Goal: Task Accomplishment & Management: Use online tool/utility

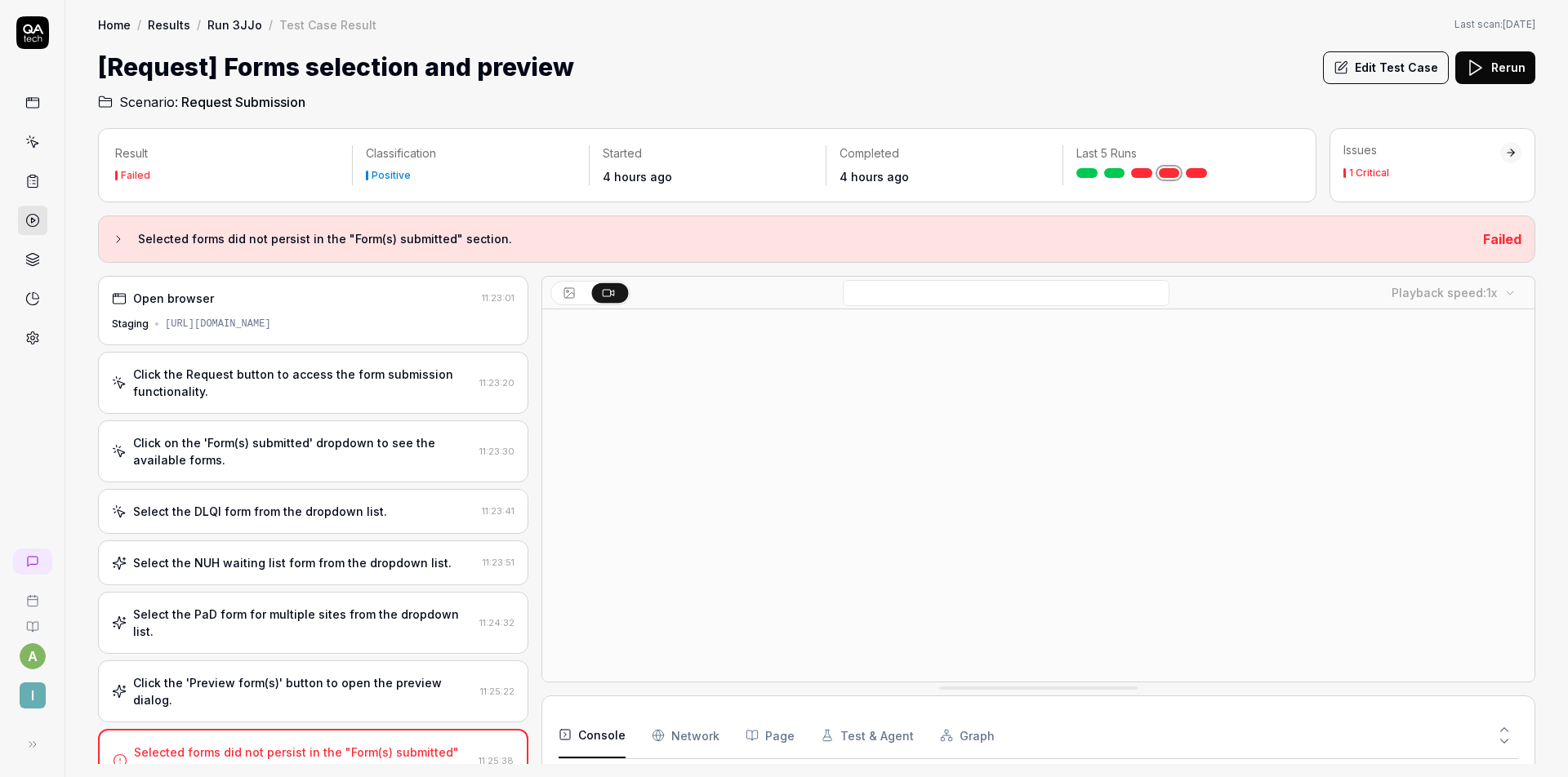
click at [427, 309] on div "Open browser 11:23:01 Staging https://staging.nhs.isla.health/patients/tEdf3WV1…" at bounding box center [313, 311] width 430 height 69
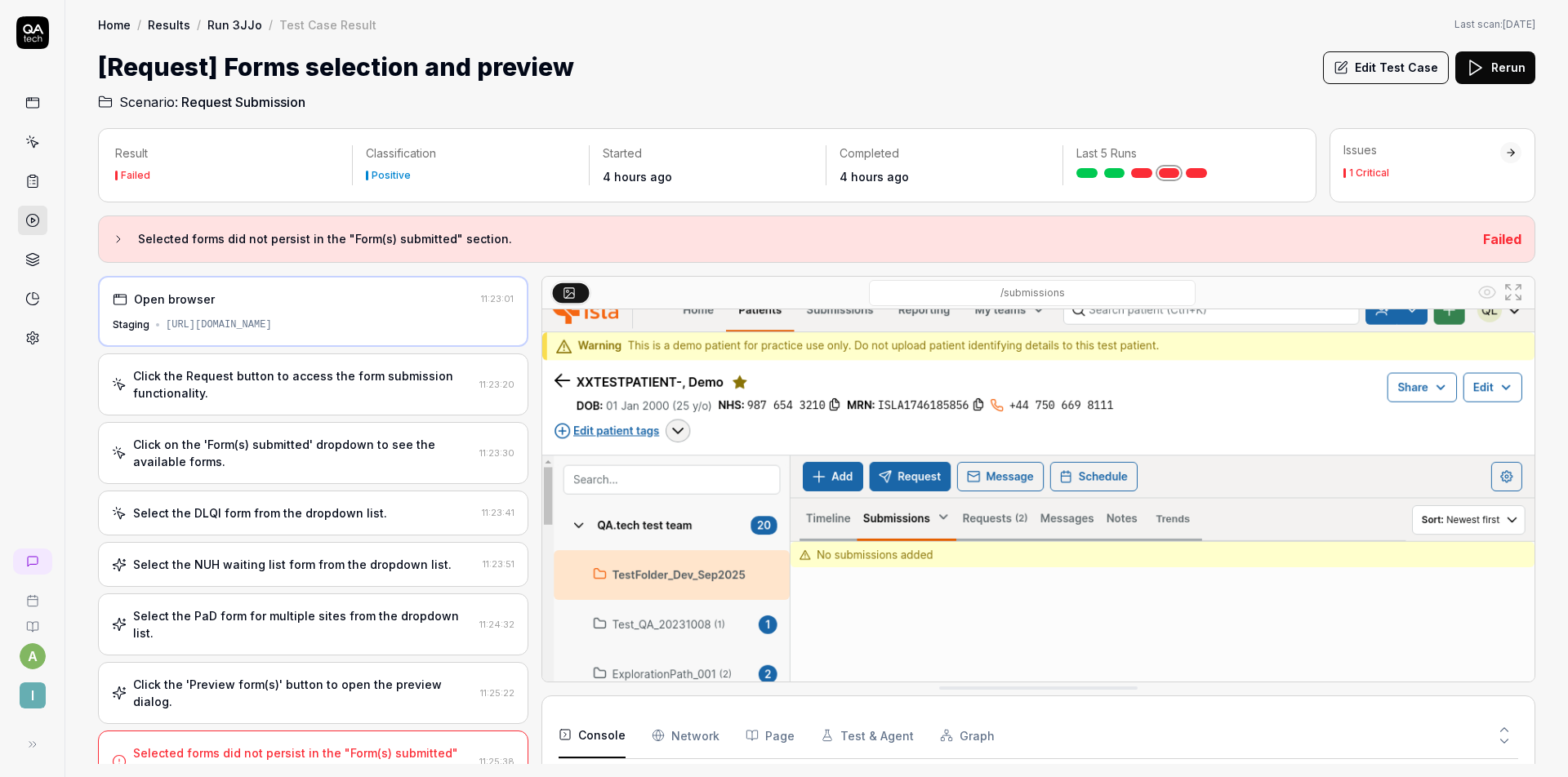
scroll to position [24, 0]
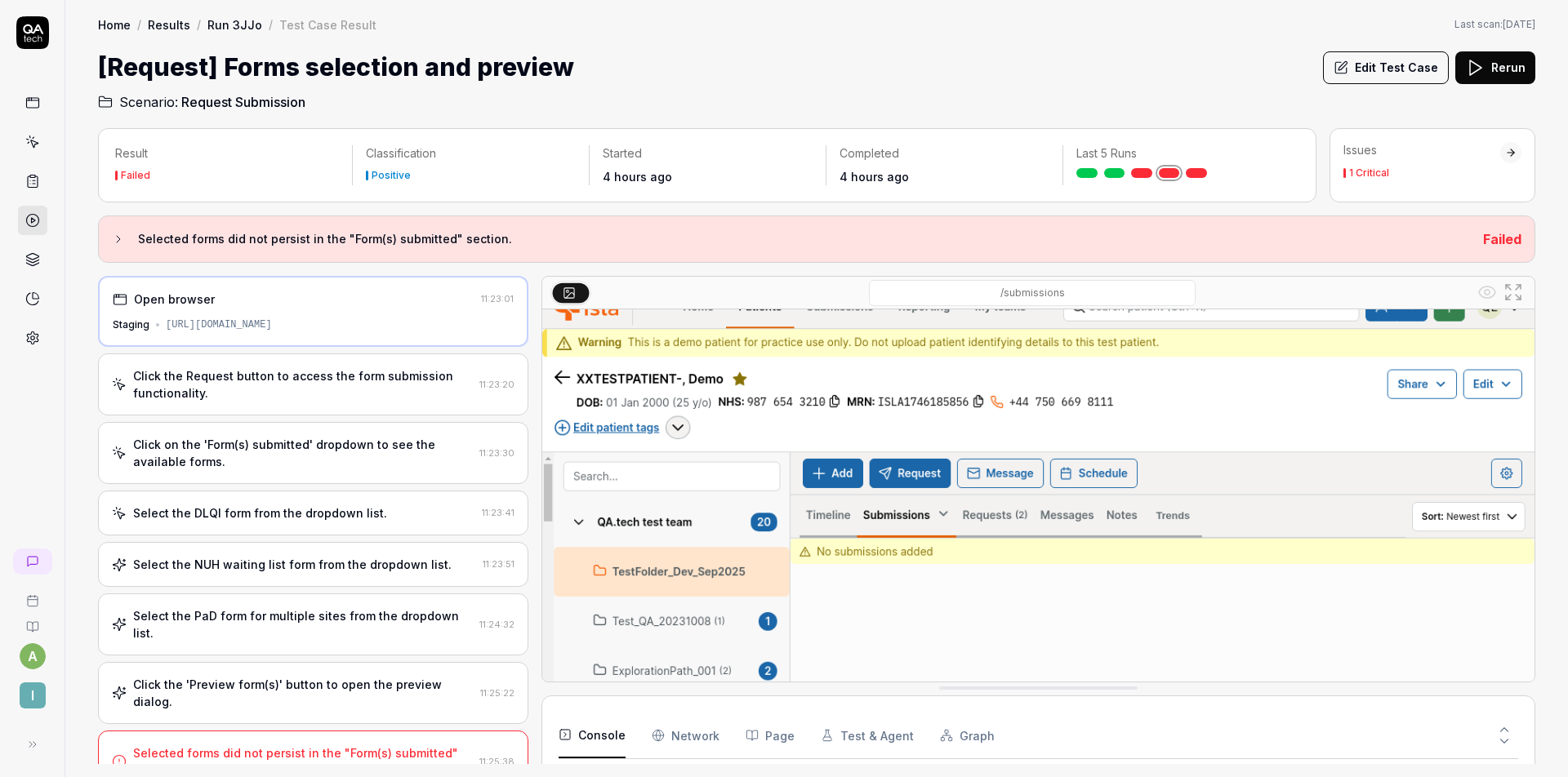
click at [1518, 289] on icon at bounding box center [1513, 292] width 20 height 20
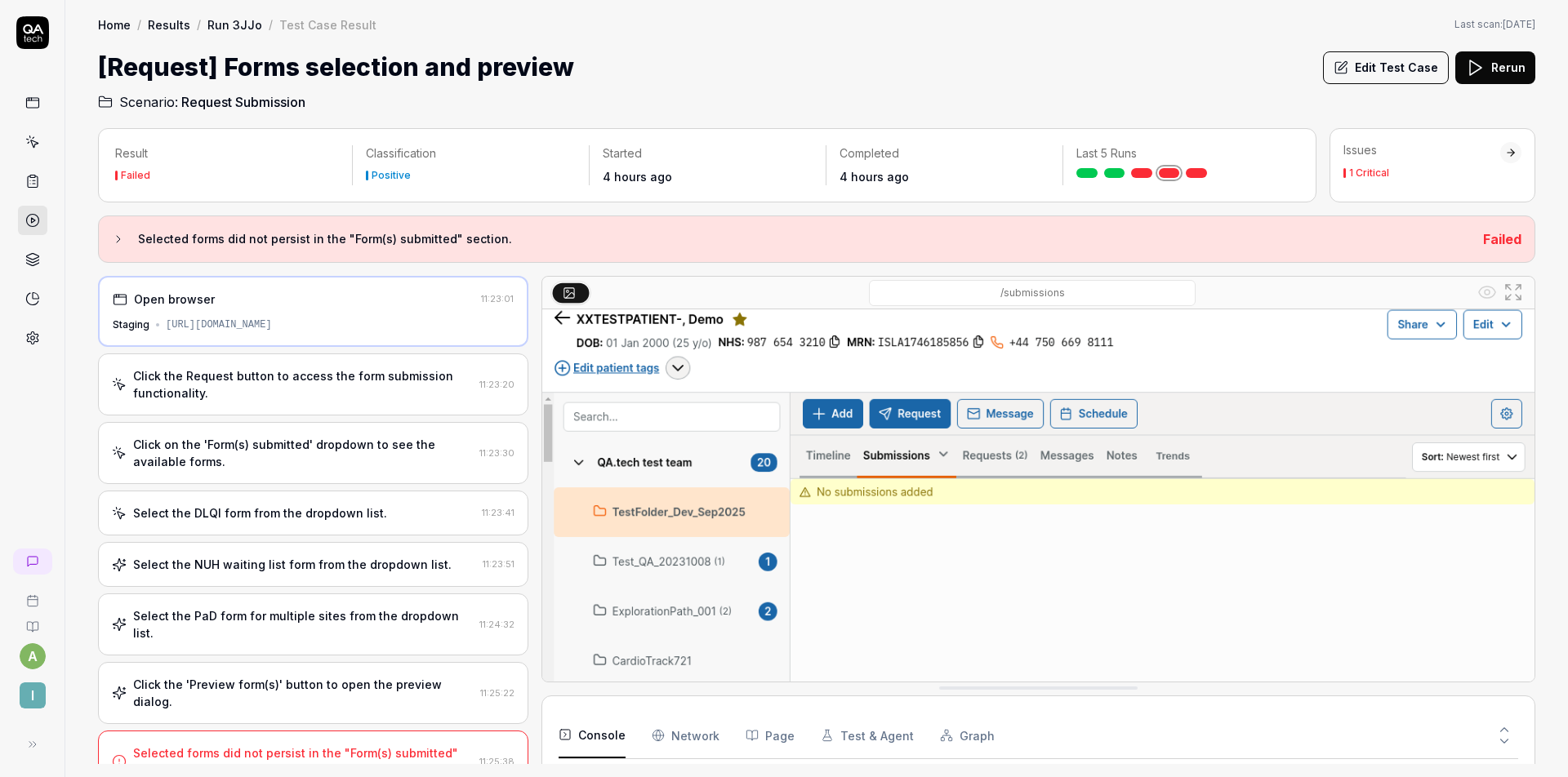
scroll to position [0, 0]
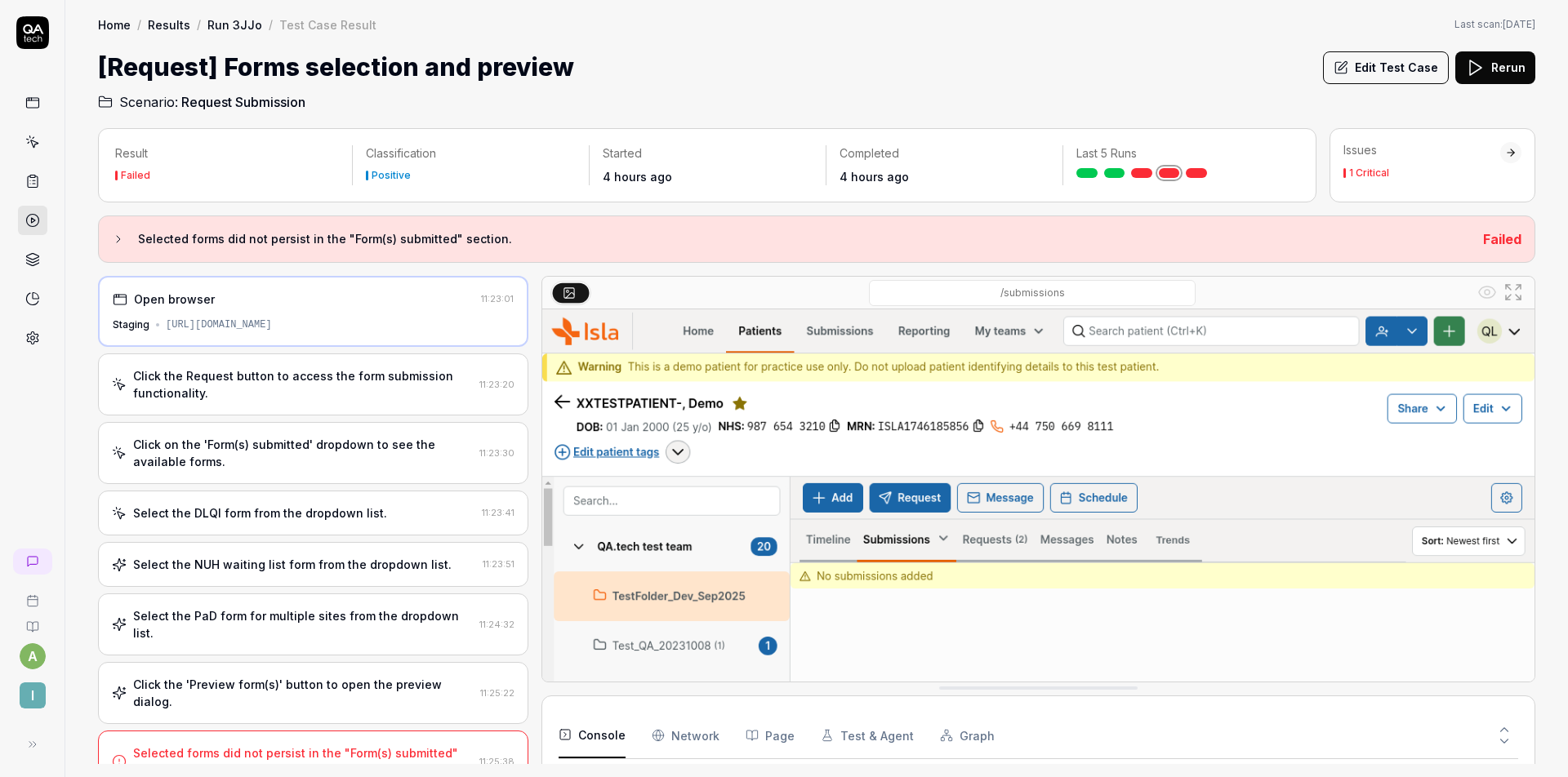
click at [313, 397] on div "Click the Request button to access the form submission functionality." at bounding box center [303, 384] width 340 height 35
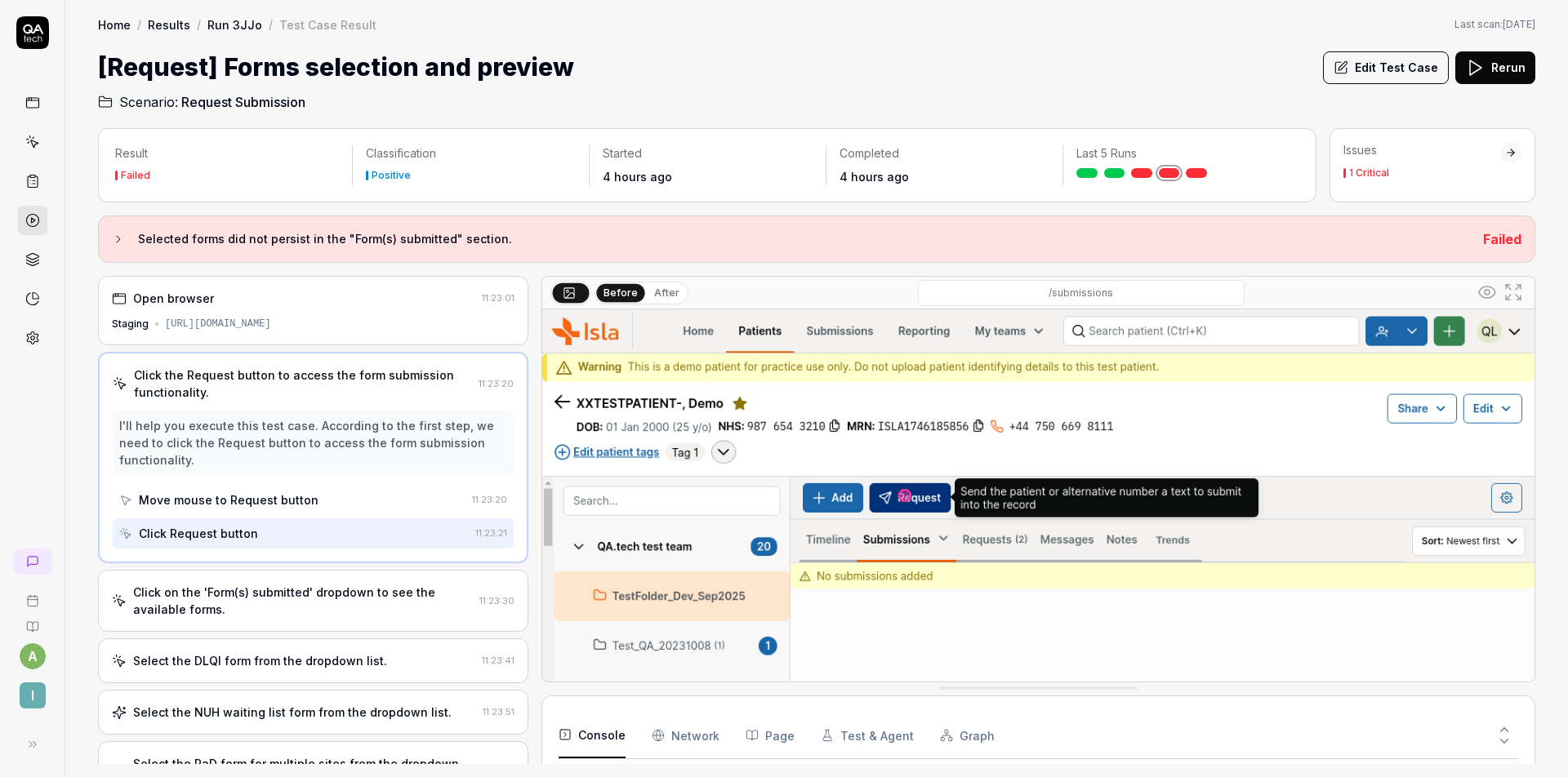
scroll to position [26, 0]
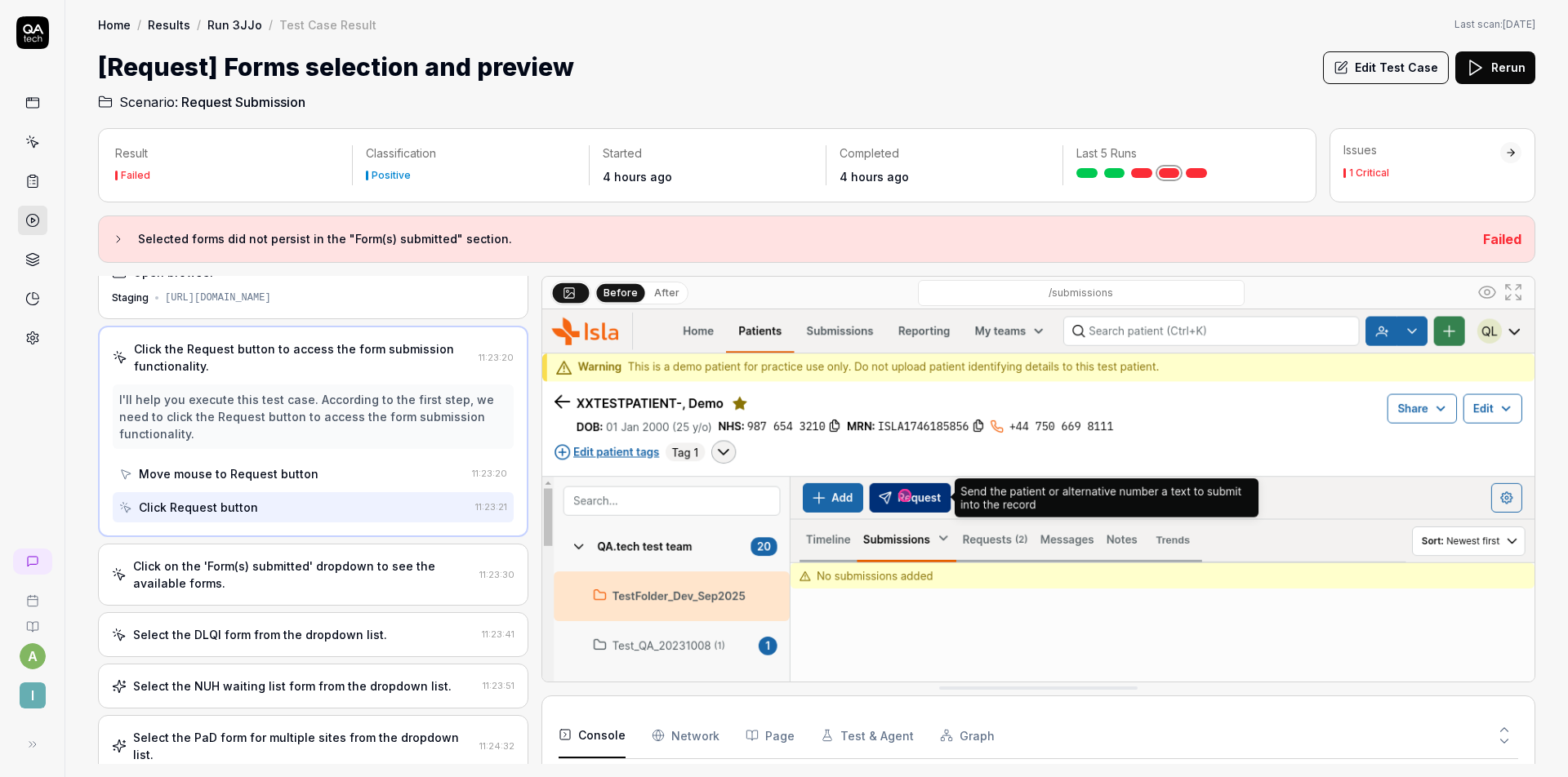
click at [287, 581] on div "Click on the 'Form(s) submitted' dropdown to see the available forms." at bounding box center [303, 575] width 340 height 35
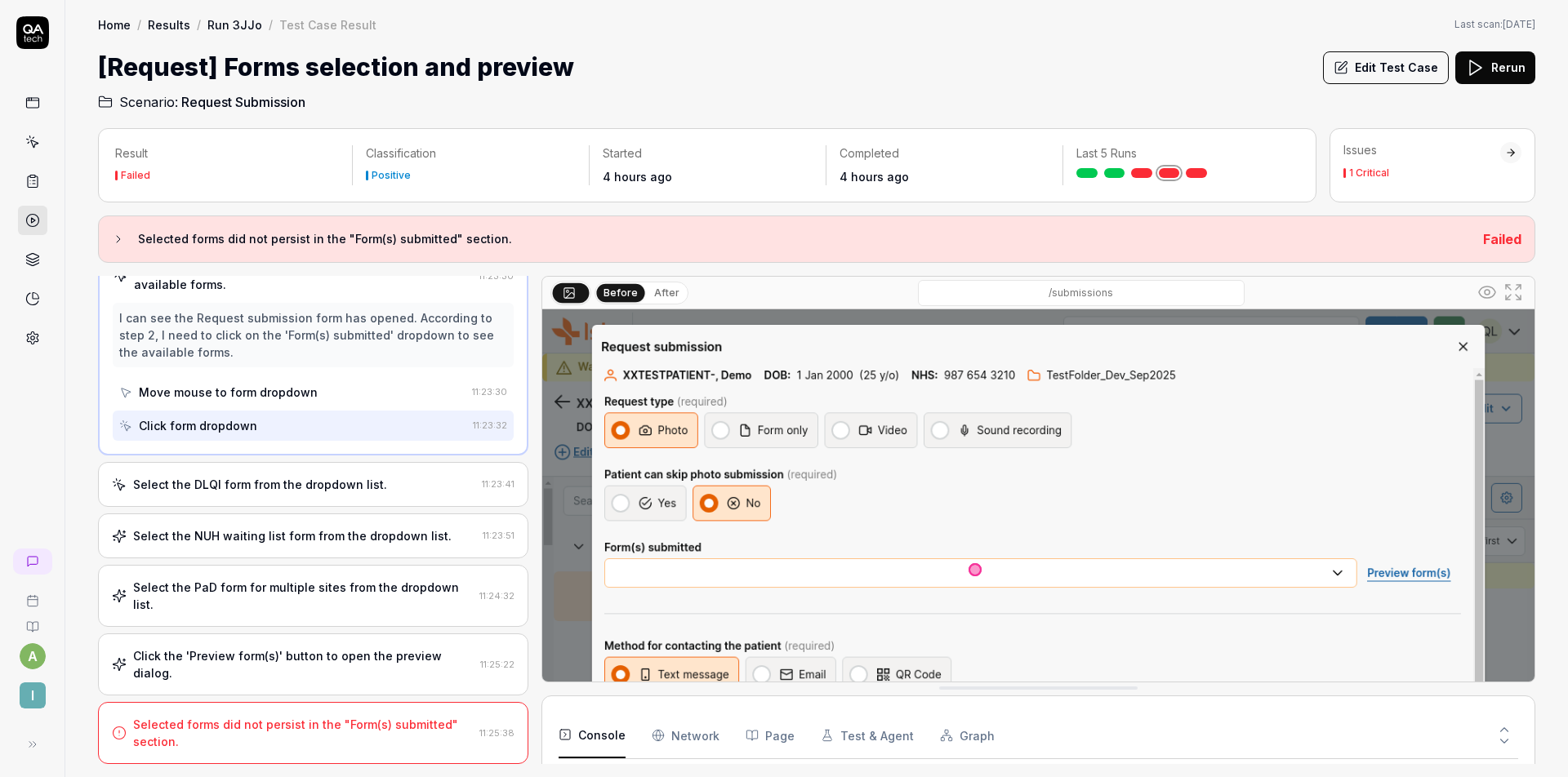
click at [317, 489] on div "Select the DLQI form from the dropdown list." at bounding box center [260, 484] width 254 height 17
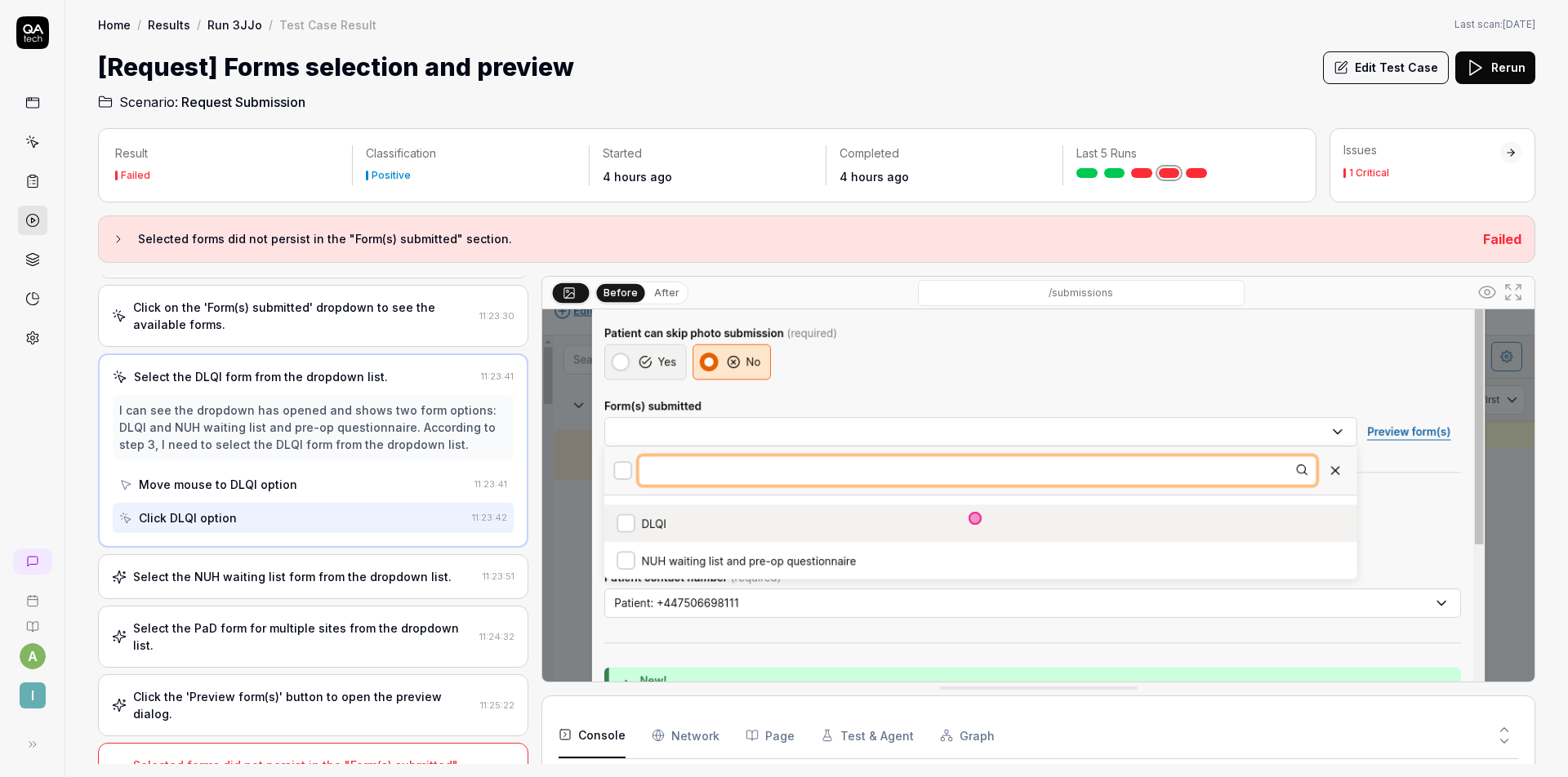
scroll to position [176, 0]
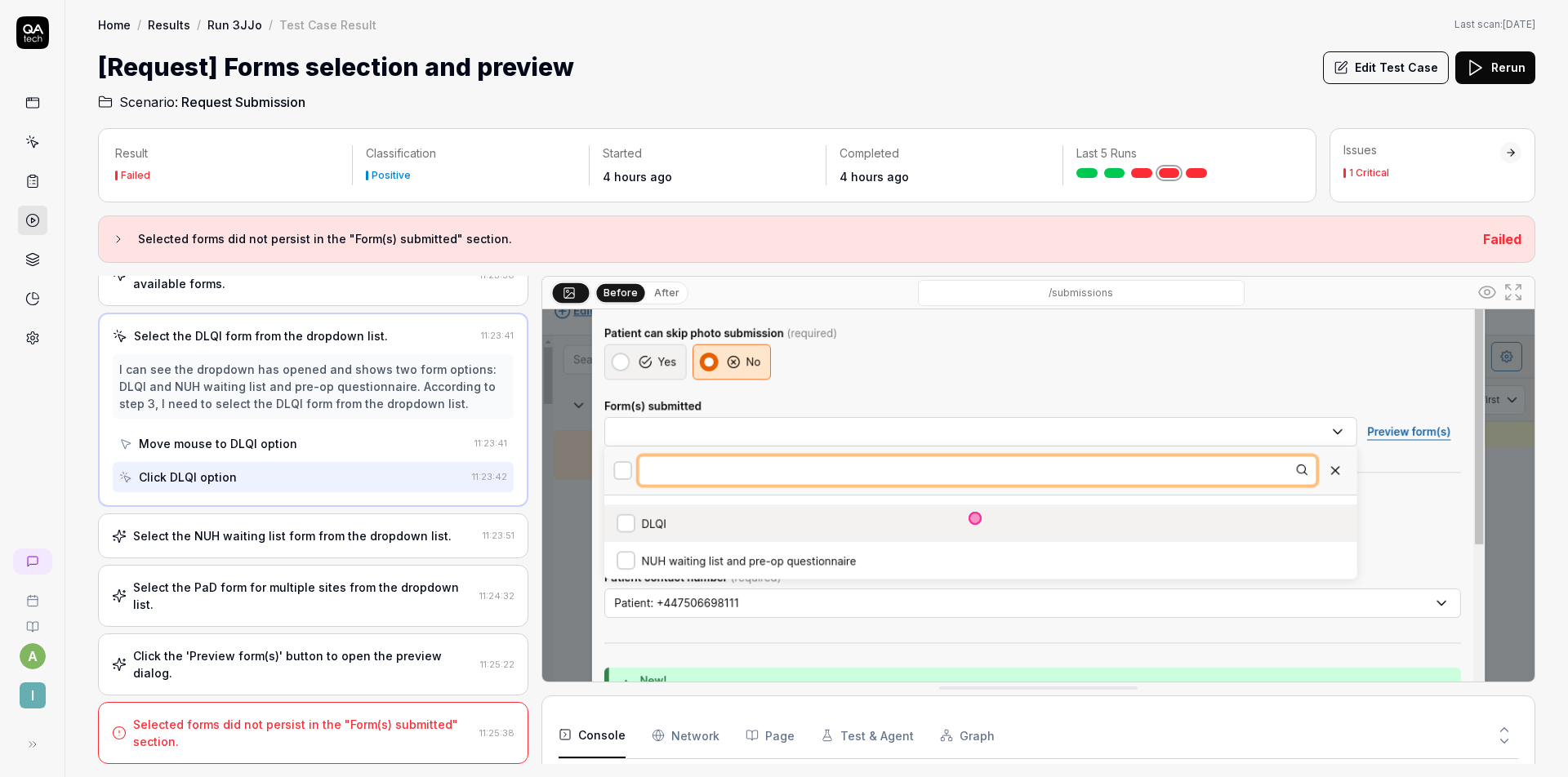
click at [289, 522] on div "Select the NUH waiting list form from the dropdown list. 11:23:51" at bounding box center [313, 535] width 430 height 45
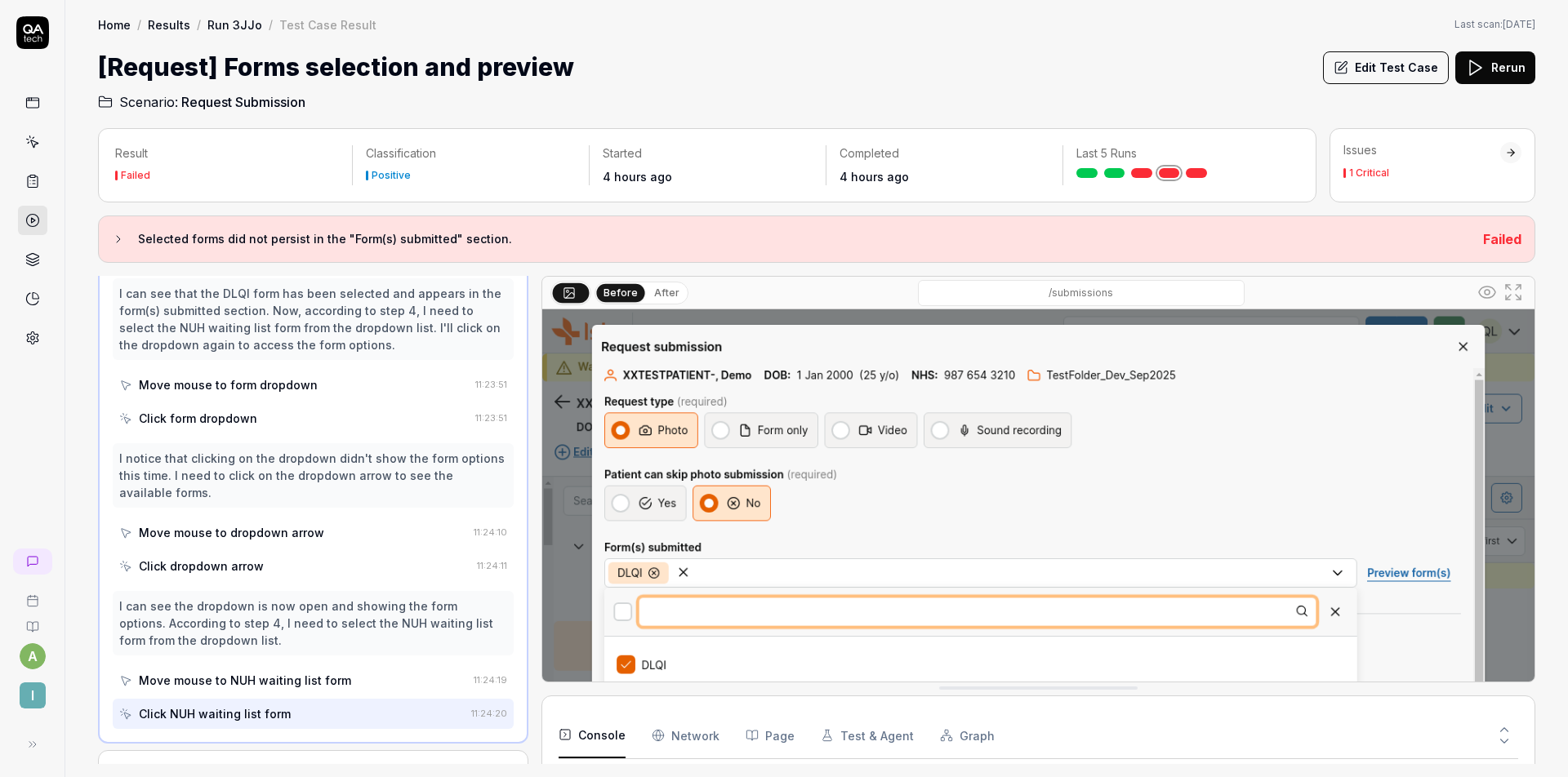
scroll to position [489, 0]
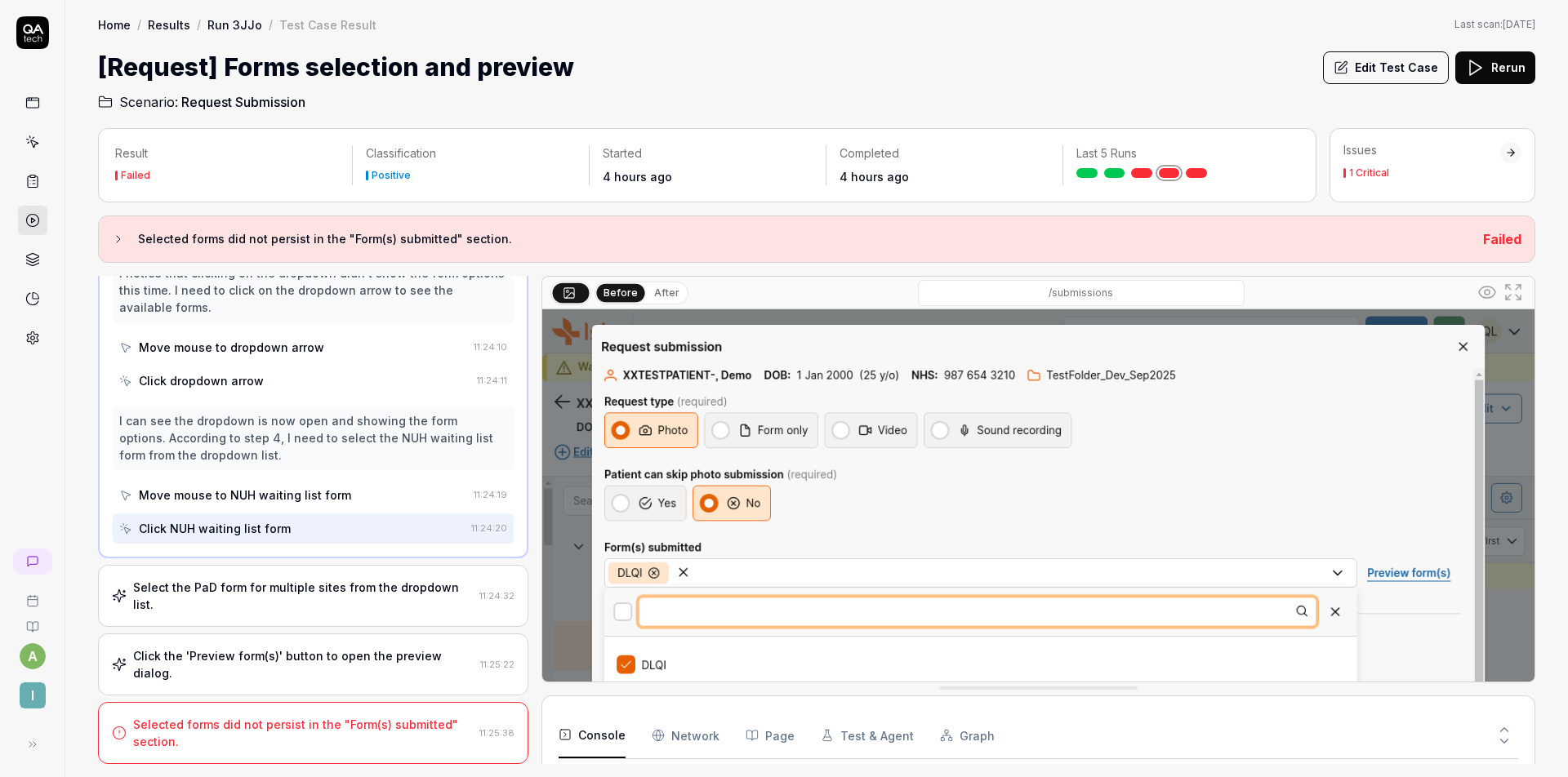
click at [303, 598] on div "Select the PaD form for multiple sites from the dropdown list." at bounding box center [303, 595] width 340 height 35
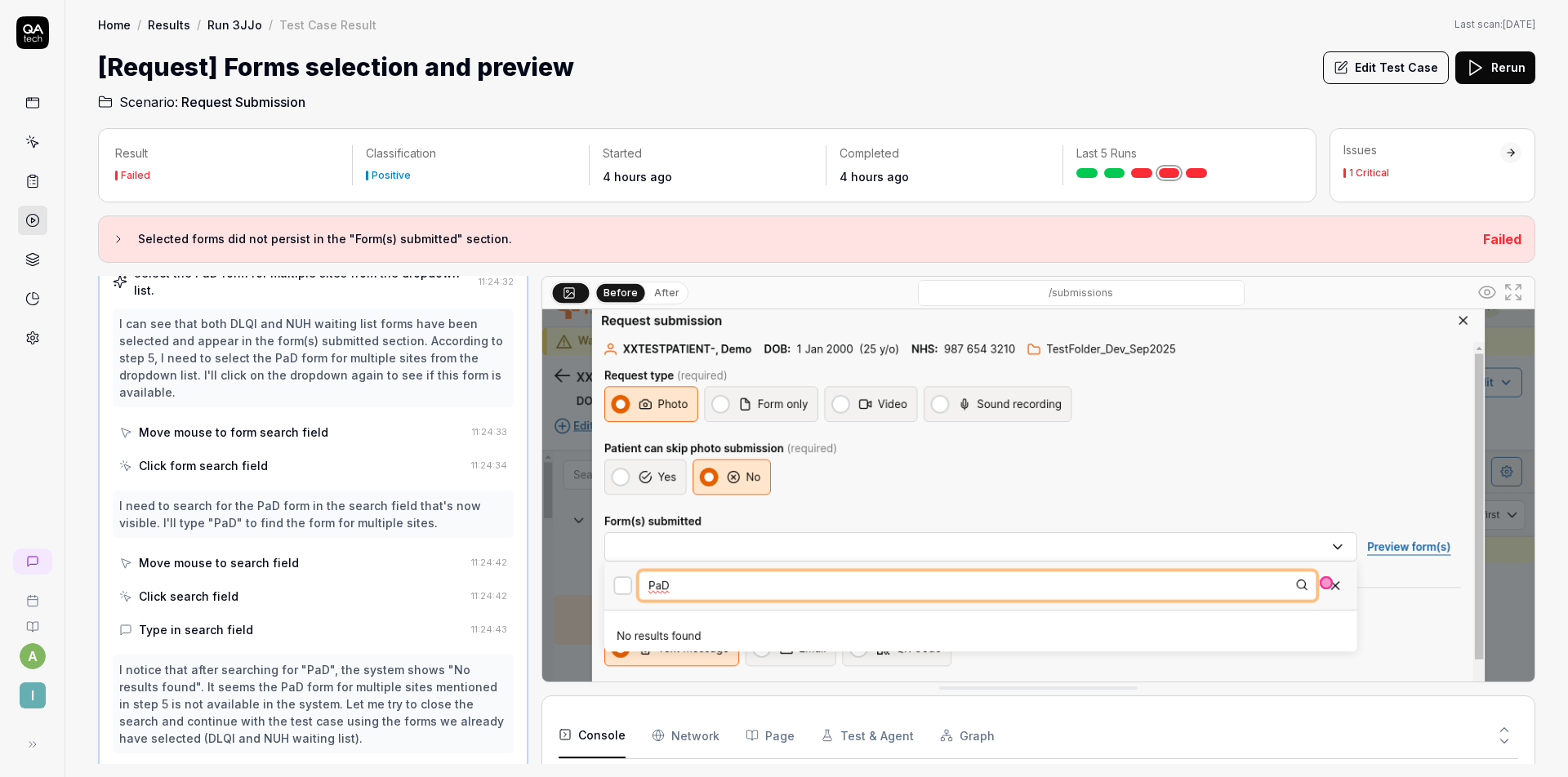
scroll to position [0, 0]
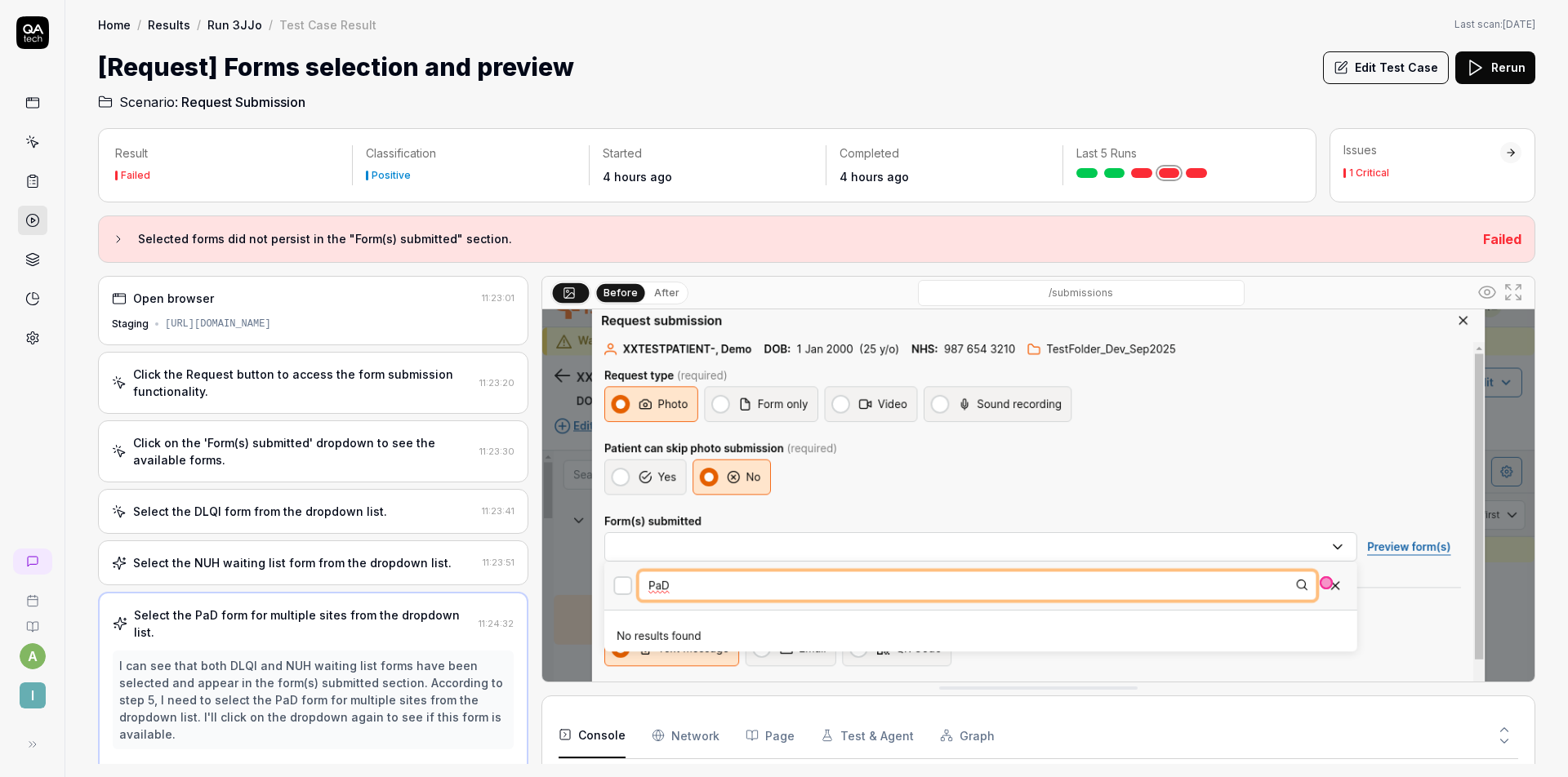
click at [305, 548] on div "Select the NUH waiting list form from the dropdown list. 11:23:51" at bounding box center [313, 562] width 430 height 45
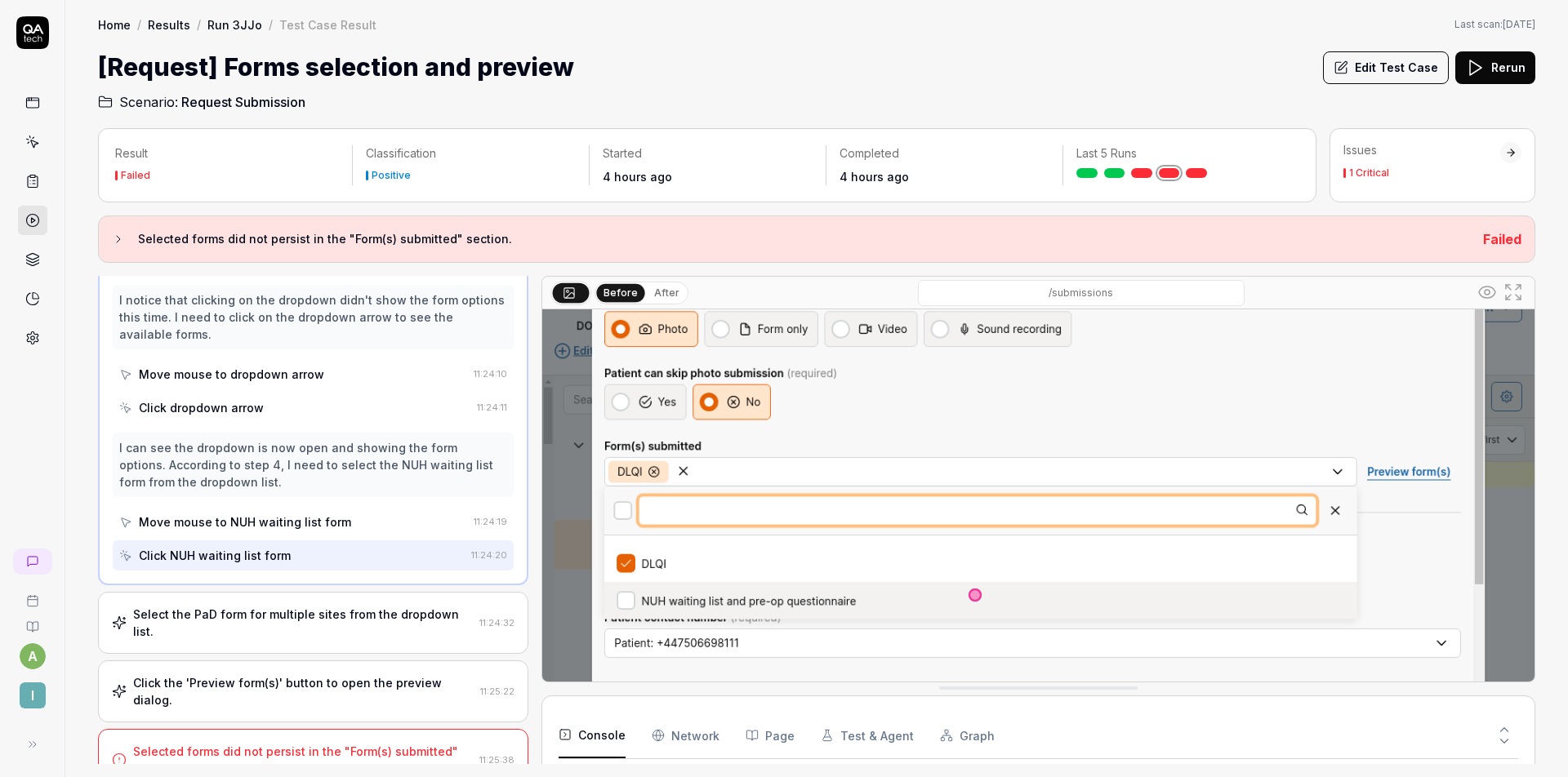
scroll to position [465, 0]
click at [366, 610] on div "Select the PaD form for multiple sites from the dropdown list." at bounding box center [303, 619] width 340 height 35
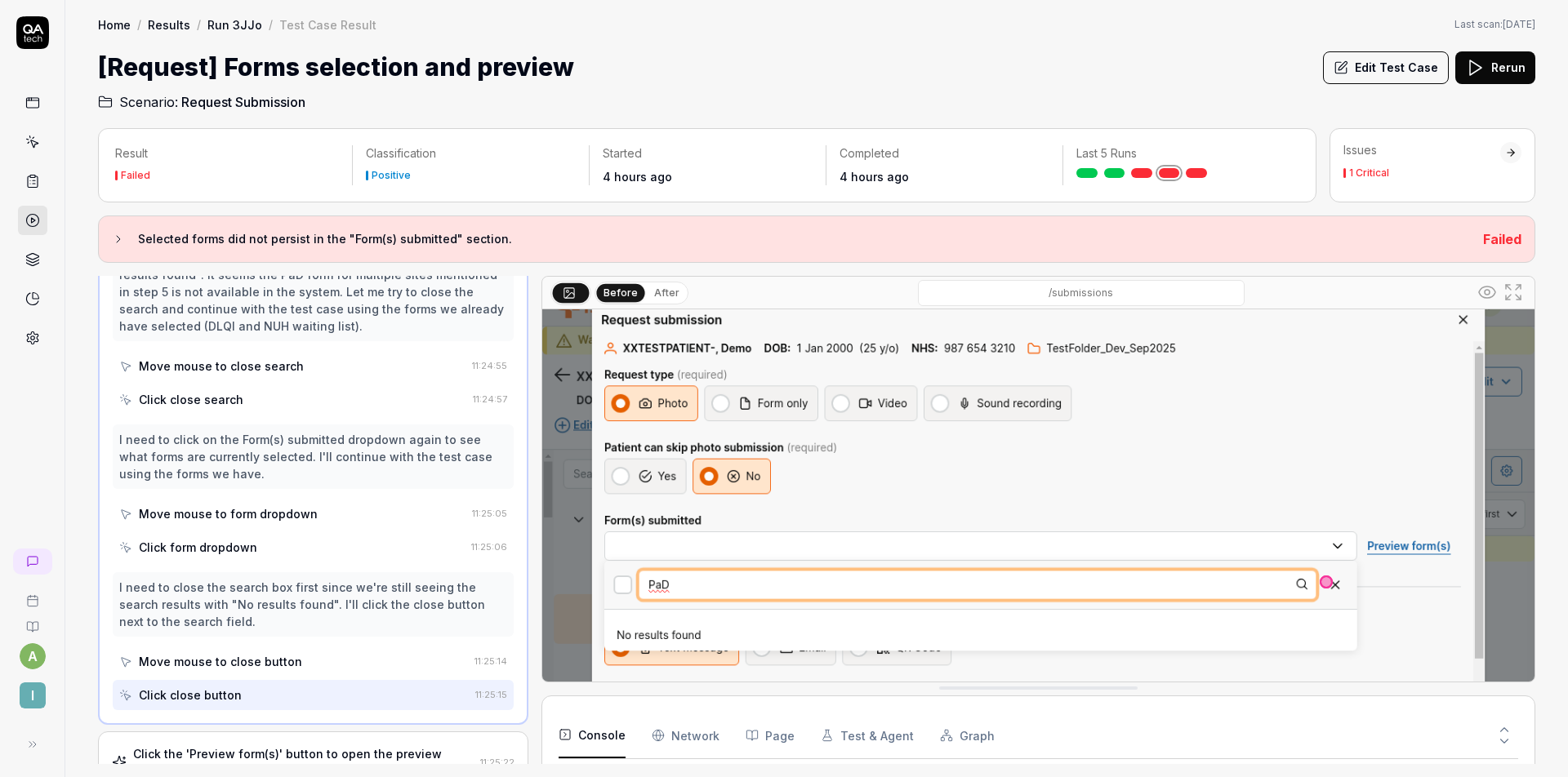
scroll to position [852, 0]
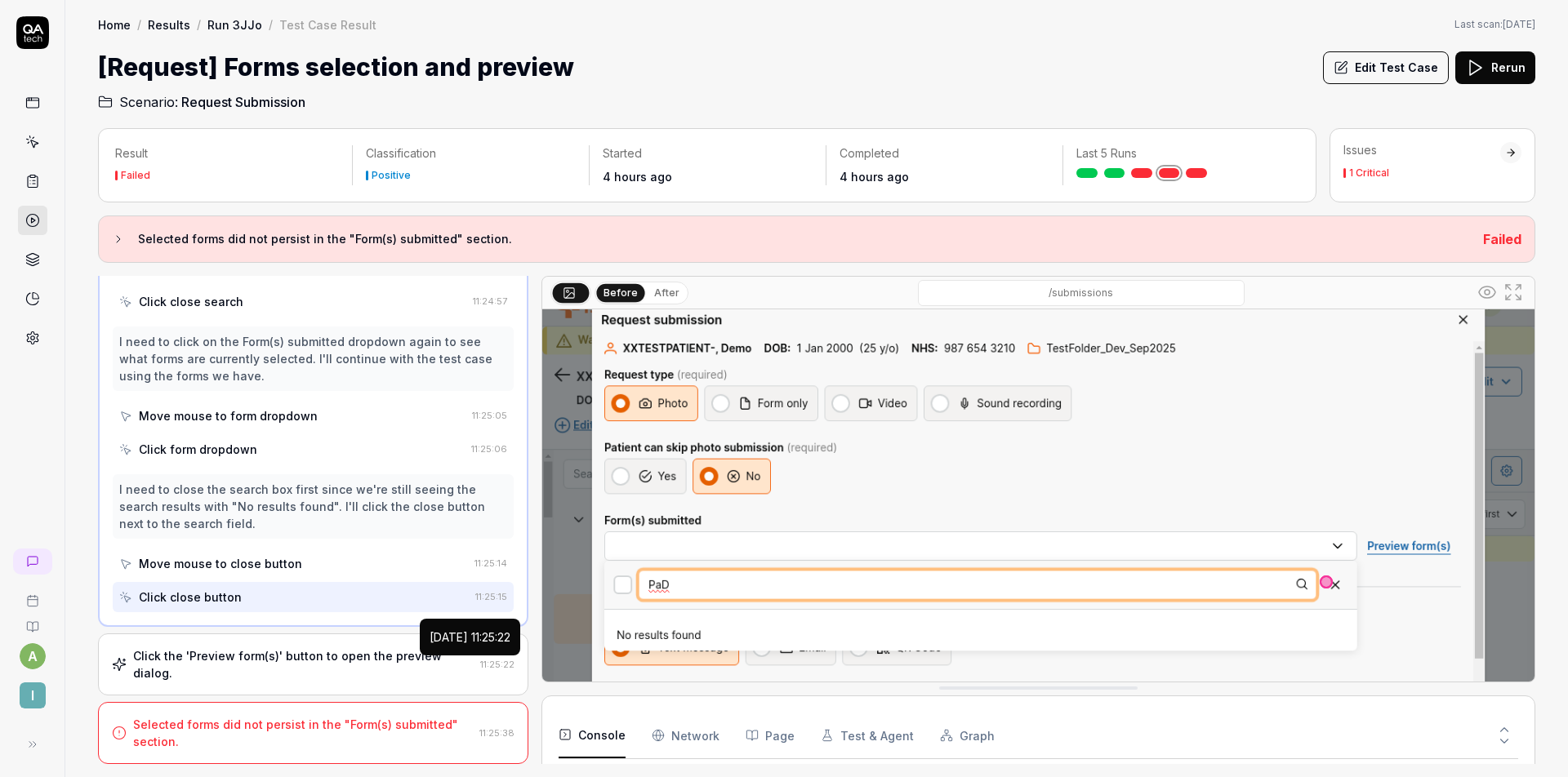
click at [469, 690] on div "Click the 'Preview form(s)' button to open the preview dialog. 11:25:22" at bounding box center [313, 664] width 430 height 62
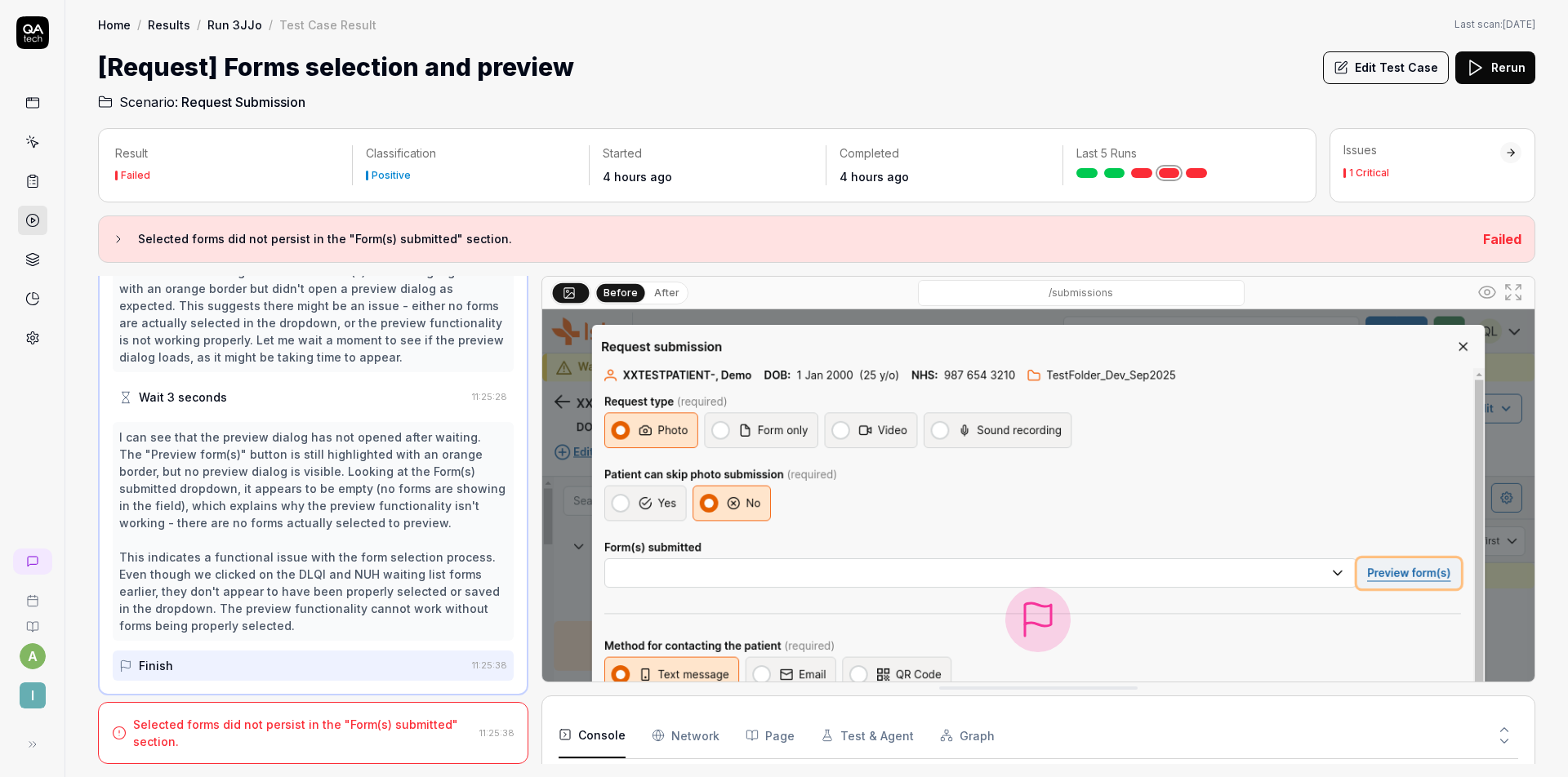
click at [385, 725] on div "Selected forms did not persist in the "Form(s) submitted" section." at bounding box center [303, 732] width 340 height 35
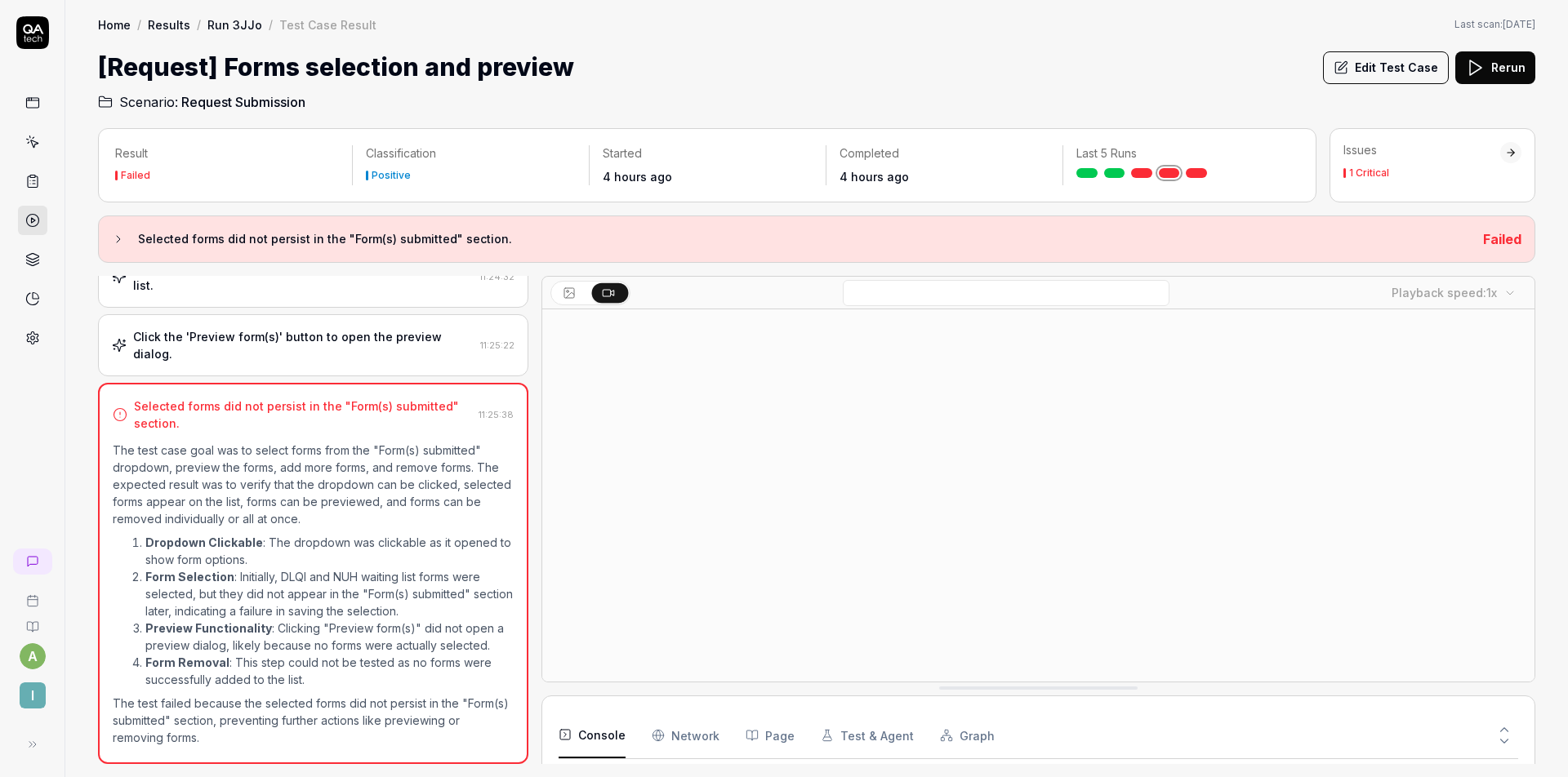
scroll to position [0, 0]
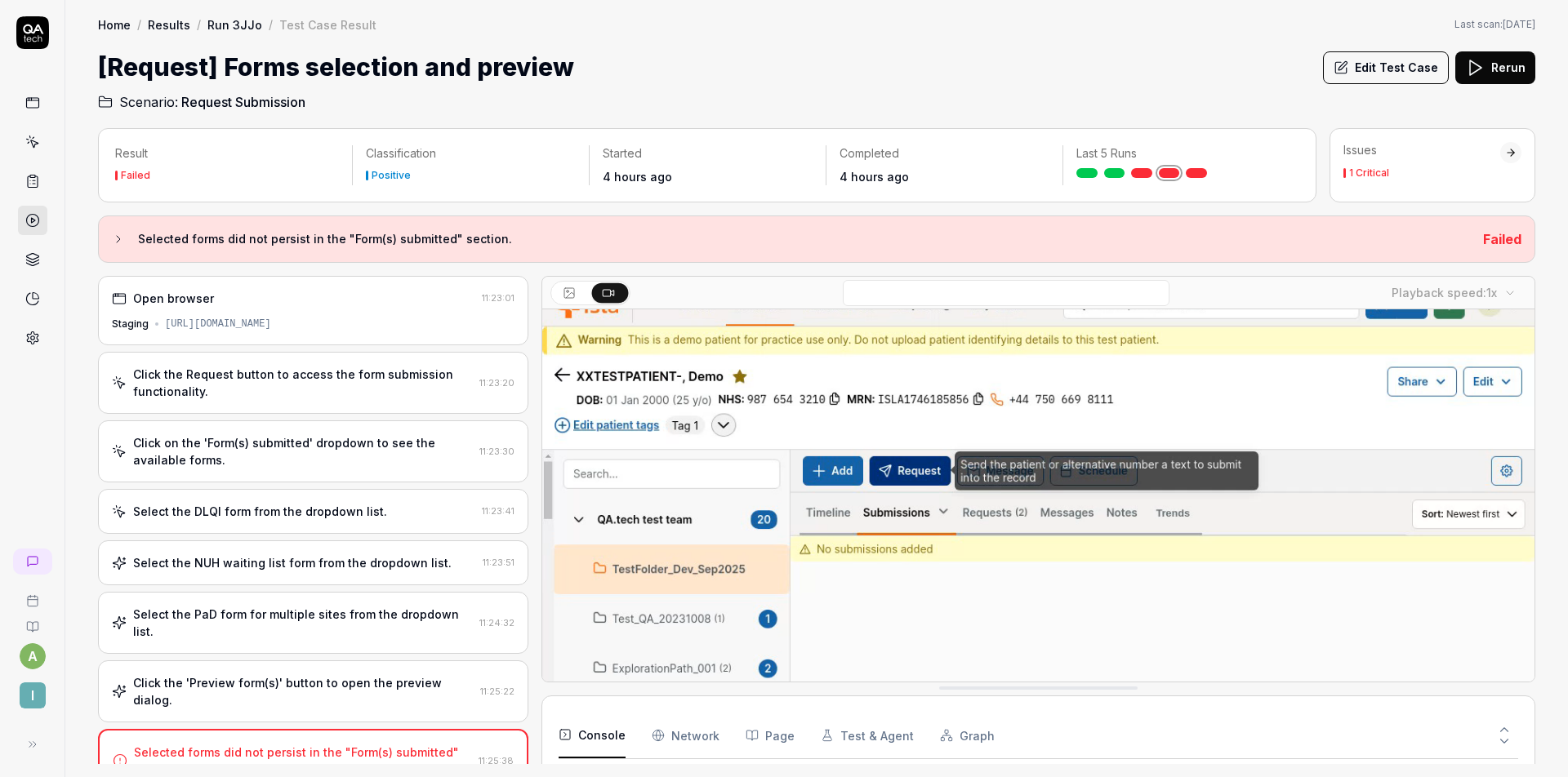
click at [271, 323] on div "https://staging.nhs.isla.health/patients/tEdf3WV1q3nAIzLY6kIp/submissions" at bounding box center [218, 324] width 106 height 15
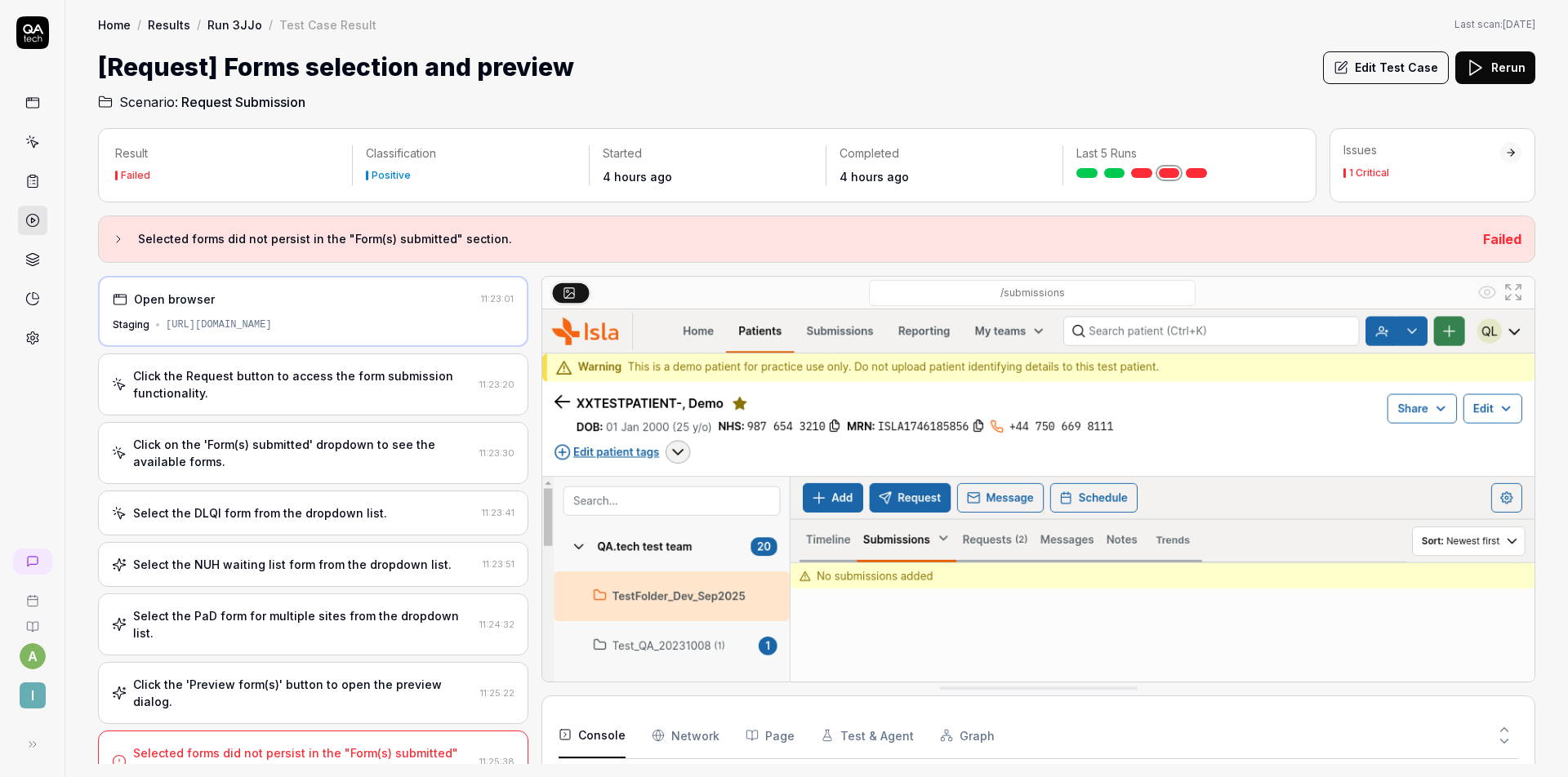
click at [272, 321] on div "https://staging.nhs.isla.health/patients/tEdf3WV1q3nAIzLY6kIp/submissions" at bounding box center [219, 325] width 106 height 15
click at [369, 381] on div "Click the Request button to access the form submission functionality." at bounding box center [303, 384] width 340 height 35
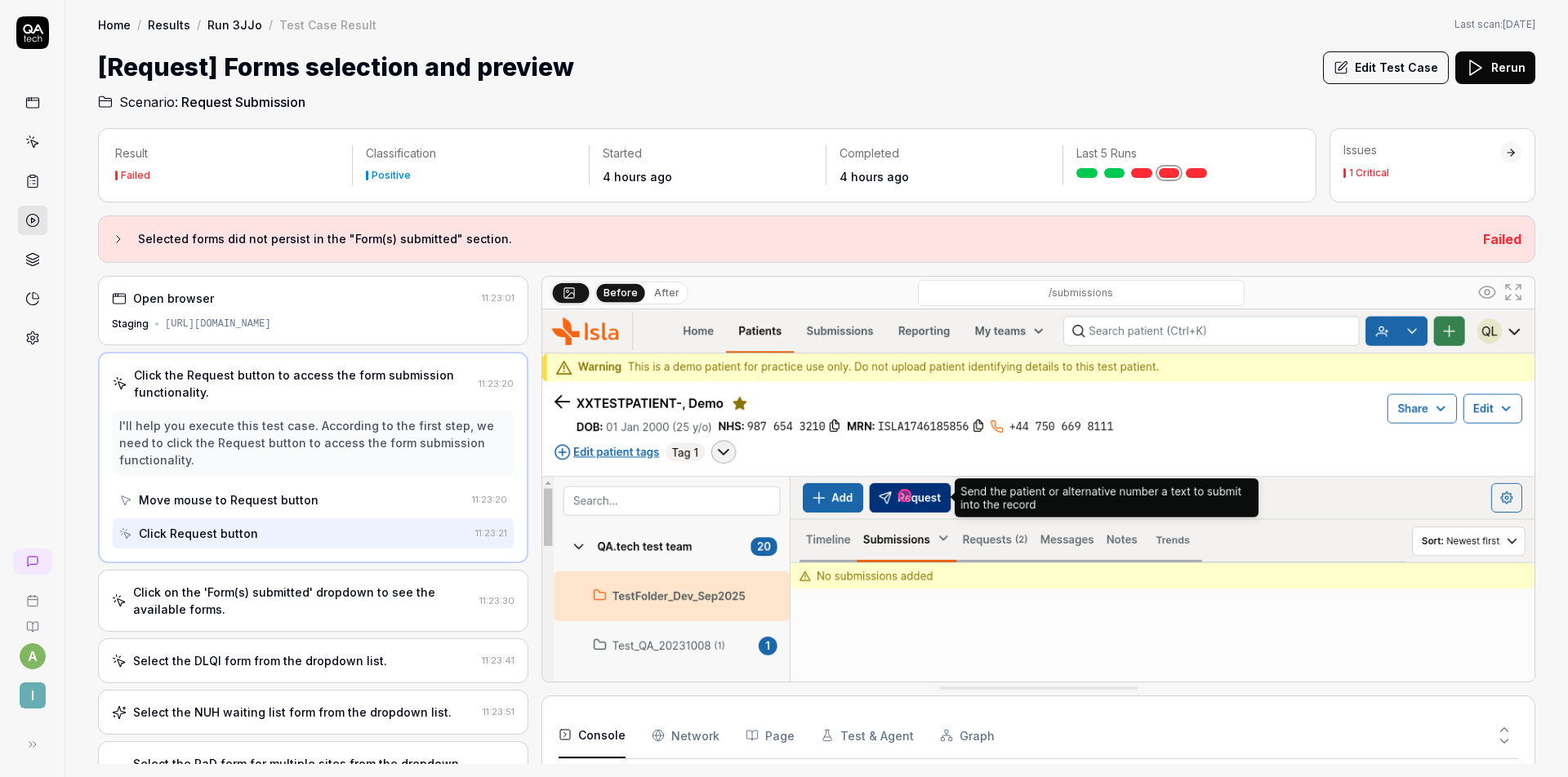
click at [381, 298] on div "Open browser" at bounding box center [293, 298] width 363 height 17
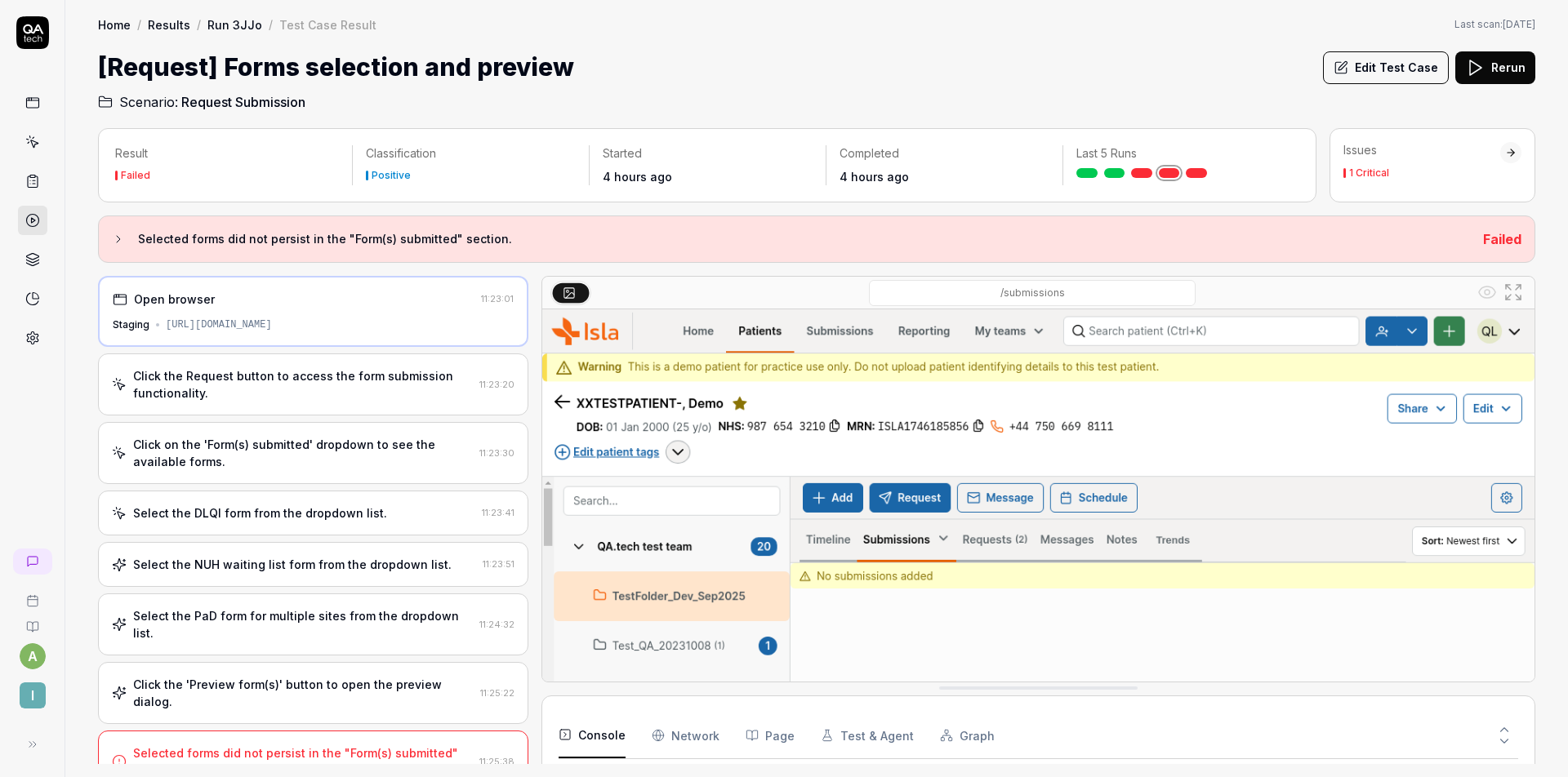
click at [387, 312] on div "Open browser 11:23:01 Staging https://staging.nhs.isla.health/patients/tEdf3WV1…" at bounding box center [313, 312] width 430 height 71
click at [1390, 70] on button "Edit Test Case" at bounding box center [1385, 67] width 126 height 33
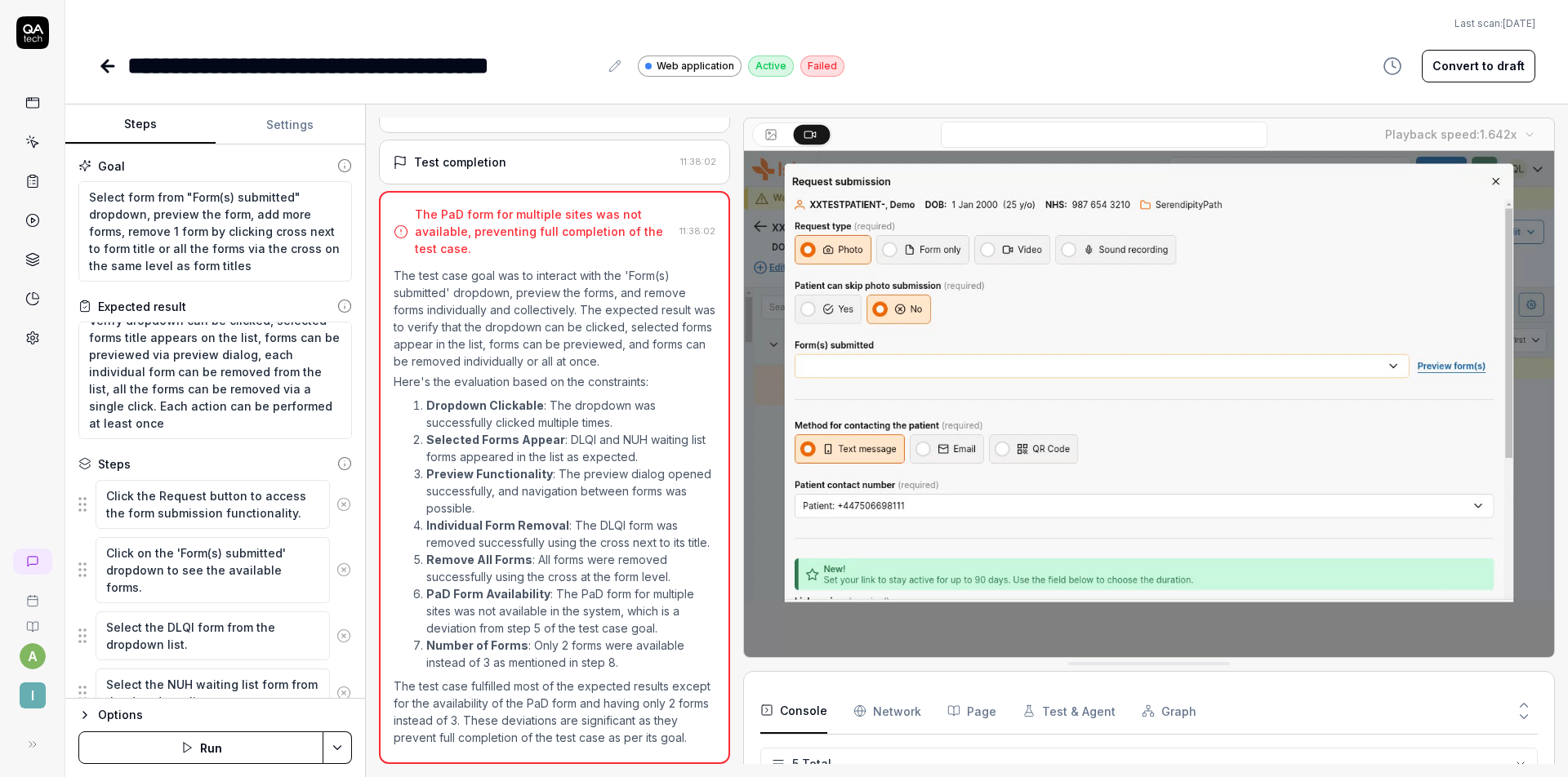
click at [288, 123] on button "Settings" at bounding box center [290, 125] width 150 height 39
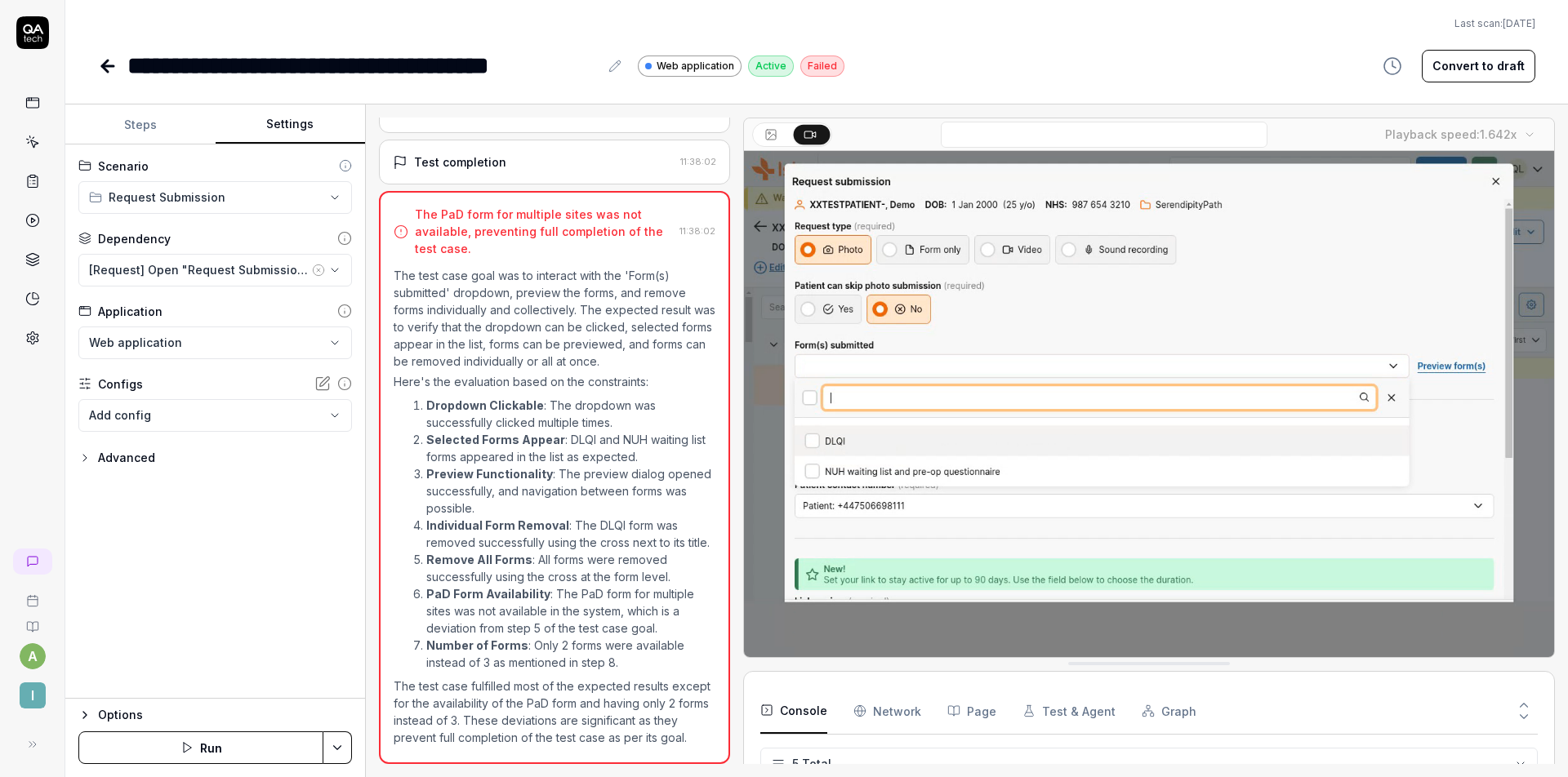
click at [234, 264] on div "[Request] Open "Request Submission" dialog" at bounding box center [198, 270] width 219 height 17
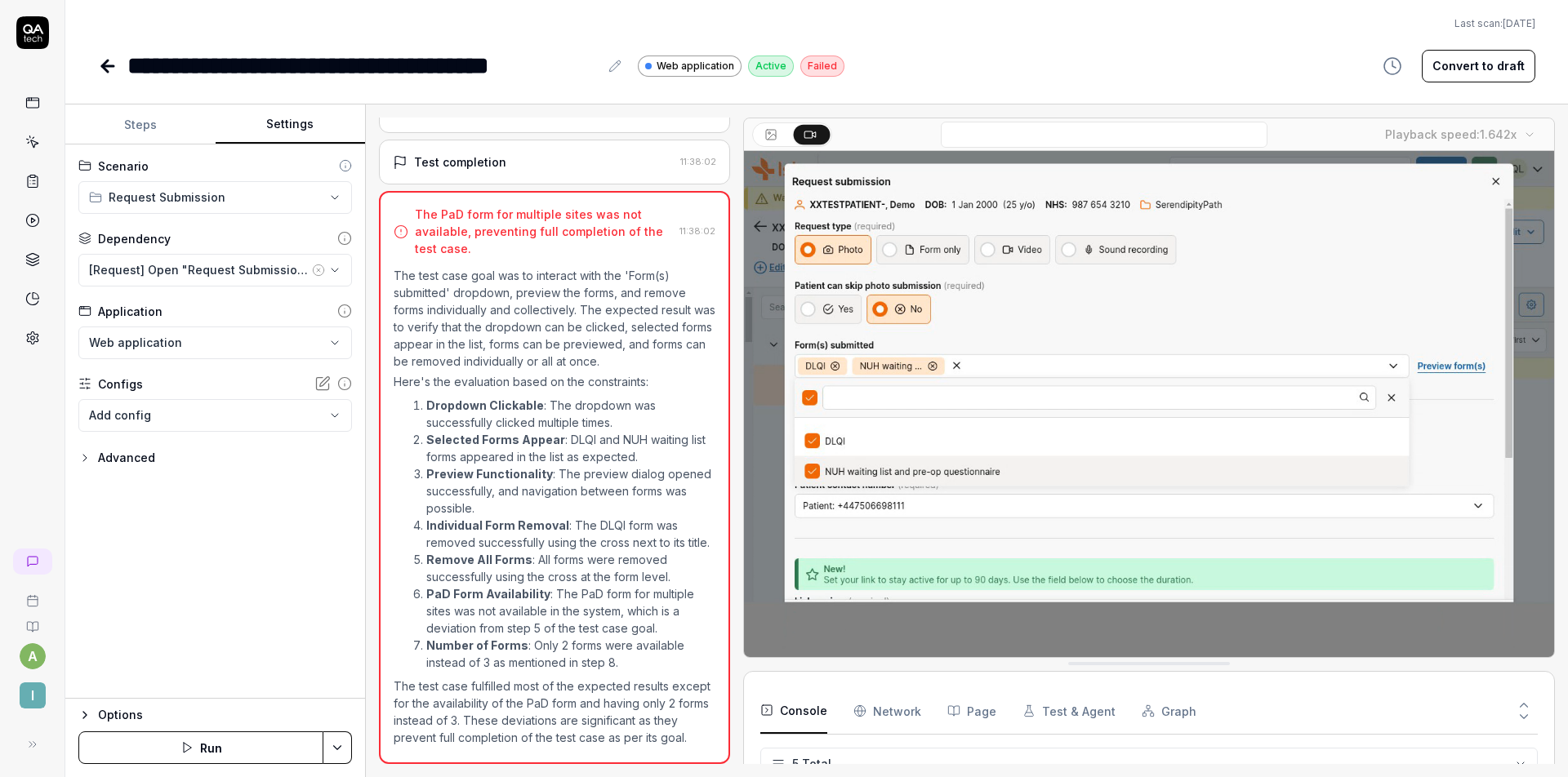
click at [278, 230] on div "Dependency" at bounding box center [215, 239] width 273 height 17
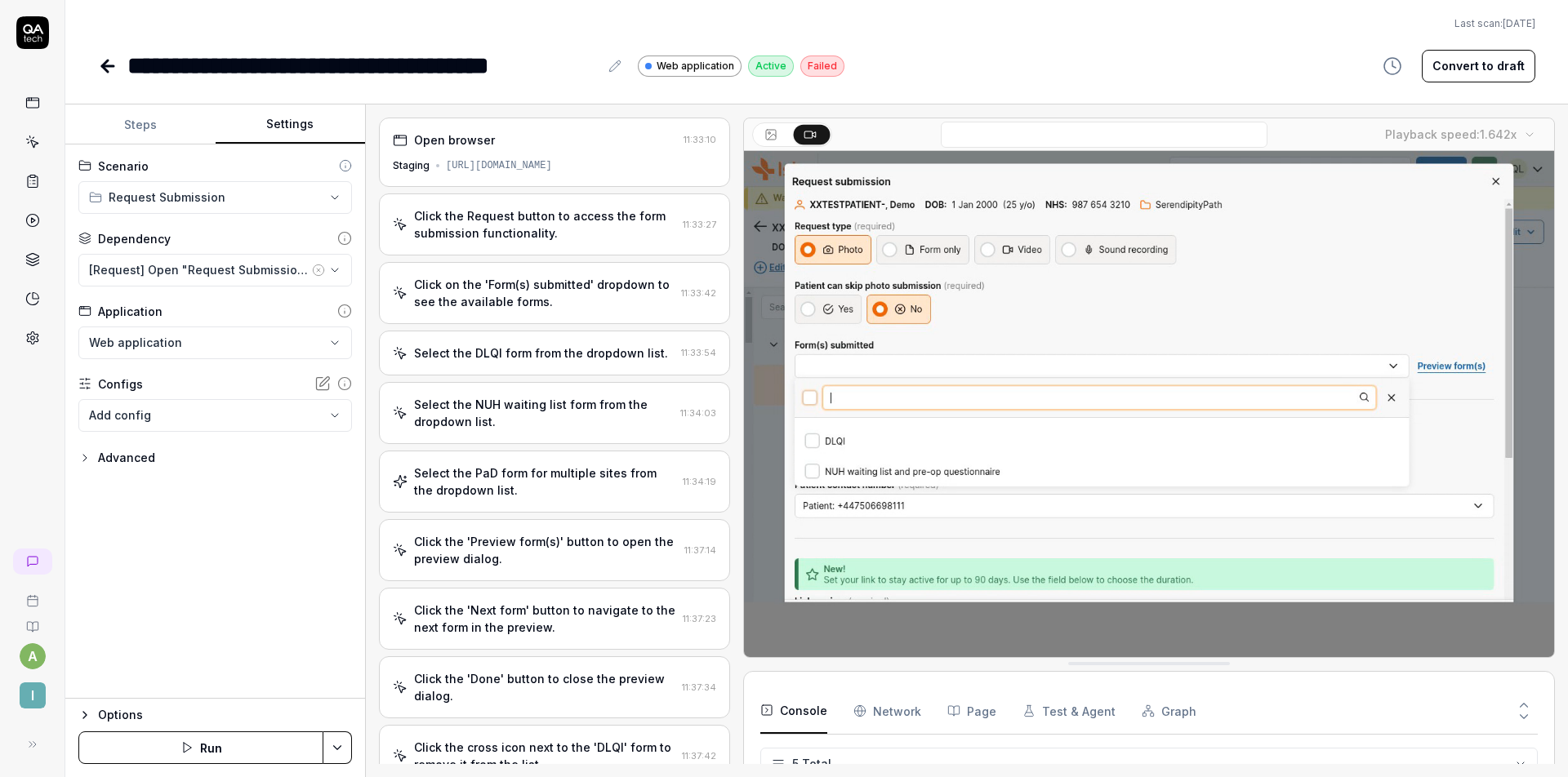
click at [543, 178] on div "Open browser 11:33:10 Staging https://staging.nhs.isla.health/patients/tEdf3WV1…" at bounding box center [554, 152] width 351 height 69
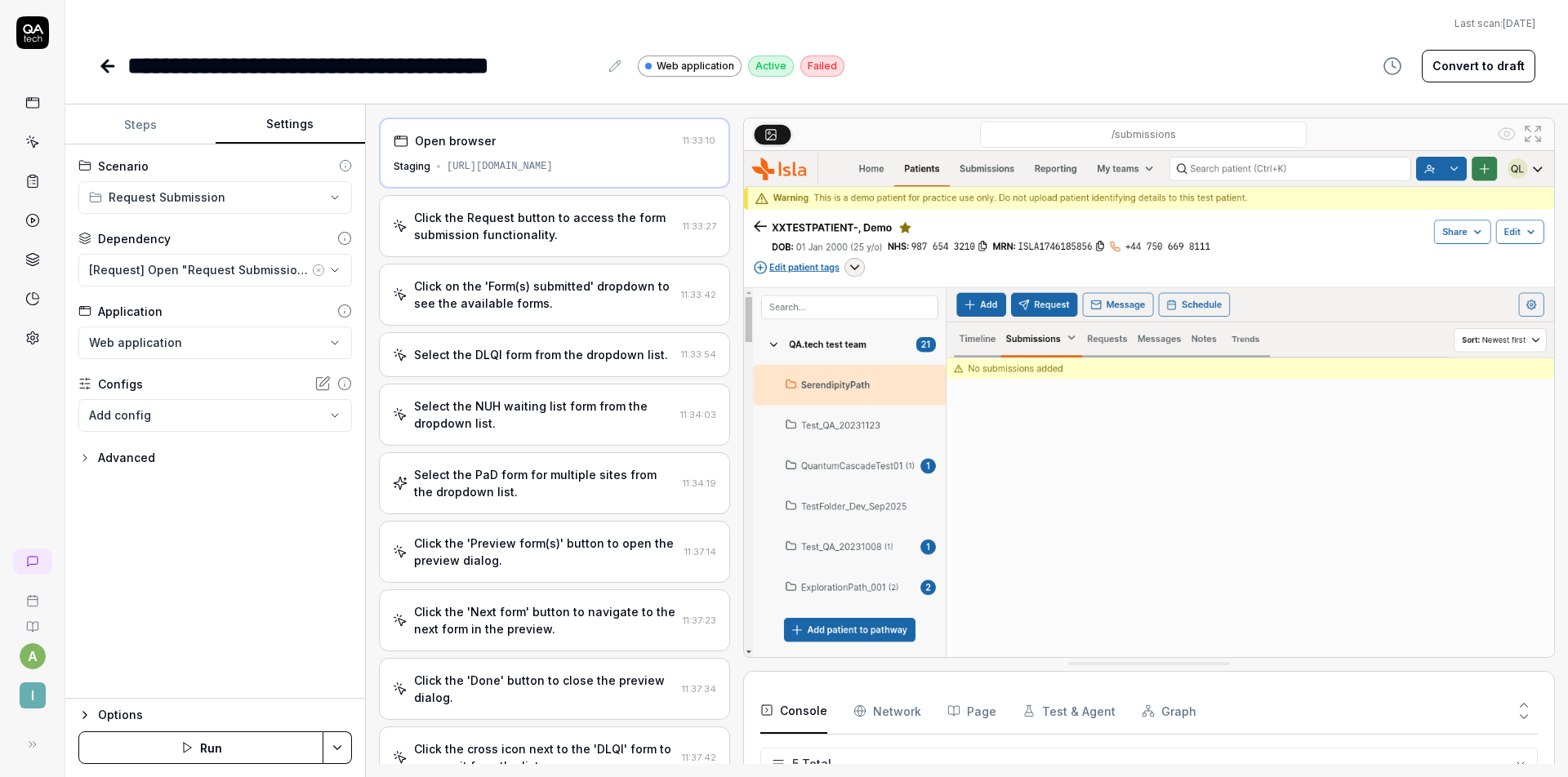
drag, startPoint x: 666, startPoint y: 171, endPoint x: 715, endPoint y: 171, distance: 49.0
click at [754, 175] on div "Open browser 11:33:10 Staging https://staging.nhs.isla.health/patients/tEdf3WV1…" at bounding box center [967, 440] width 1176 height 646
click at [553, 169] on div "https://staging.nhs.isla.health/patients/tEdf3WV1q3nAIzLY6kIp/submissions" at bounding box center [500, 167] width 106 height 15
click at [147, 118] on button "Steps" at bounding box center [140, 125] width 150 height 39
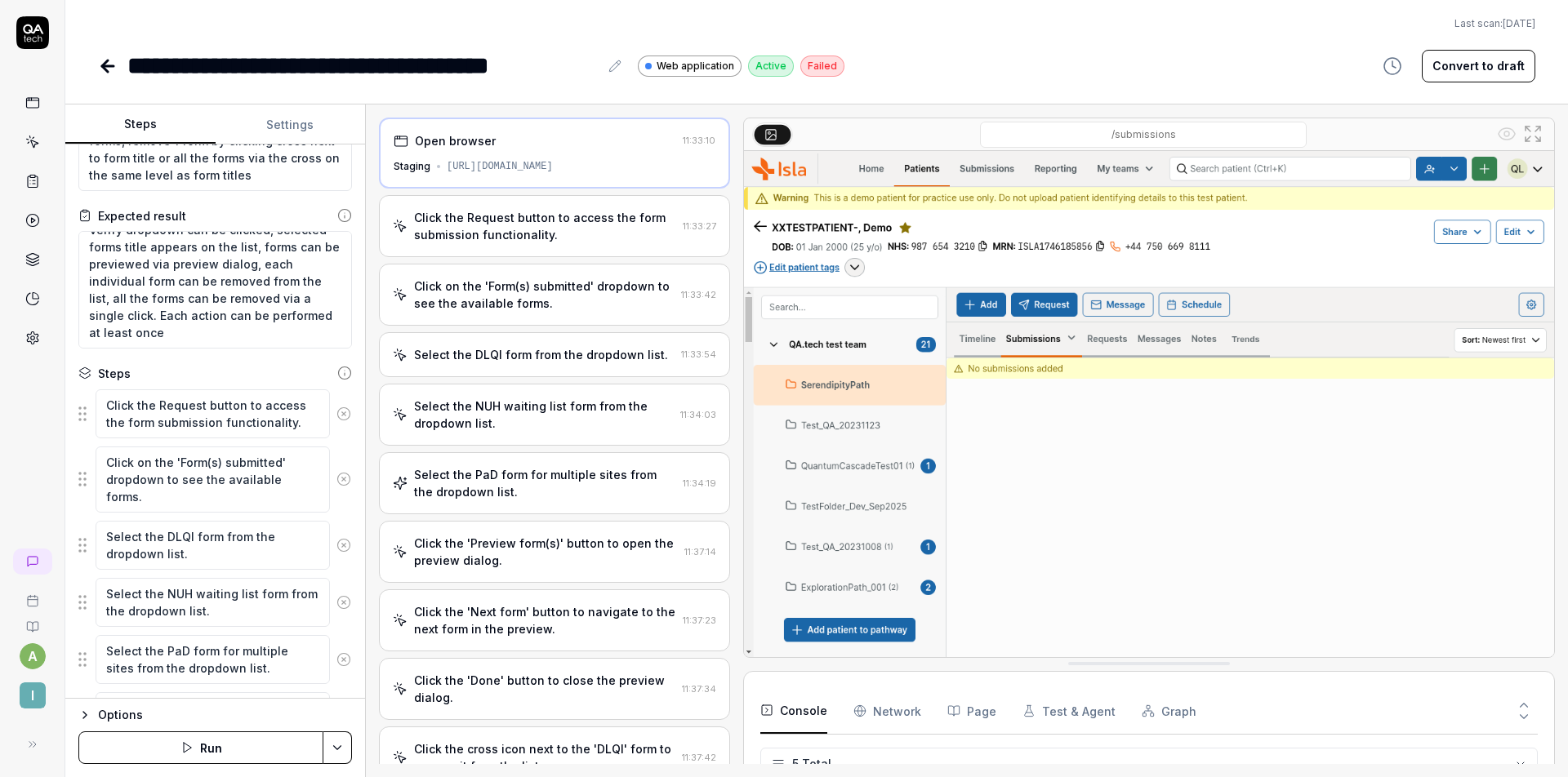
scroll to position [255, 0]
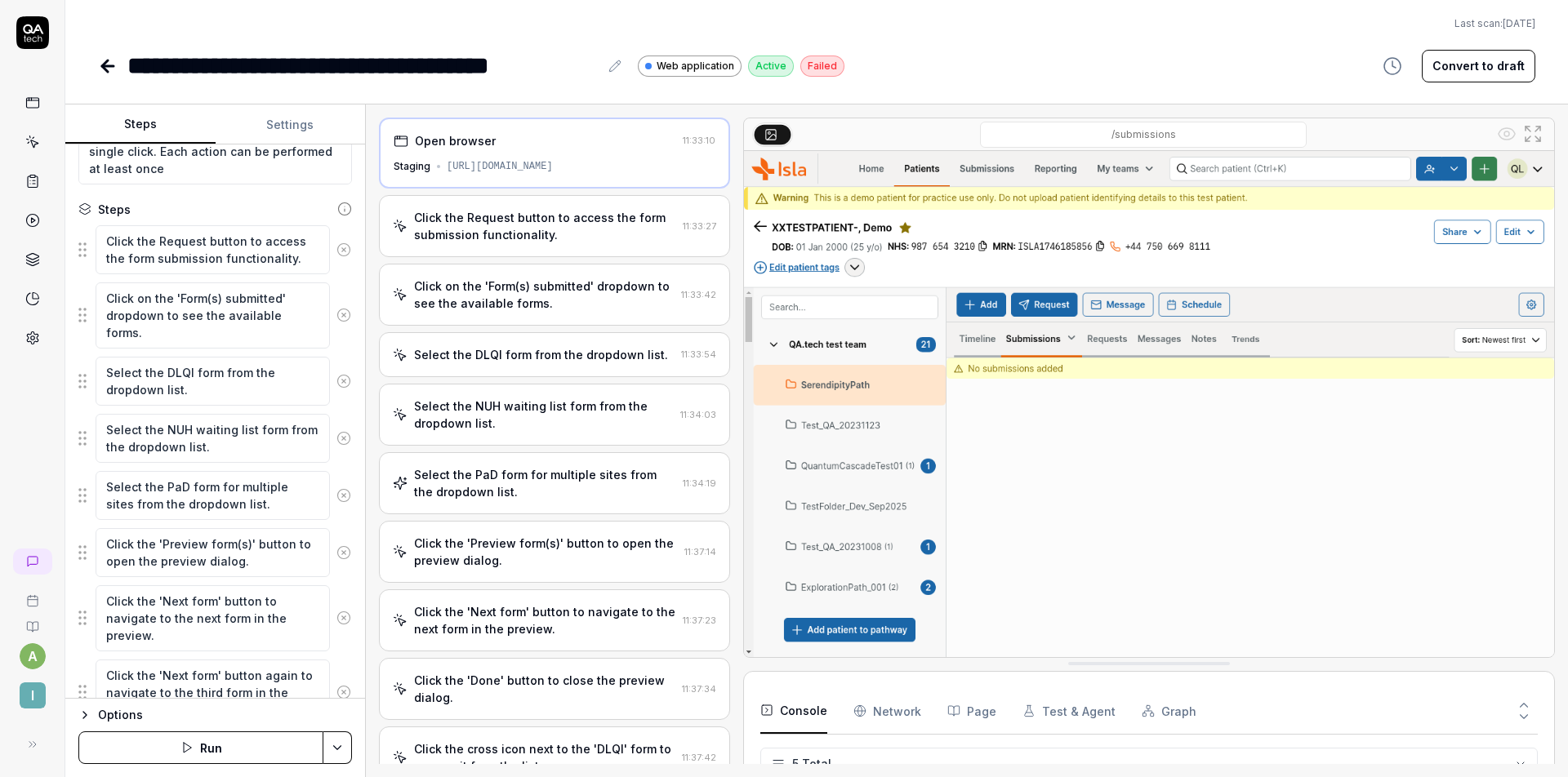
click at [336, 497] on icon at bounding box center [343, 495] width 15 height 15
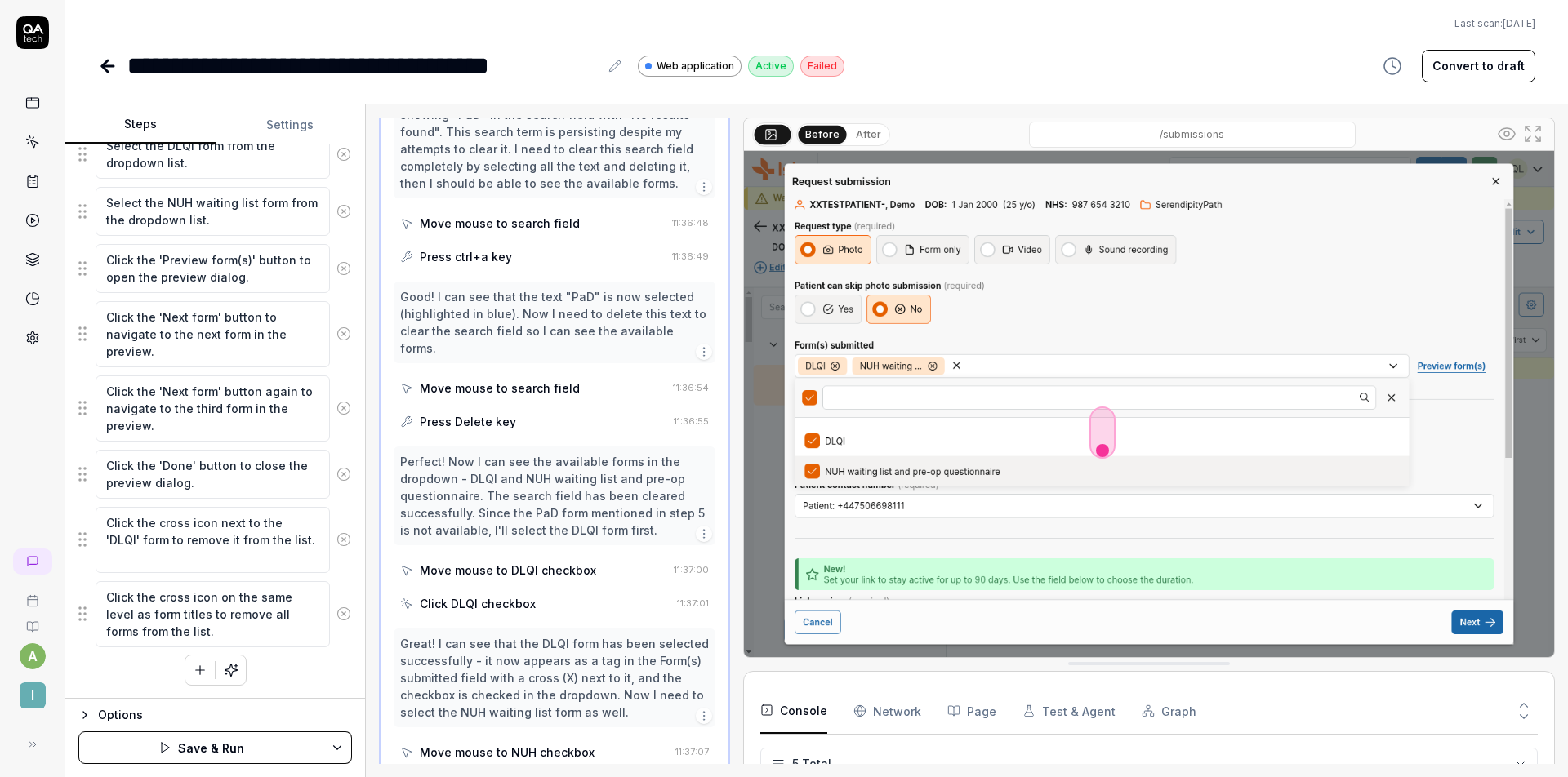
scroll to position [0, 0]
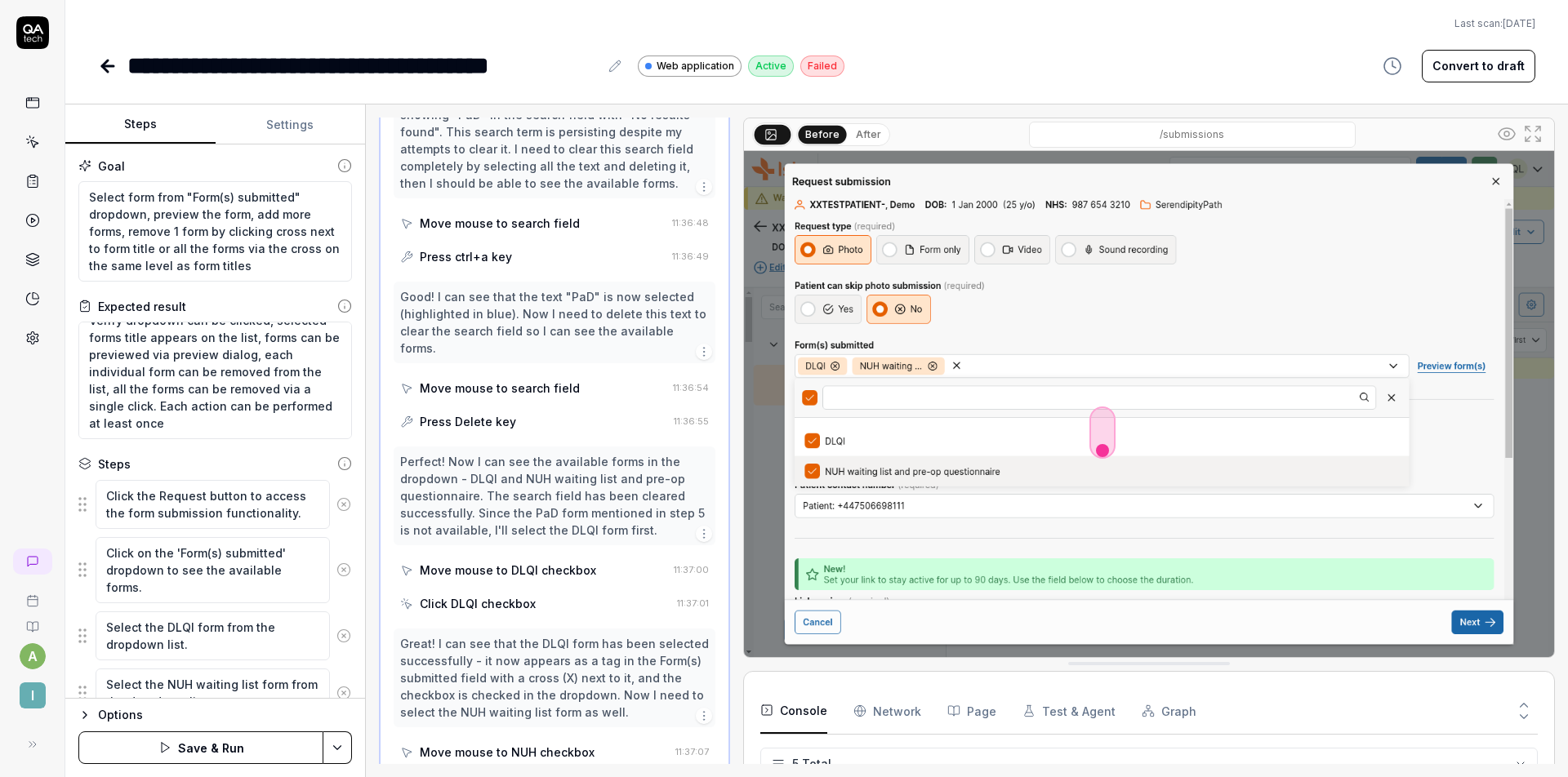
click at [301, 742] on button "Save & Run" at bounding box center [201, 747] width 245 height 33
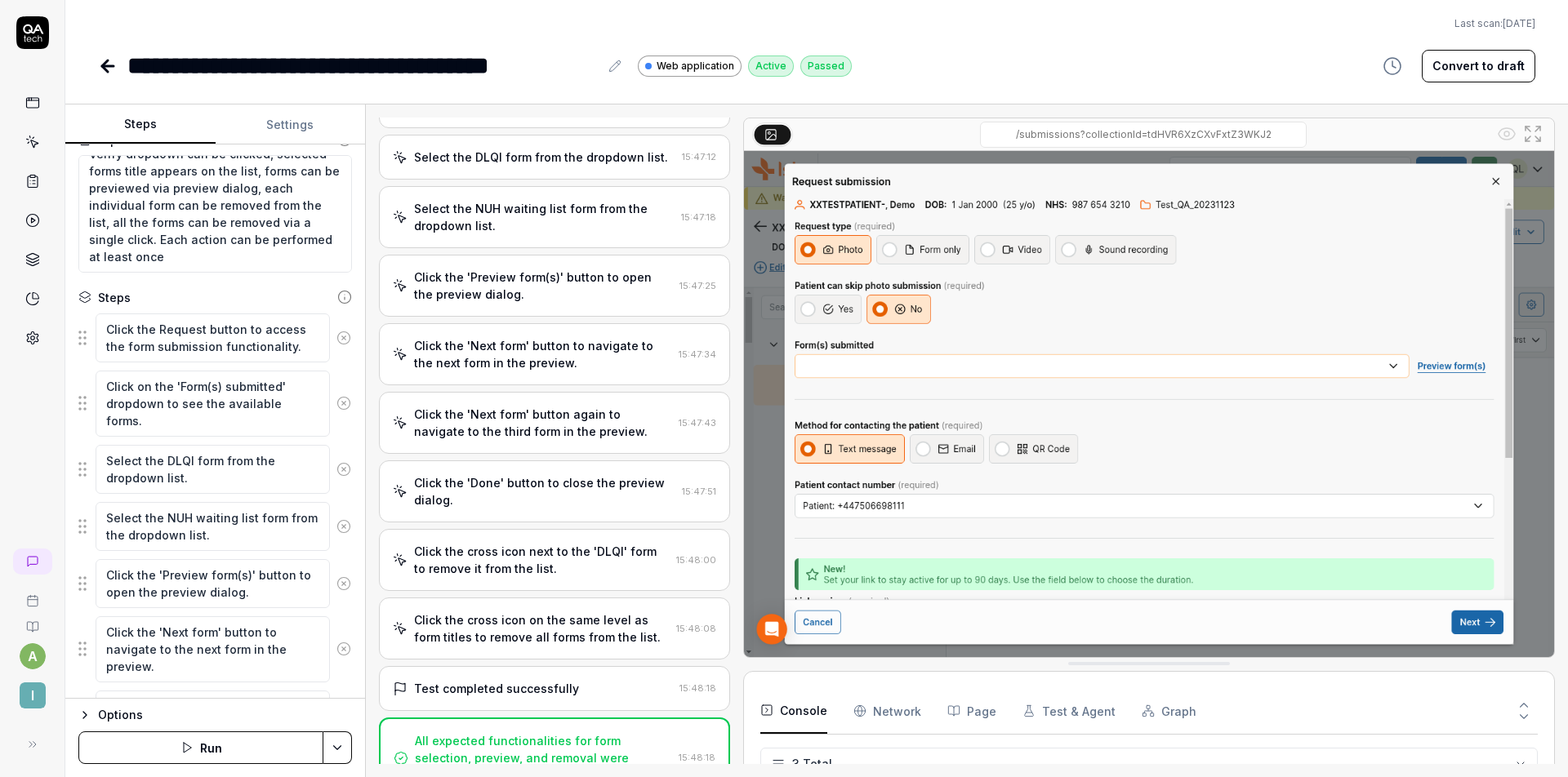
scroll to position [481, 0]
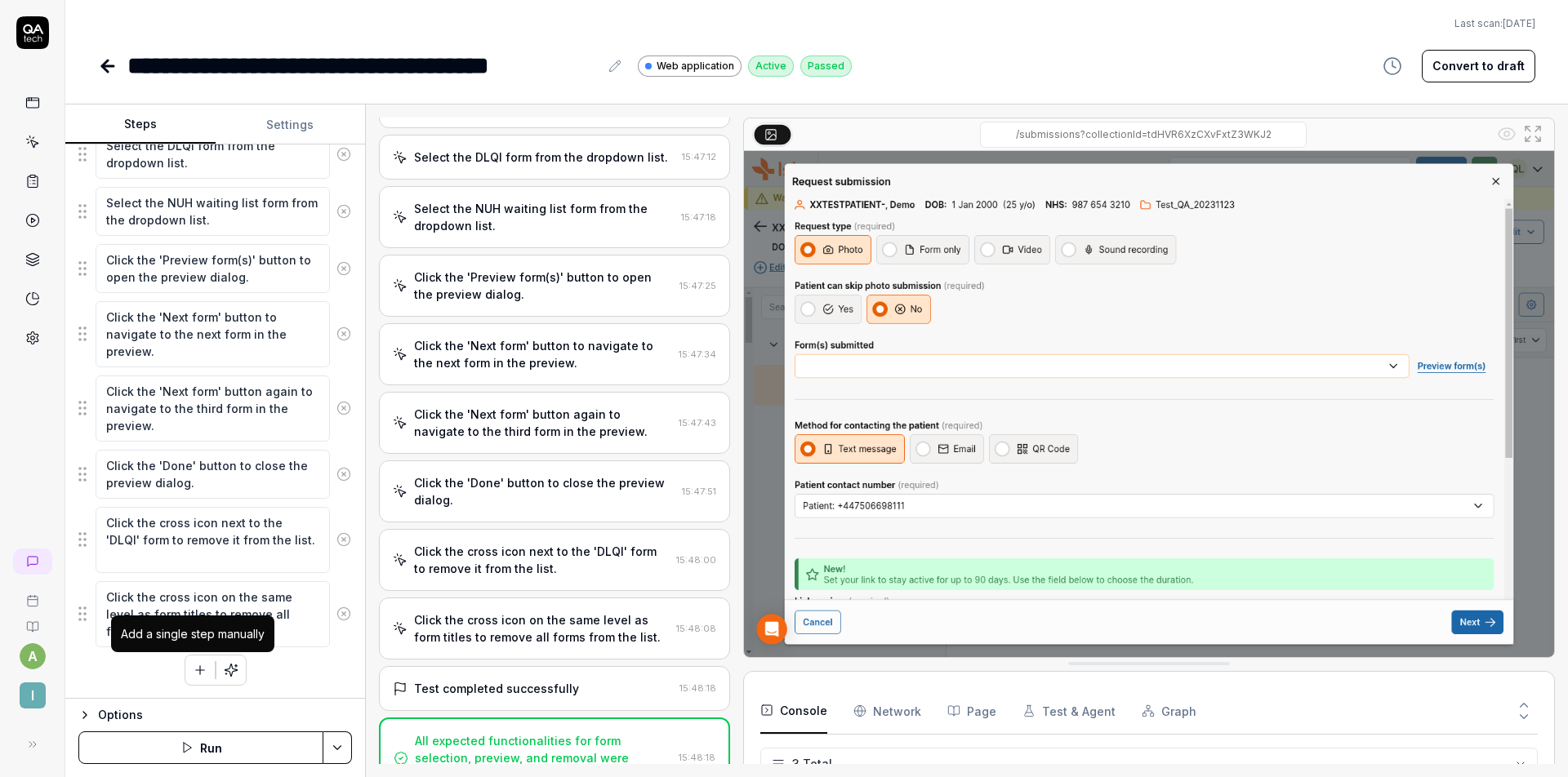
click at [196, 666] on icon "button" at bounding box center [200, 670] width 15 height 15
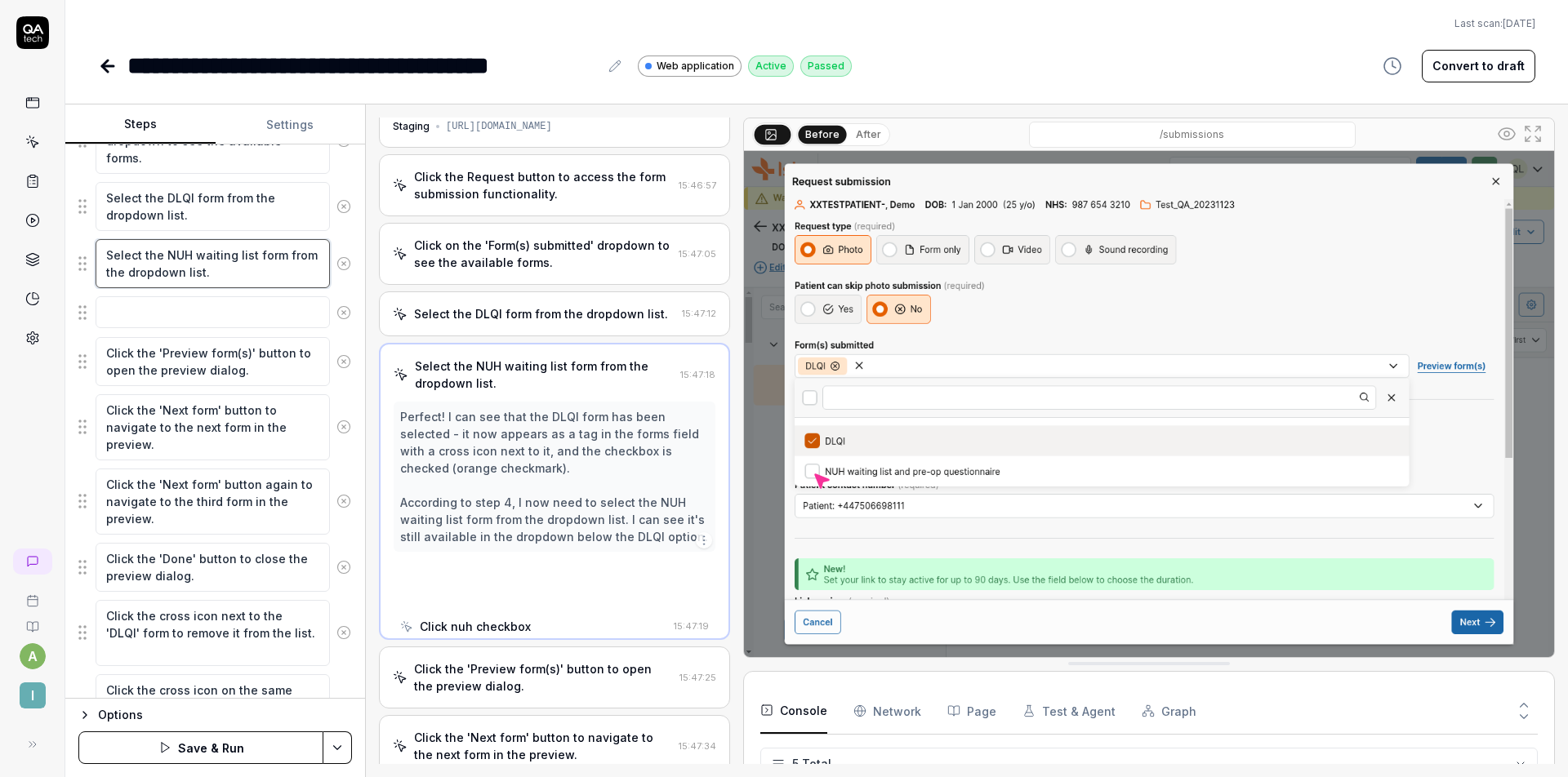
scroll to position [0, 0]
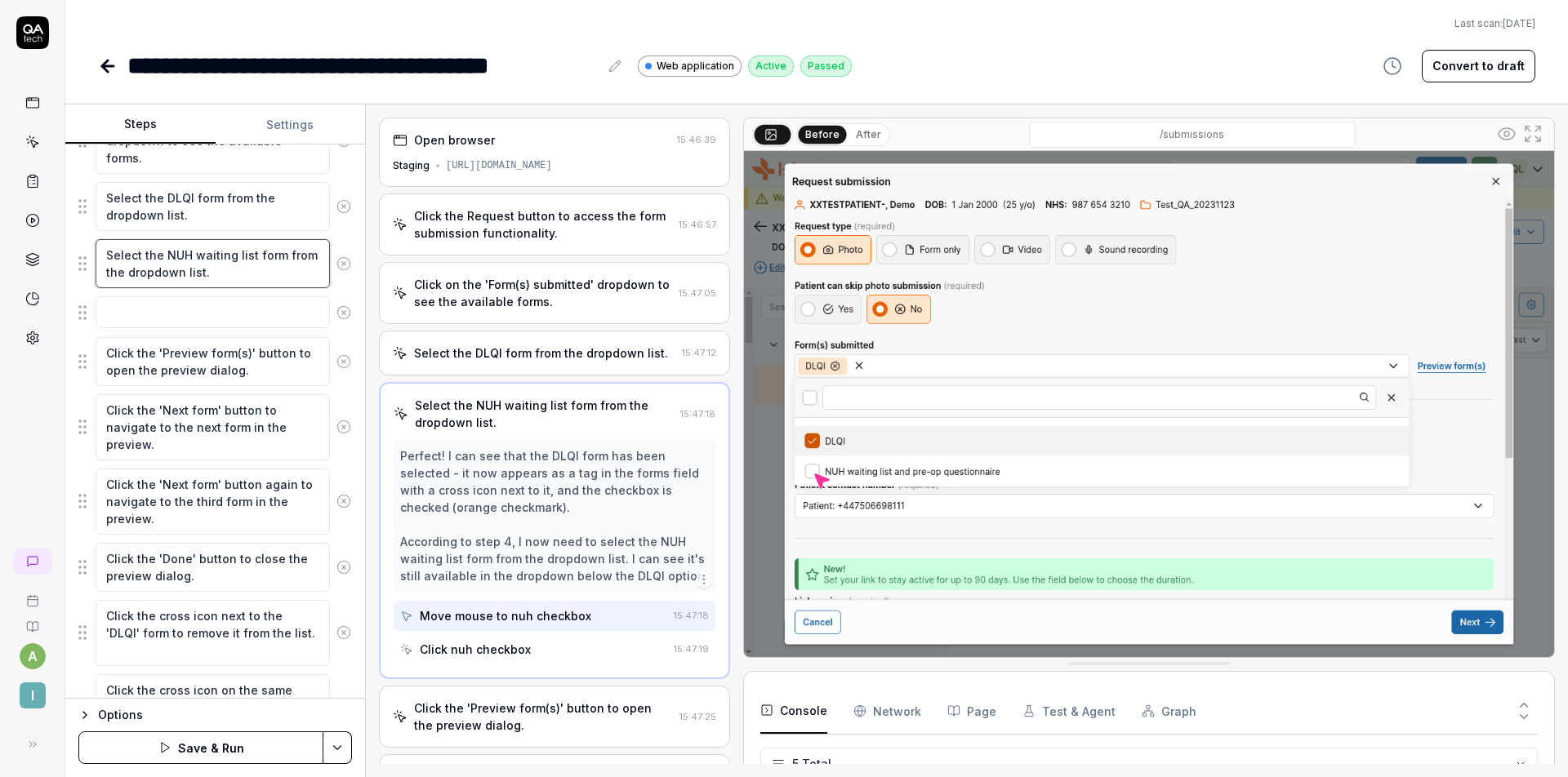
drag, startPoint x: 251, startPoint y: 284, endPoint x: 88, endPoint y: 249, distance: 166.7
click at [88, 249] on div "Select the NUH waiting list form from the dropdown list." at bounding box center [215, 263] width 273 height 50
click at [210, 285] on textarea "Select the NUH waiting list form from the dropdown list." at bounding box center [212, 263] width 234 height 49
click at [214, 305] on textarea at bounding box center [212, 312] width 234 height 32
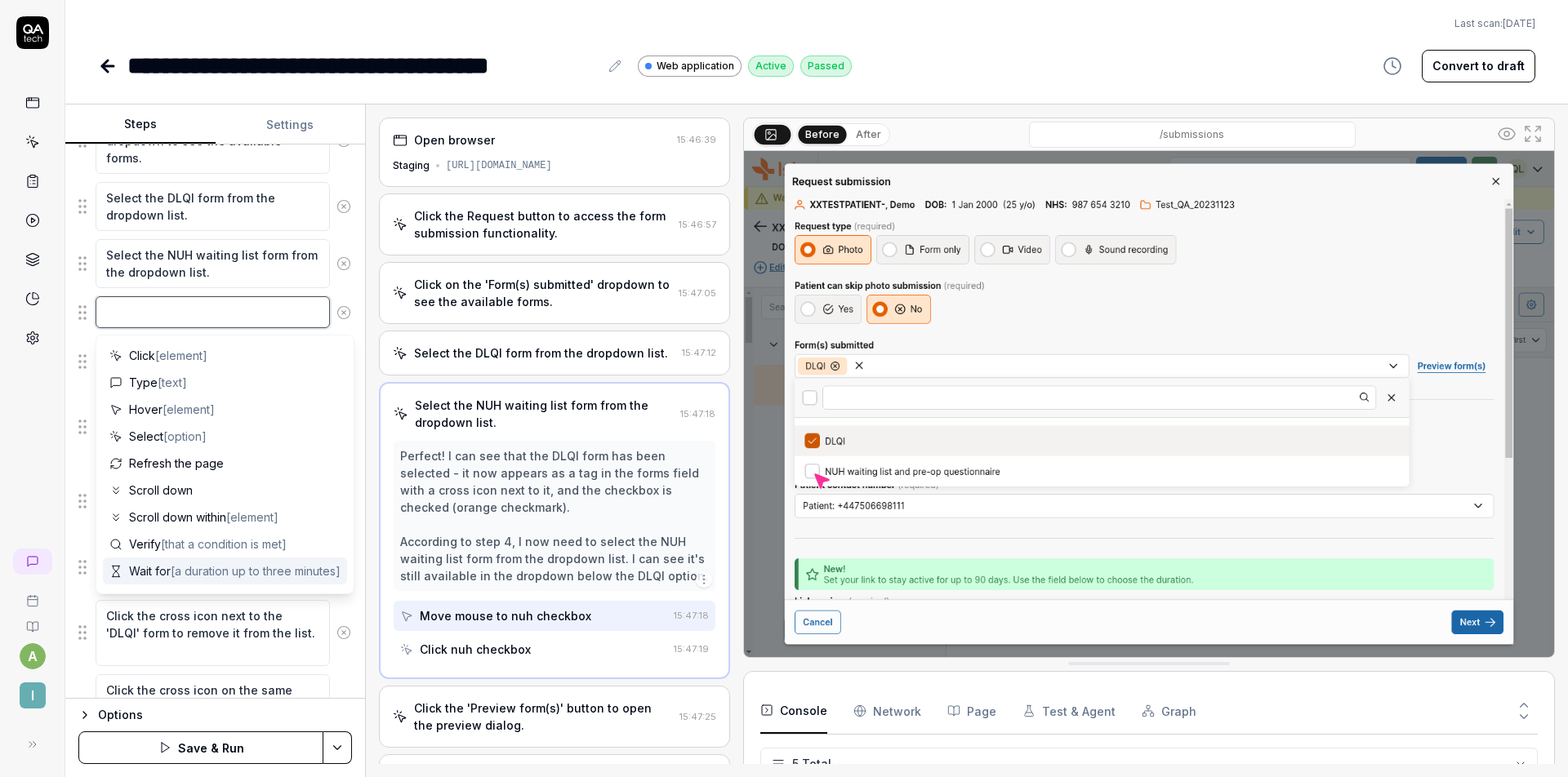
click at [224, 314] on textarea at bounding box center [212, 312] width 234 height 32
paste textarea "Select the NUH waiting list form from the dropdown list."
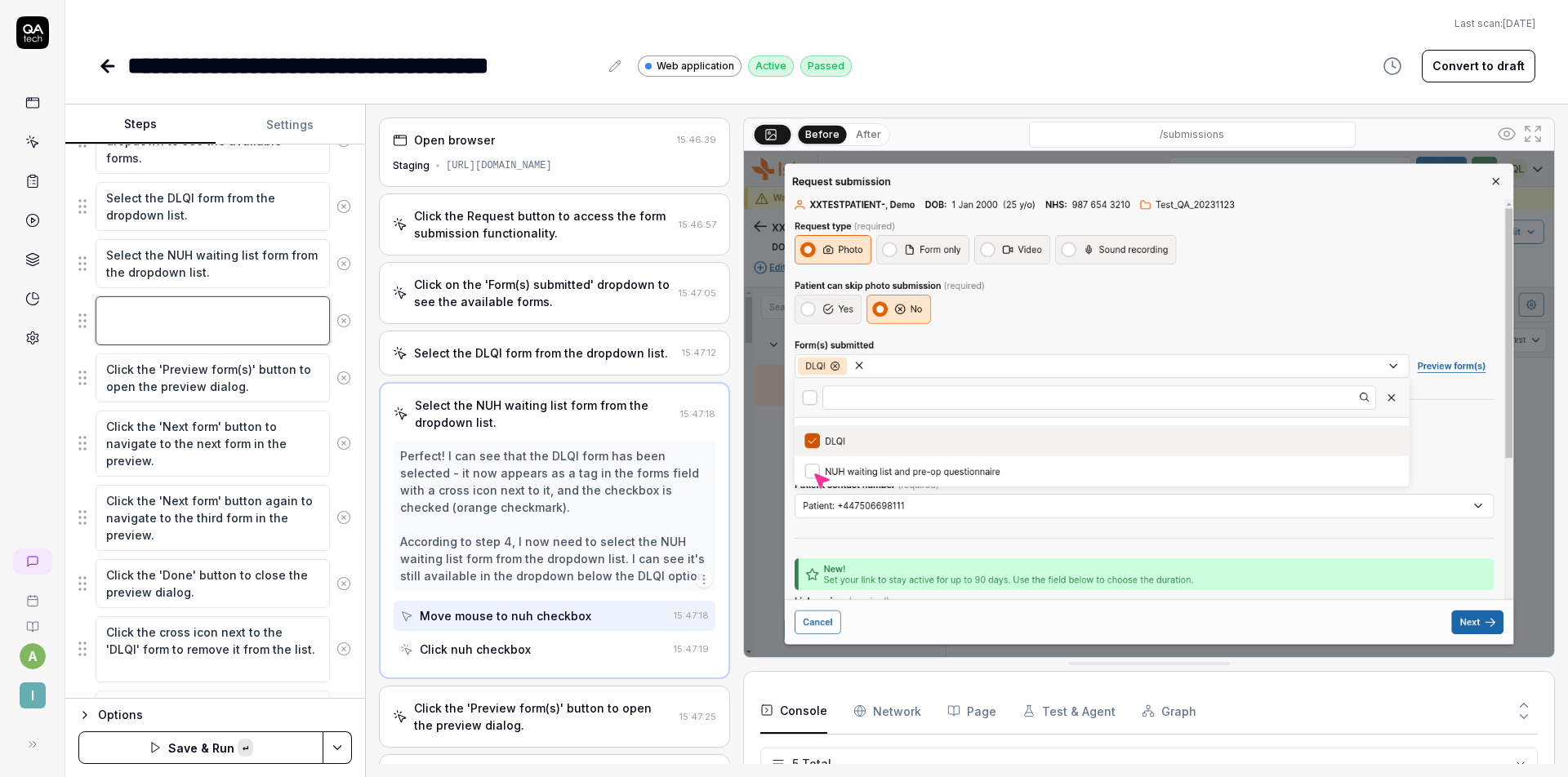
type textarea "*"
type textarea "Select the NUH waiting list form from the dropdown list."
click at [186, 311] on textarea "Select the NUH waiting list form from the dropdown list." at bounding box center [212, 321] width 234 height 49
type textarea "*"
type textarea "Select the NU waiting list form from the dropdown list."
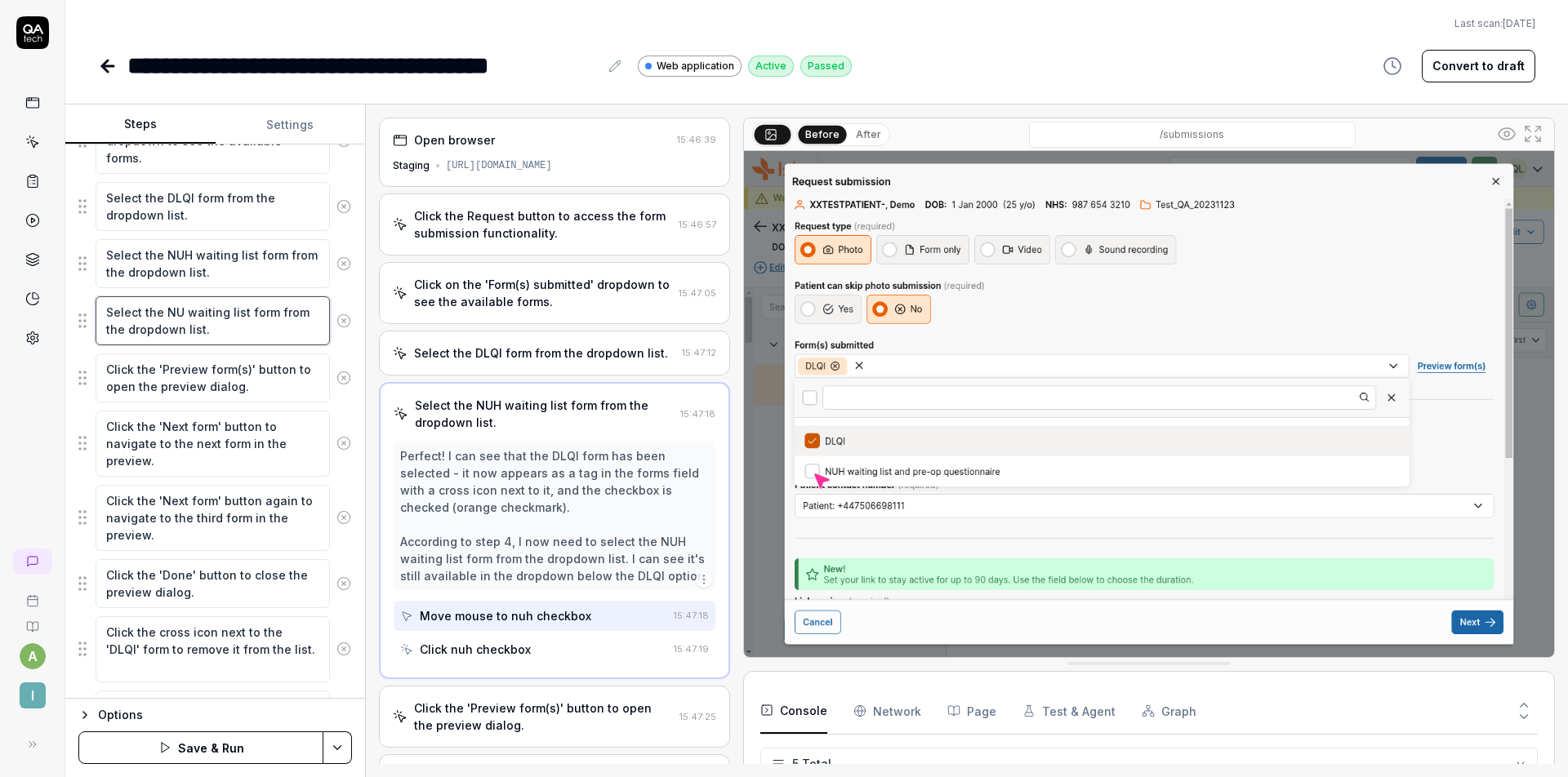
type textarea "*"
type textarea "Select the N waiting list form from the dropdown list."
type textarea "*"
type textarea "Select the waiting list form from the dropdown list."
type textarea "*"
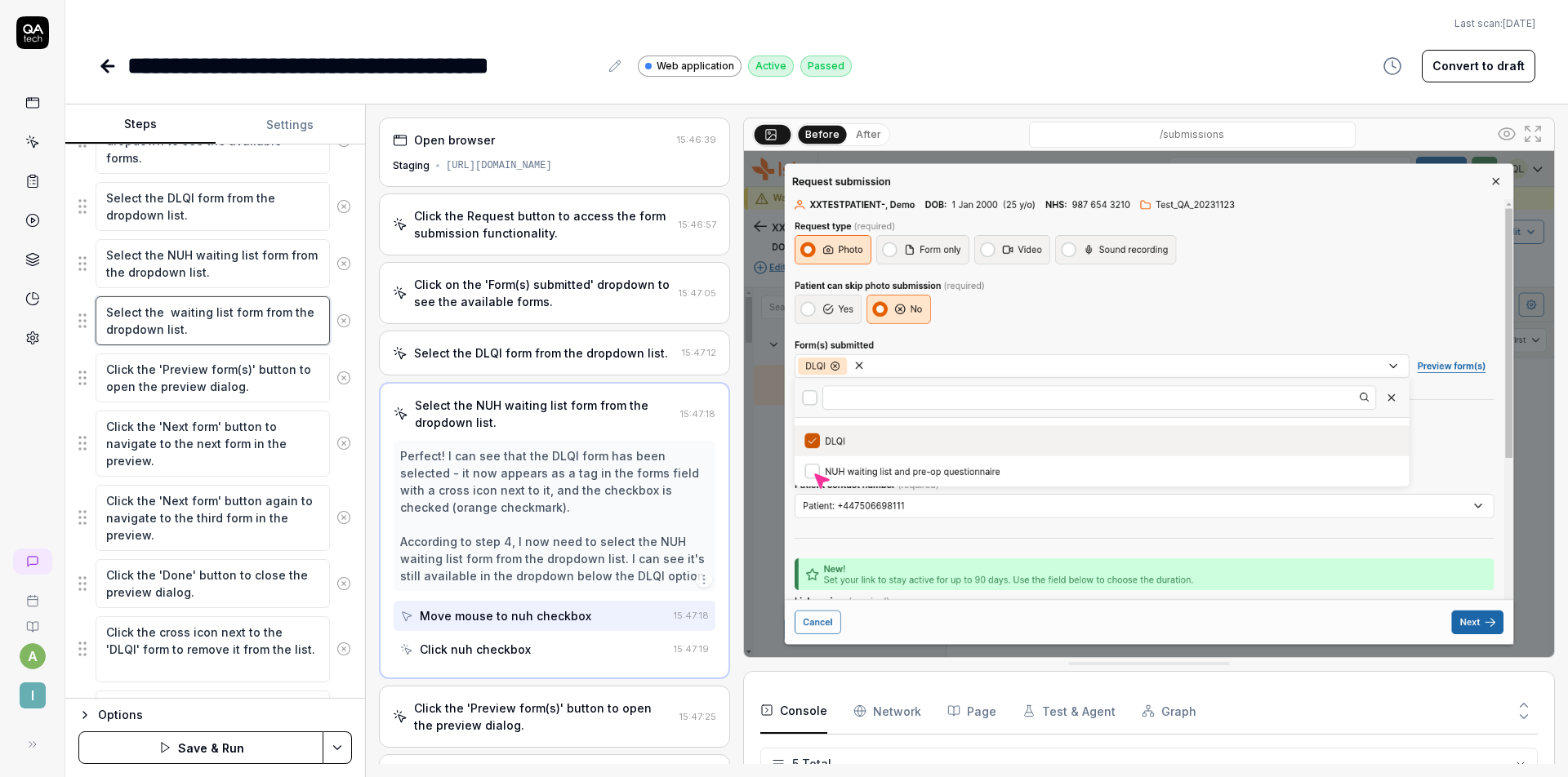
type textarea "Select the P waiting list form from the dropdown list."
type textarea "*"
type textarea "Select the Pa waiting list form from the dropdown list."
type textarea "*"
type textarea "Select the PaD waiting list form from the dropdown list."
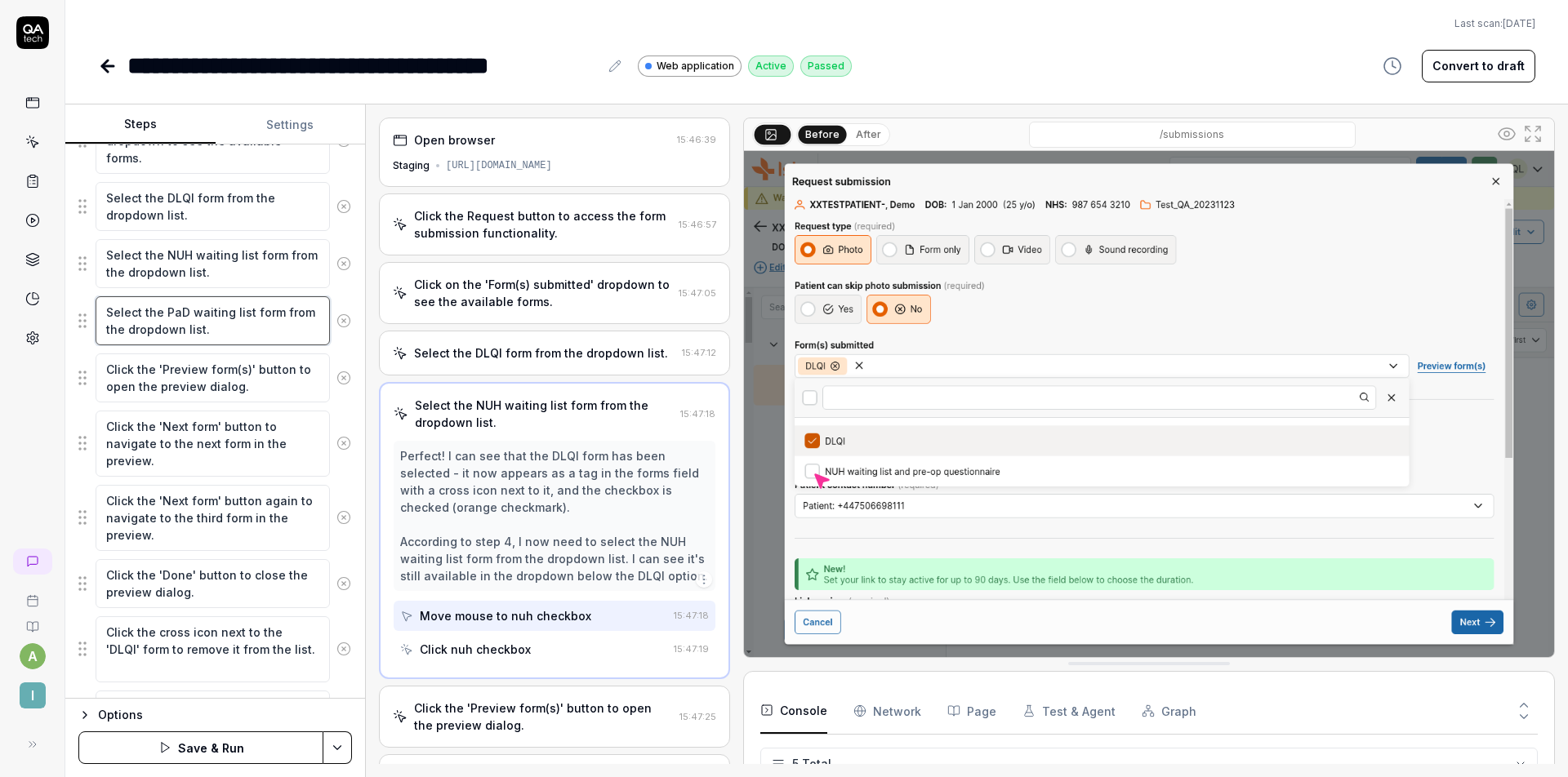
type textarea "*"
type textarea "Select the PaD waiting list form from the dropdown list."
type textarea "*"
type textarea "Select the PaD waiting list form from the dropdown list."
type textarea "*"
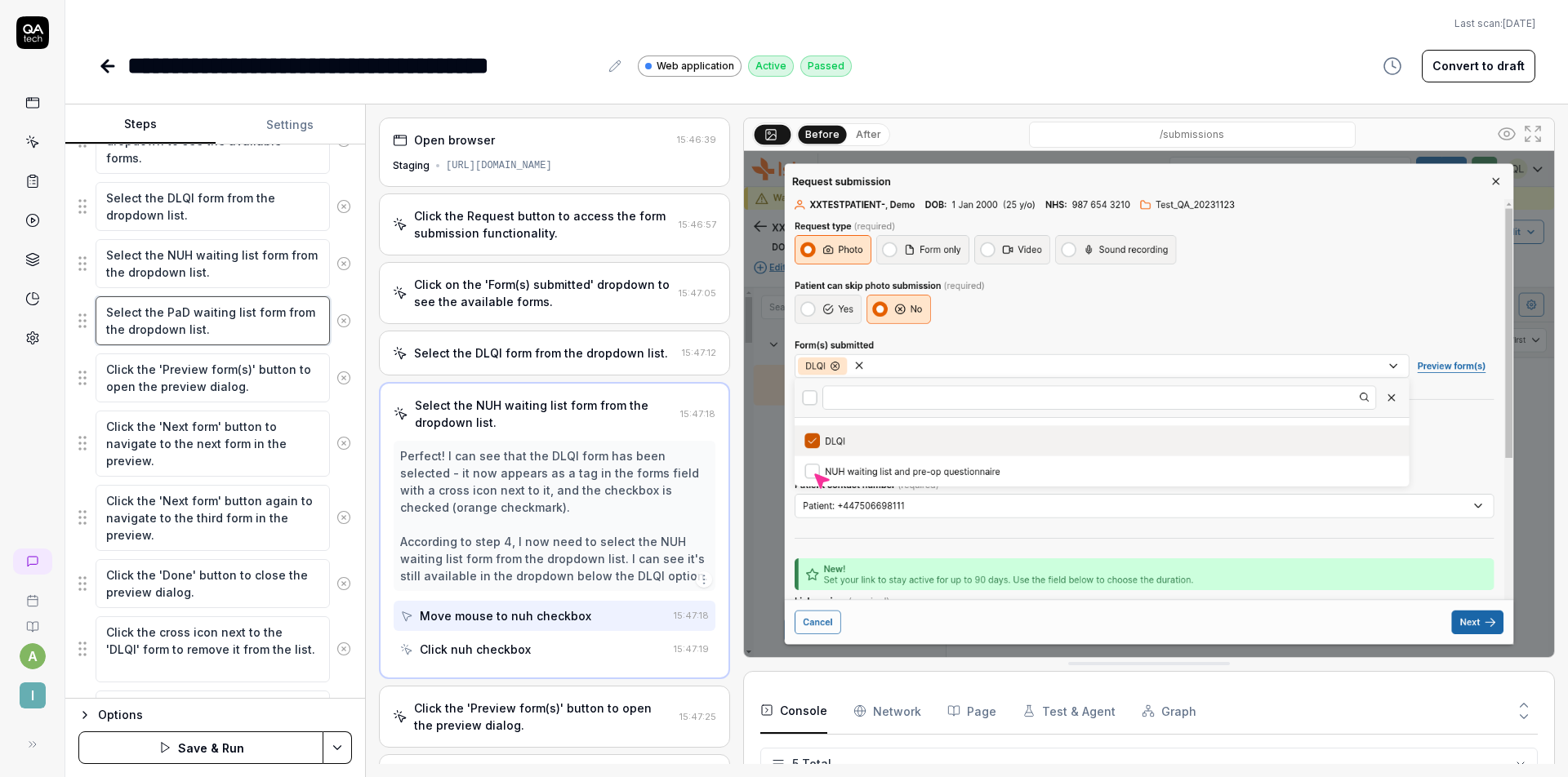
type textarea "Select the Pa waiting list form from the dropdown list."
type textarea "*"
type textarea "Select the P waiting list form from the dropdown list."
type textarea "*"
type textarea "Select the waiting list form from the dropdown list."
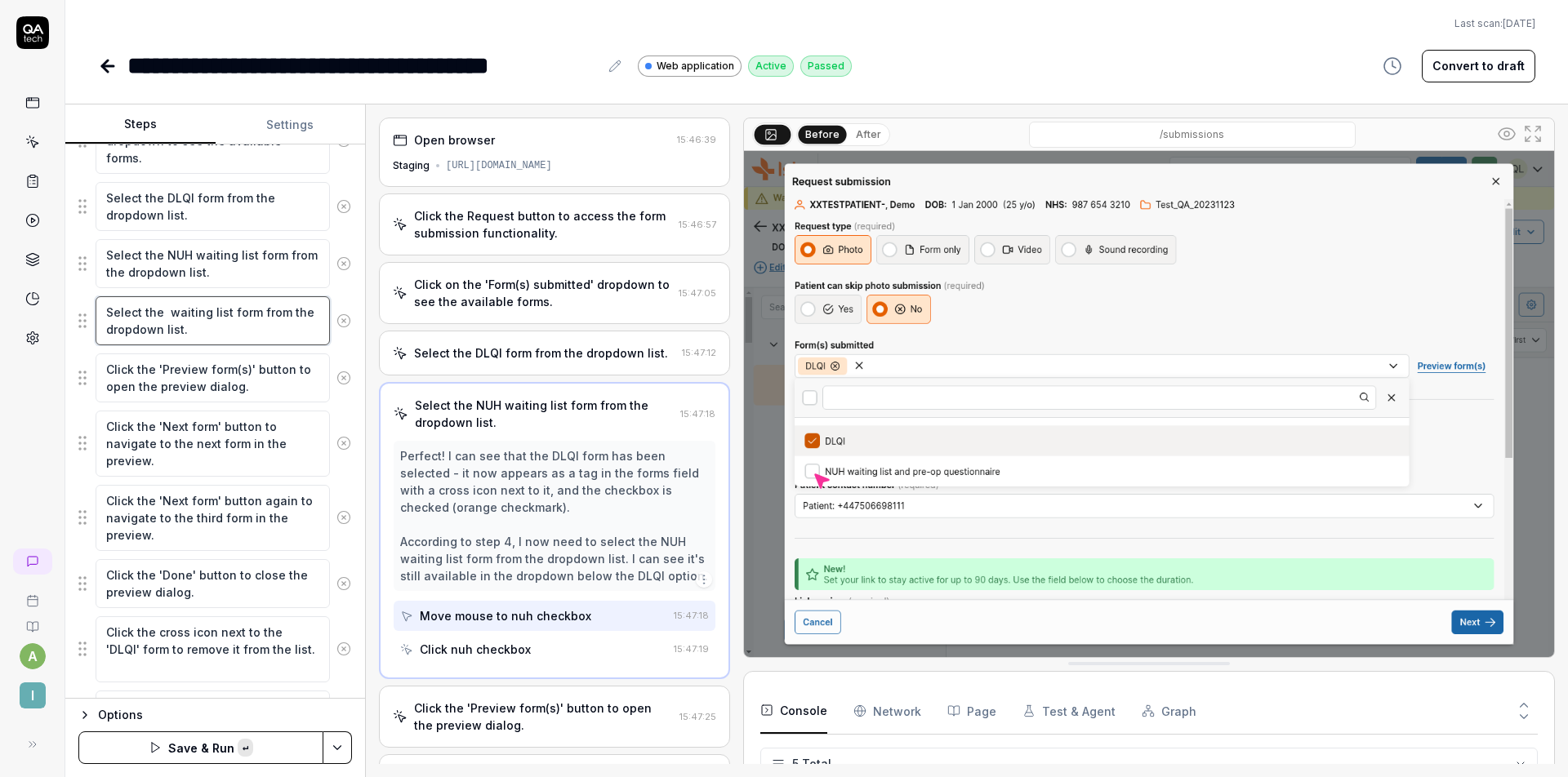
paste textarea "PaD form for multiple sites"
type textarea "*"
type textarea "Select the PaD form for multiple sites waiting list form from the dropdown list."
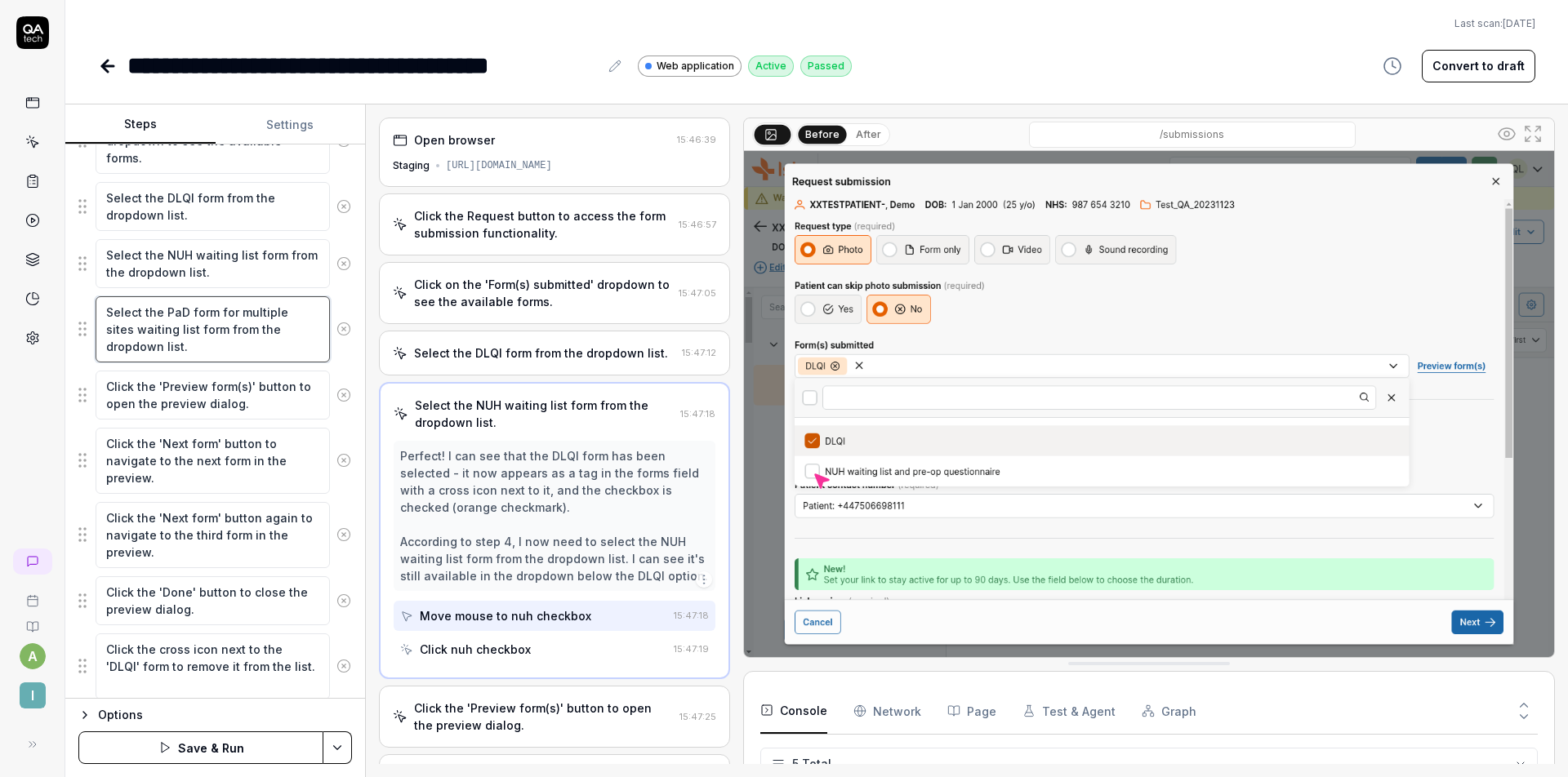
click at [222, 348] on textarea "Select the PaD form for multiple sites waiting list form from the dropdown list." at bounding box center [212, 329] width 234 height 66
click at [222, 330] on textarea "Select the PaD form for multiple sites waiting list form from the dropdown list." at bounding box center [212, 329] width 234 height 66
type textarea "*"
type textarea "Select the PaD form for multiple sites waiting list from the dropdown list."
type textarea "*"
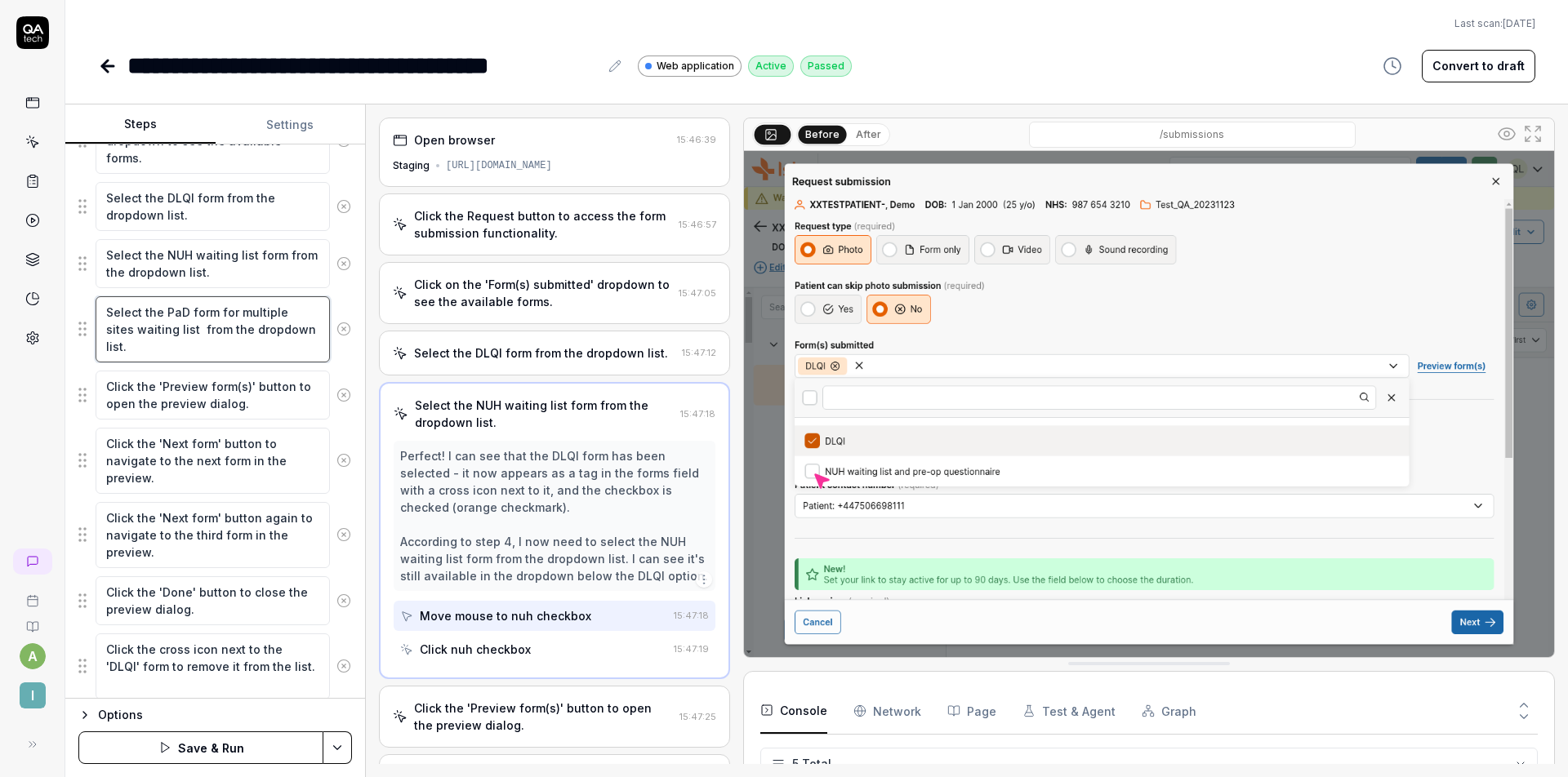
type textarea "Select the PaD form for multiple sites waiting from the dropdown list."
type textarea "*"
type textarea "Select the PaD form for multiple sites from the dropdown list."
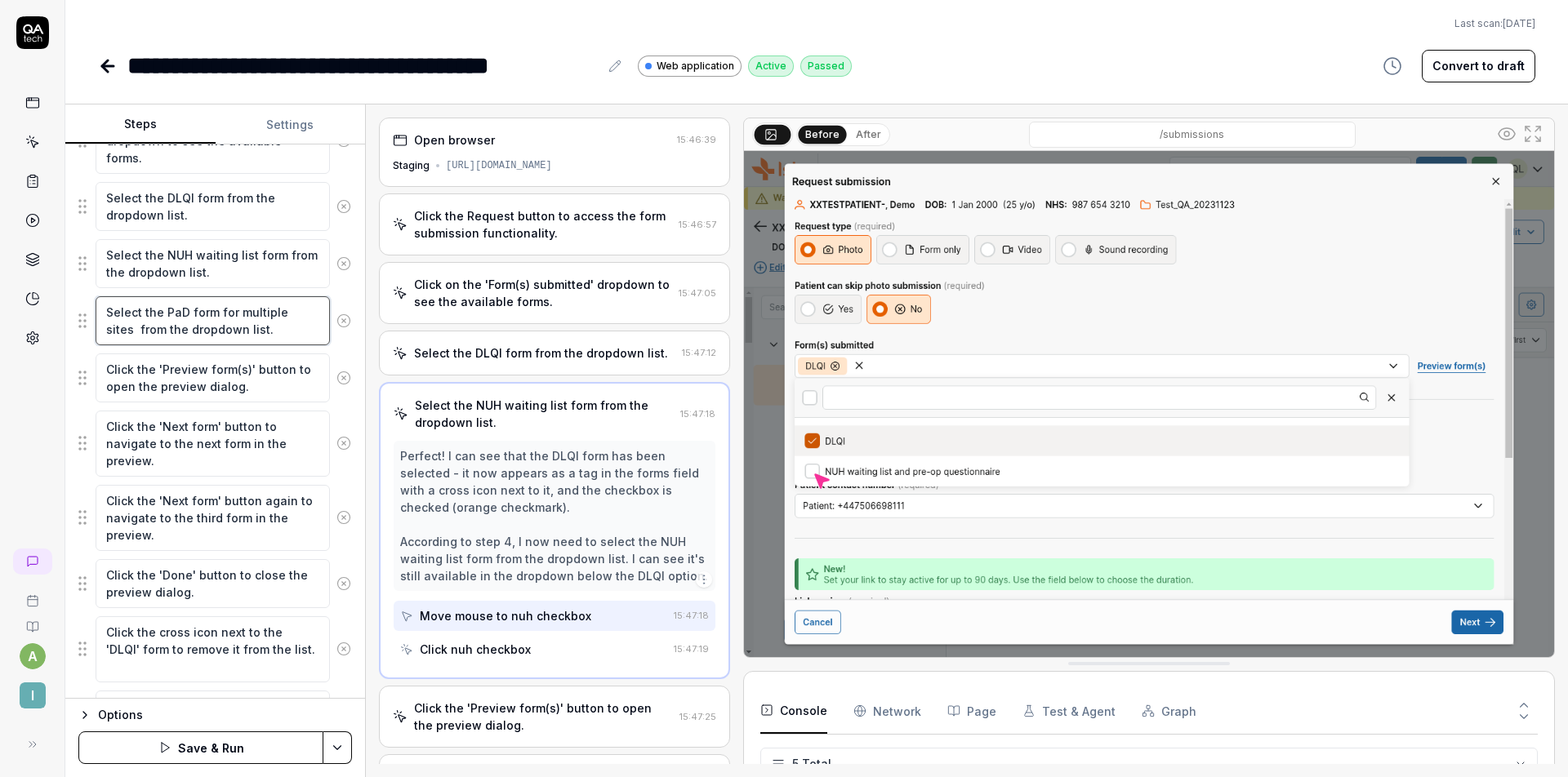
type textarea "*"
type textarea "Select the PaD form for multiple sites f from the dropdown list."
type textarea "*"
type textarea "Select the PaD form for multiple sites fo from the dropdown list."
type textarea "*"
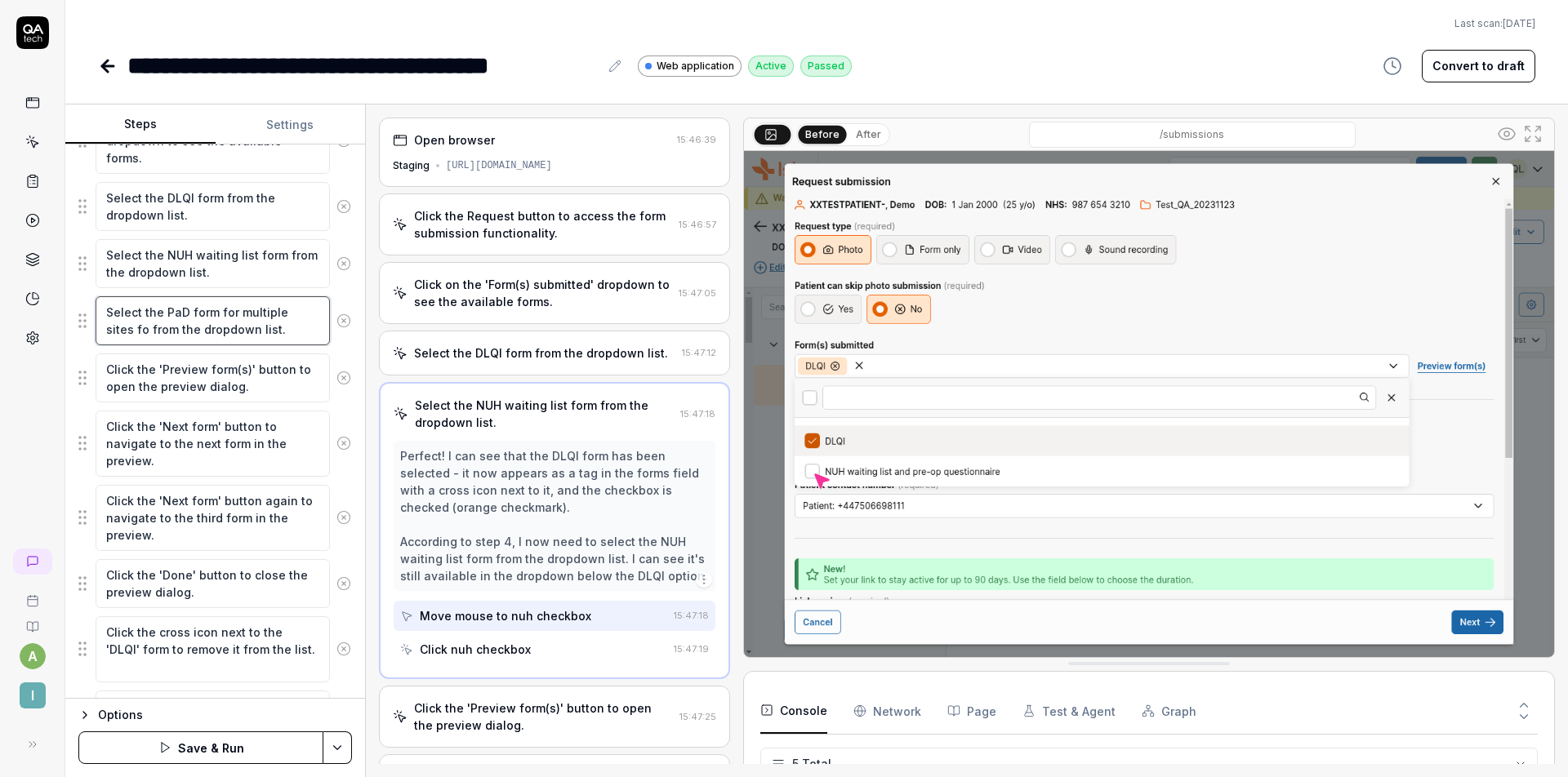
type textarea "Select the PaD form for multiple sites for from the dropdown list."
type textarea "*"
type textarea "Select the PaD form for multiple sites form from the dropdown list."
click at [276, 747] on button "Save & Run" at bounding box center [201, 747] width 245 height 33
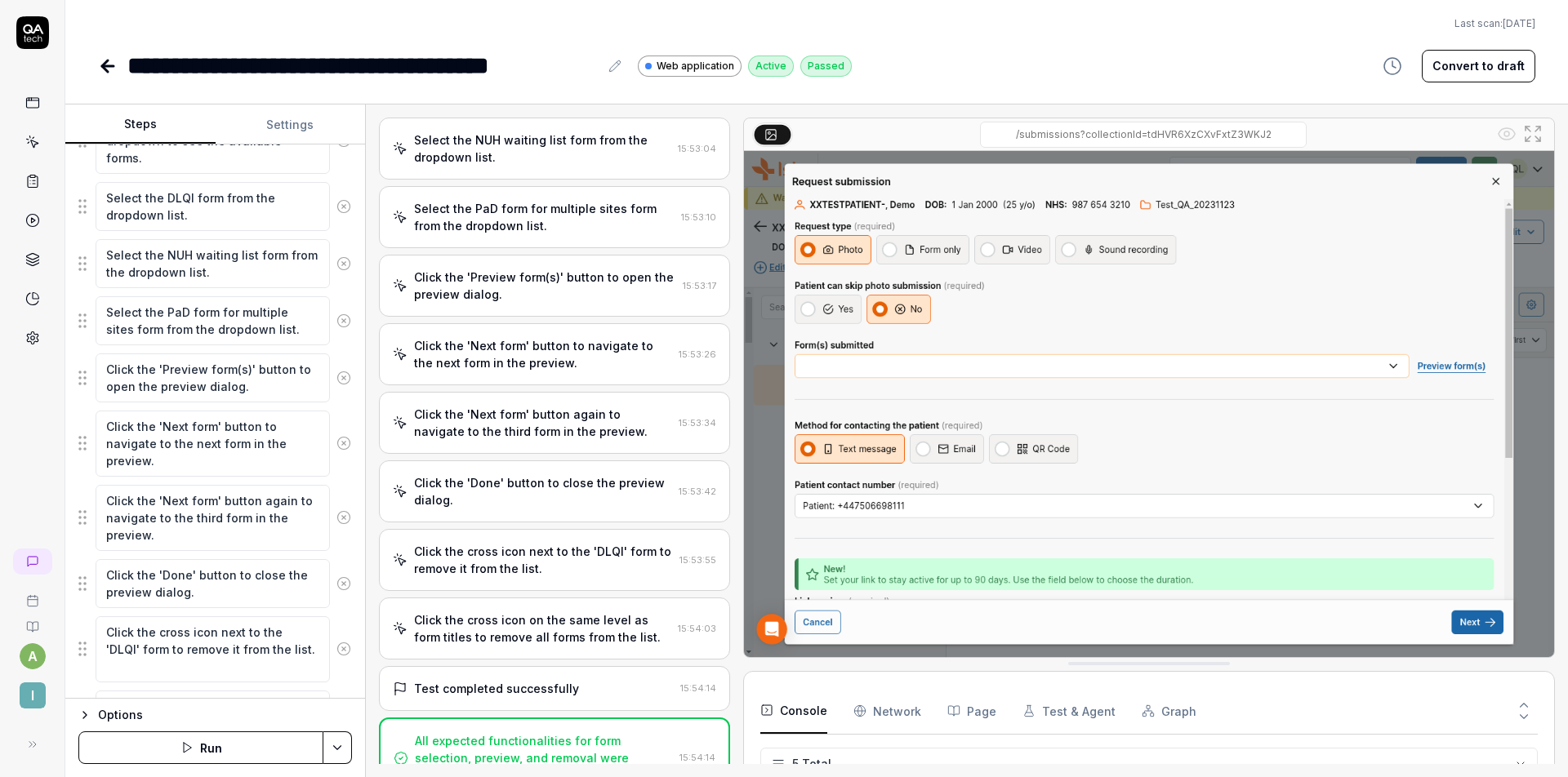
scroll to position [616, 0]
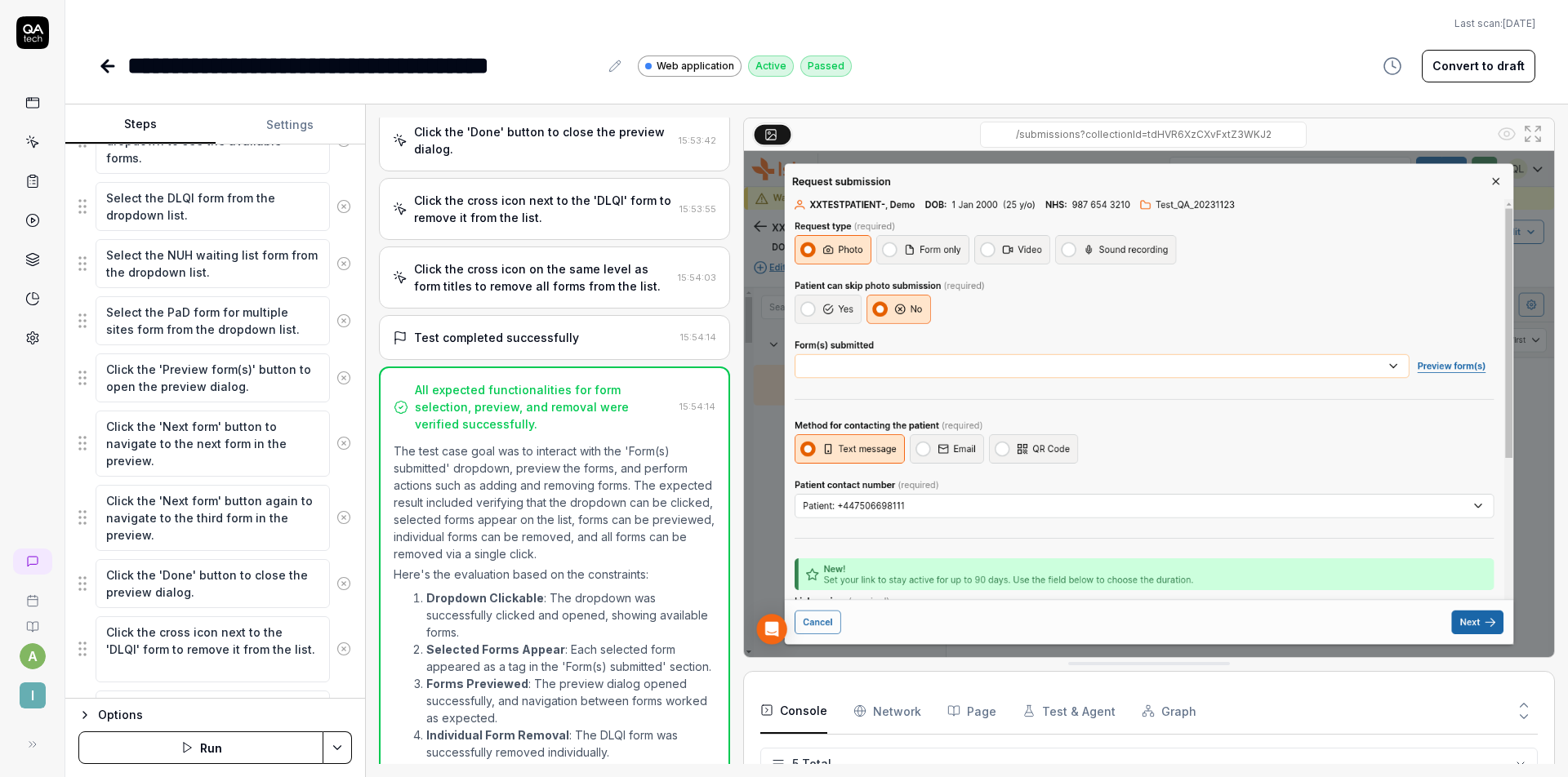
type textarea "*"
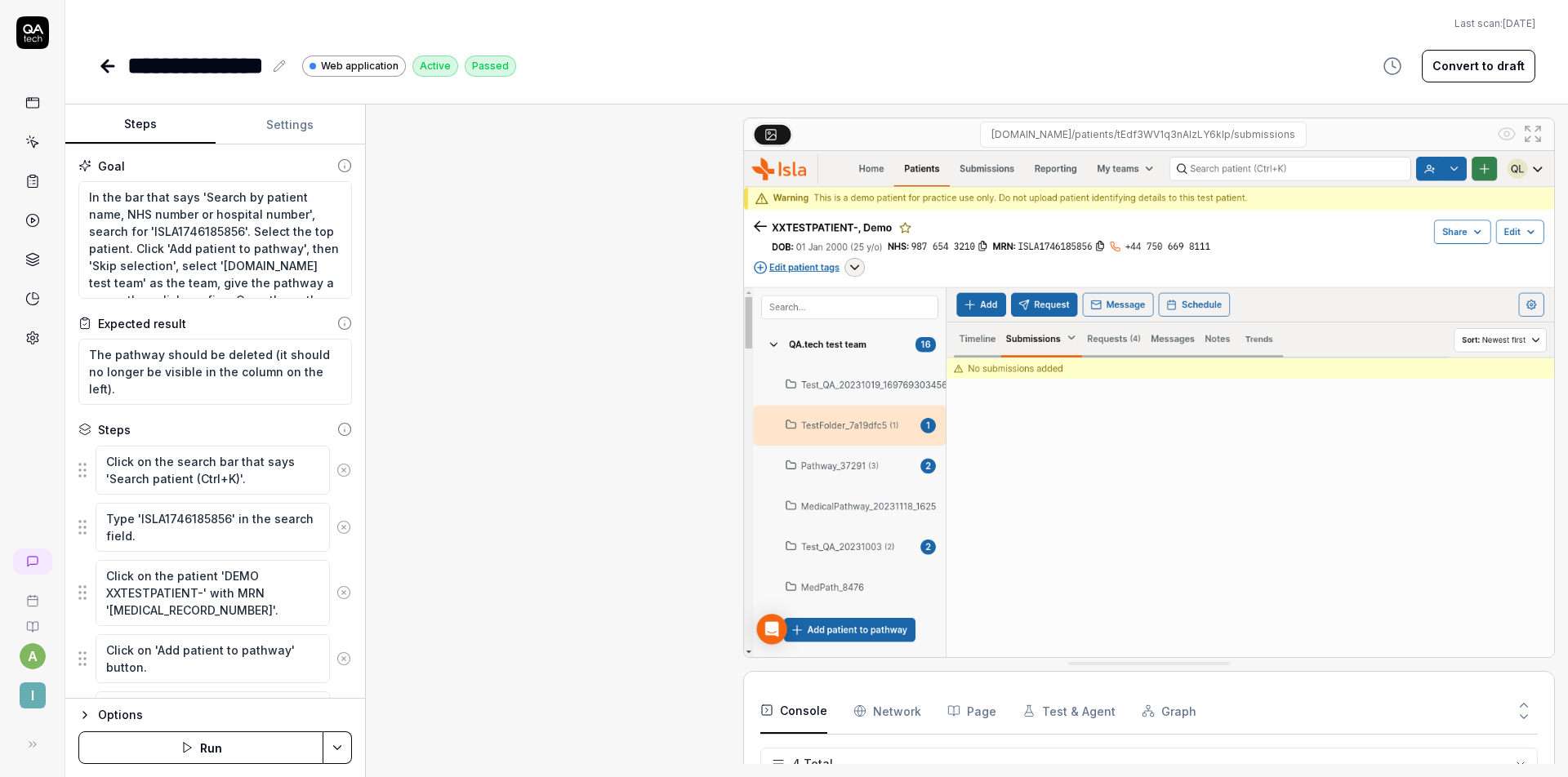
type textarea "*"
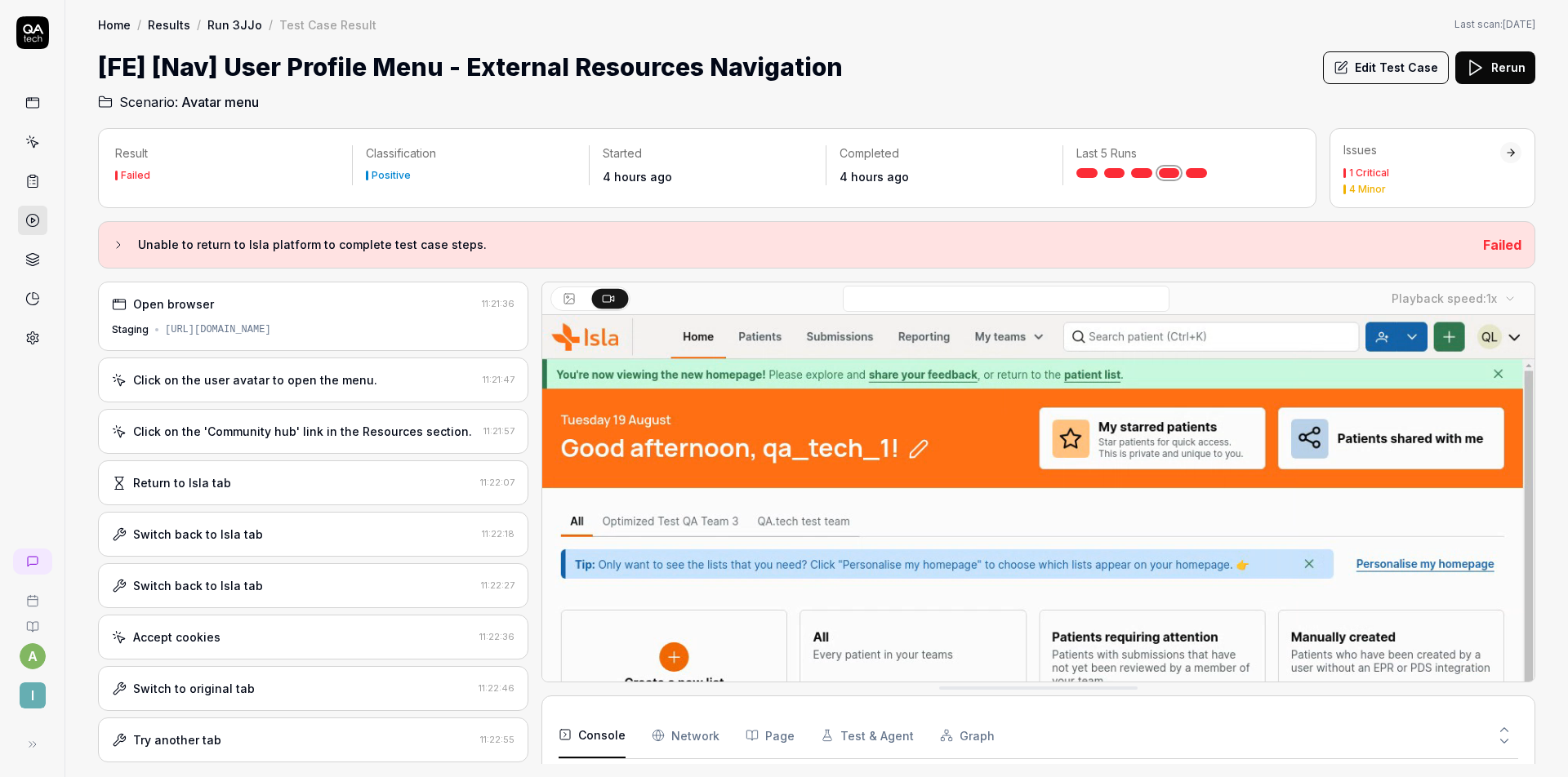
click at [316, 342] on div "Open browser 11:21:36 Staging [URL][DOMAIN_NAME]" at bounding box center [313, 316] width 430 height 69
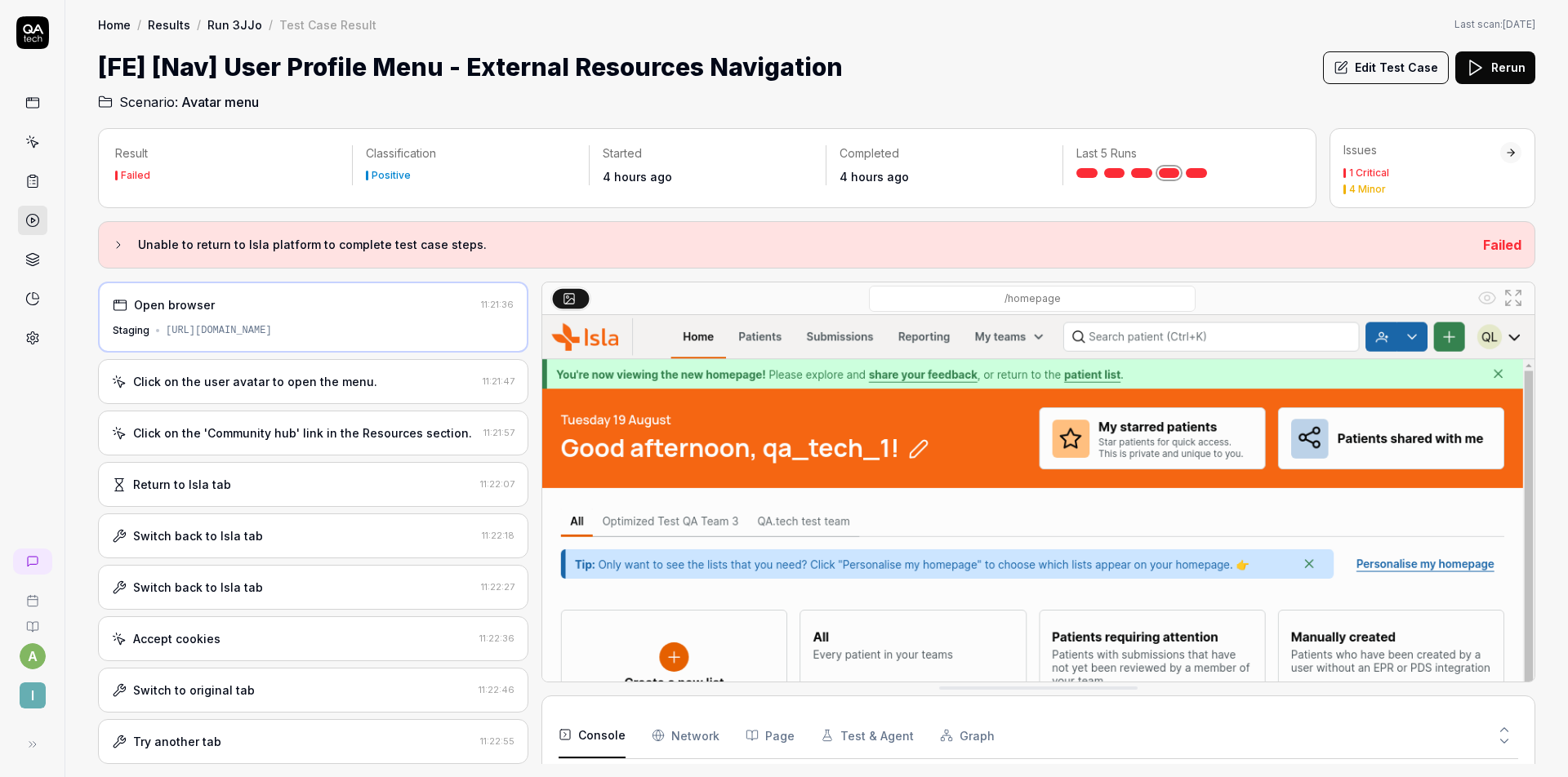
click at [351, 381] on div "Click on the user avatar to open the menu." at bounding box center [256, 382] width 245 height 17
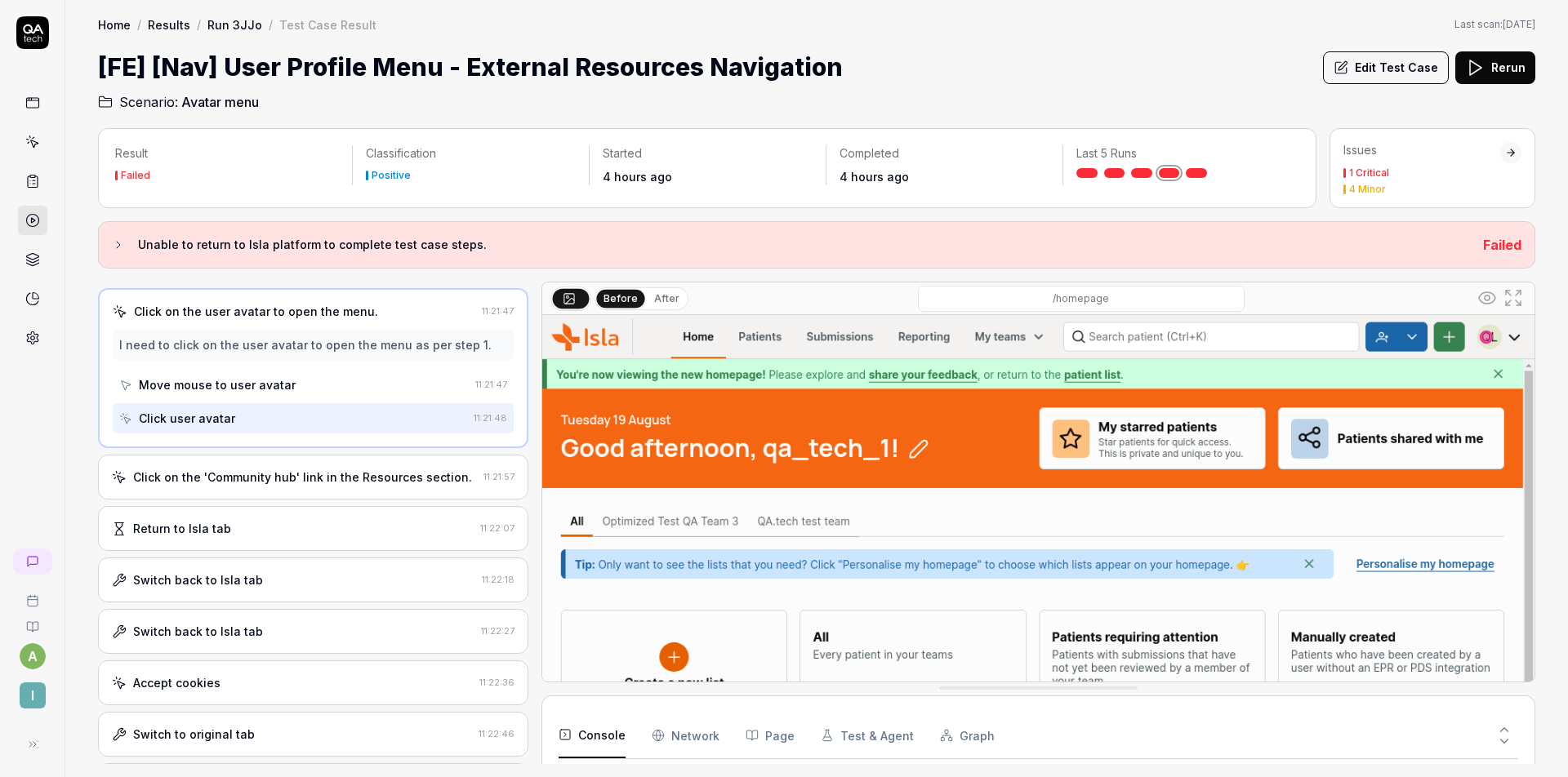
scroll to position [73, 0]
click at [383, 470] on div "Click on the 'Community hub' link in the Resources section." at bounding box center [302, 474] width 339 height 17
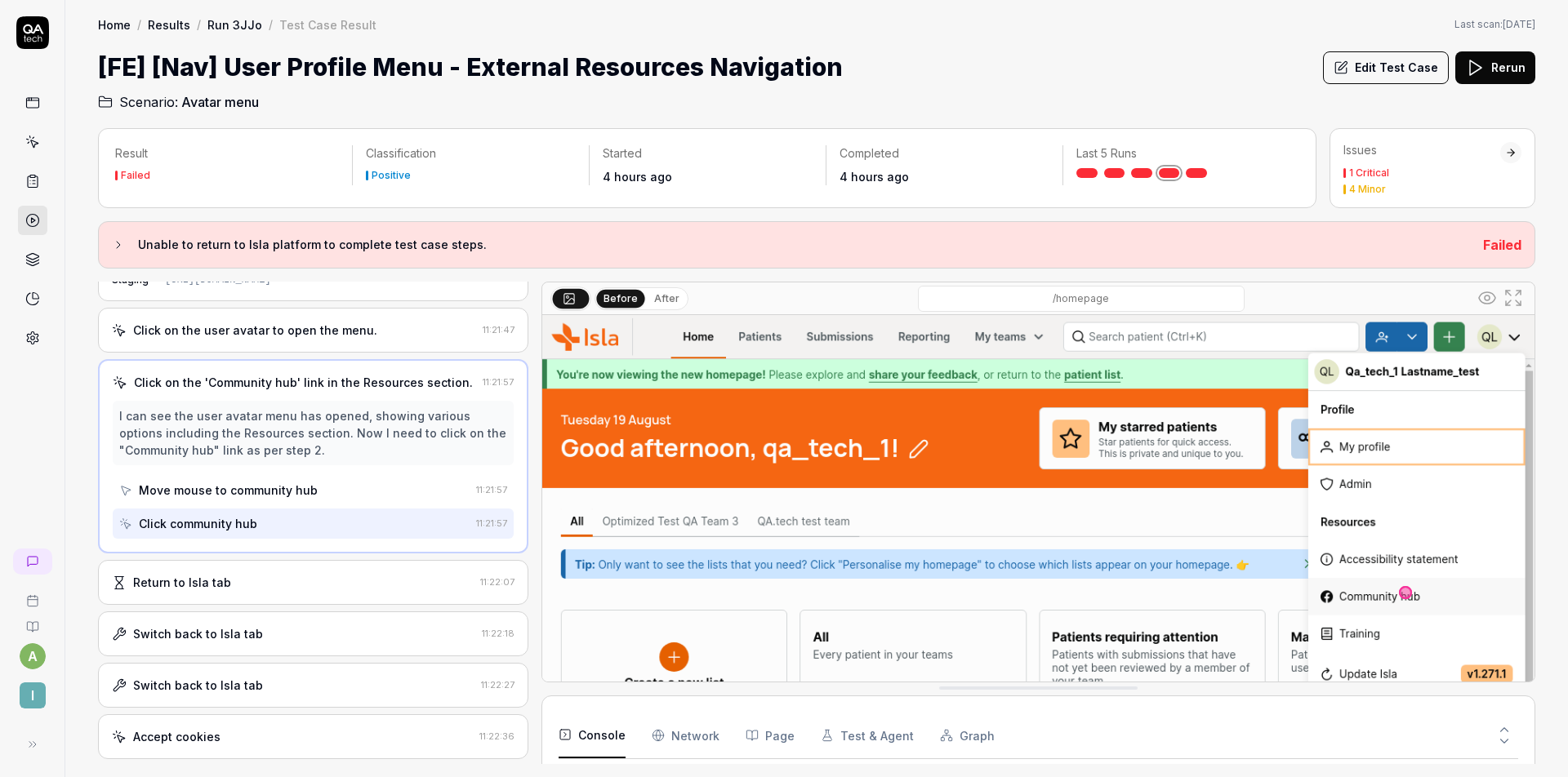
scroll to position [83, 0]
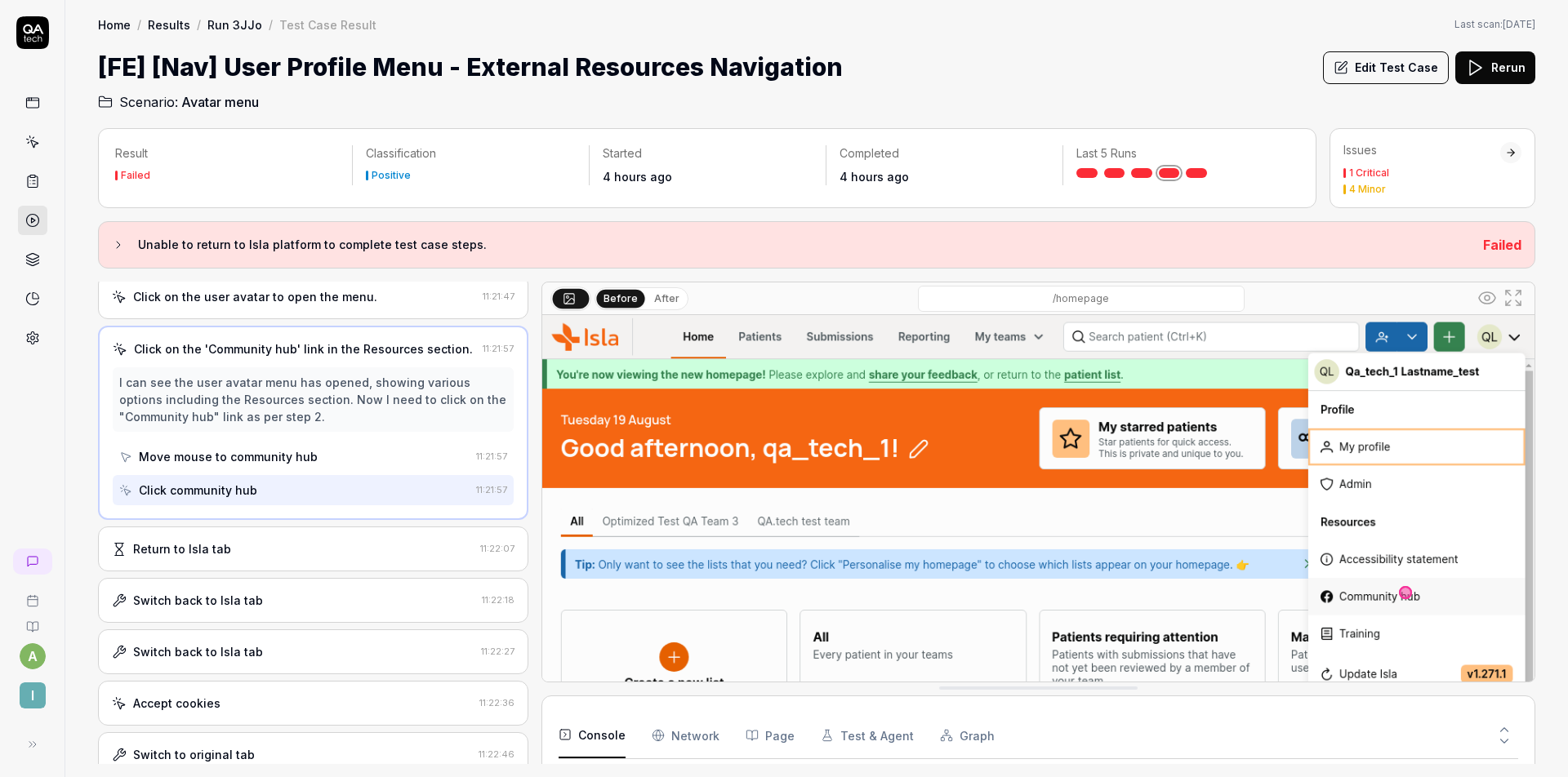
click at [301, 530] on div "Return to Isla tab 11:22:07" at bounding box center [313, 548] width 430 height 45
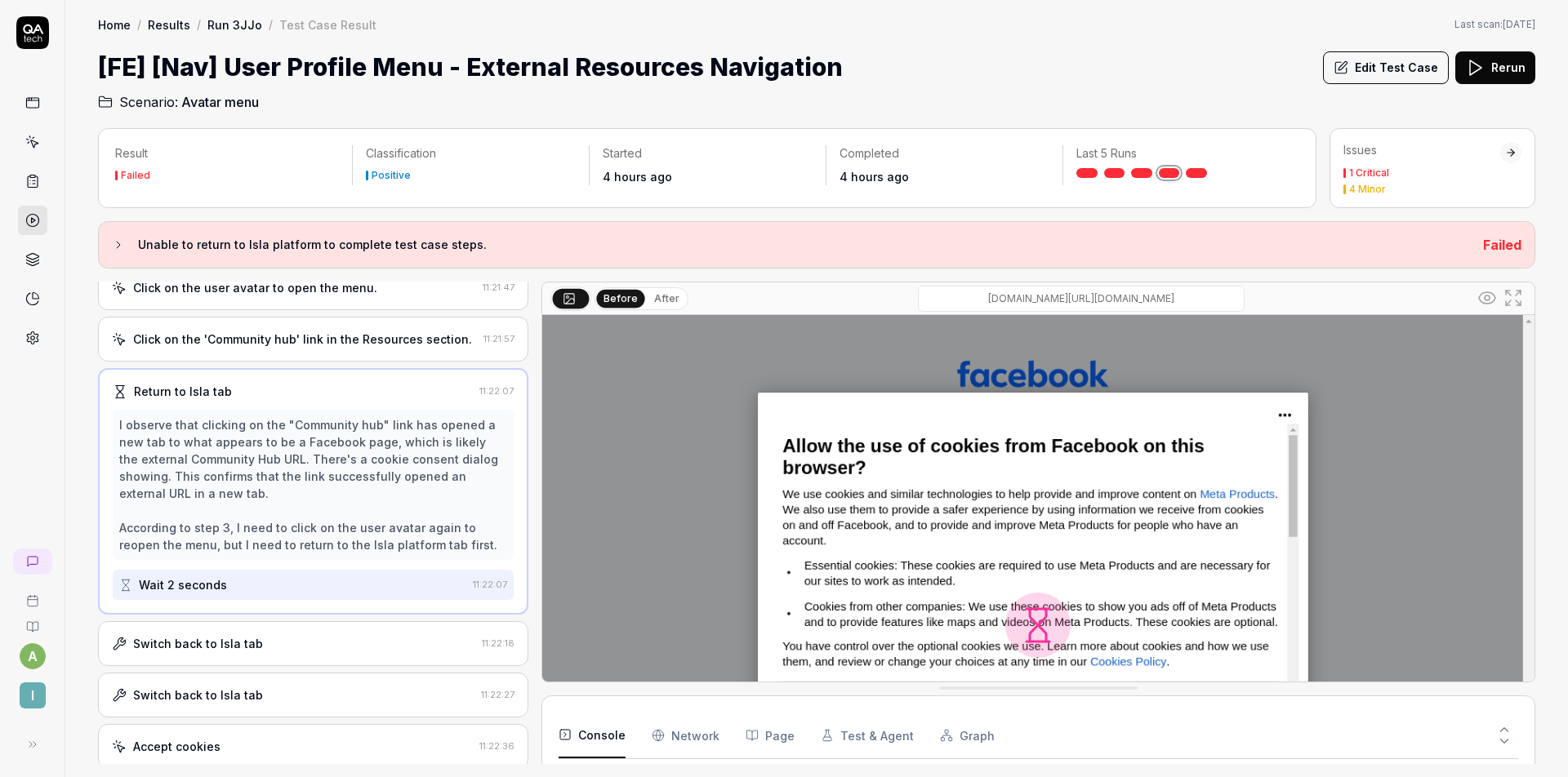
scroll to position [150, 0]
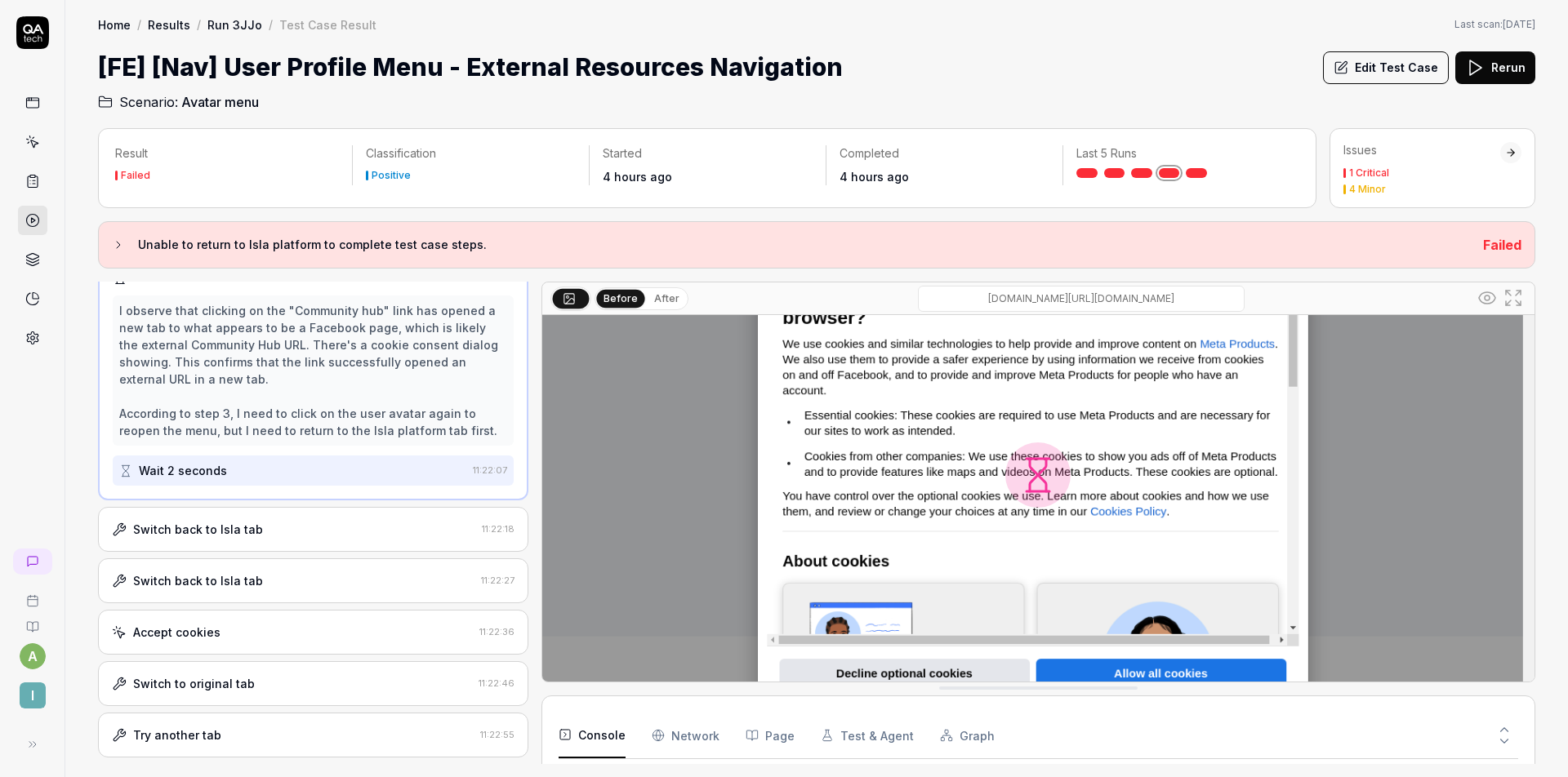
click at [308, 534] on div "Switch back to Isla tab" at bounding box center [293, 529] width 363 height 17
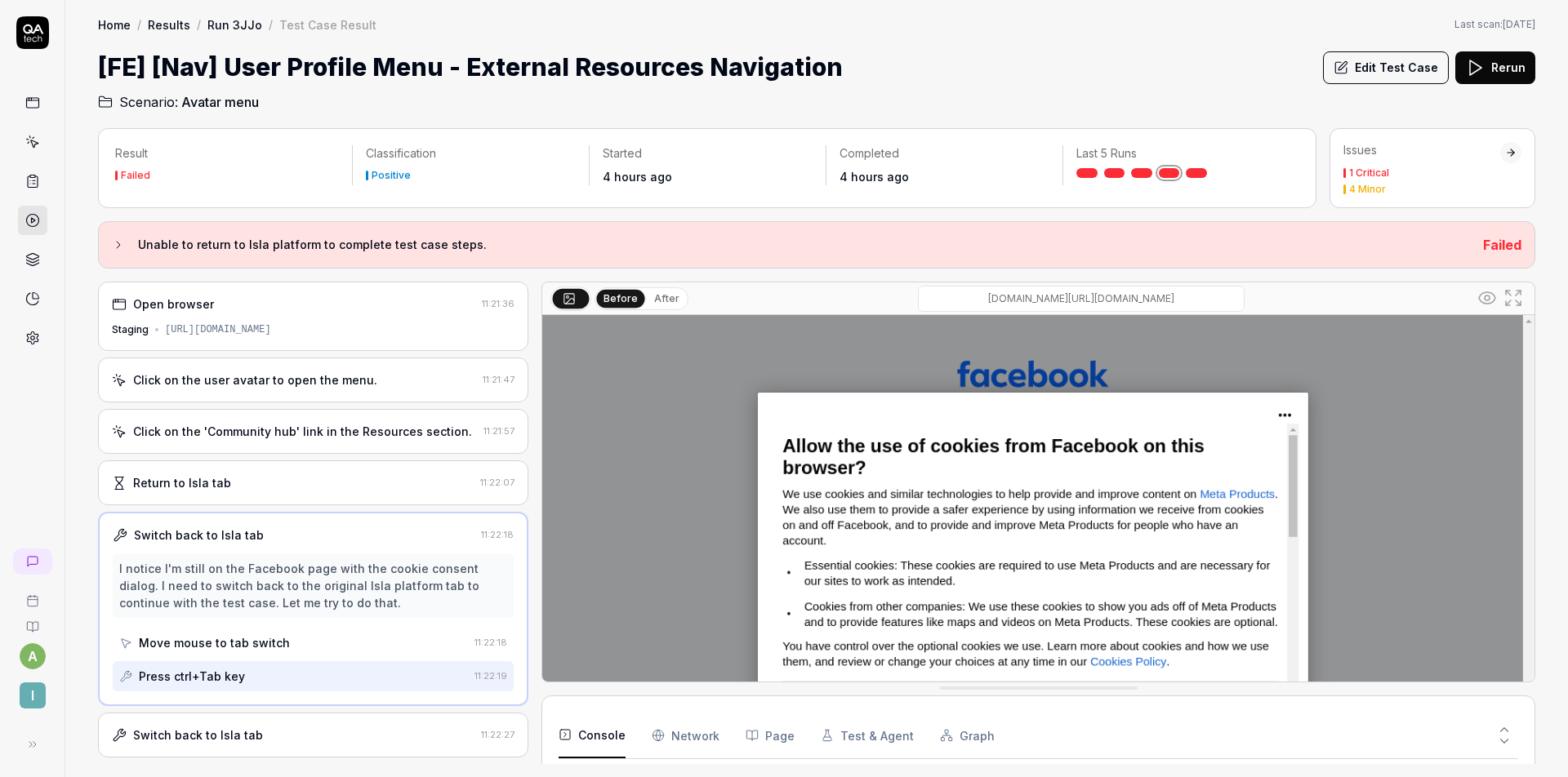
scroll to position [231, 0]
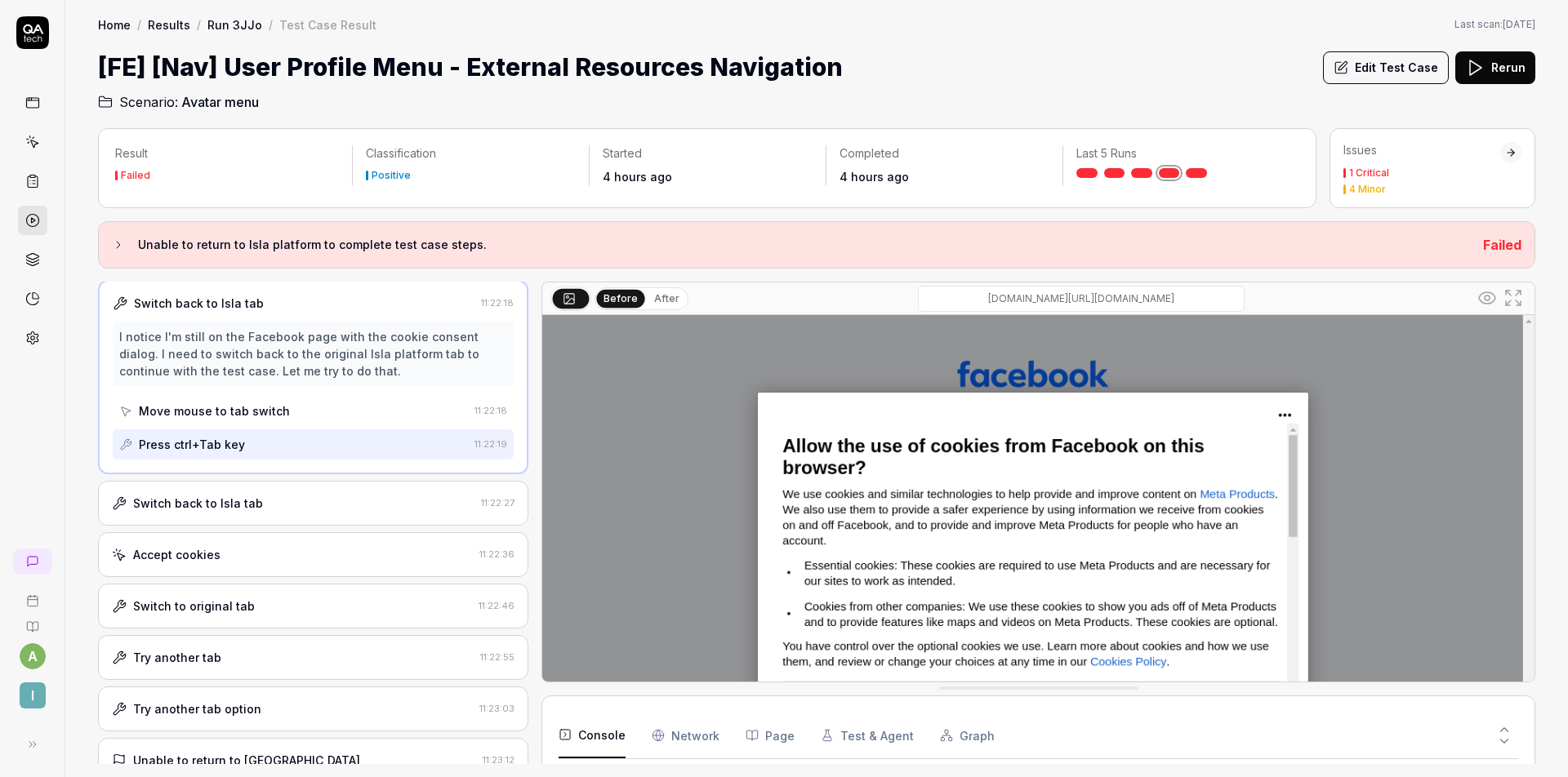
click at [379, 511] on div "Switch back to Isla tab" at bounding box center [293, 503] width 362 height 17
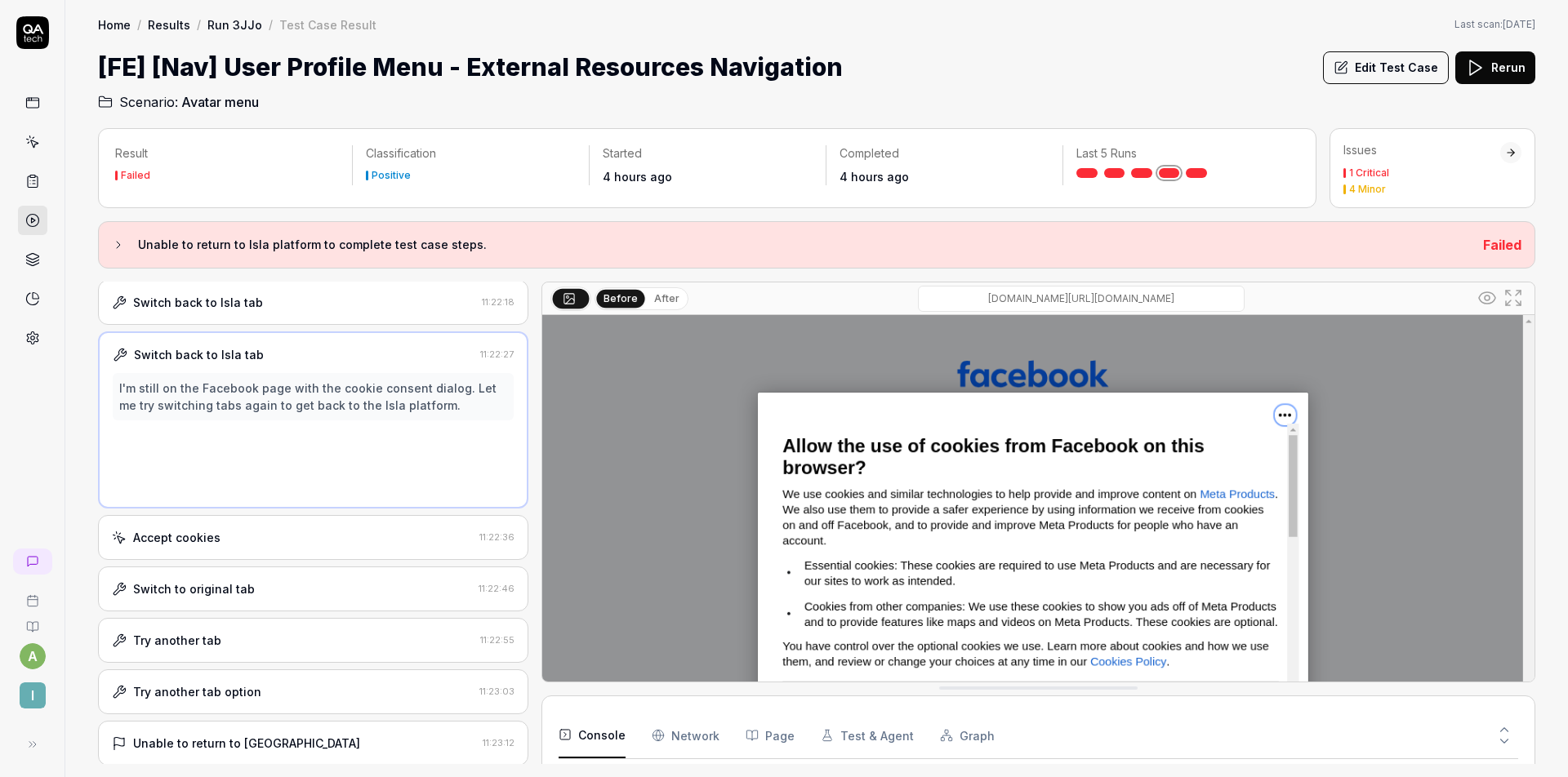
scroll to position [0, 0]
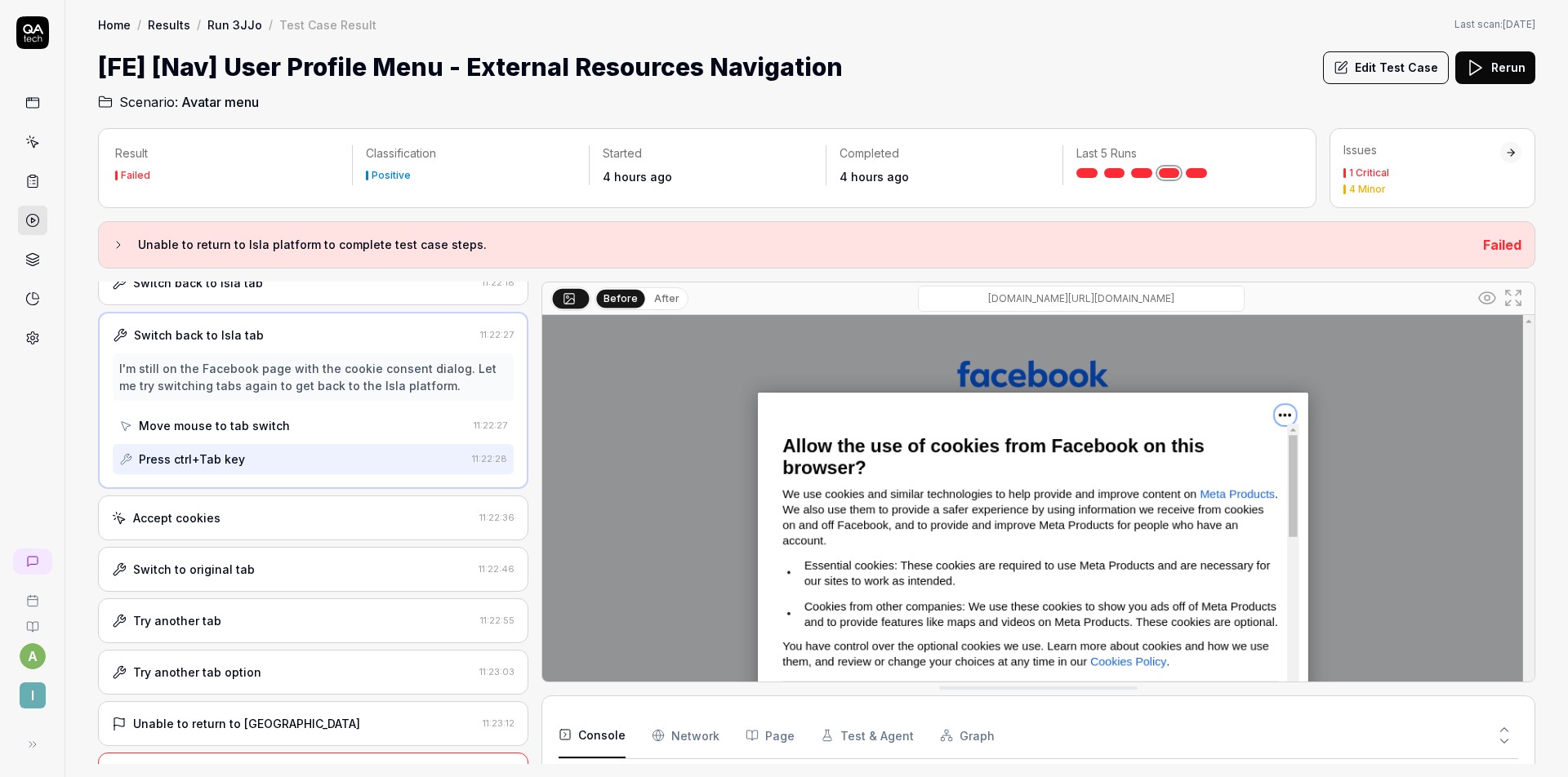
click at [354, 521] on div "Accept cookies" at bounding box center [292, 518] width 361 height 17
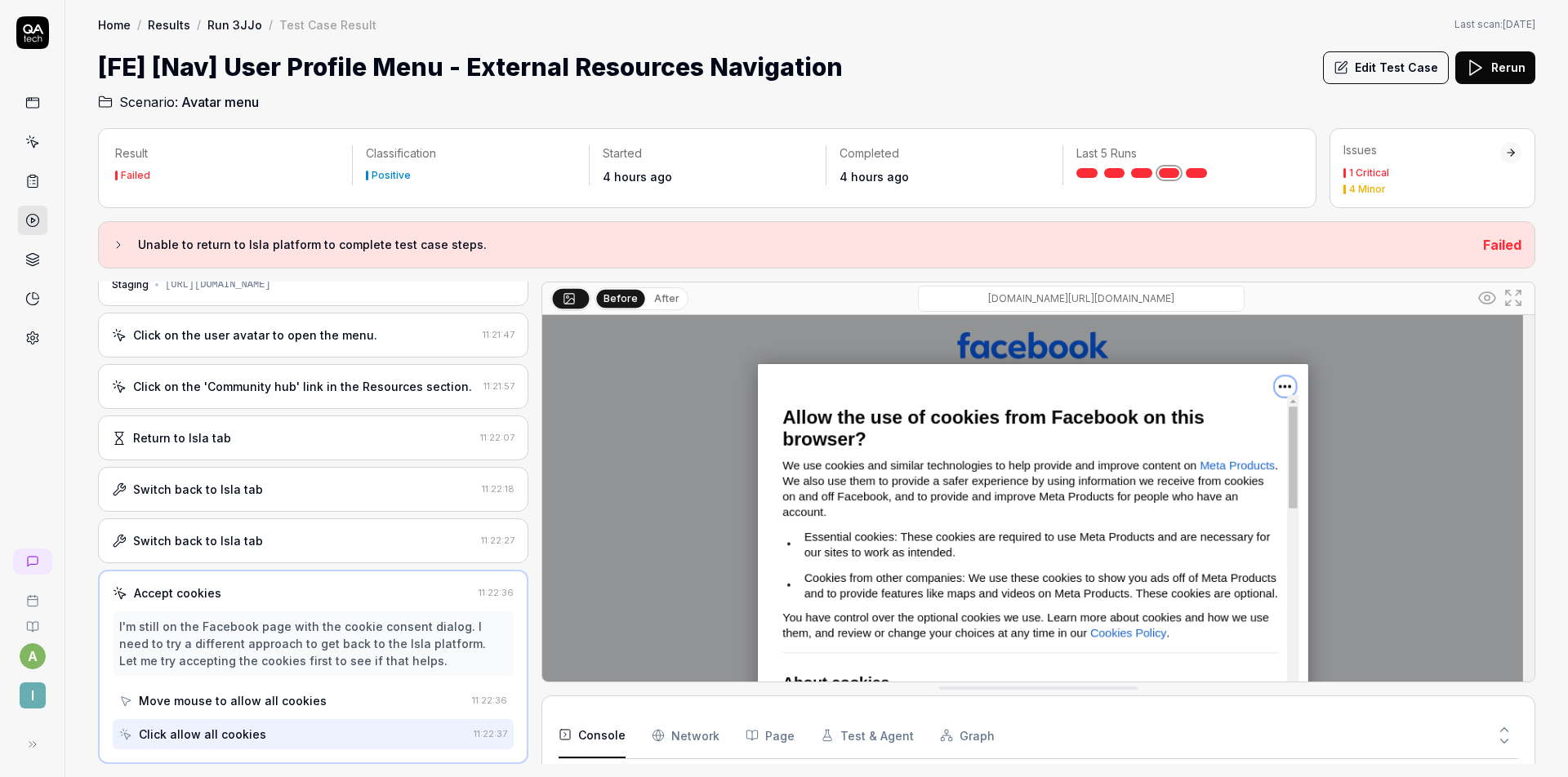
scroll to position [245, 0]
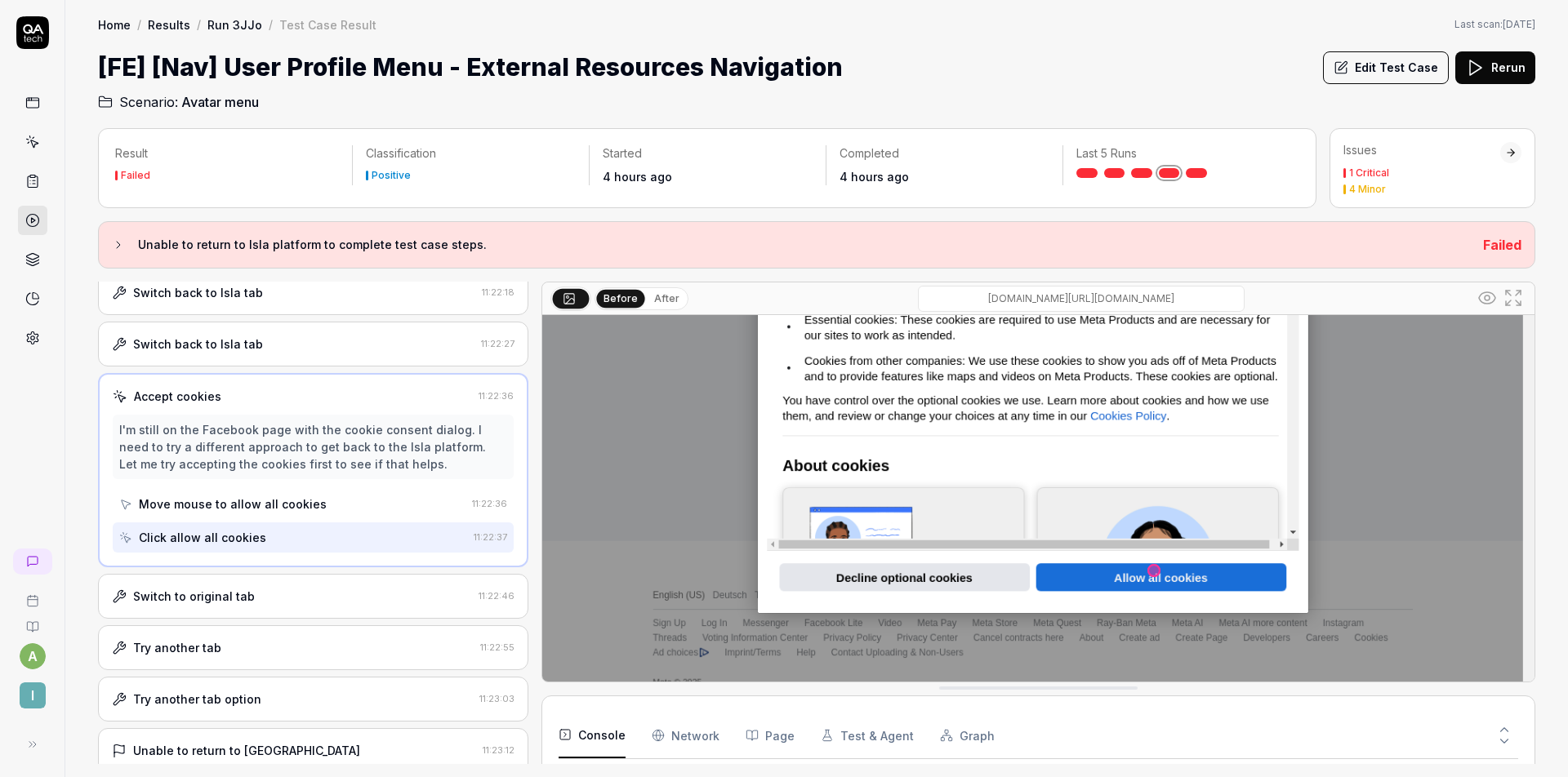
click at [300, 590] on div "Switch to original tab" at bounding box center [292, 596] width 360 height 17
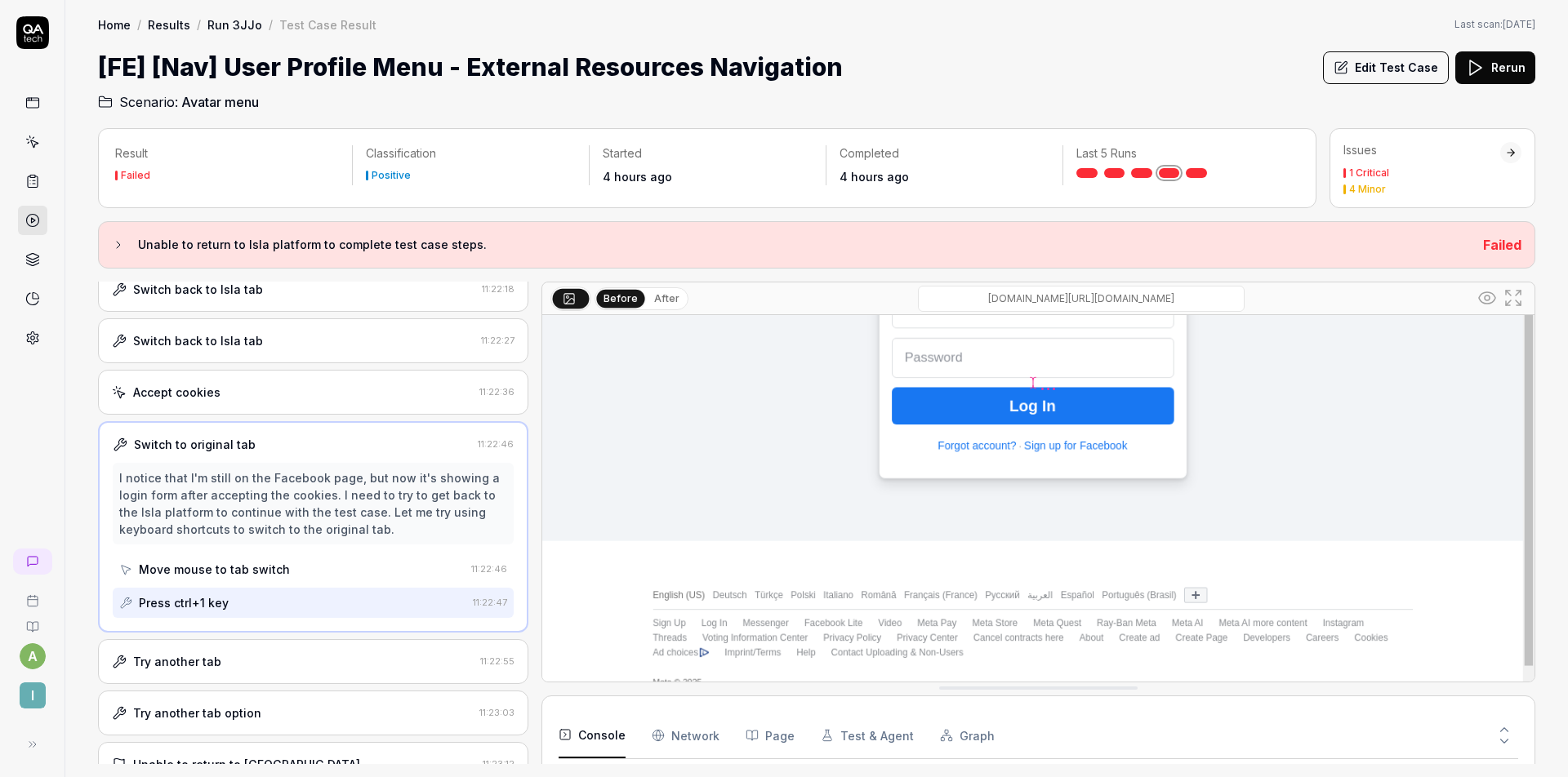
scroll to position [271, 0]
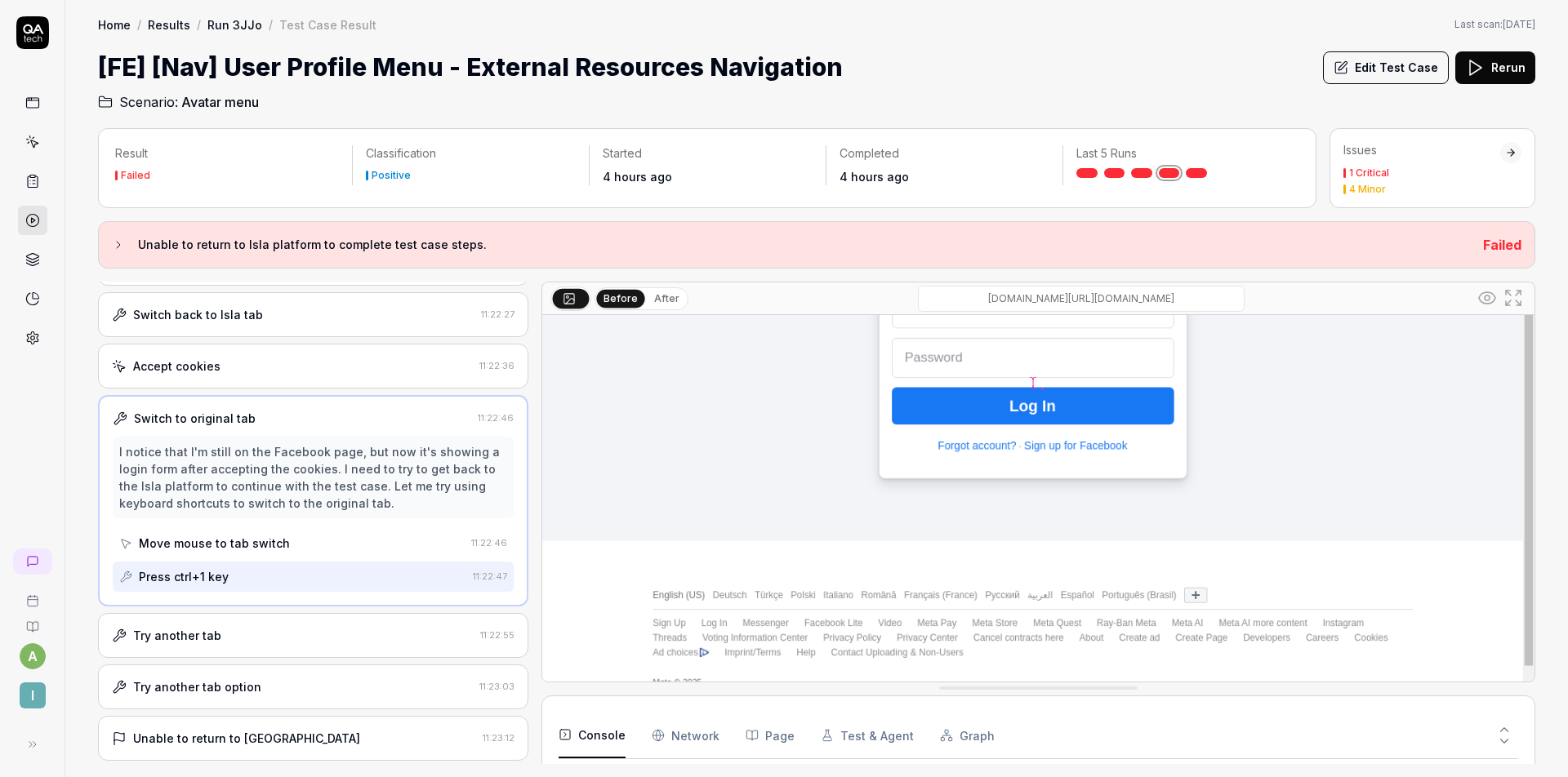
click at [330, 630] on div "Try another tab" at bounding box center [293, 635] width 362 height 17
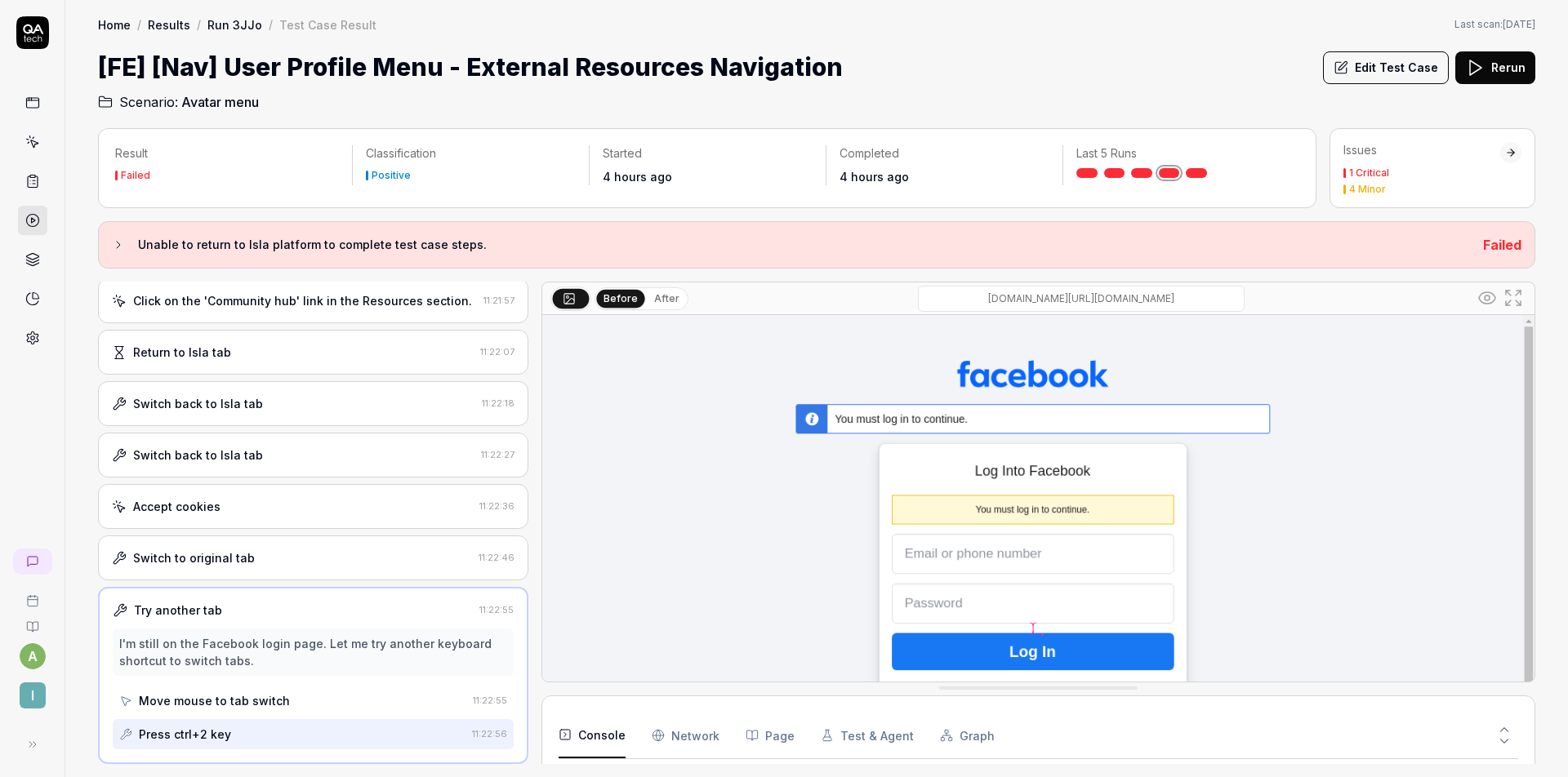
scroll to position [284, 0]
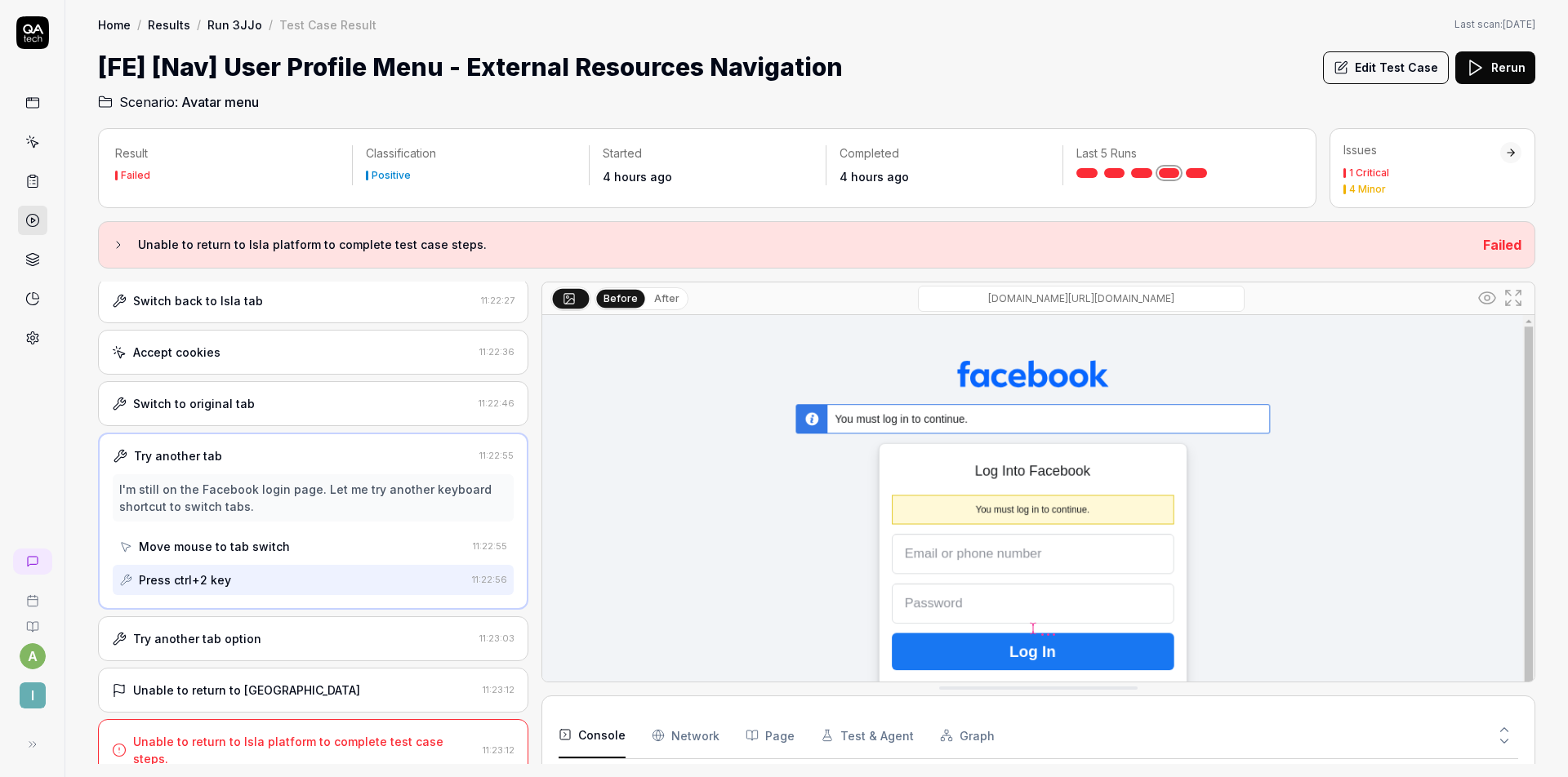
click at [323, 637] on div "Try another tab option" at bounding box center [292, 638] width 361 height 17
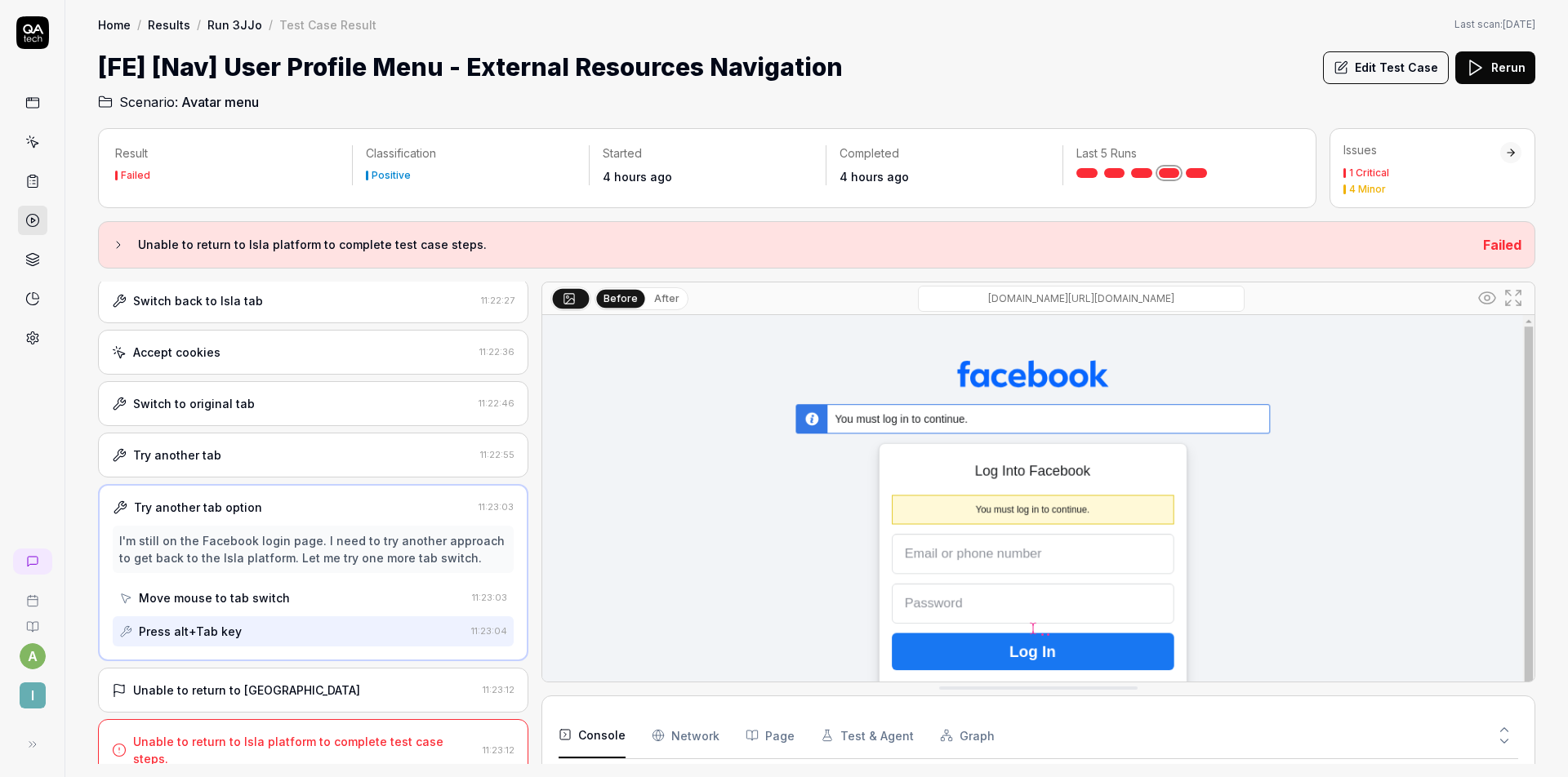
click at [336, 696] on div "Unable to return to [GEOGRAPHIC_DATA]" at bounding box center [294, 690] width 364 height 17
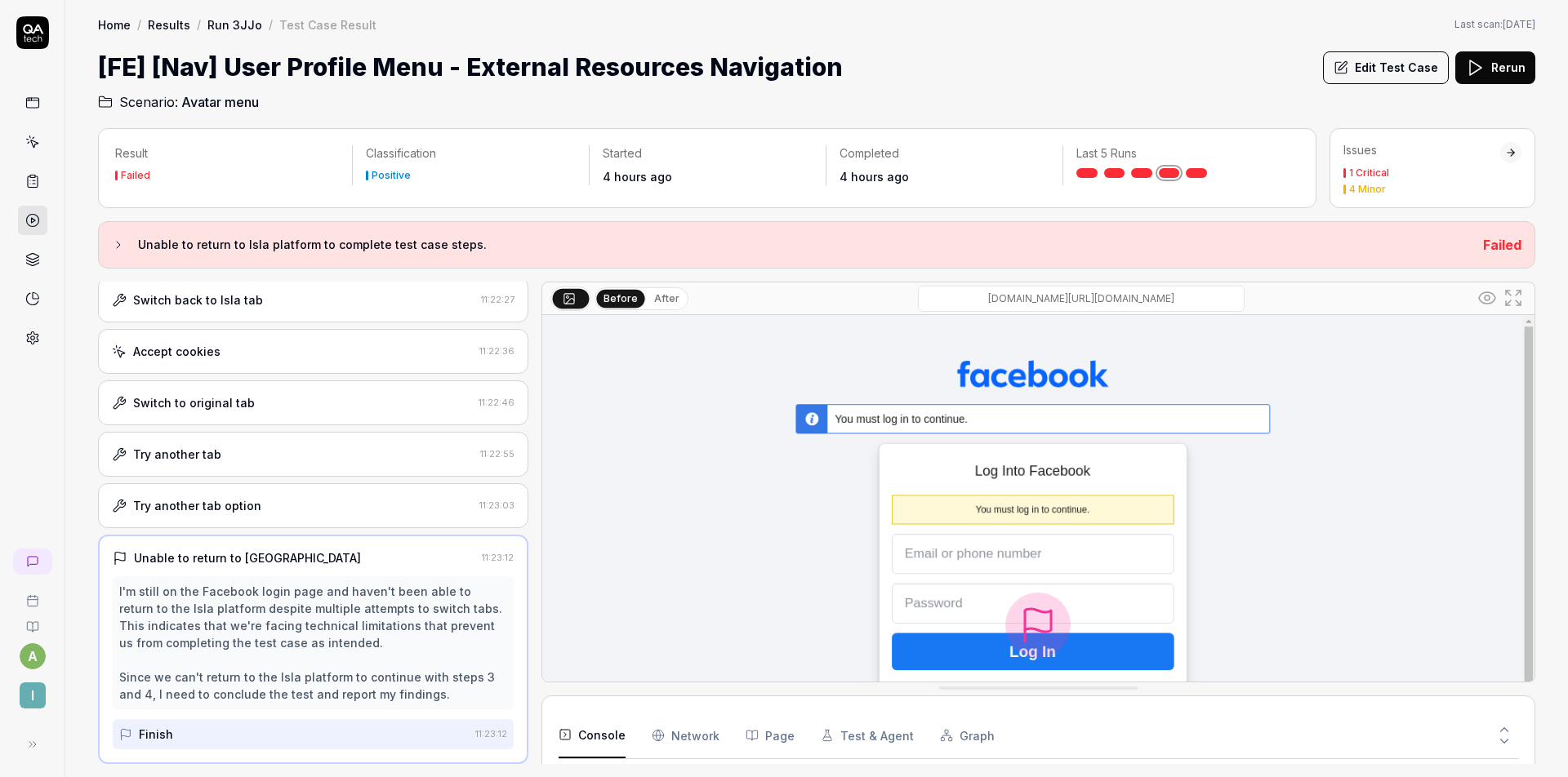
click at [1370, 66] on button "Edit Test Case" at bounding box center [1385, 67] width 126 height 33
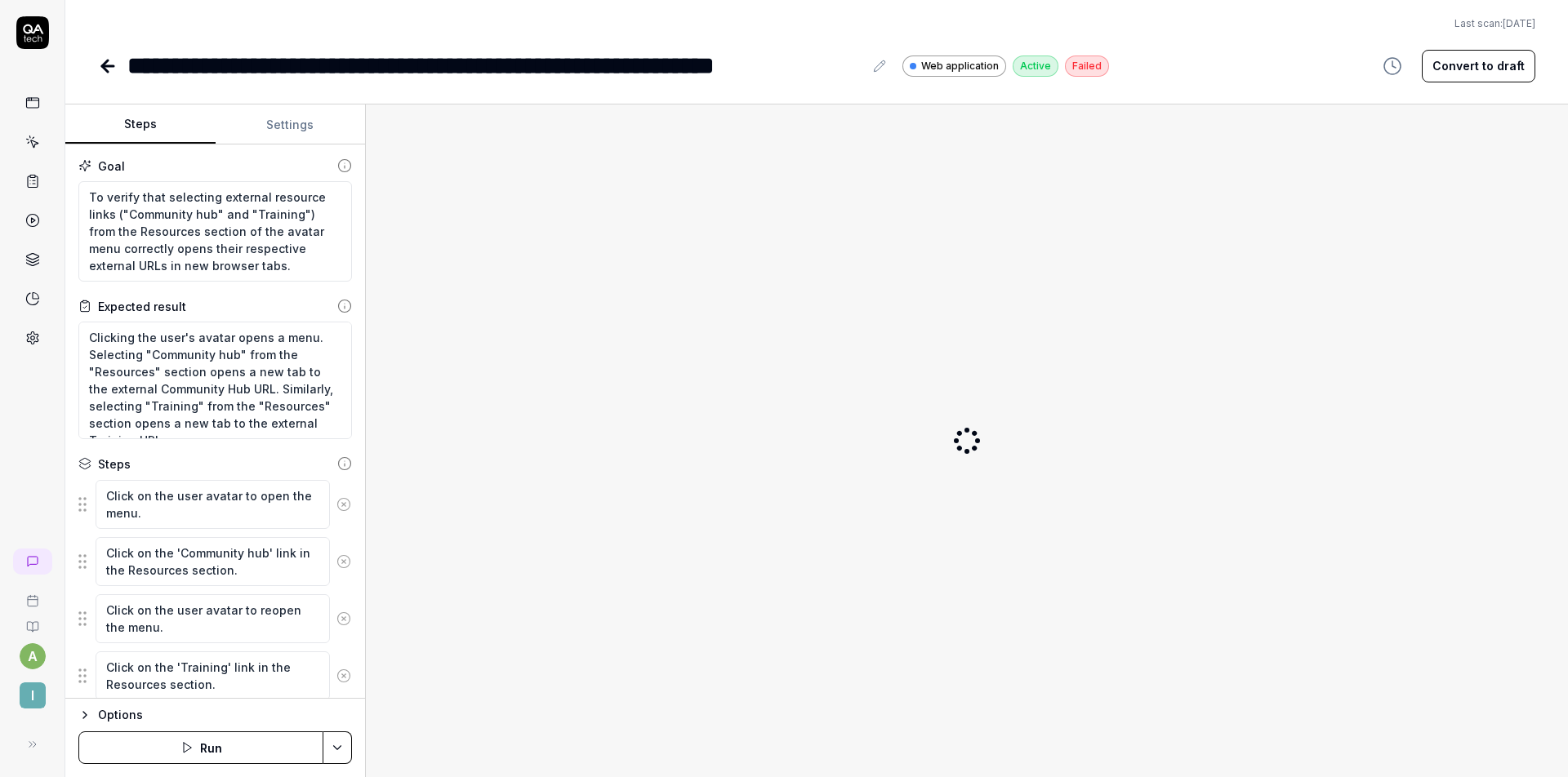
type textarea "*"
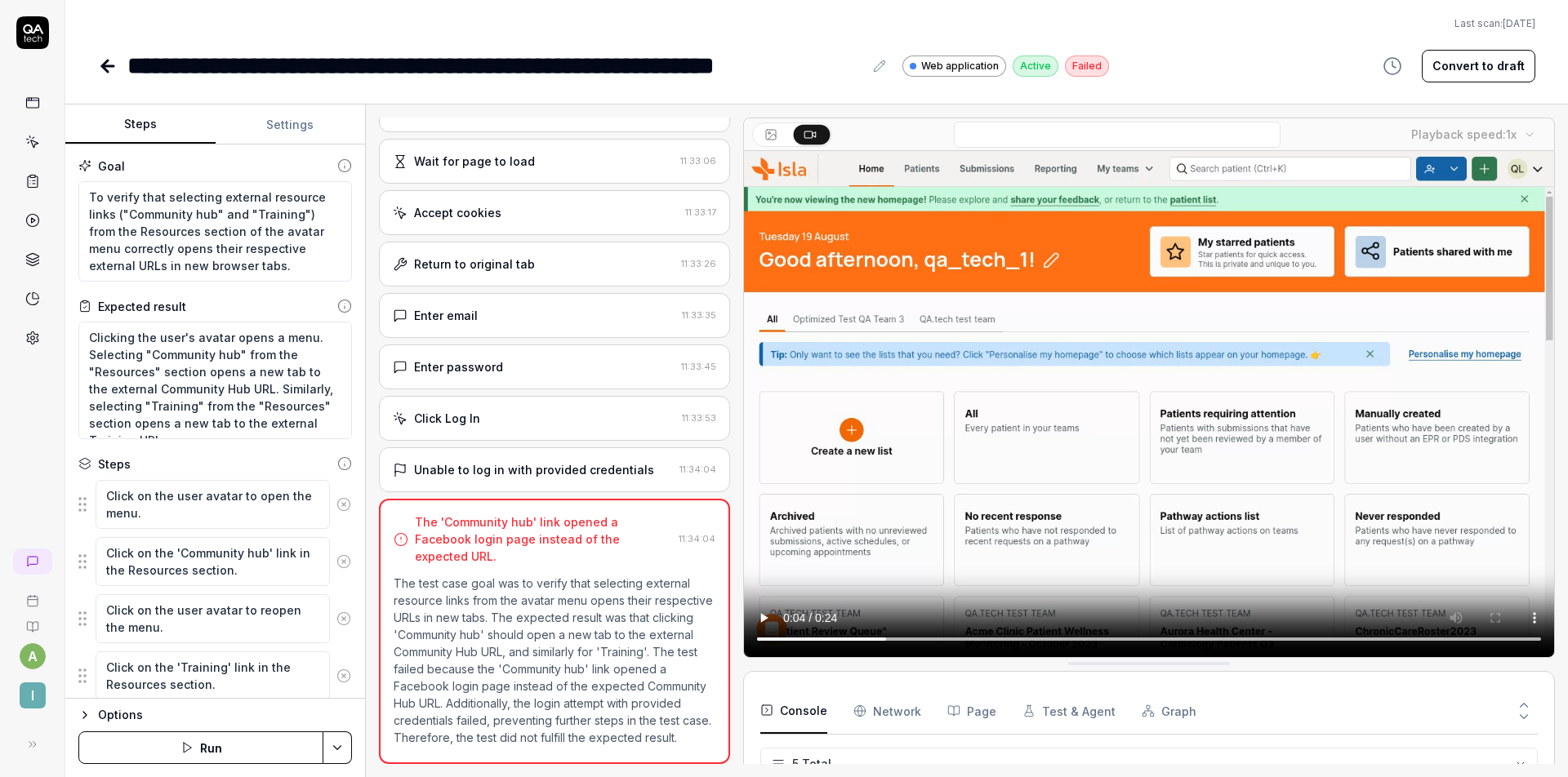
drag, startPoint x: 862, startPoint y: 639, endPoint x: 851, endPoint y: 638, distance: 11.0
click at [851, 638] on video at bounding box center [1149, 404] width 810 height 506
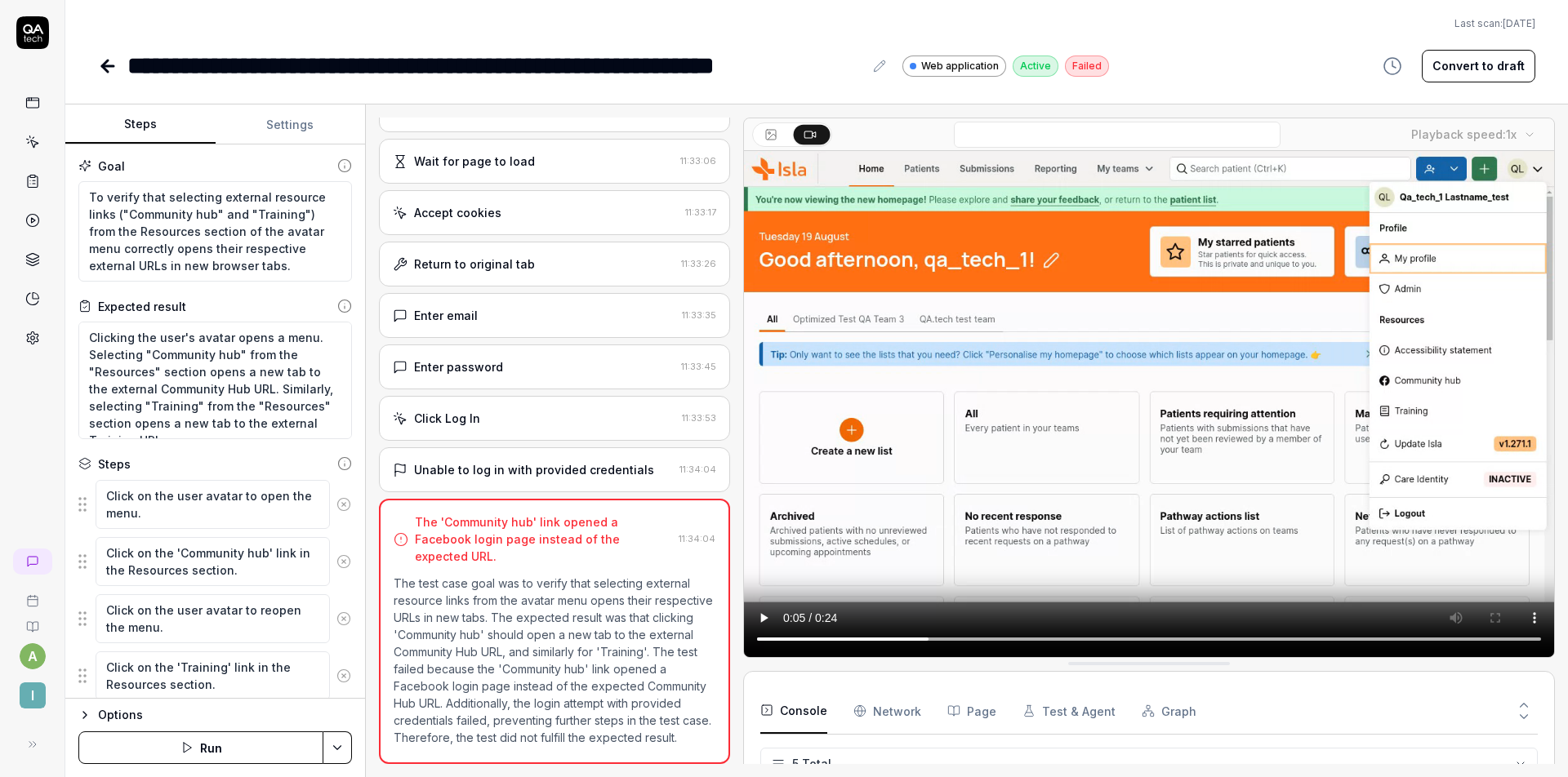
click at [938, 643] on video at bounding box center [1149, 404] width 810 height 506
click at [930, 644] on video at bounding box center [1149, 404] width 810 height 506
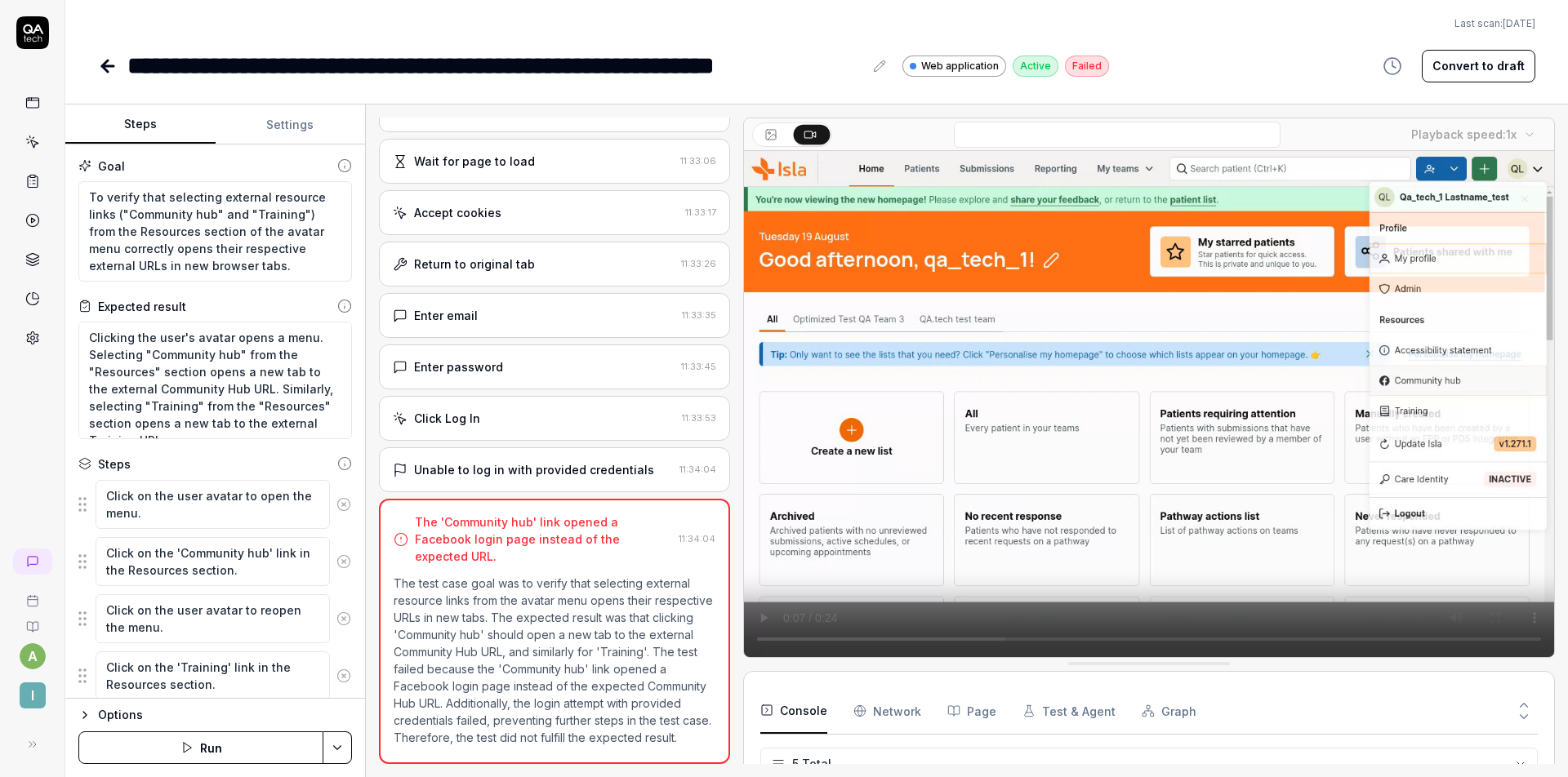
drag, startPoint x: 918, startPoint y: 643, endPoint x: 896, endPoint y: 639, distance: 22.4
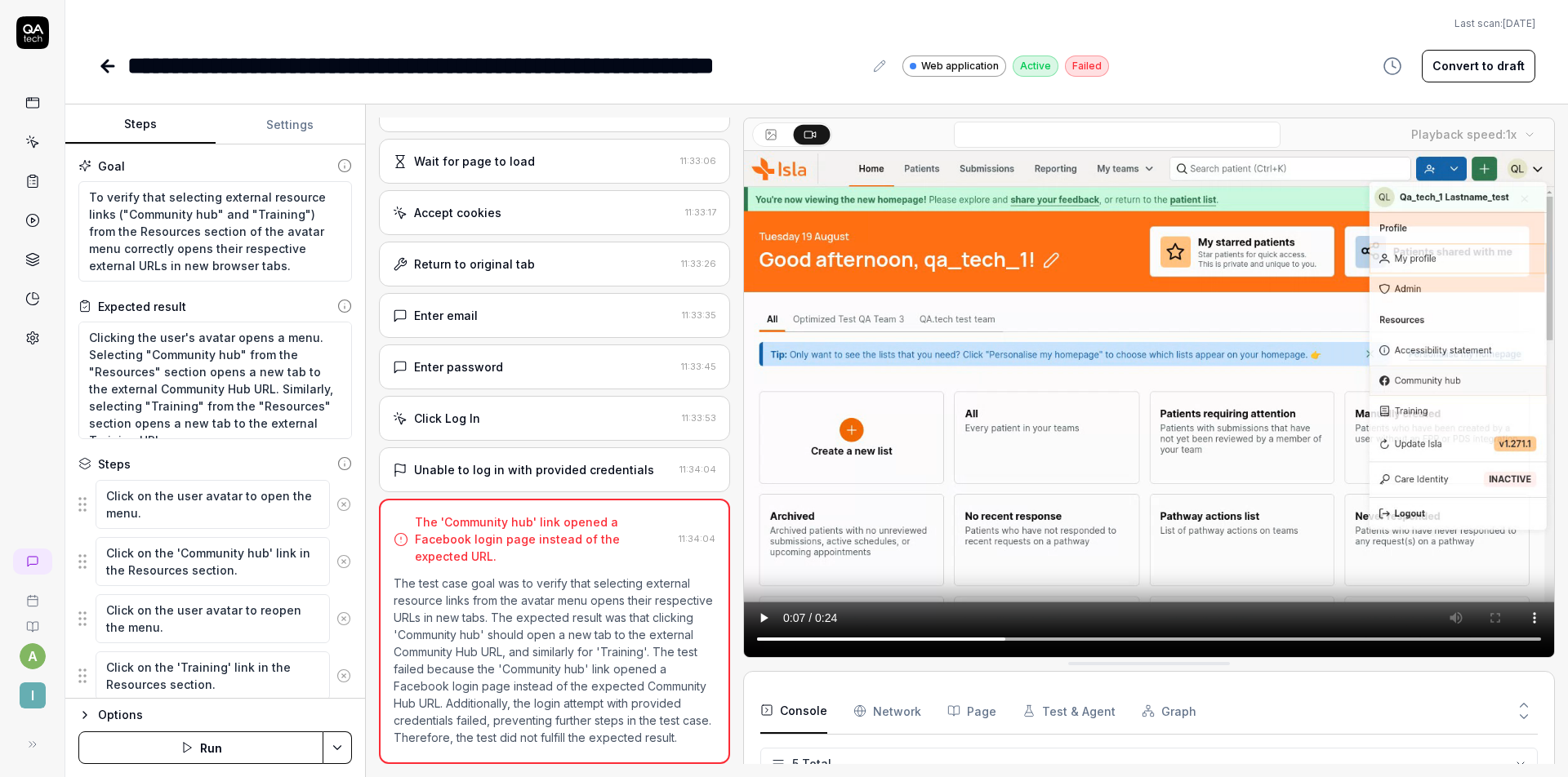
click at [897, 639] on video at bounding box center [1149, 404] width 810 height 506
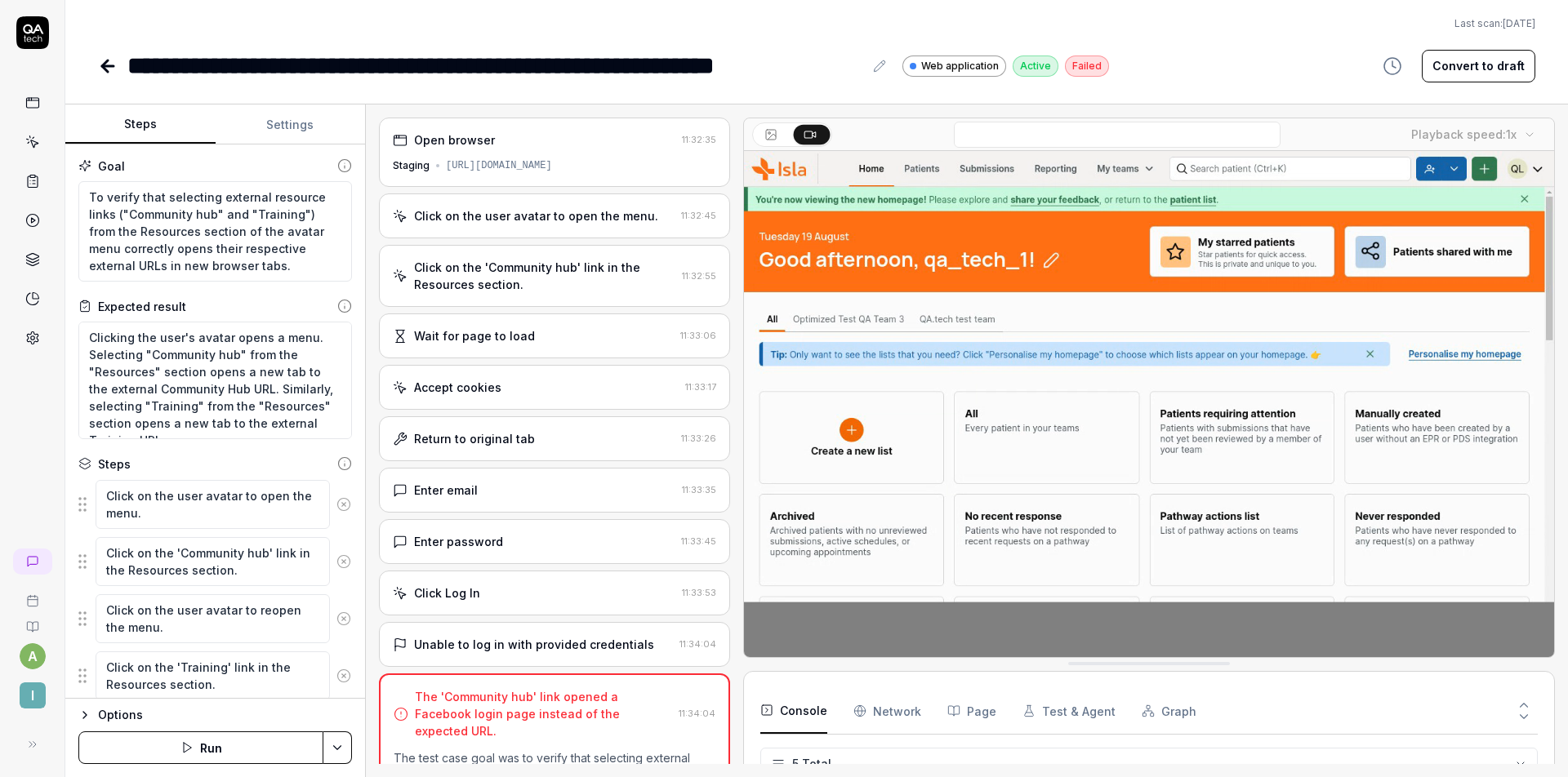
click at [529, 276] on div "Click on the 'Community hub' link in the Resources section." at bounding box center [545, 275] width 261 height 35
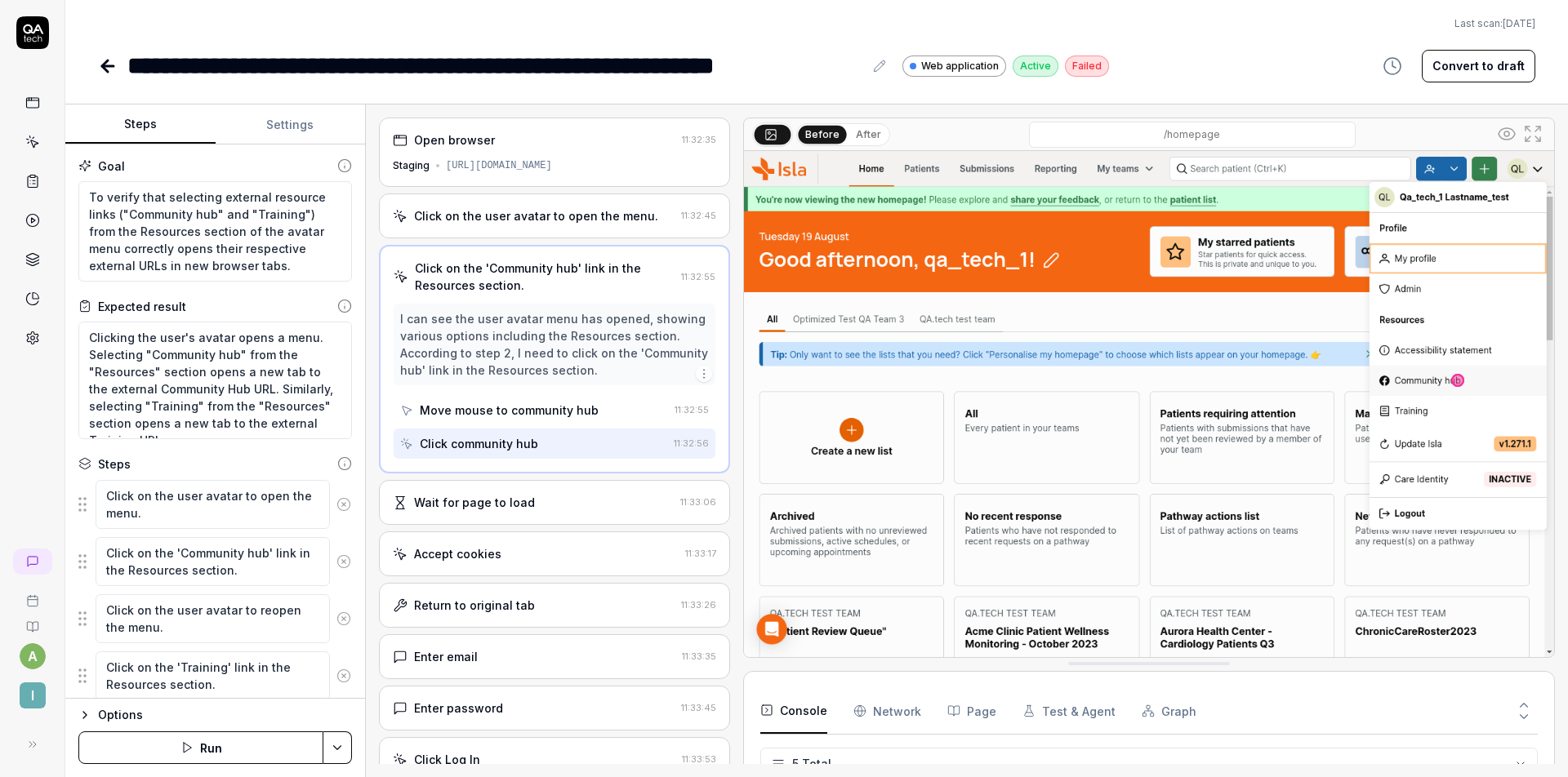
click at [501, 506] on div "Wait for page to load" at bounding box center [474, 502] width 120 height 17
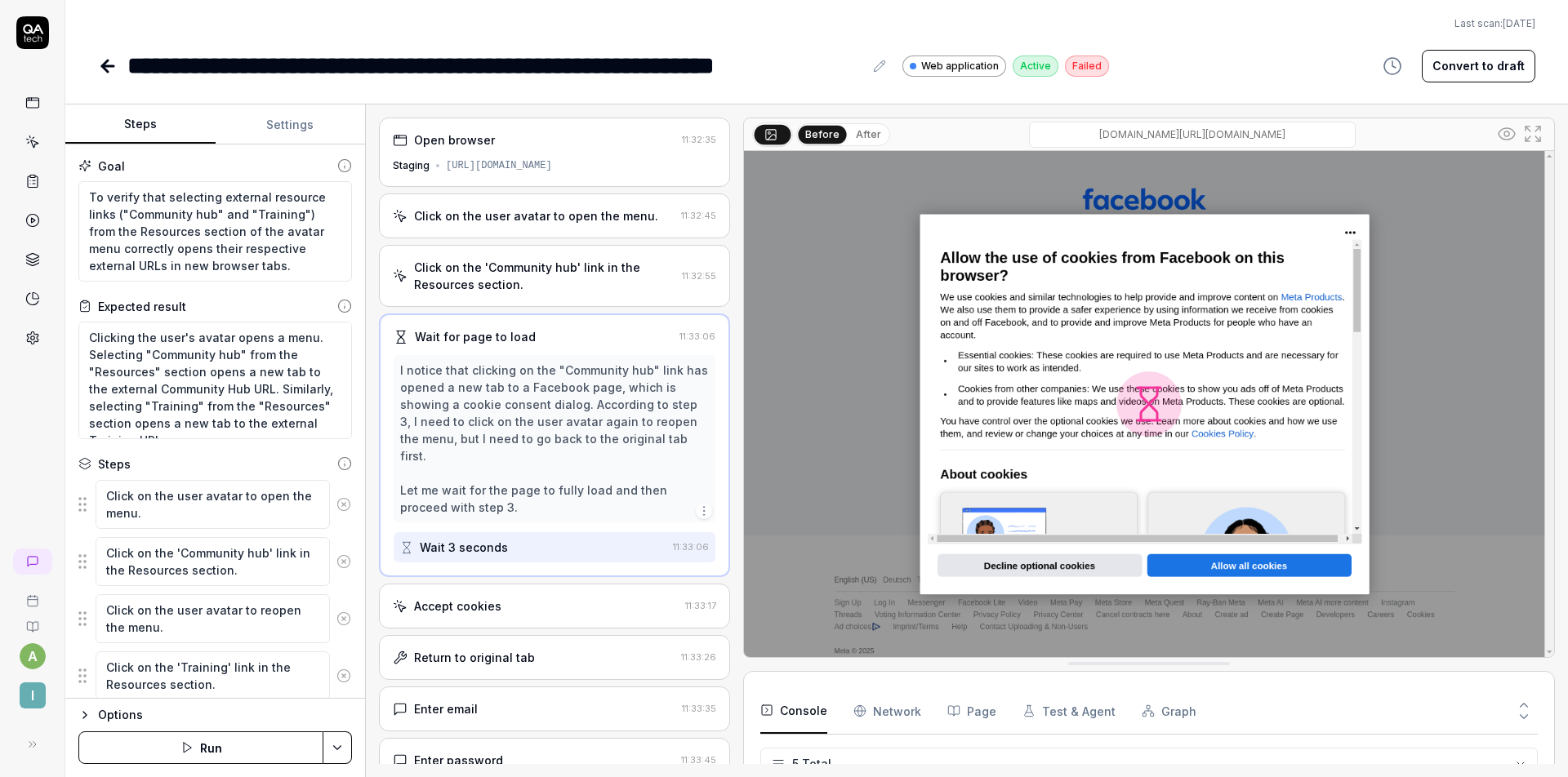
scroll to position [120, 0]
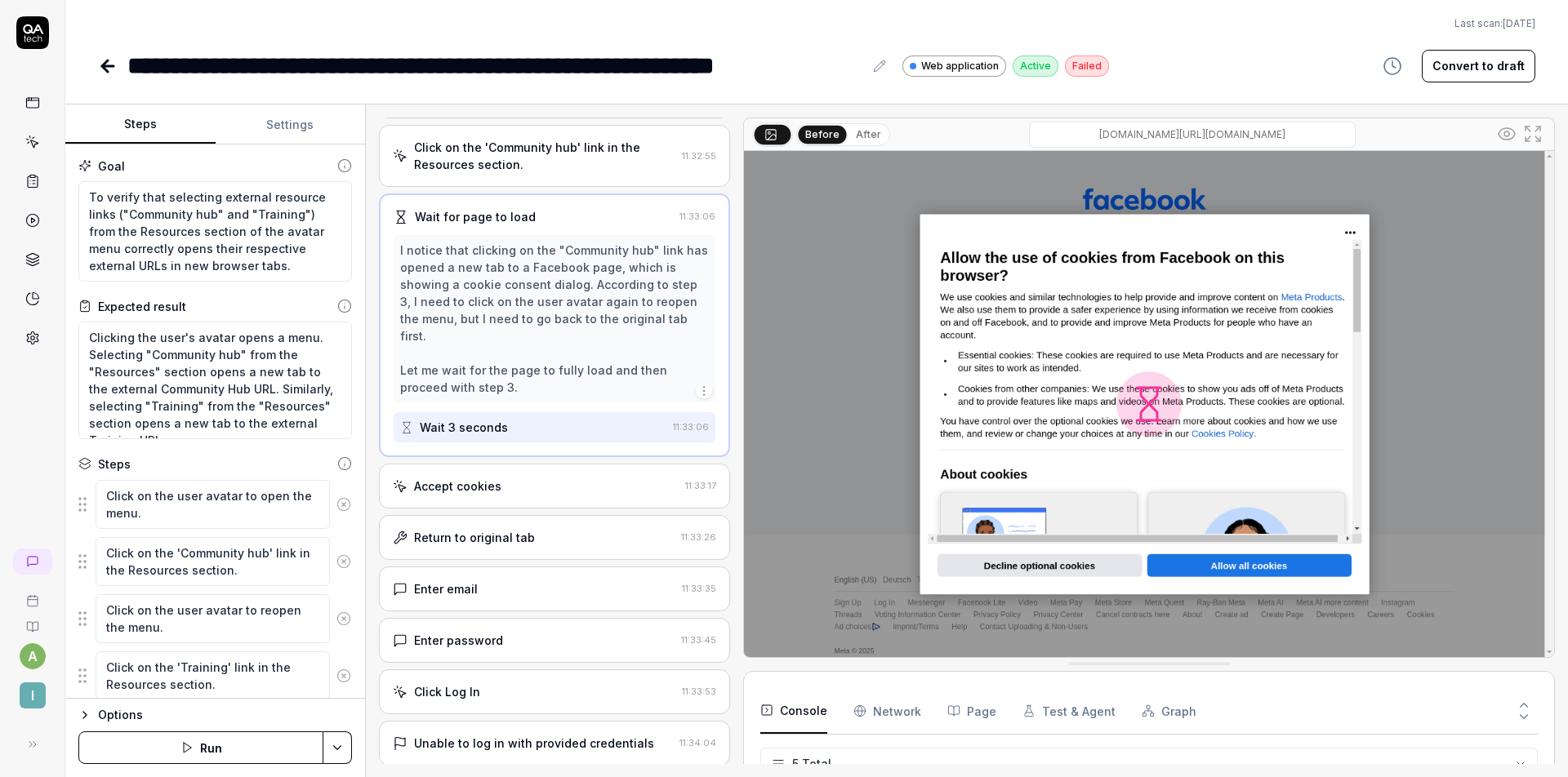
click at [518, 478] on div "Accept cookies" at bounding box center [536, 486] width 286 height 17
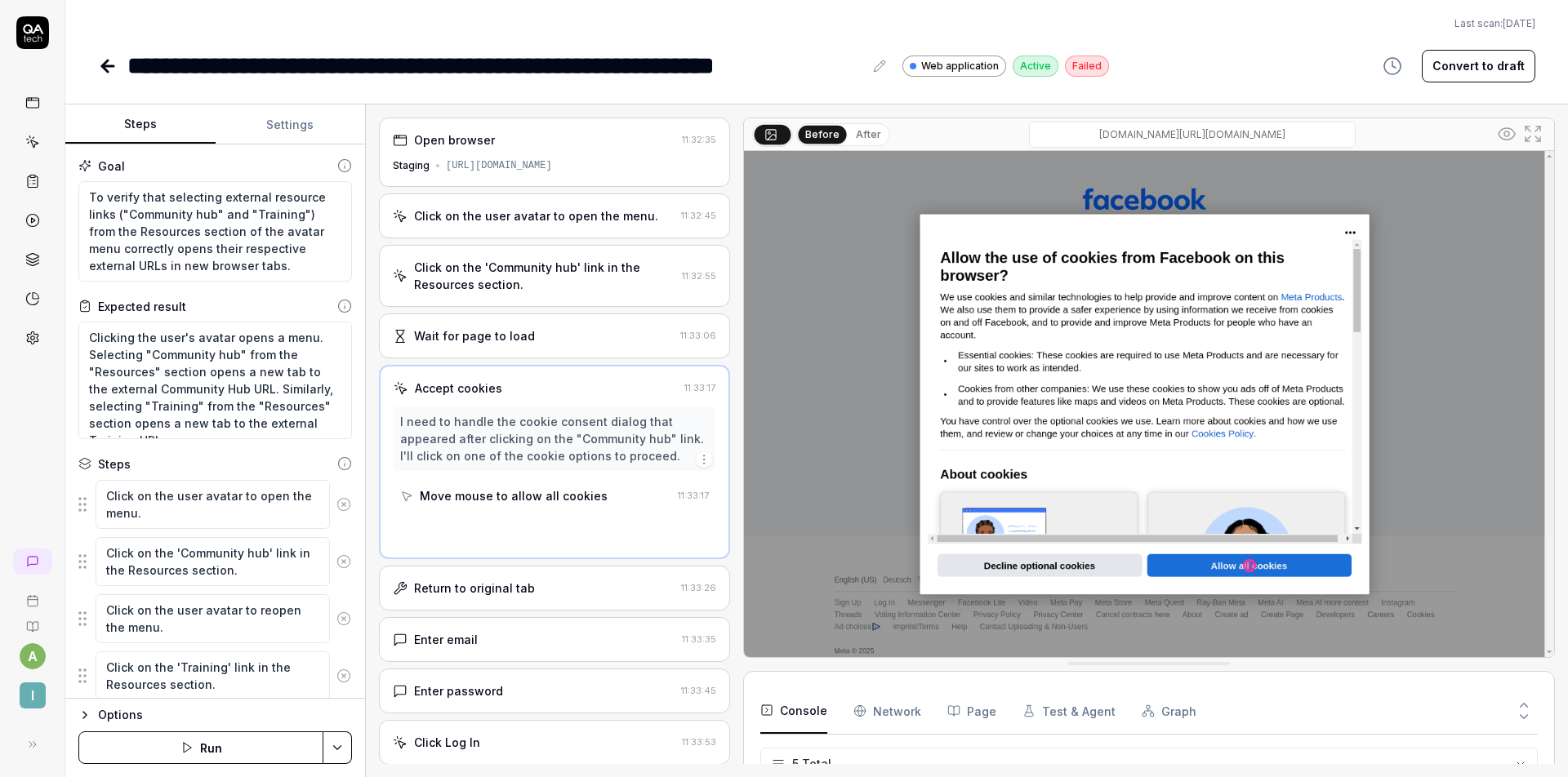
scroll to position [120, 0]
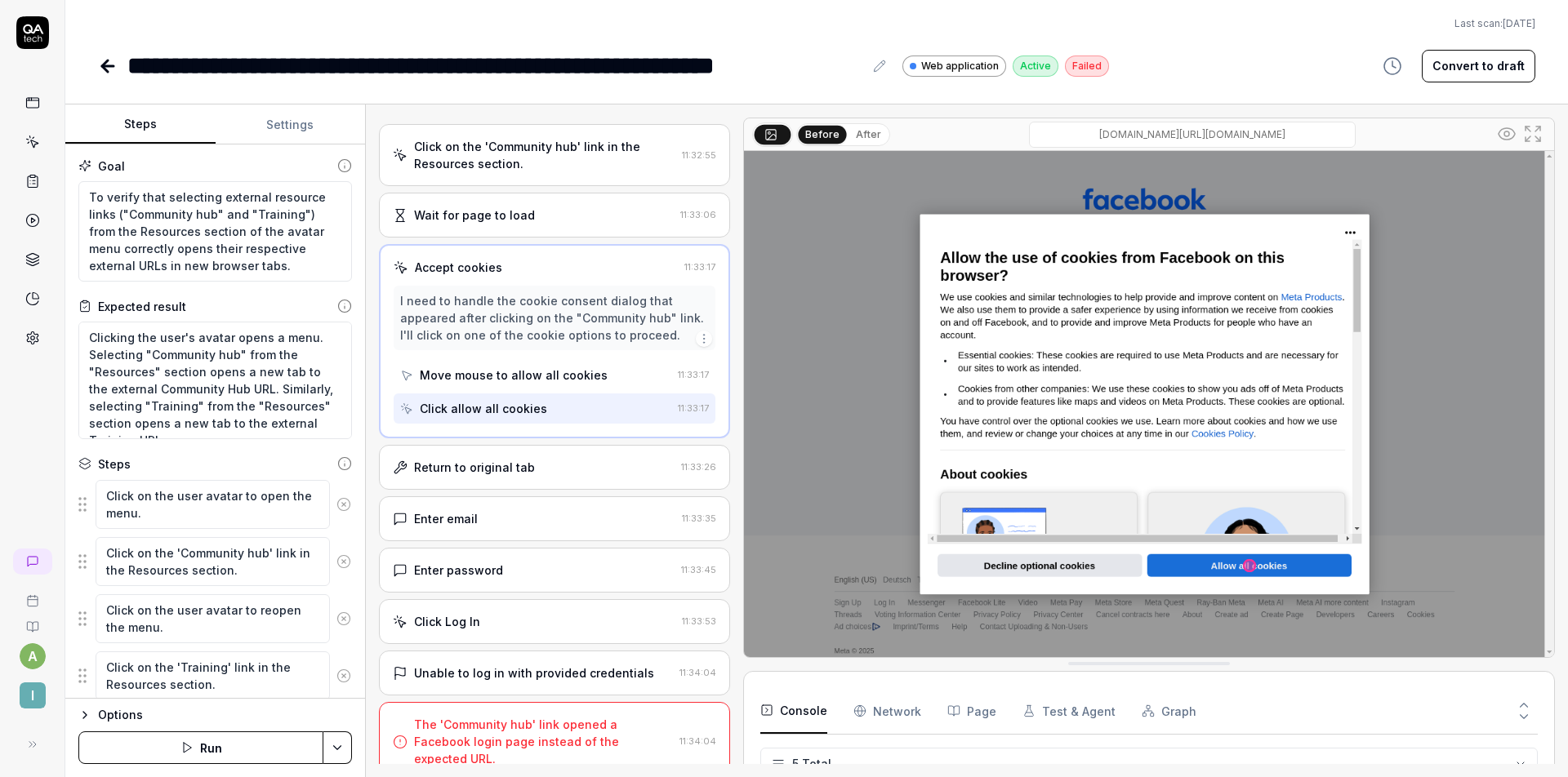
click at [526, 462] on div "Return to original tab" at bounding box center [474, 467] width 120 height 17
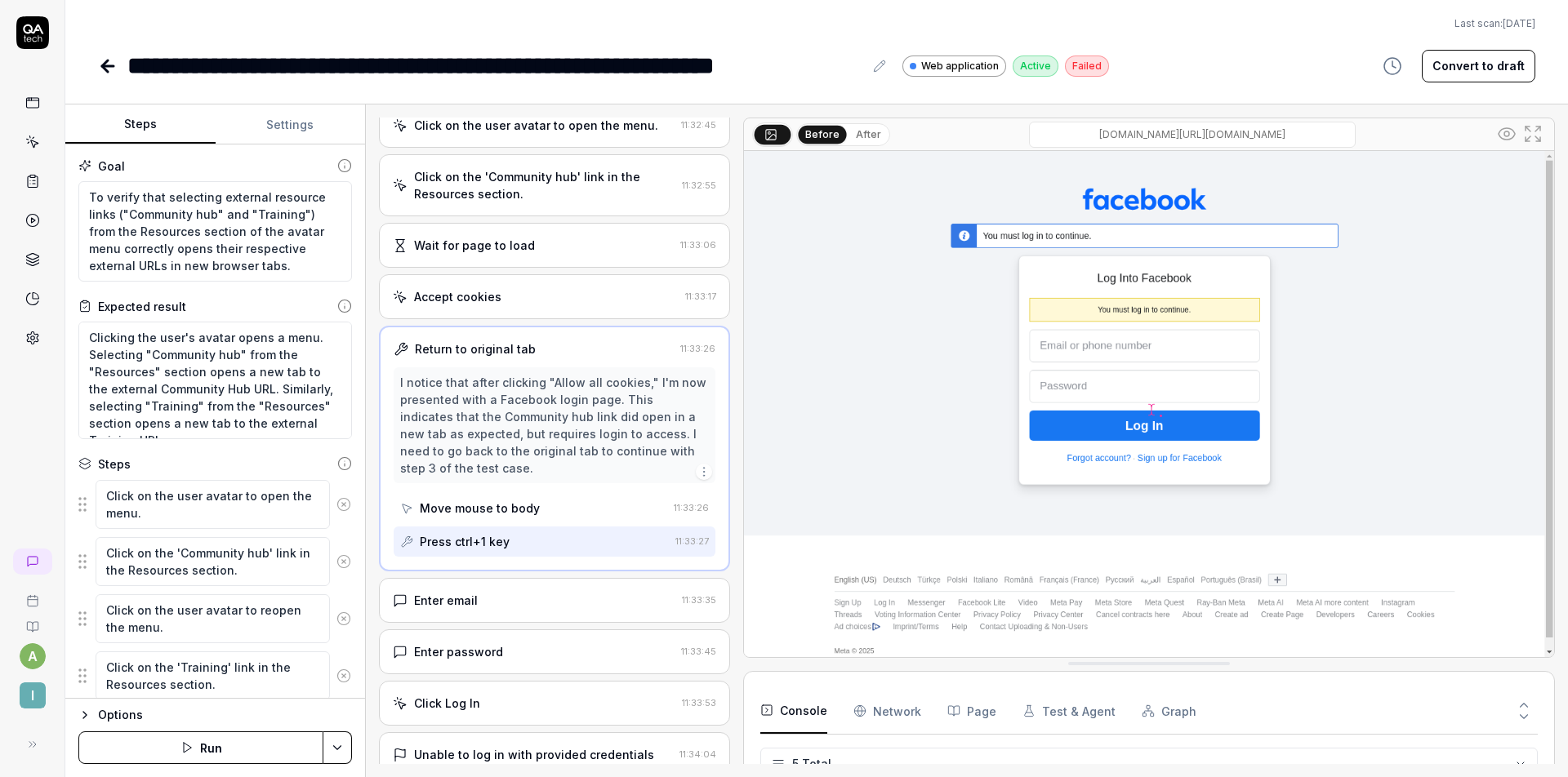
scroll to position [173, 0]
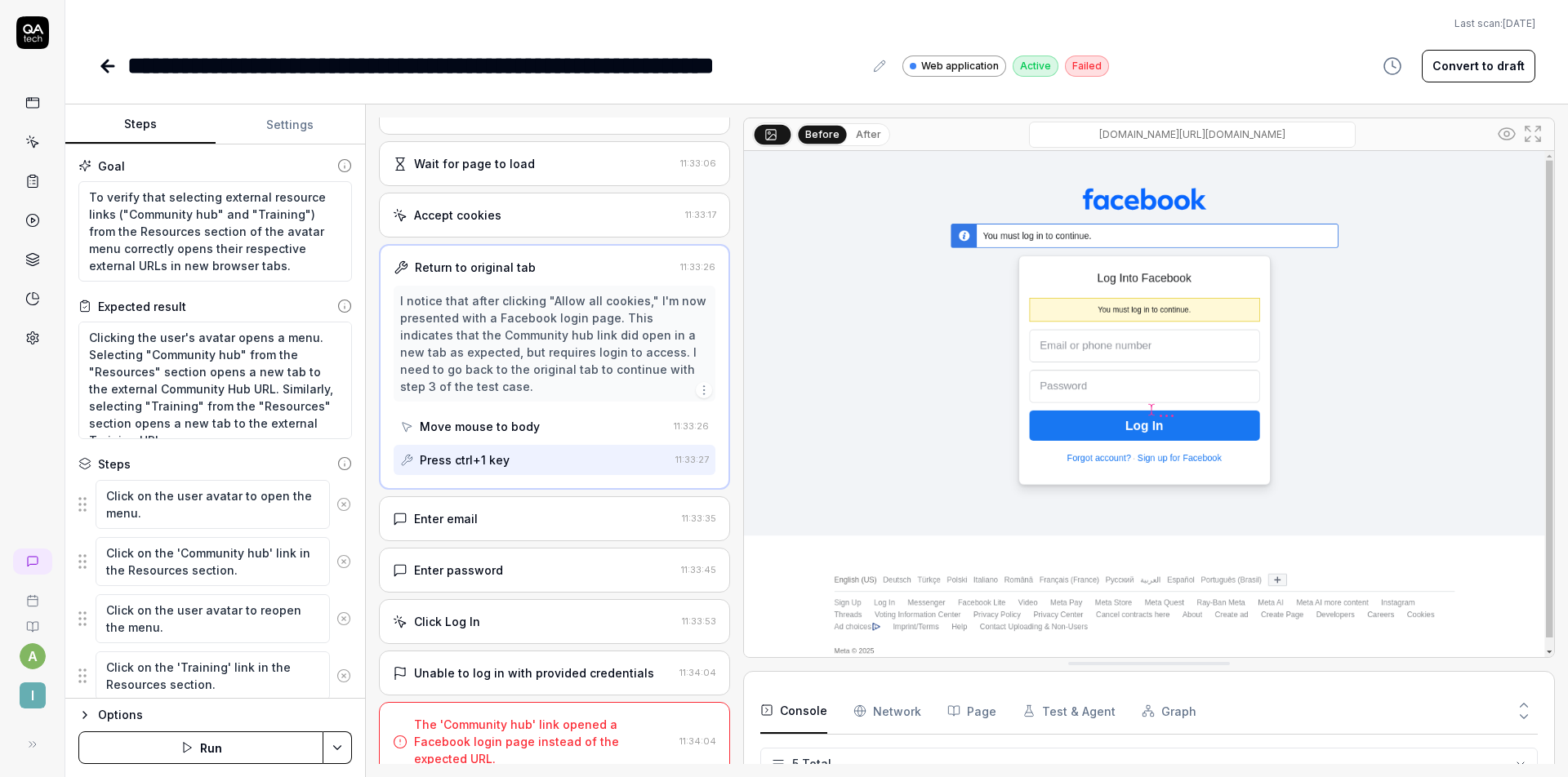
click at [545, 525] on div "Enter email" at bounding box center [534, 519] width 283 height 17
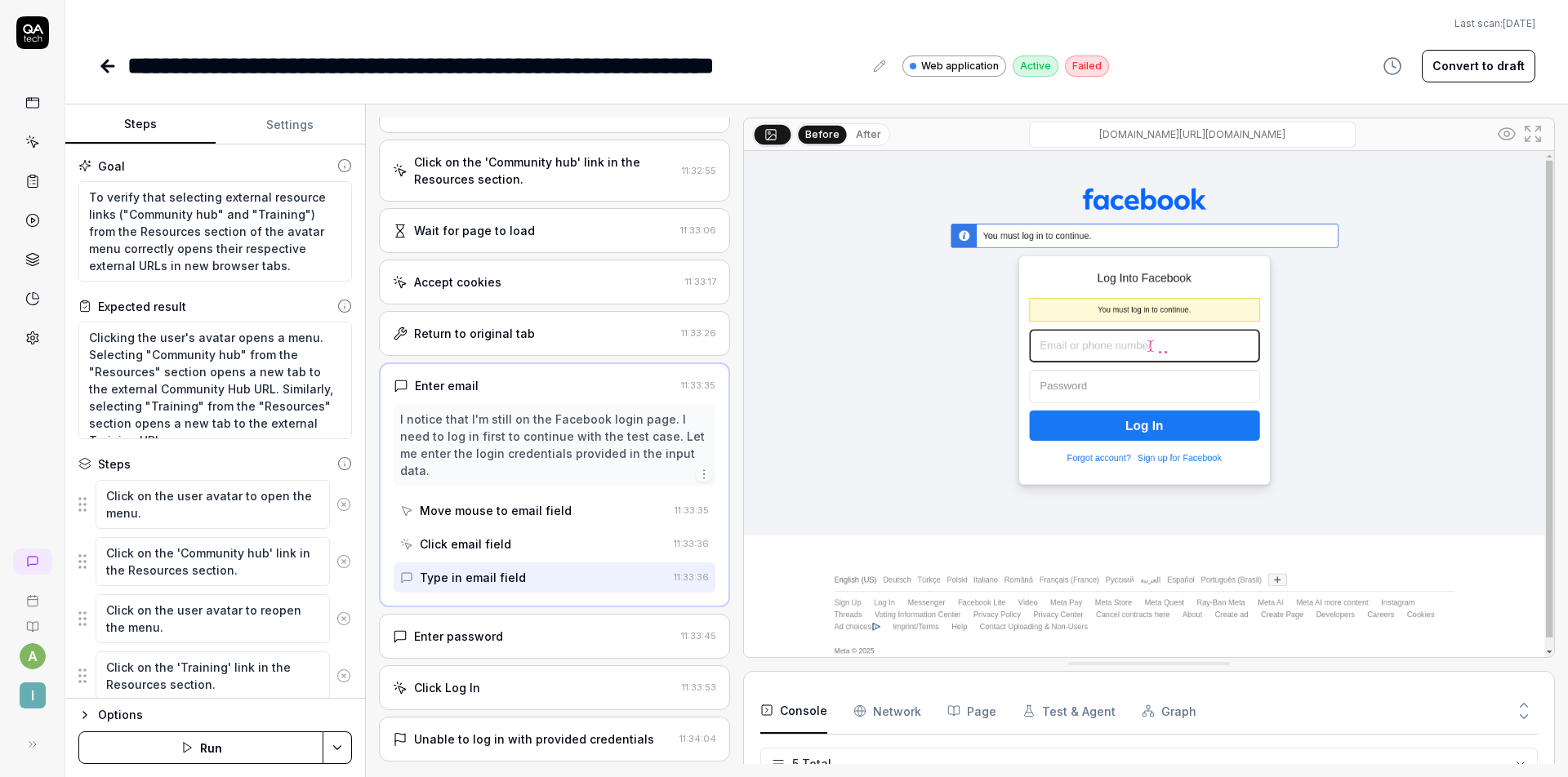
scroll to position [172, 0]
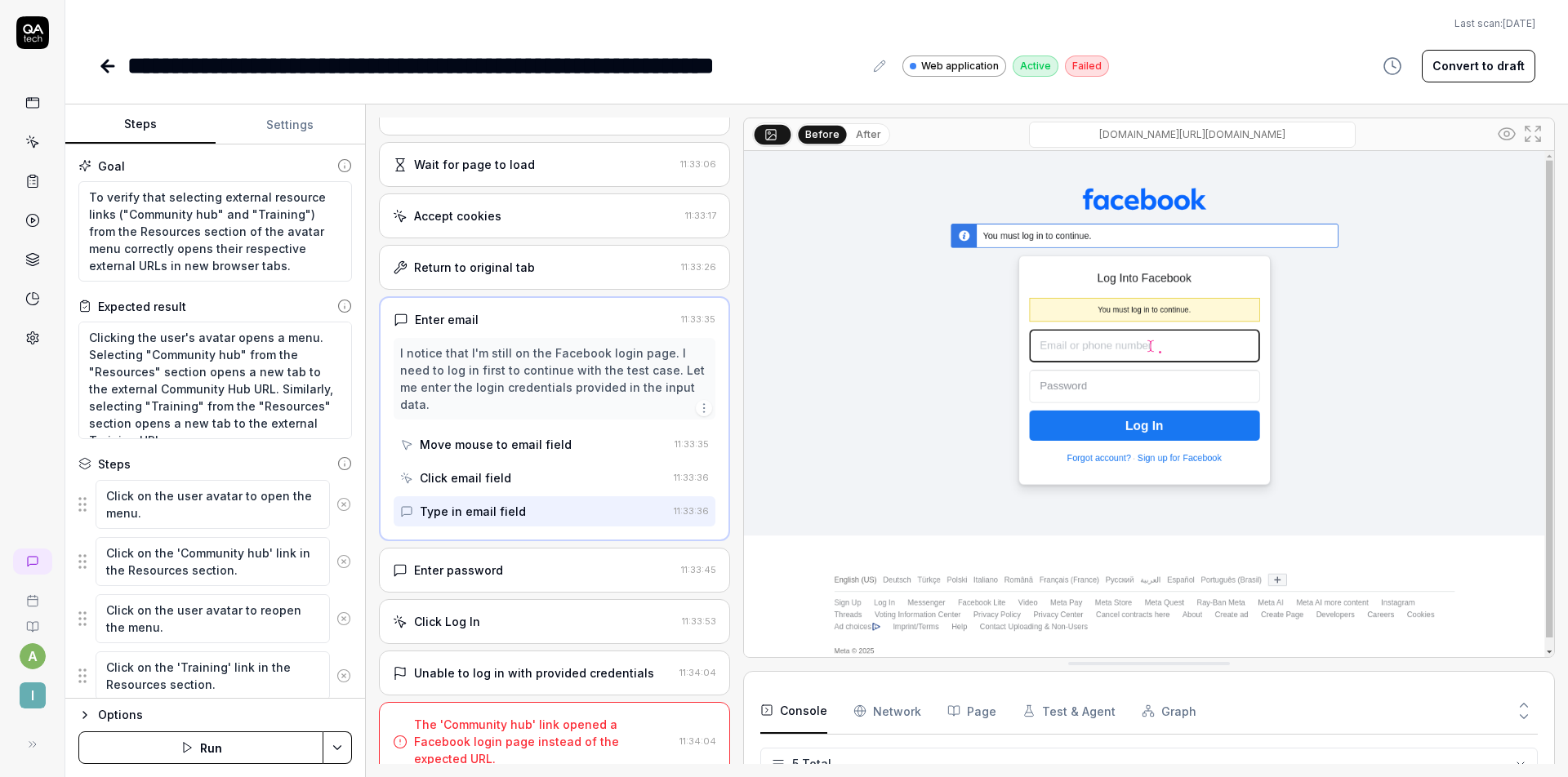
click at [517, 568] on div "Enter password" at bounding box center [534, 570] width 282 height 17
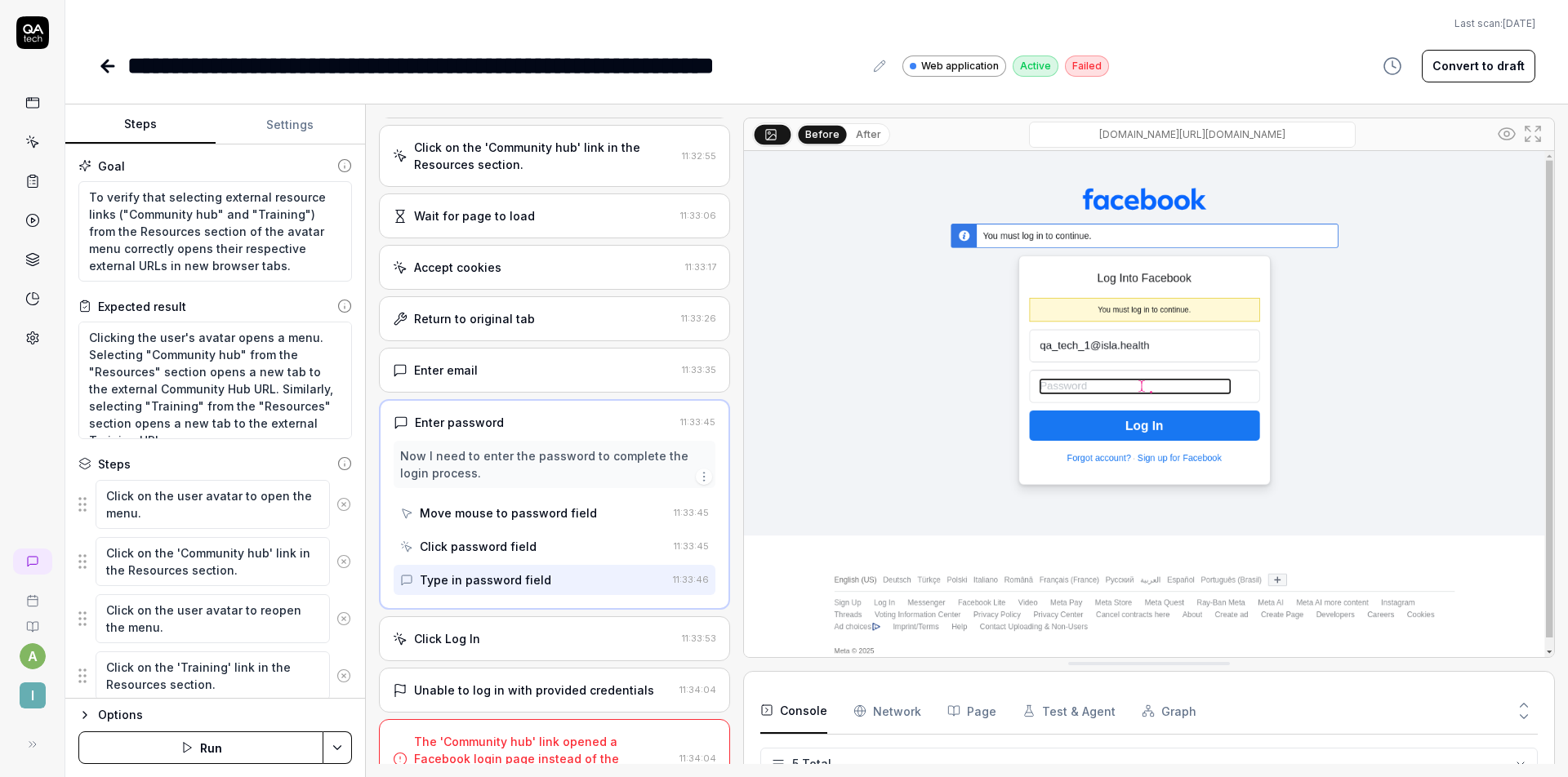
scroll to position [137, 0]
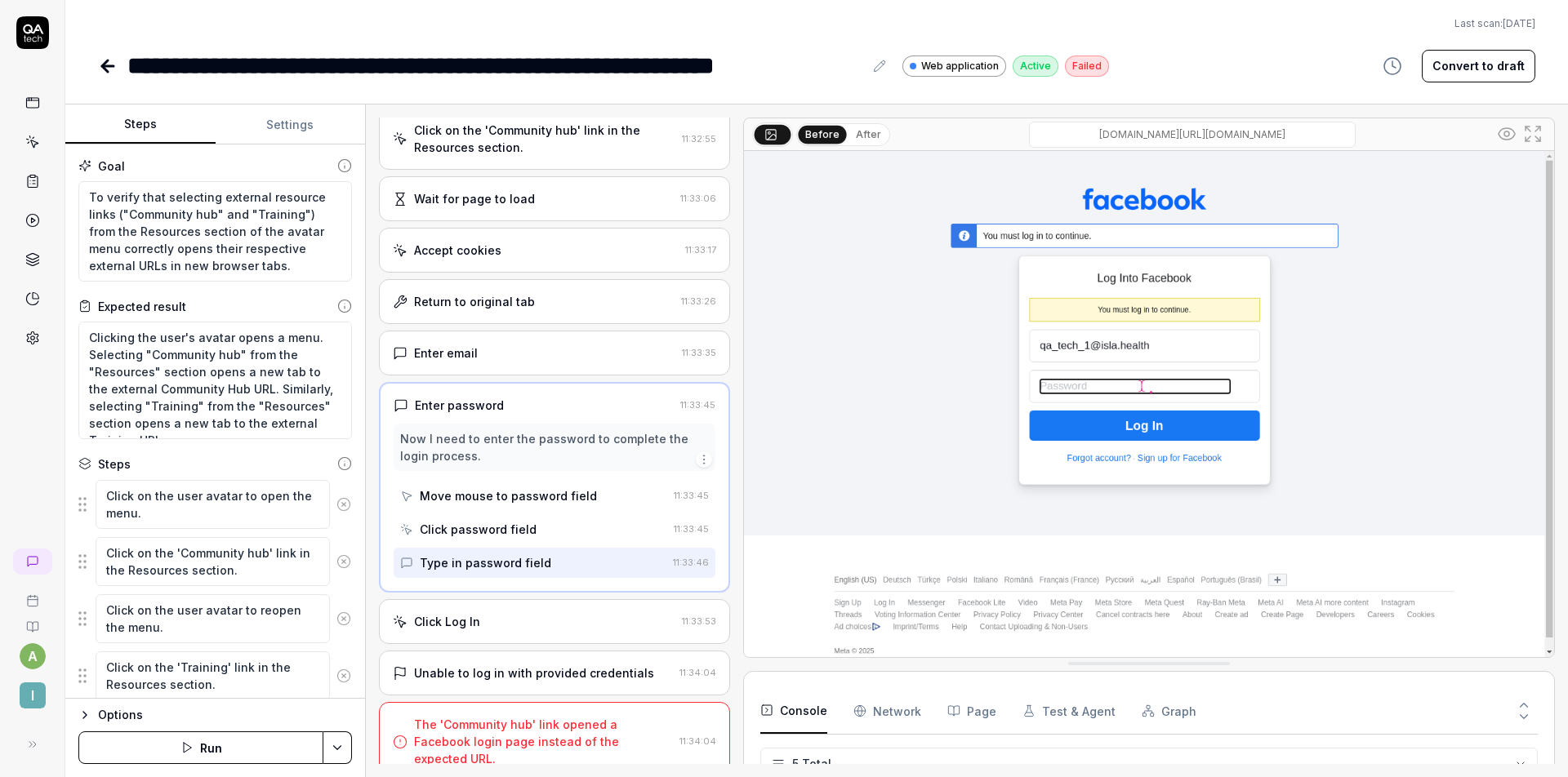
click at [551, 618] on div "Click Log In" at bounding box center [534, 621] width 283 height 17
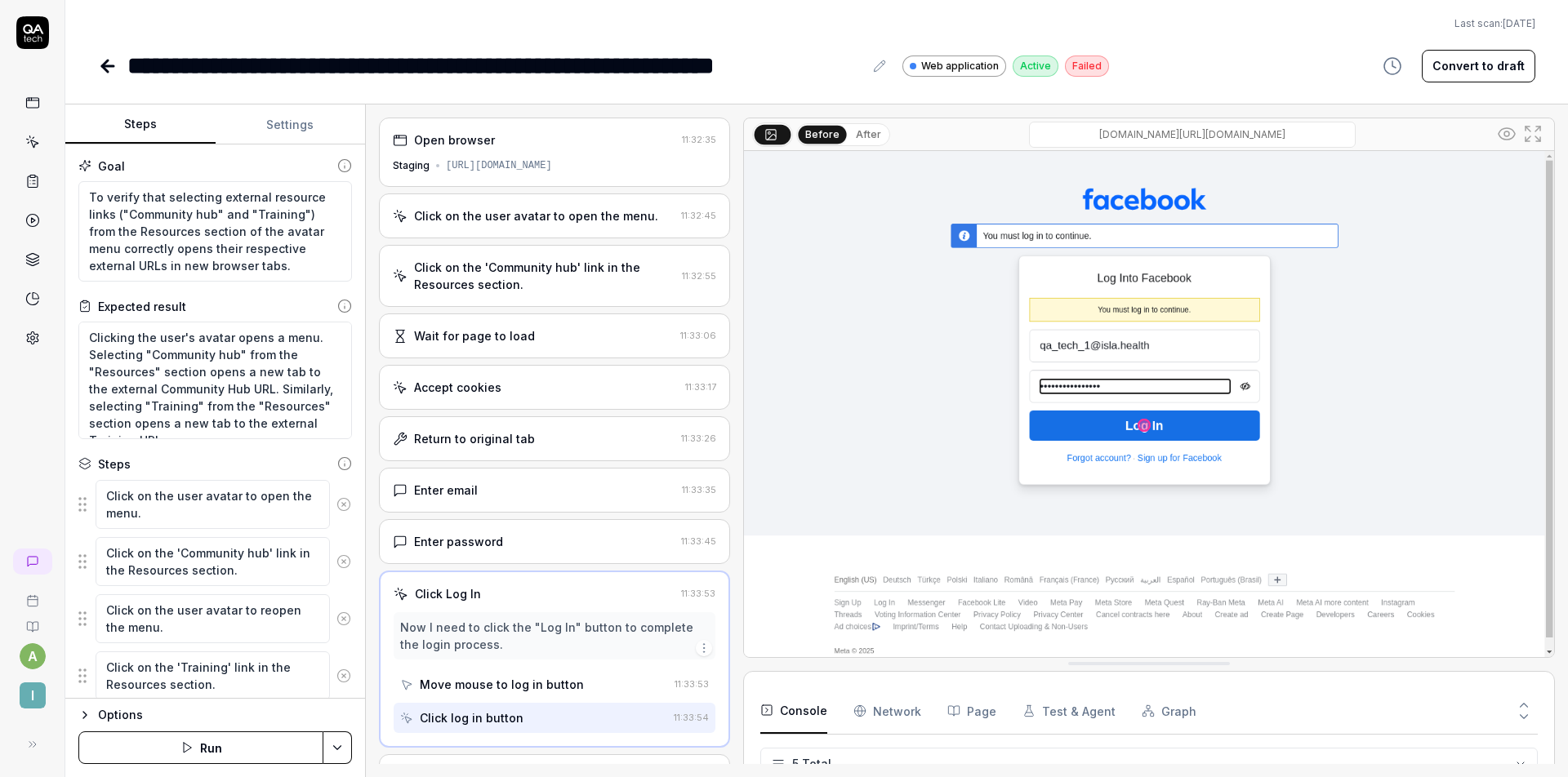
scroll to position [104, 0]
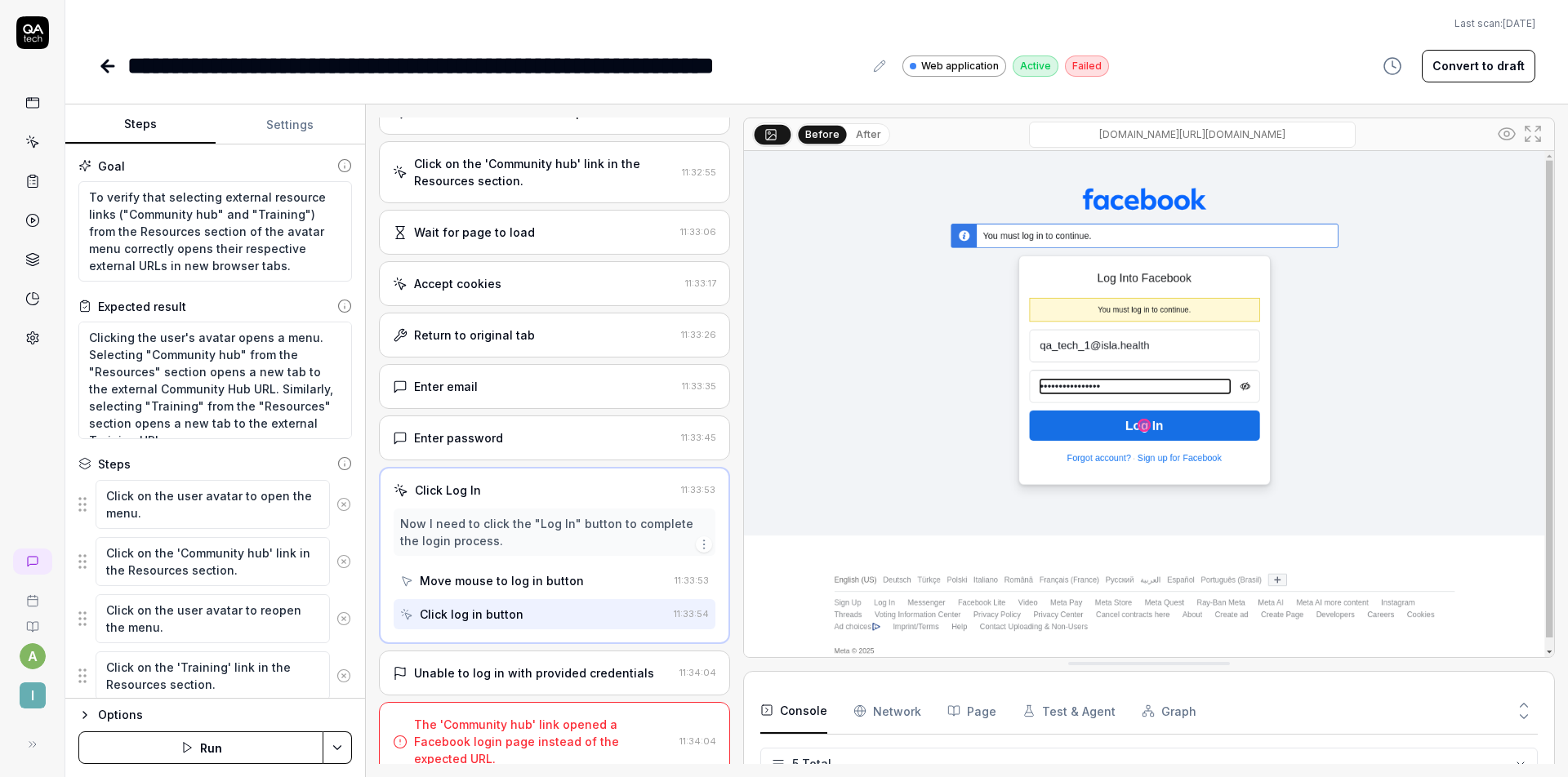
click at [530, 662] on div "Unable to log in with provided credentials 11:34:04" at bounding box center [554, 673] width 351 height 45
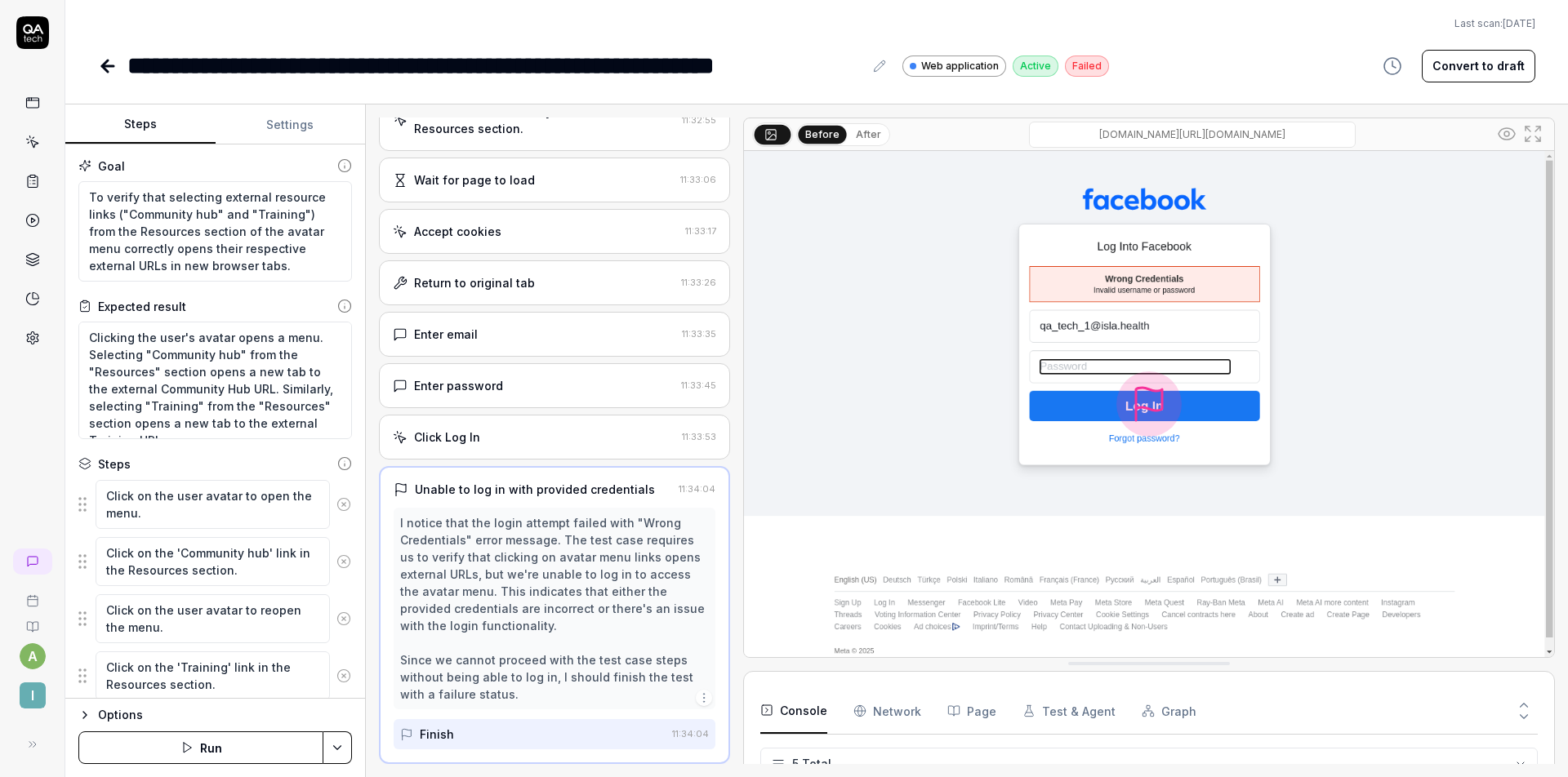
scroll to position [0, 0]
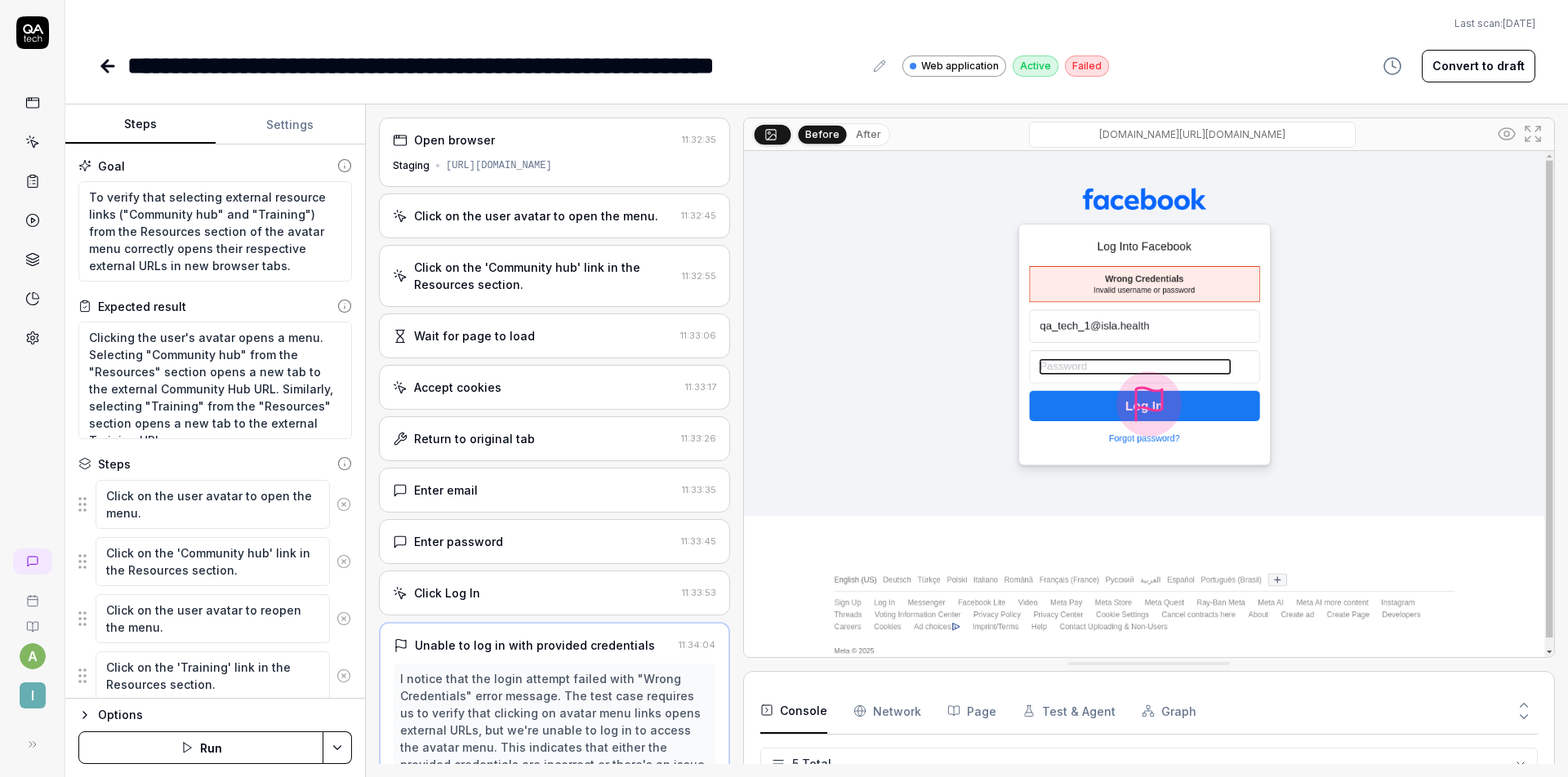
click at [525, 445] on div "Return to original tab" at bounding box center [474, 438] width 120 height 17
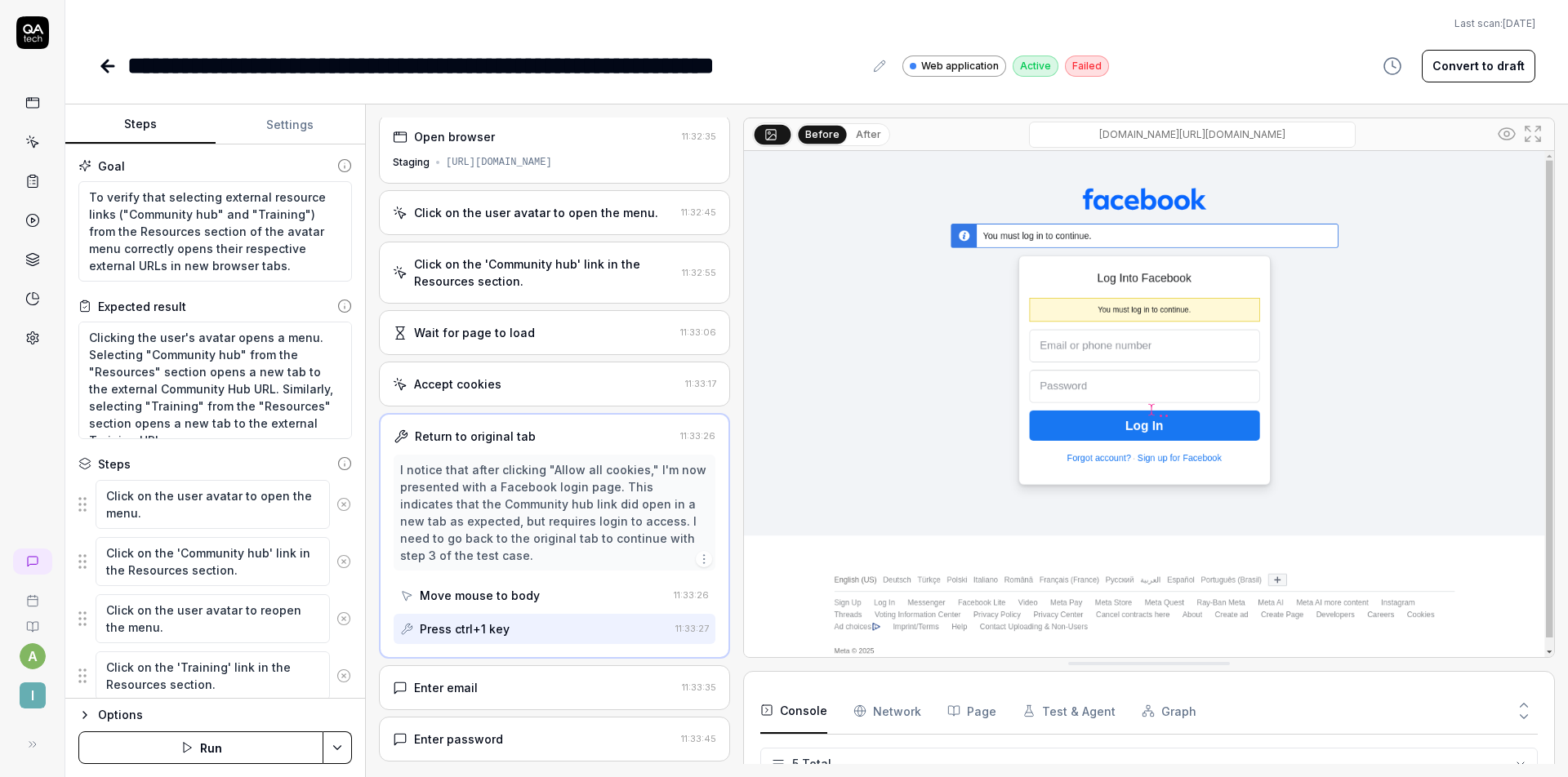
scroll to position [23, 0]
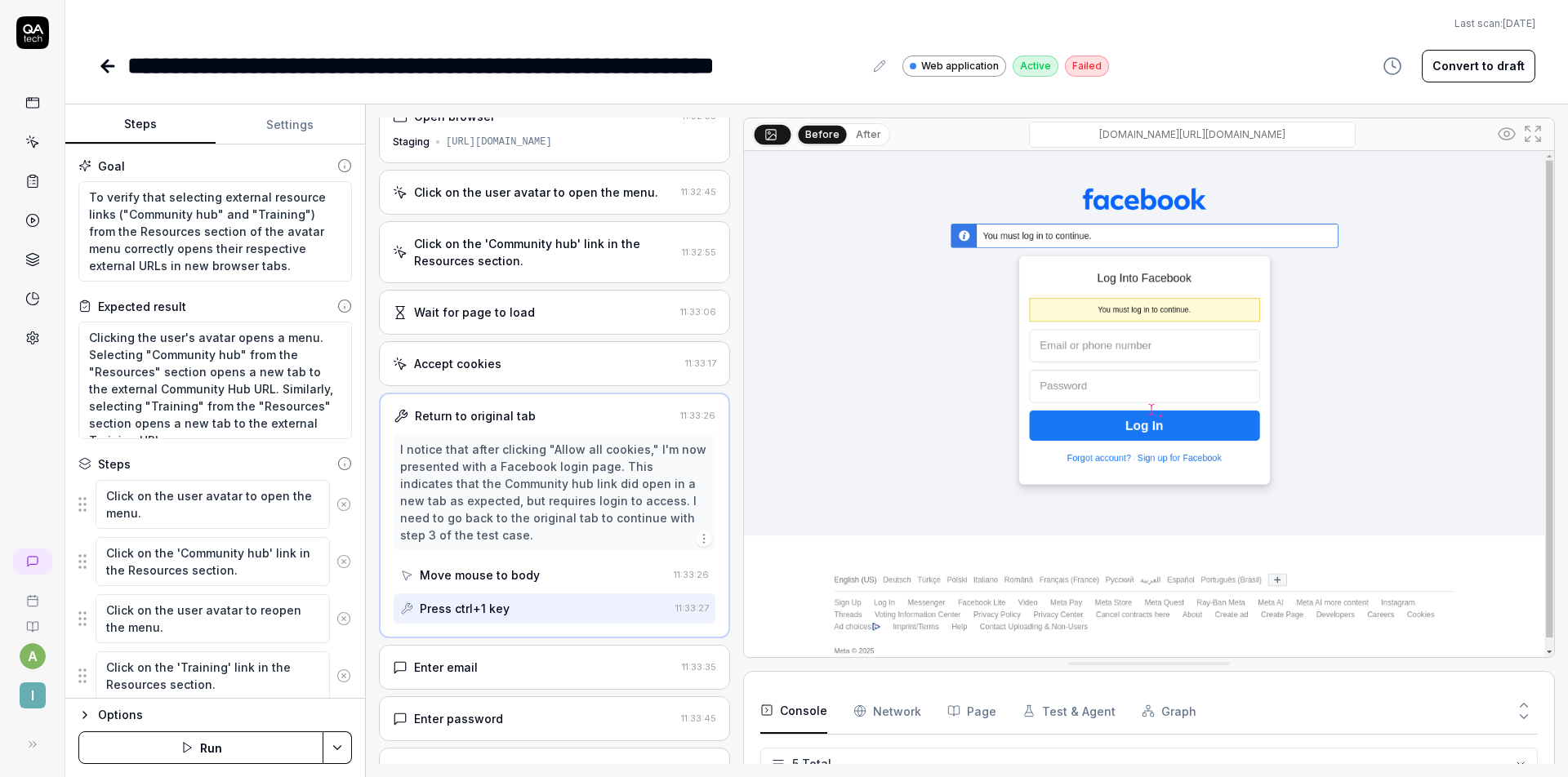
click at [1529, 135] on icon at bounding box center [1533, 133] width 20 height 20
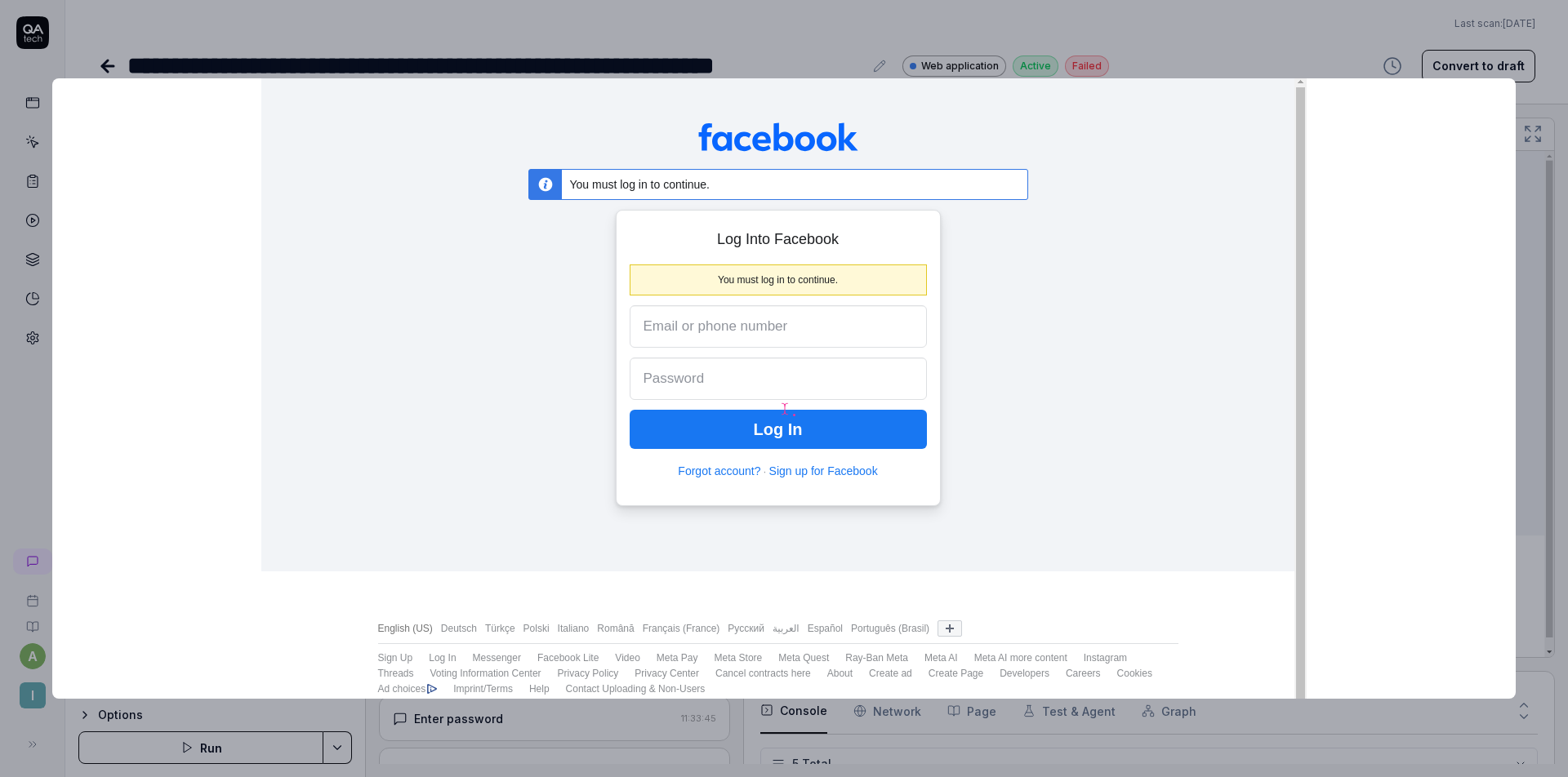
click at [1486, 133] on div "." at bounding box center [784, 388] width 1463 height 620
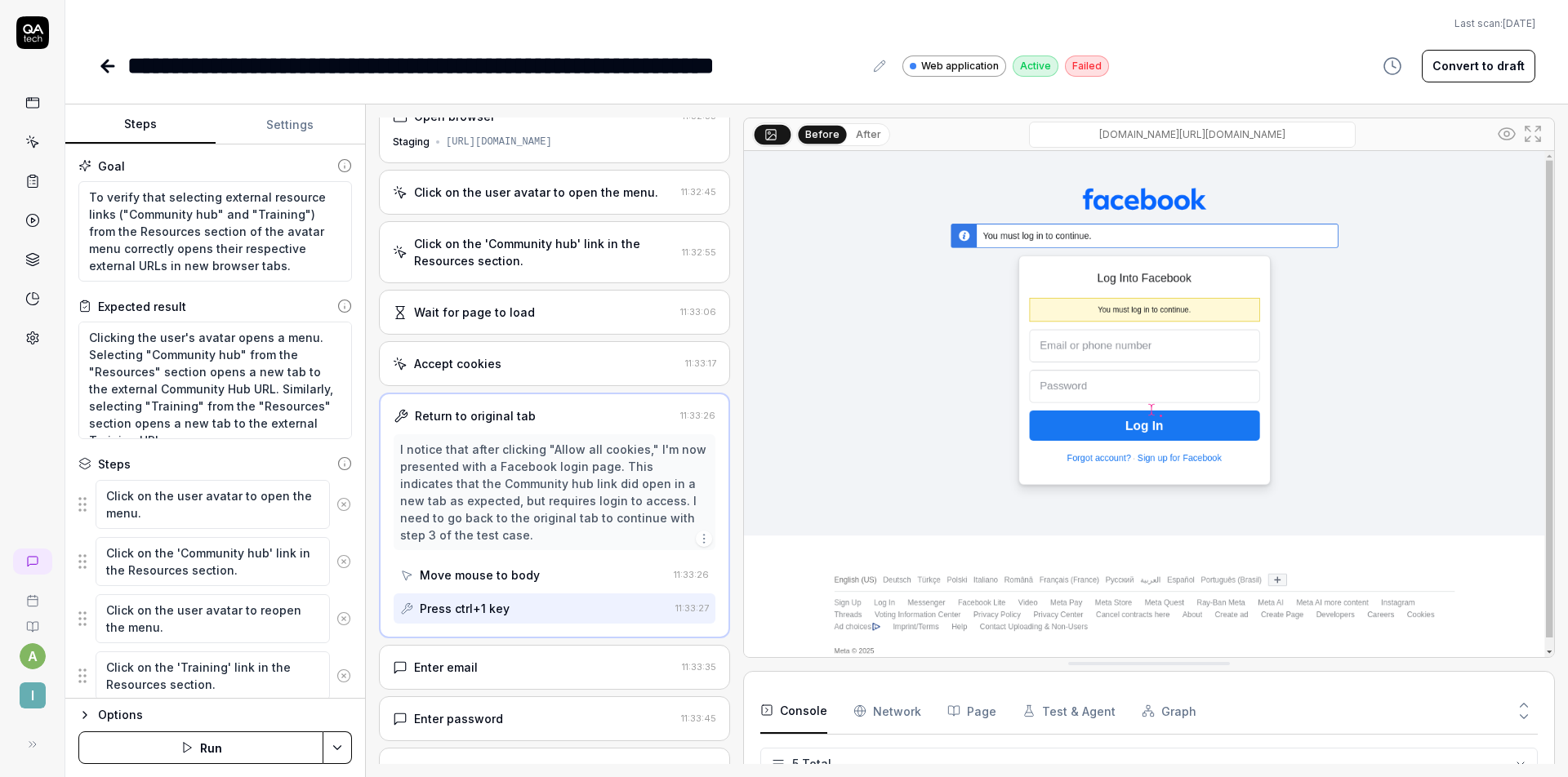
click at [865, 701] on Requests "Network" at bounding box center [887, 711] width 68 height 46
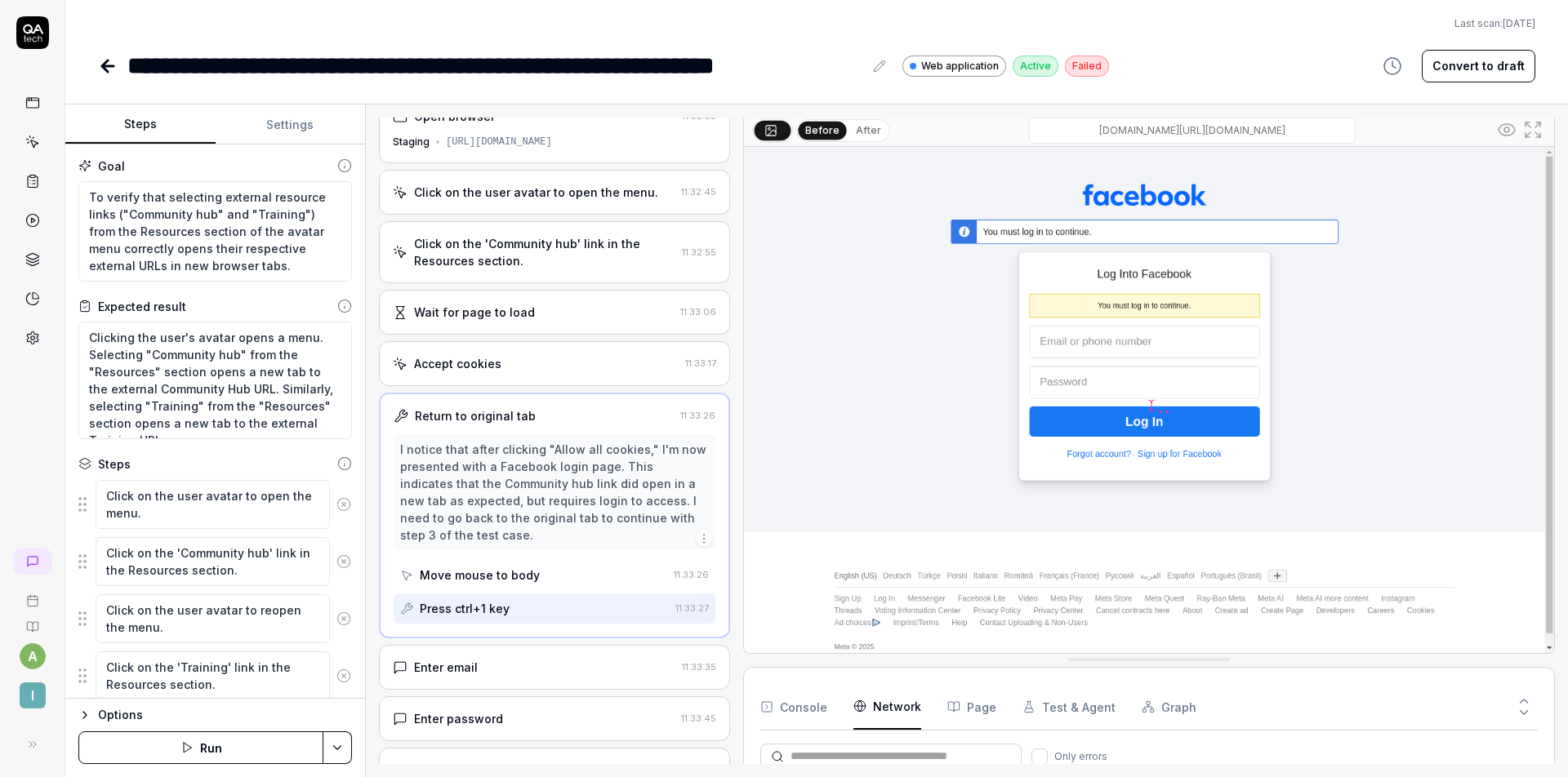
click at [1537, 710] on button at bounding box center [1524, 715] width 28 height 21
click at [1523, 697] on icon at bounding box center [1524, 701] width 15 height 15
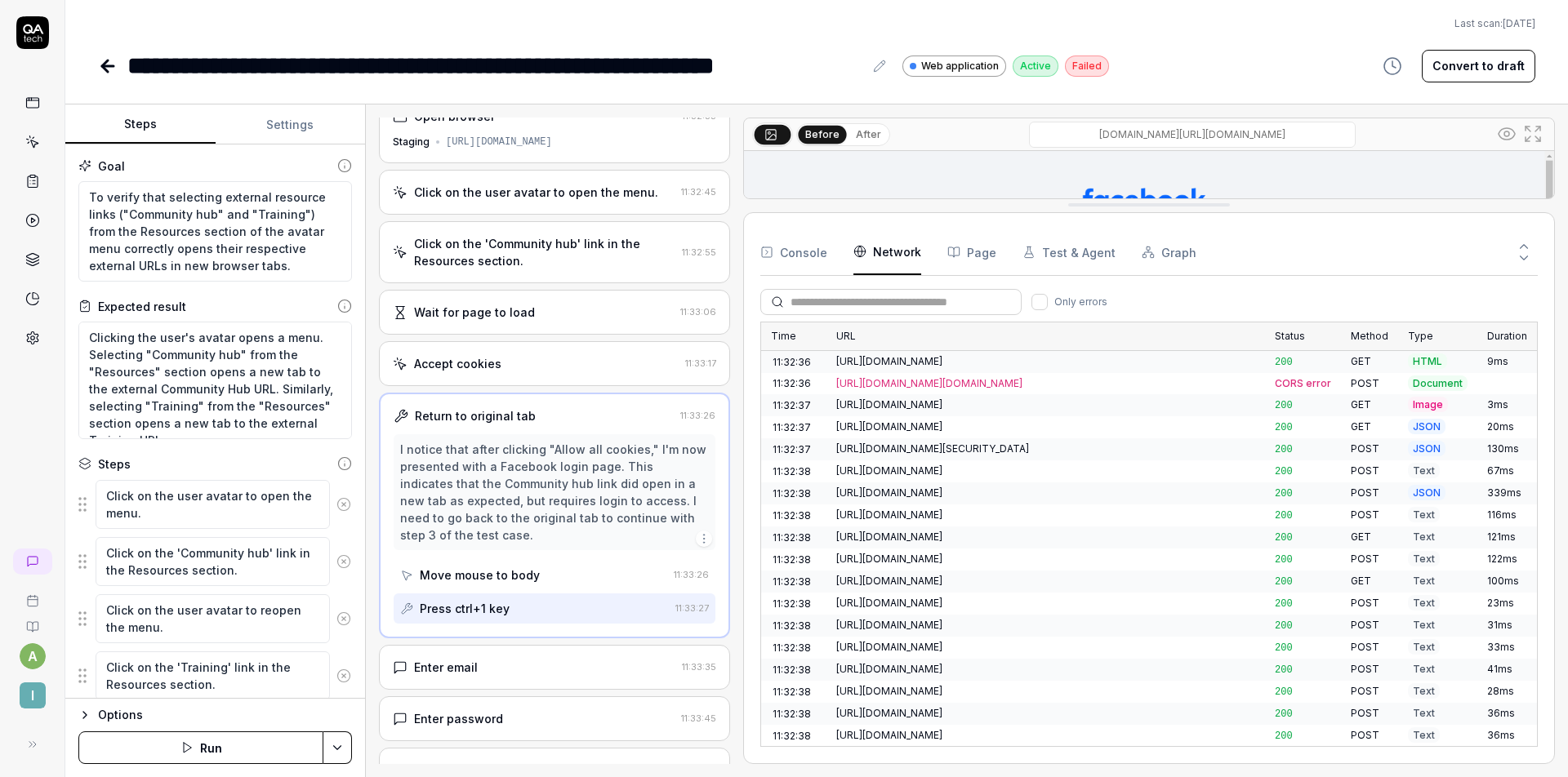
click at [901, 251] on Requests "Network" at bounding box center [887, 252] width 68 height 46
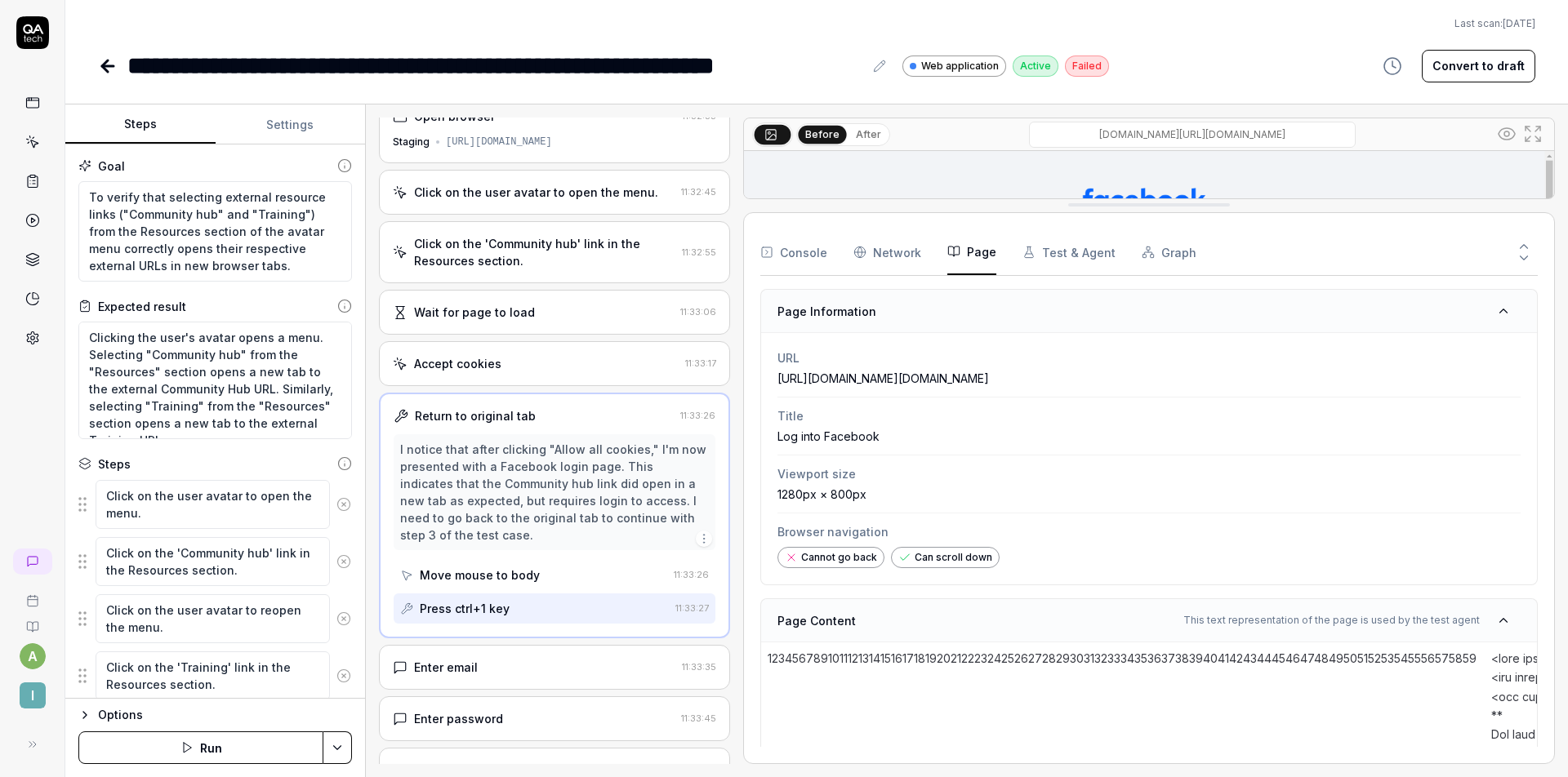
click at [957, 252] on icon "button" at bounding box center [954, 251] width 13 height 13
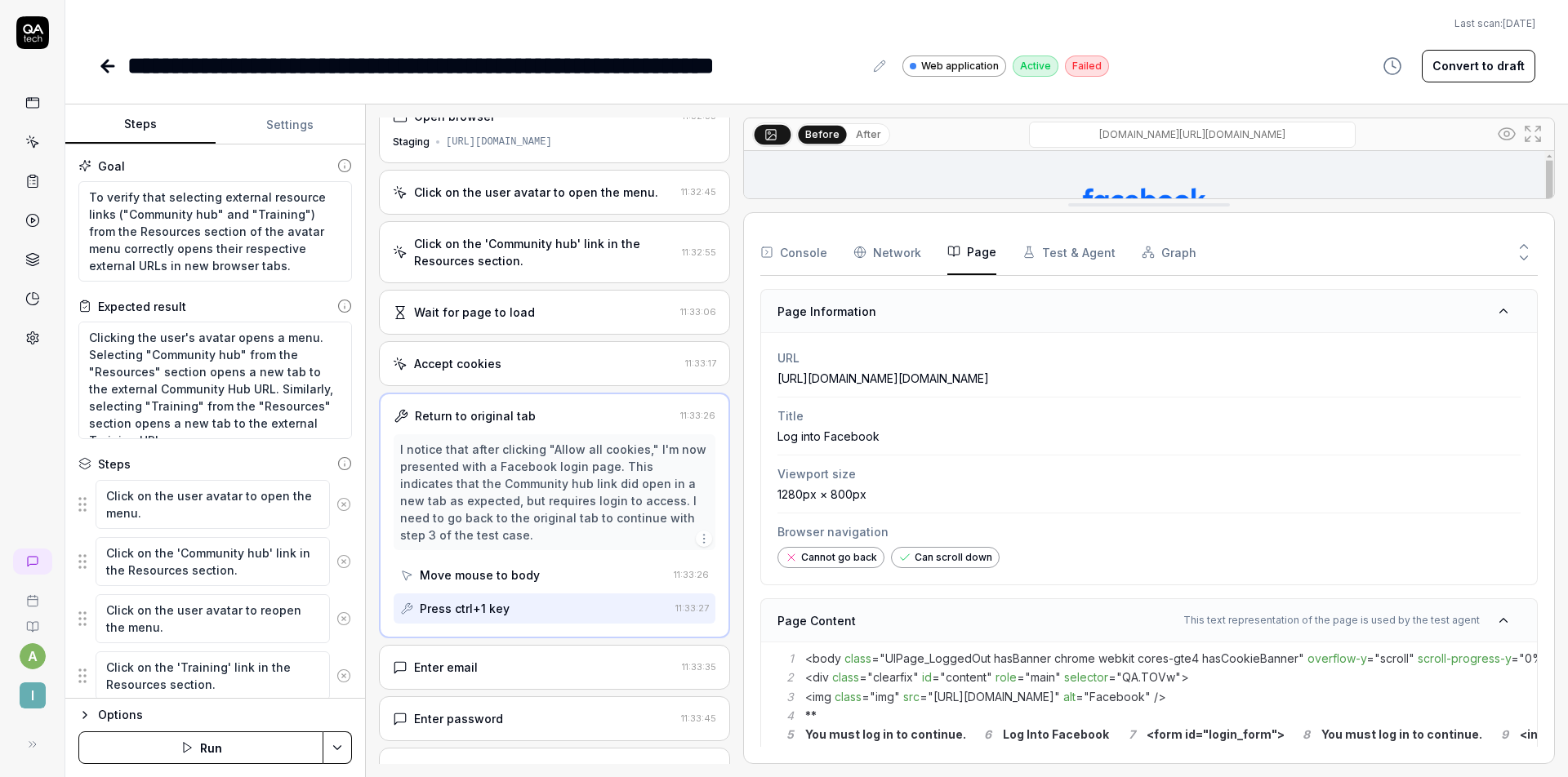
click at [882, 248] on Requests "Network" at bounding box center [887, 252] width 68 height 46
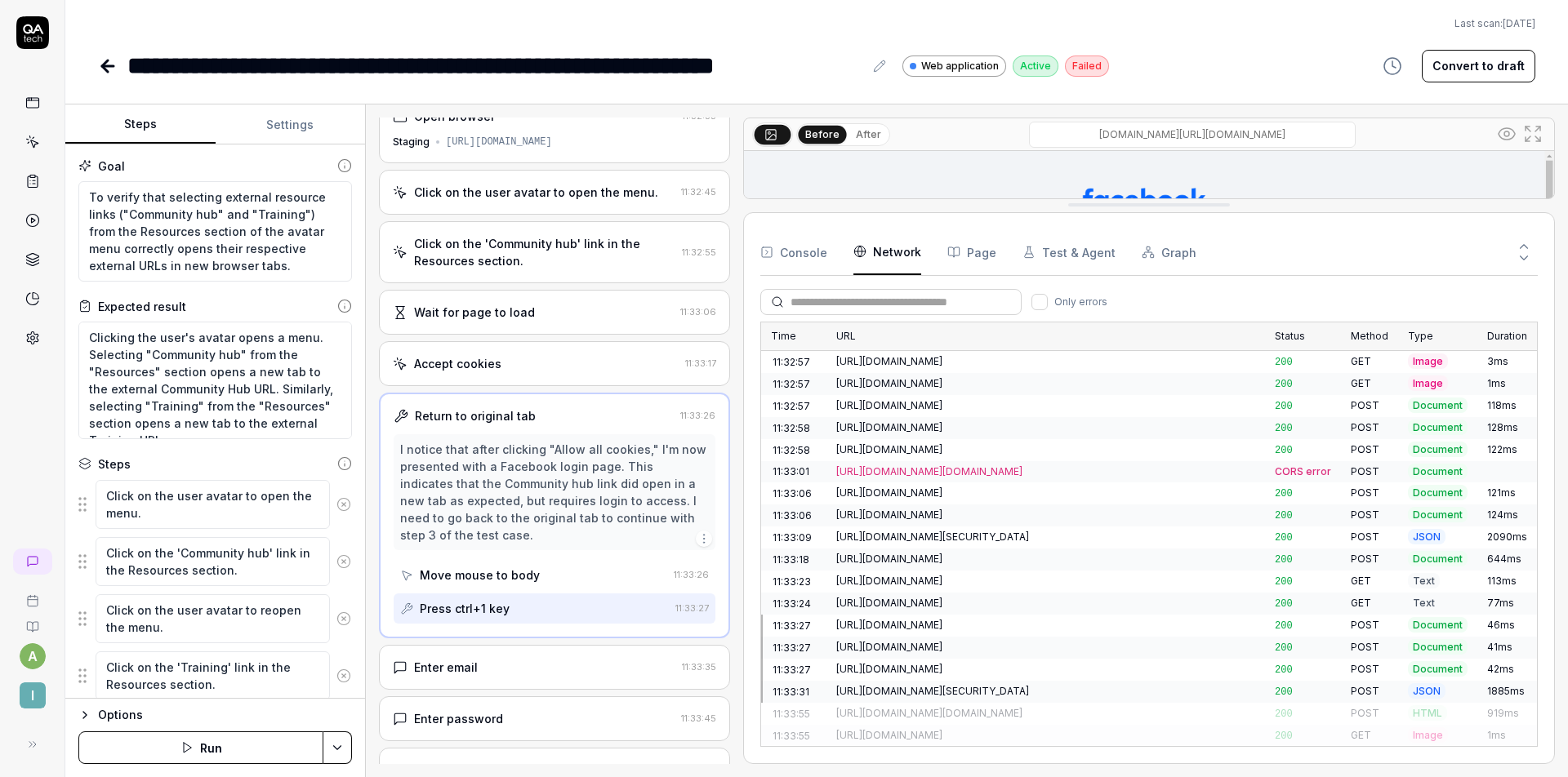
scroll to position [1477, 0]
click at [1065, 247] on button "Test & Agent" at bounding box center [1069, 252] width 93 height 46
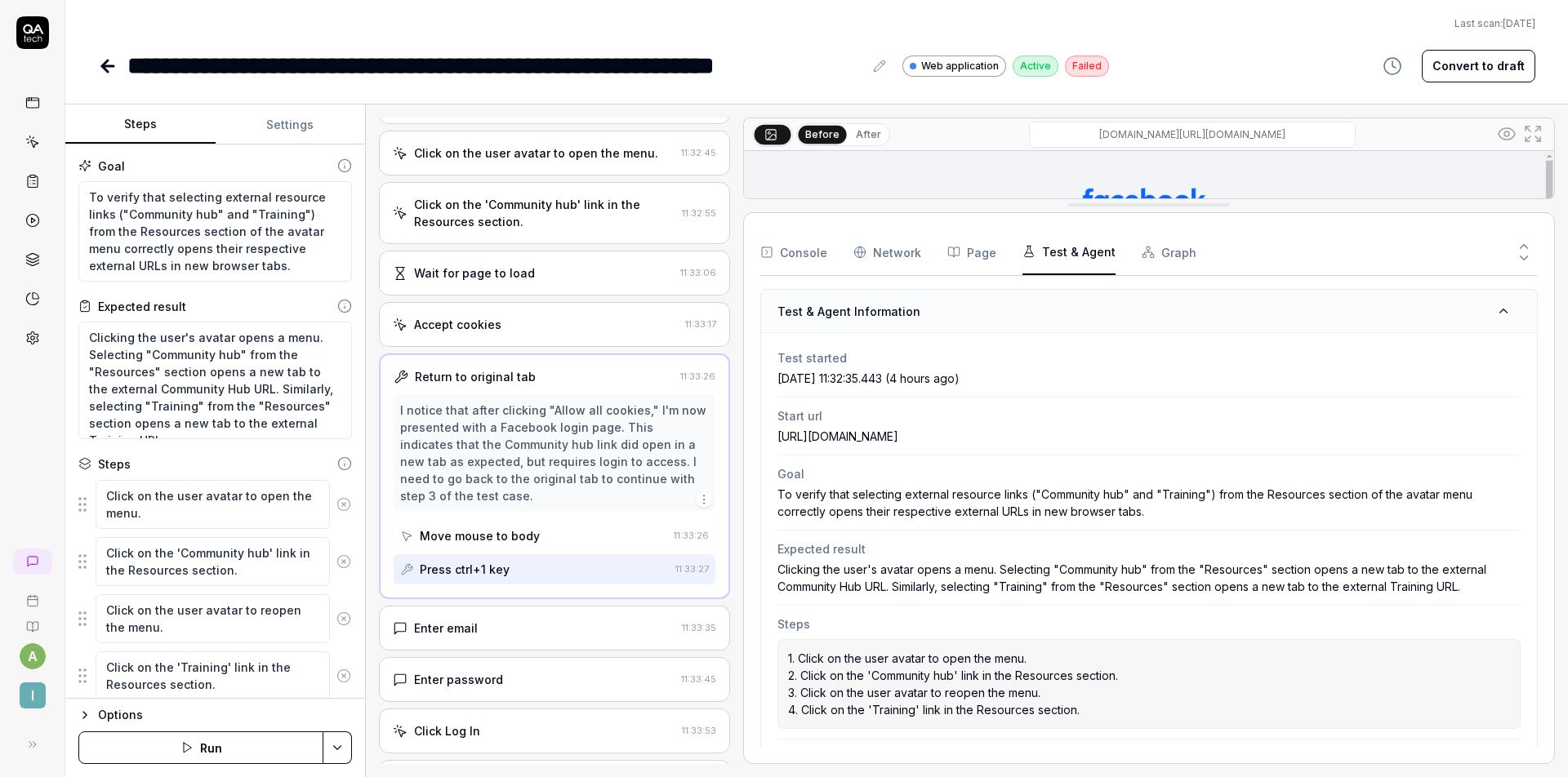
scroll to position [109, 0]
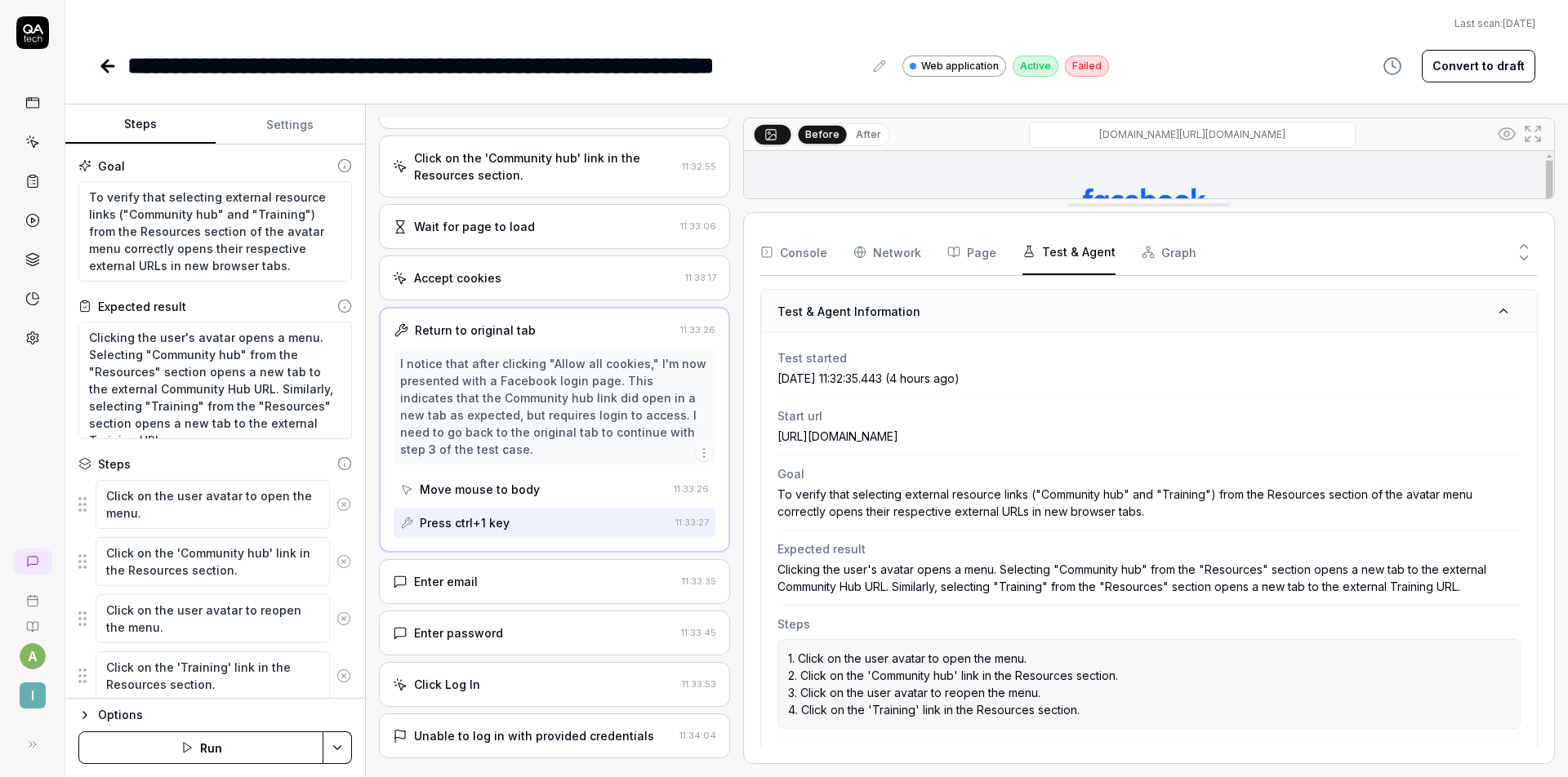
click at [536, 521] on div "Press ctrl+1 key" at bounding box center [535, 522] width 269 height 30
click at [553, 521] on div "Press ctrl+1 key" at bounding box center [535, 522] width 269 height 30
click at [555, 520] on div "Press ctrl+1 key" at bounding box center [535, 522] width 269 height 30
click at [1531, 257] on icon at bounding box center [1524, 258] width 15 height 15
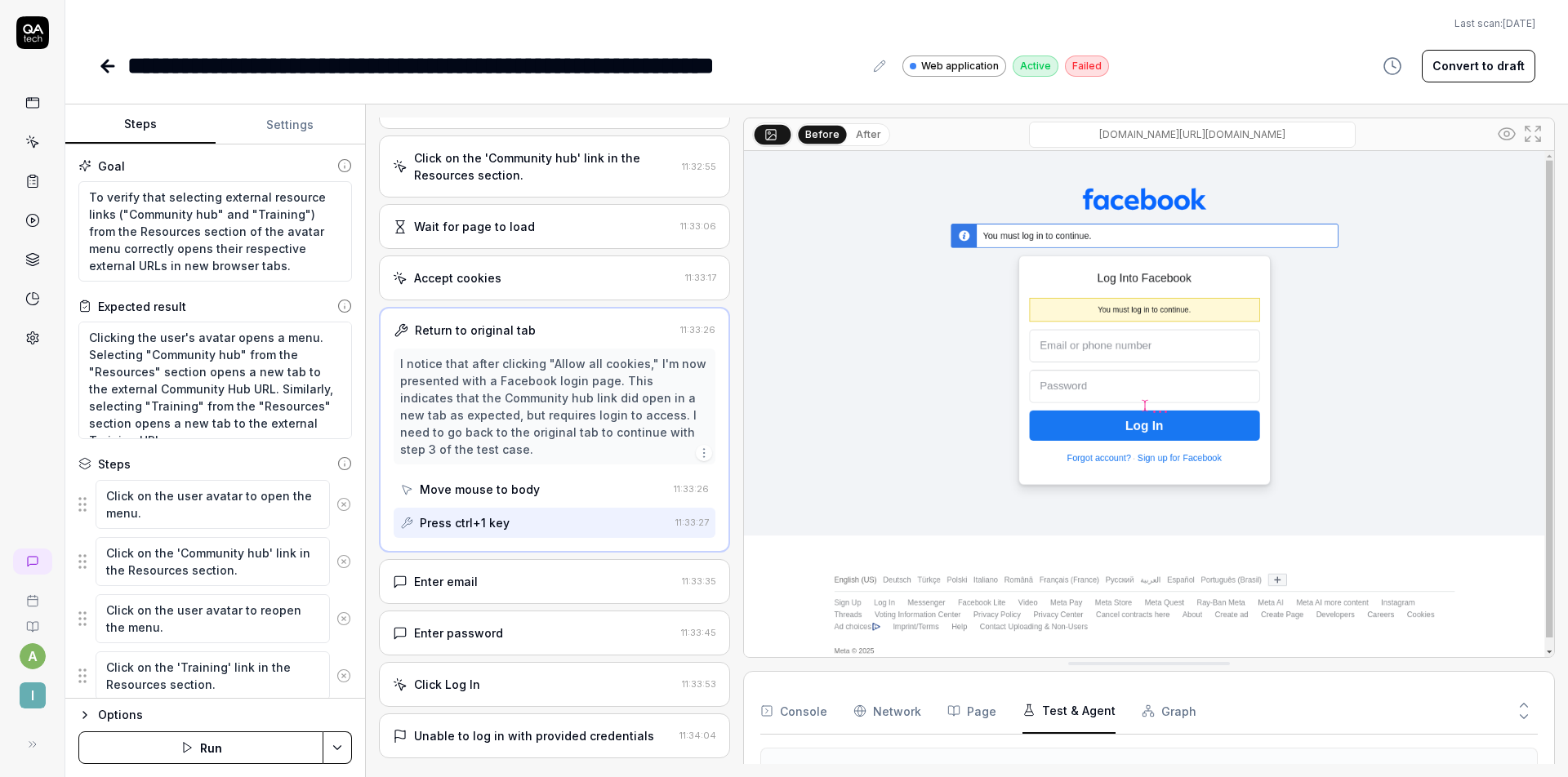
click at [565, 485] on div "Move mouse to body" at bounding box center [534, 489] width 267 height 30
click at [555, 518] on div "Press ctrl+1 key" at bounding box center [535, 522] width 269 height 30
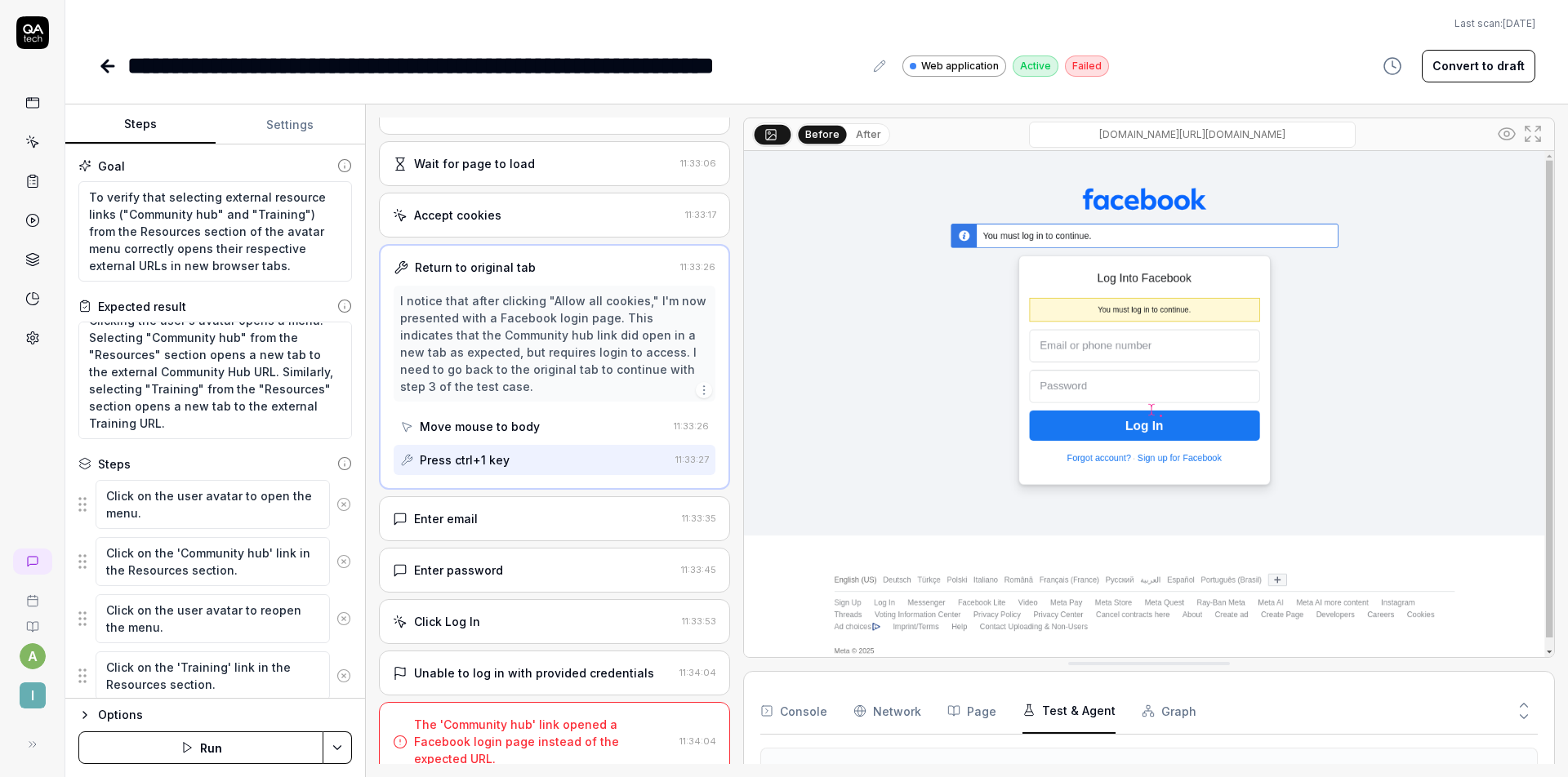
scroll to position [0, 0]
click at [269, 389] on textarea "Clicking the user's avatar opens a menu. Selecting "Community hub" from the "Re…" at bounding box center [215, 381] width 273 height 118
type textarea "*"
type textarea "Clicking the user's avatar opens a menu. Selecting "Community hub" from the "Re…"
type textarea "*"
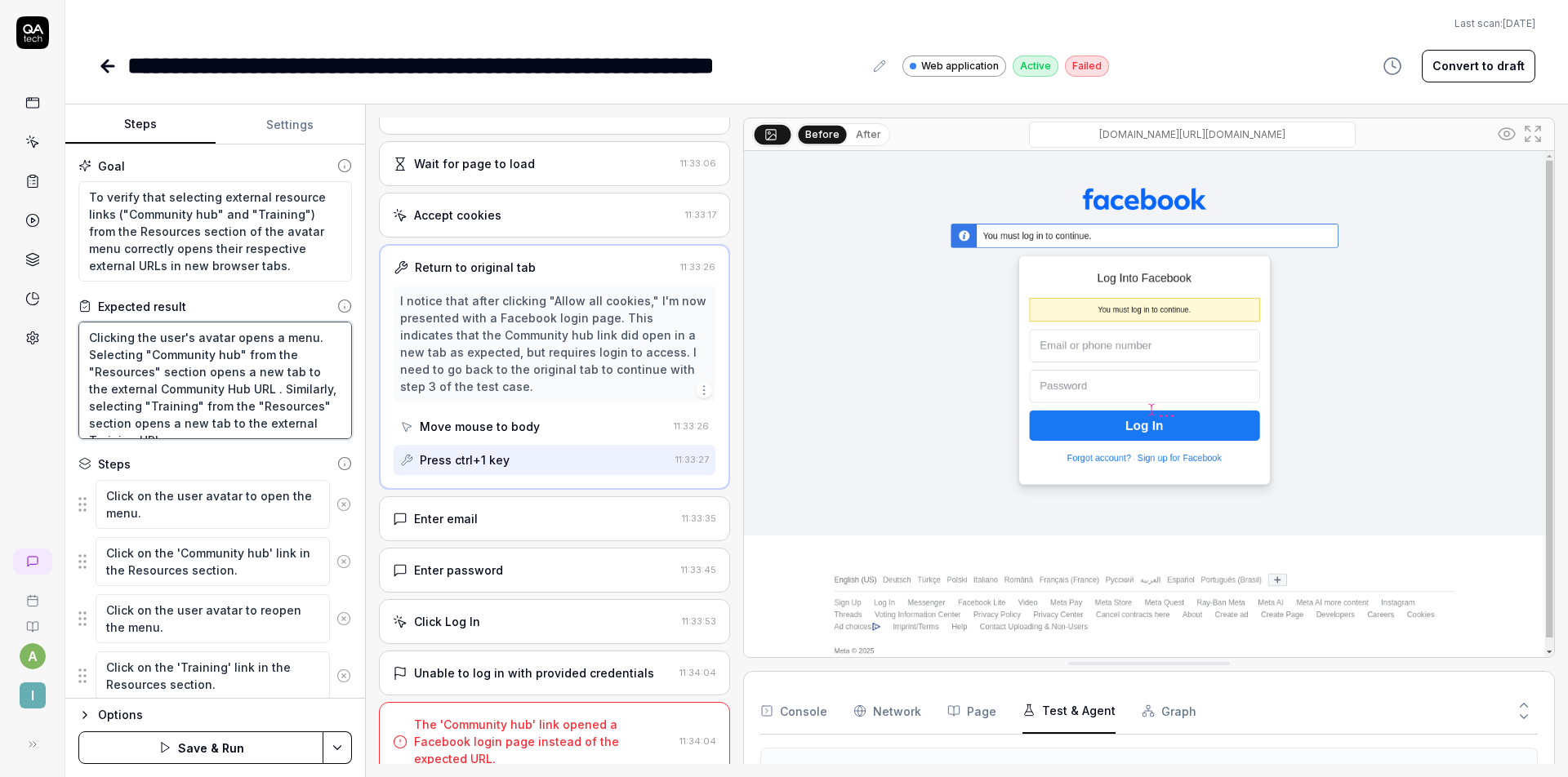
type textarea "Clicking the user's avatar opens a menu. Selecting "Community hub" from the "Re…"
type textarea "*"
type textarea "Clicking the user's avatar opens a menu. Selecting "Community hub" from the "Re…"
type textarea "*"
type textarea "Clicking the user's avatar opens a menu. Selecting "Community hub" from the "Re…"
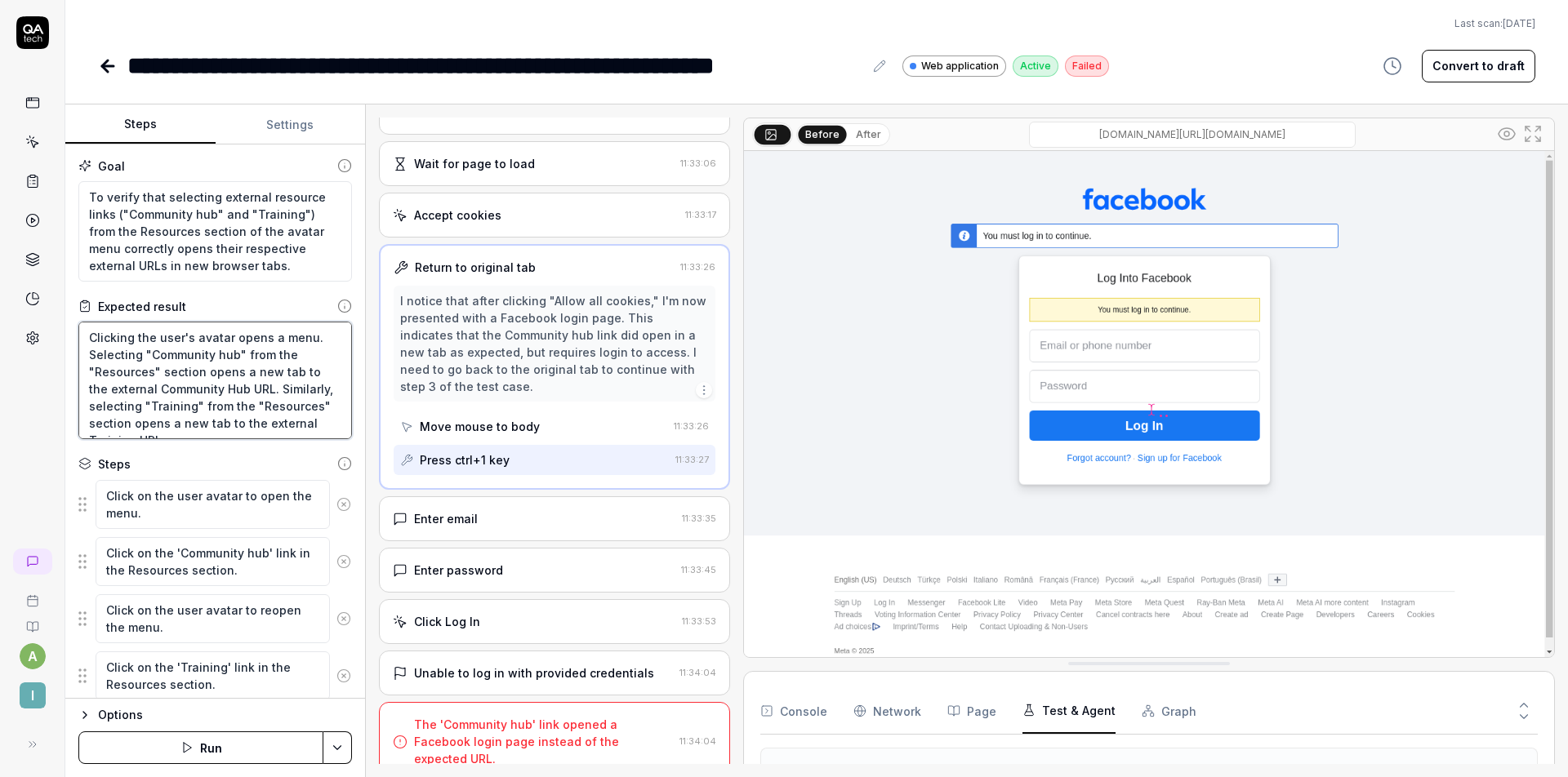
type textarea "*"
type textarea "Clicking the user's avatar opens a menu. Selecting "Community hub" from the "Re…"
type textarea "*"
type textarea "Clicking the user's avatar opens a menu. Selecting "Community hub" from the "Re…"
type textarea "*"
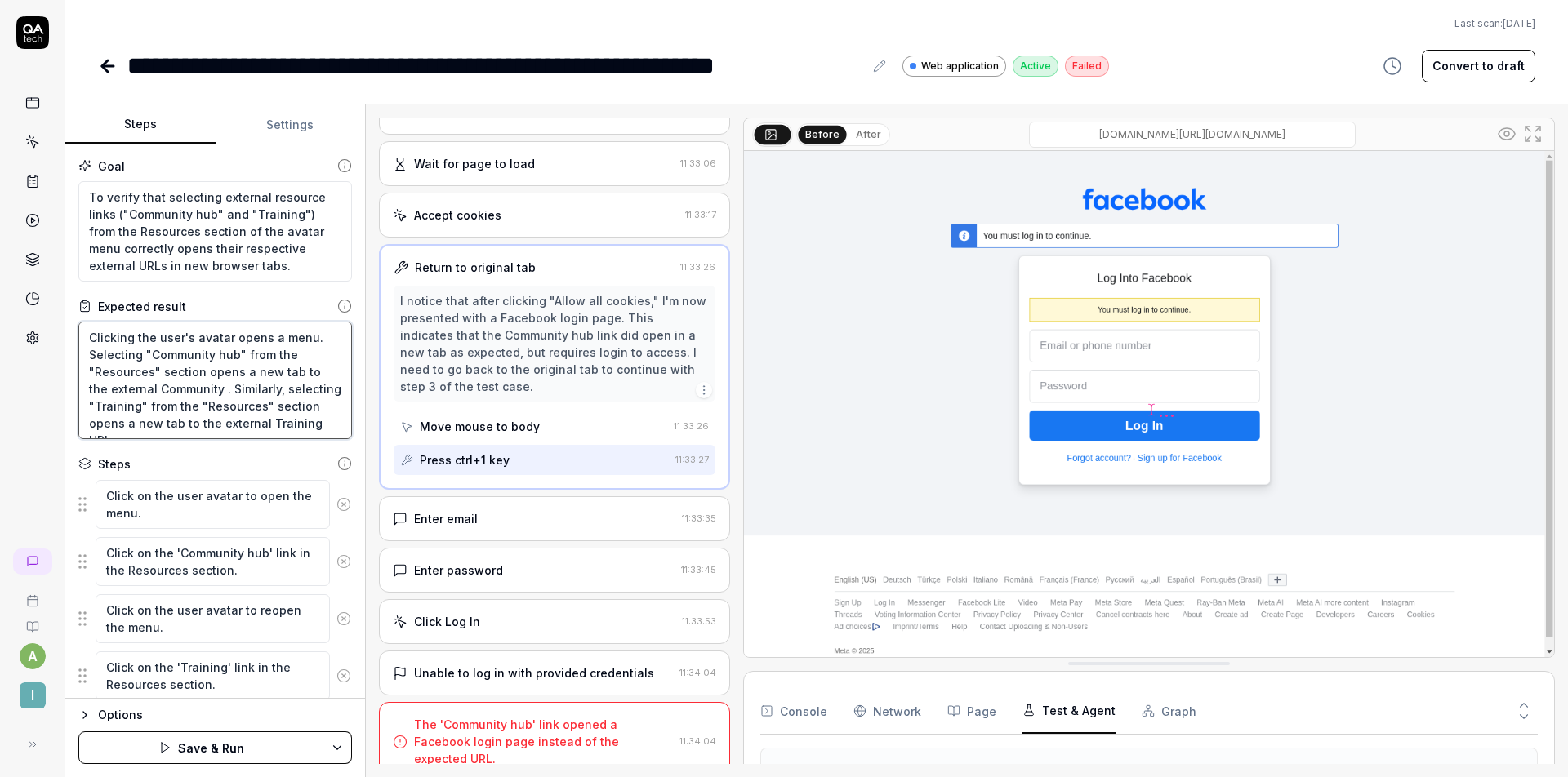
type textarea "Clicking the user's avatar opens a menu. Selecting "Community hub" from the "Re…"
type textarea "*"
type textarea "Clicking the user's avatar opens a menu. Selecting "Community hub" from the "Re…"
type textarea "*"
type textarea "Clicking the user's avatar opens a menu. Selecting "Community hub" from the "Re…"
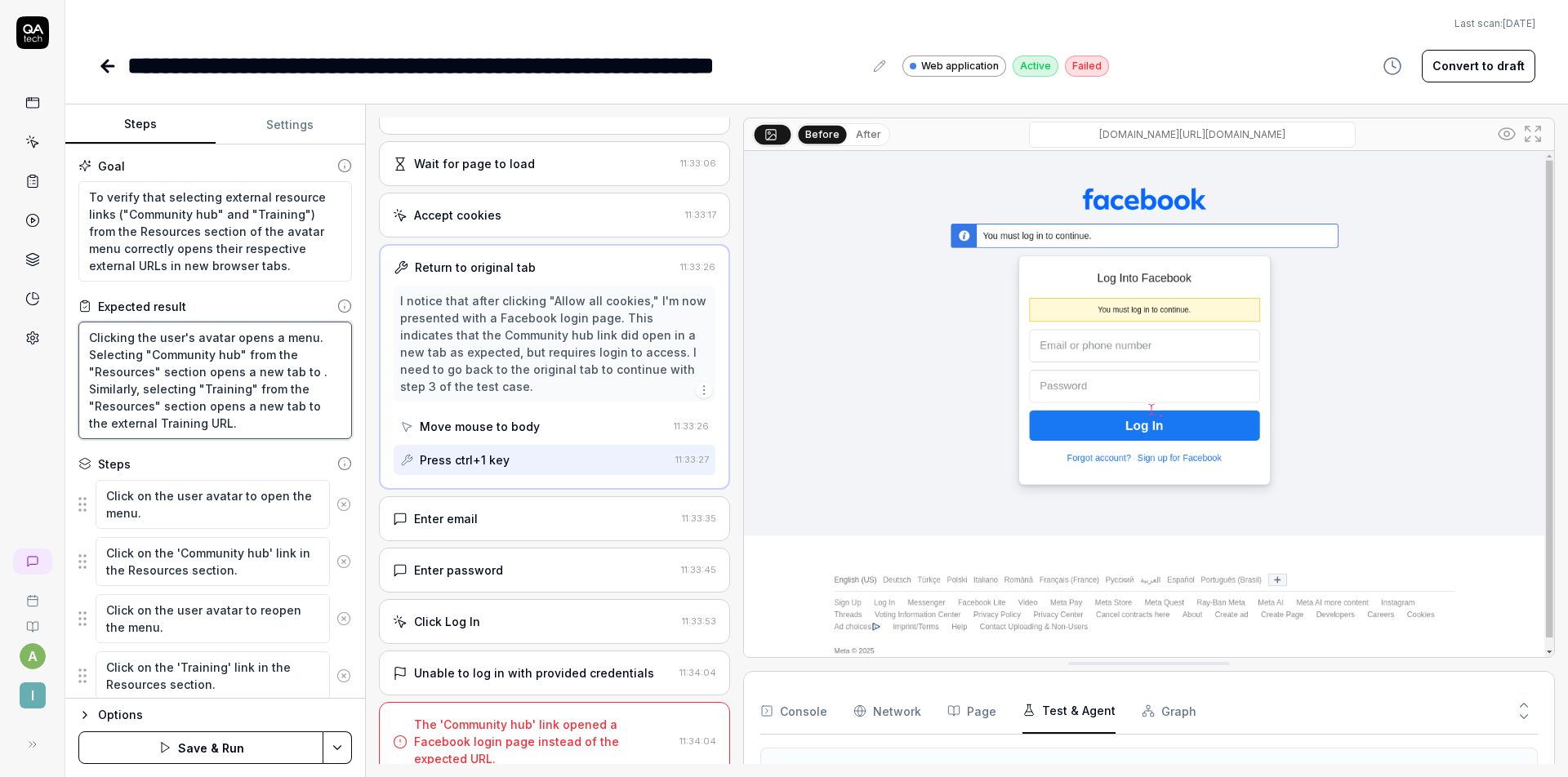
type textarea "*"
type textarea "Clicking the user's avatar opens a menu. Selecting "Community hub" from the "Re…"
type textarea "*"
type textarea "Clicking the user's avatar opens a menu. Selecting "Community hub" from the "Re…"
type textarea "*"
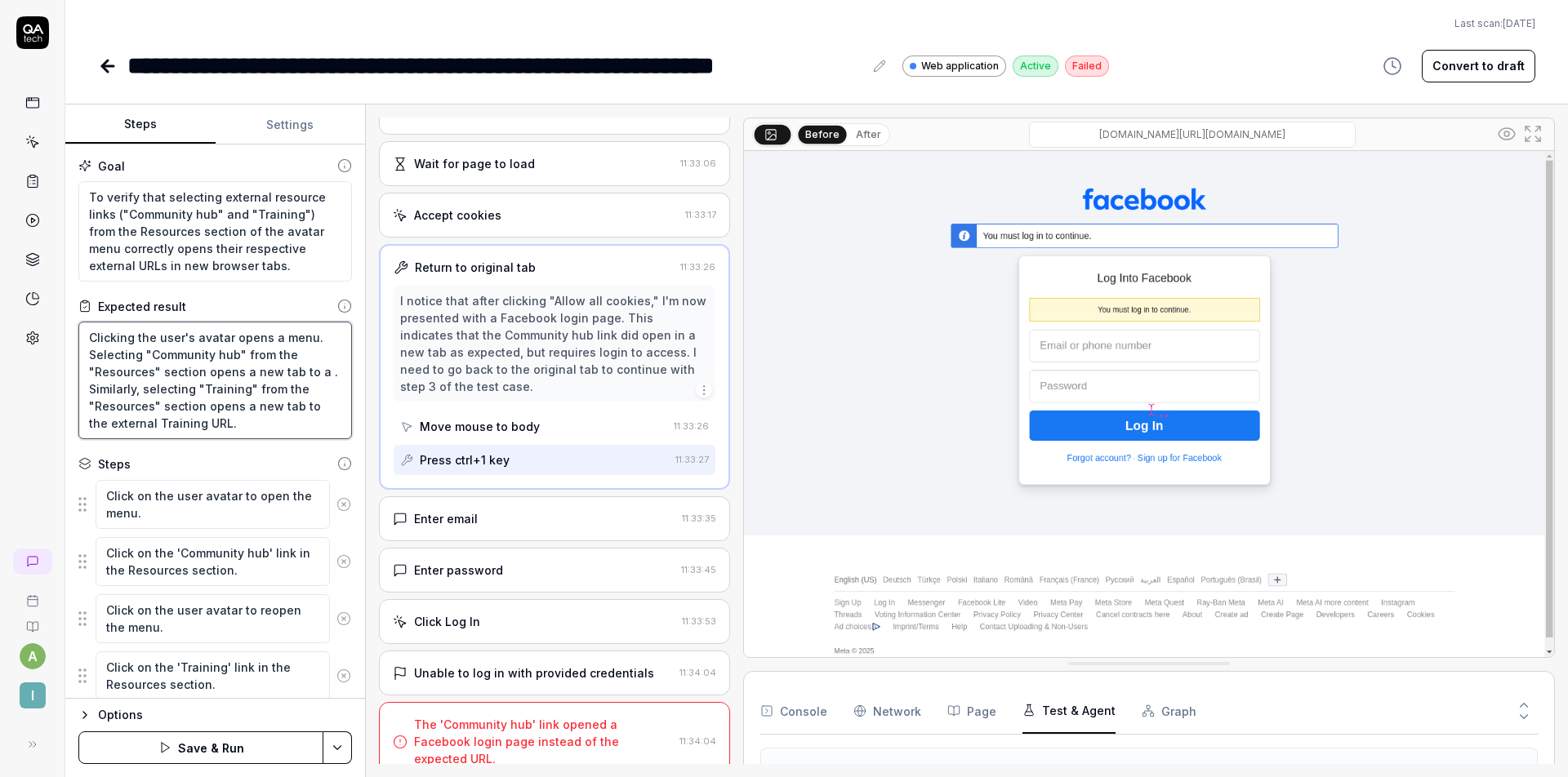
type textarea "Clicking the user's avatar opens a menu. Selecting "Community hub" from the "Re…"
type textarea "*"
type textarea "Clicking the user's avatar opens a menu. Selecting "Community hub" from the "Re…"
type textarea "*"
type textarea "Clicking the user's avatar opens a menu. Selecting "Community hub" from the "Re…"
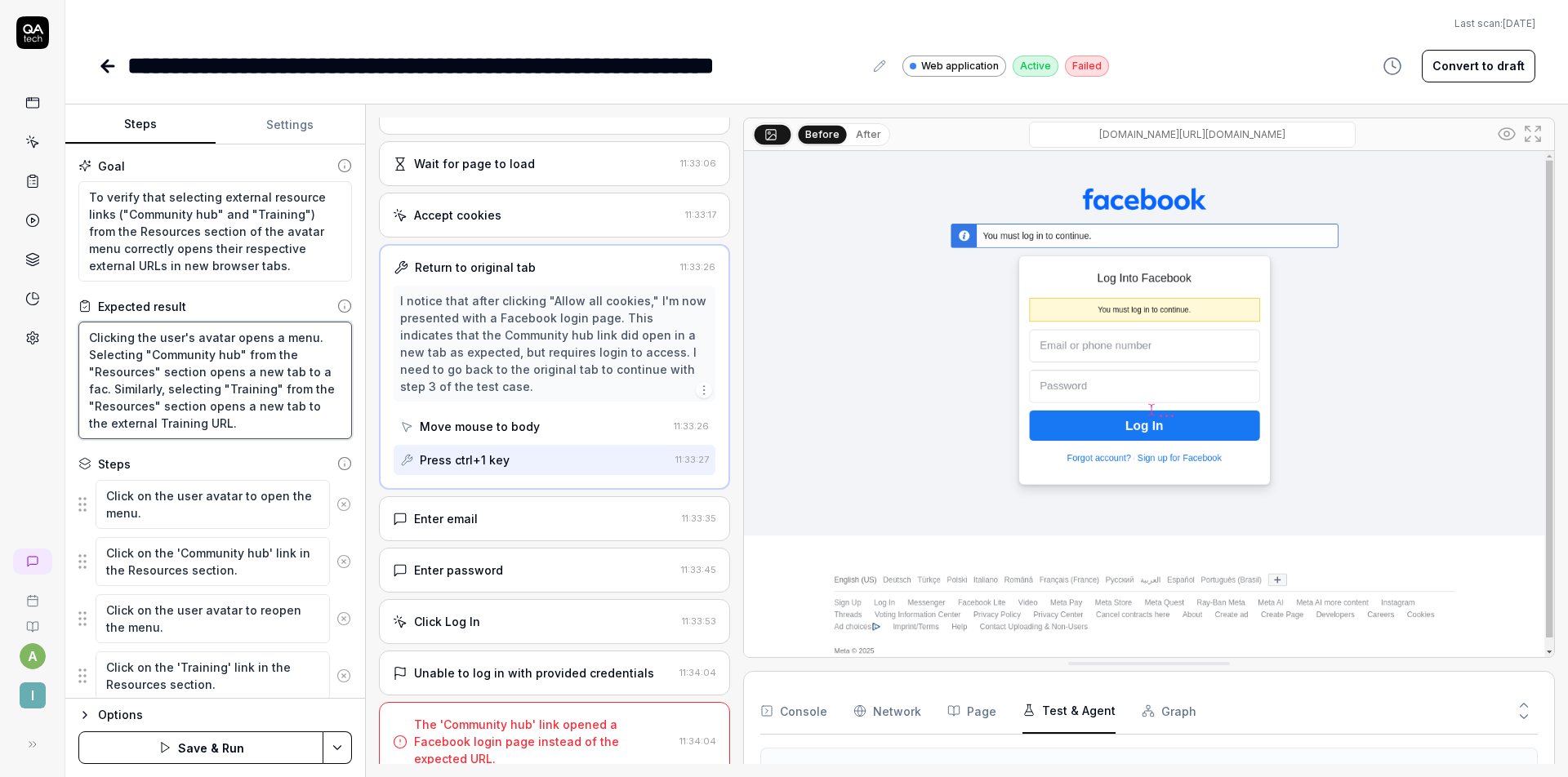
type textarea "*"
type textarea "Clicking the user's avatar opens a menu. Selecting "Community hub" from the "Re…"
type textarea "*"
type textarea "Clicking the user's avatar opens a menu. Selecting "Community hub" from the "Re…"
type textarea "*"
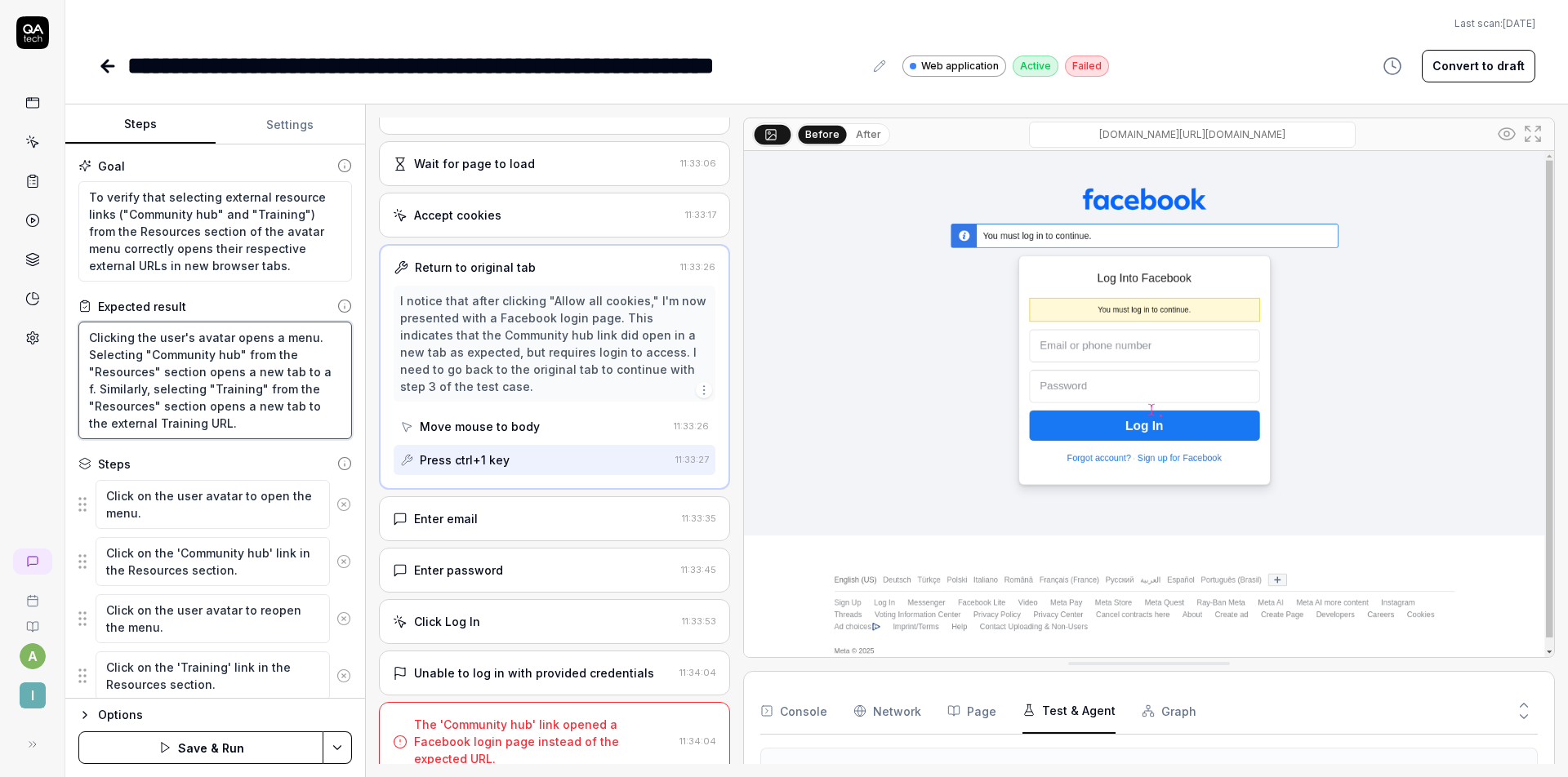
type textarea "Clicking the user's avatar opens a menu. Selecting "Community hub" from the "Re…"
type textarea "*"
type textarea "Clicking the user's avatar opens a menu. Selecting "Community hub" from the "Re…"
type textarea "*"
type textarea "Clicking the user's avatar opens a menu. Selecting "Community hub" from the "Re…"
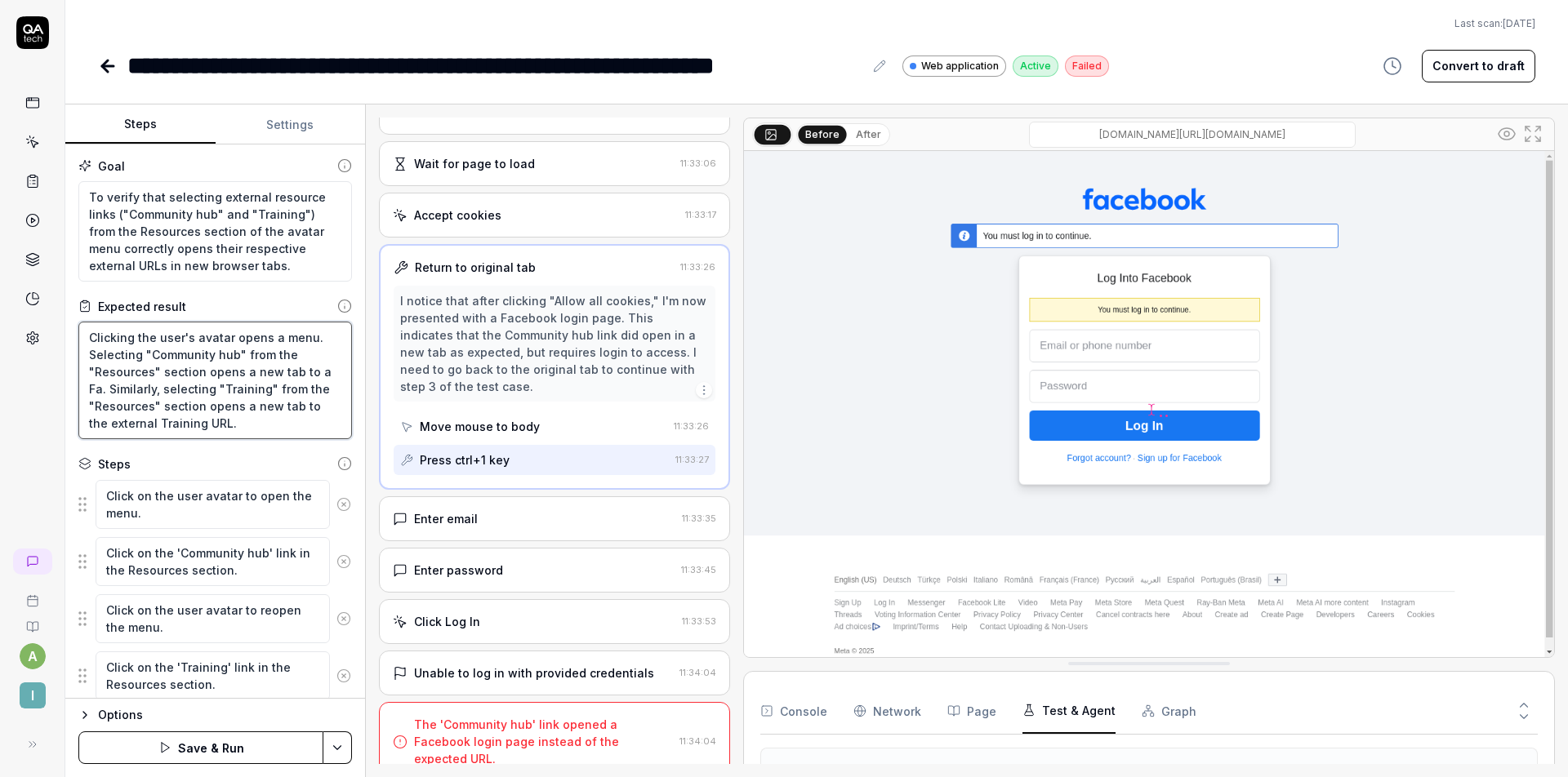
type textarea "*"
type textarea "Clicking the user's avatar opens a menu. Selecting "Community hub" from the "Re…"
type textarea "*"
type textarea "Clicking the user's avatar opens a menu. Selecting "Community hub" from the "Re…"
type textarea "*"
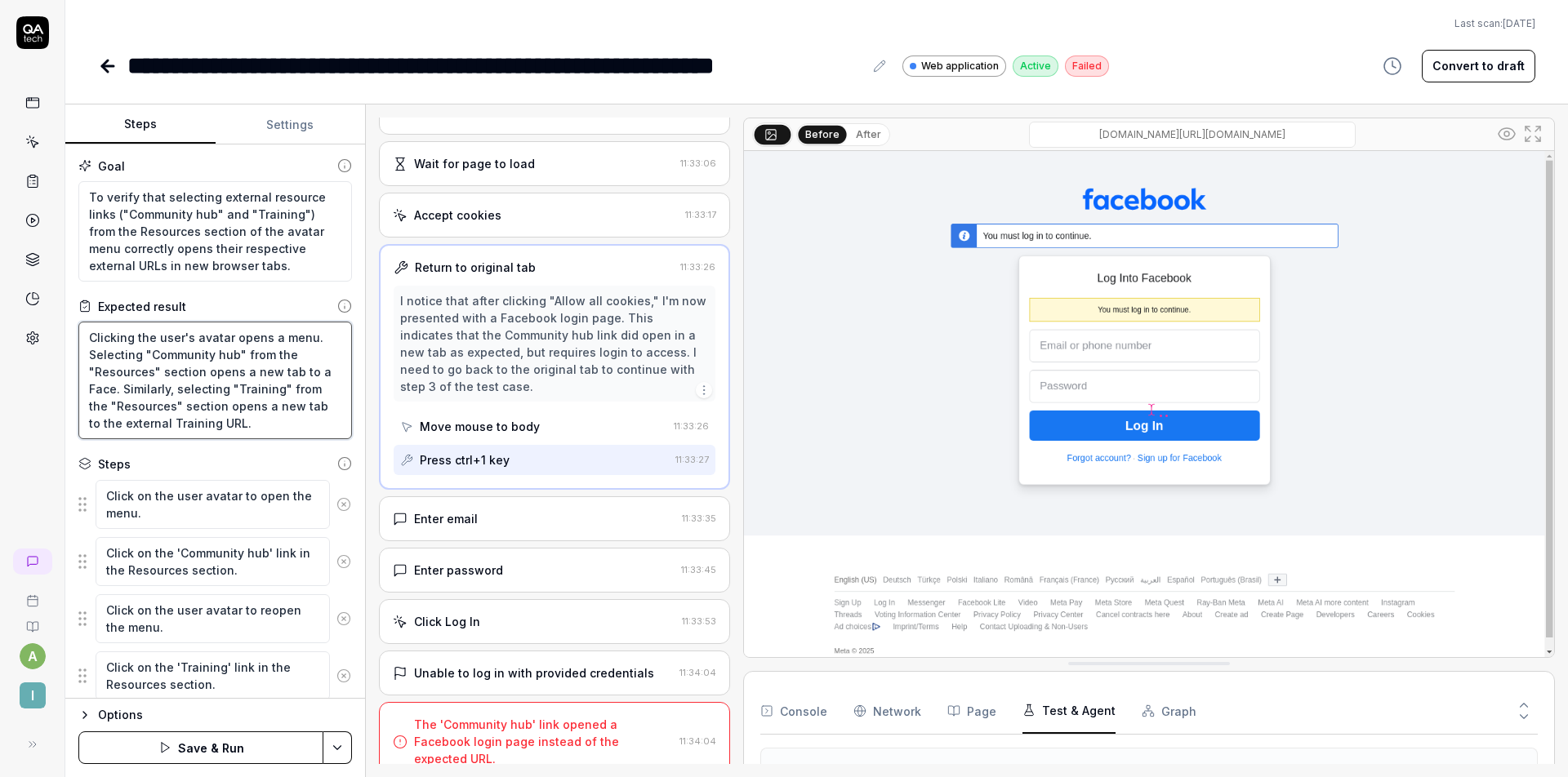
type textarea "Clicking the user's avatar opens a menu. Selecting "Community hub" from the "Re…"
type textarea "*"
type textarea "Clicking the user's avatar opens a menu. Selecting "Community hub" from the "Re…"
type textarea "*"
type textarea "Clicking the user's avatar opens a menu. Selecting "Community hub" from the "Re…"
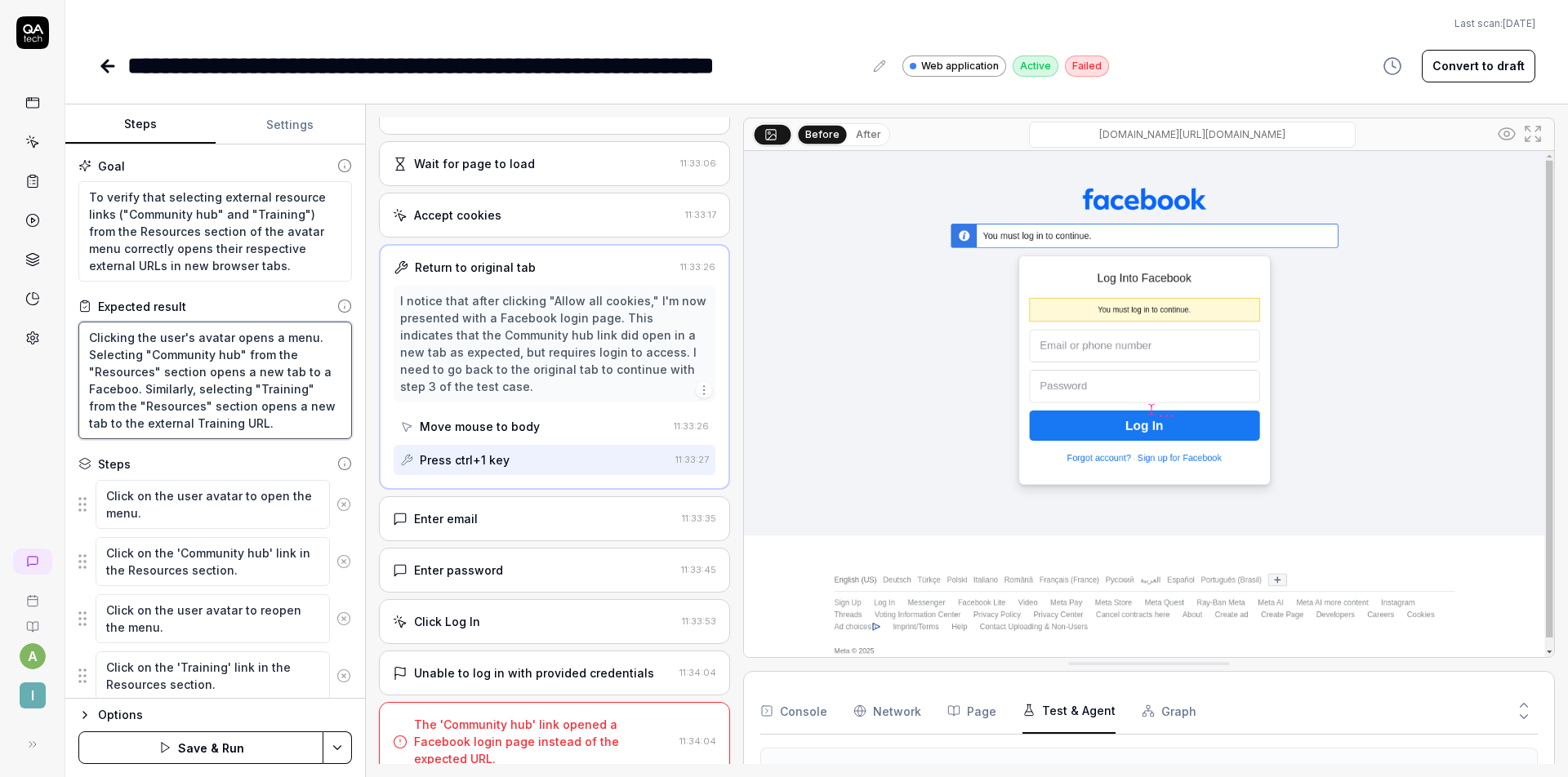
type textarea "*"
type textarea "Clicking the user's avatar opens a menu. Selecting "Community hub" from the "Re…"
type textarea "*"
type textarea "Clicking the user's avatar opens a menu. Selecting "Community hub" from the "Re…"
type textarea "*"
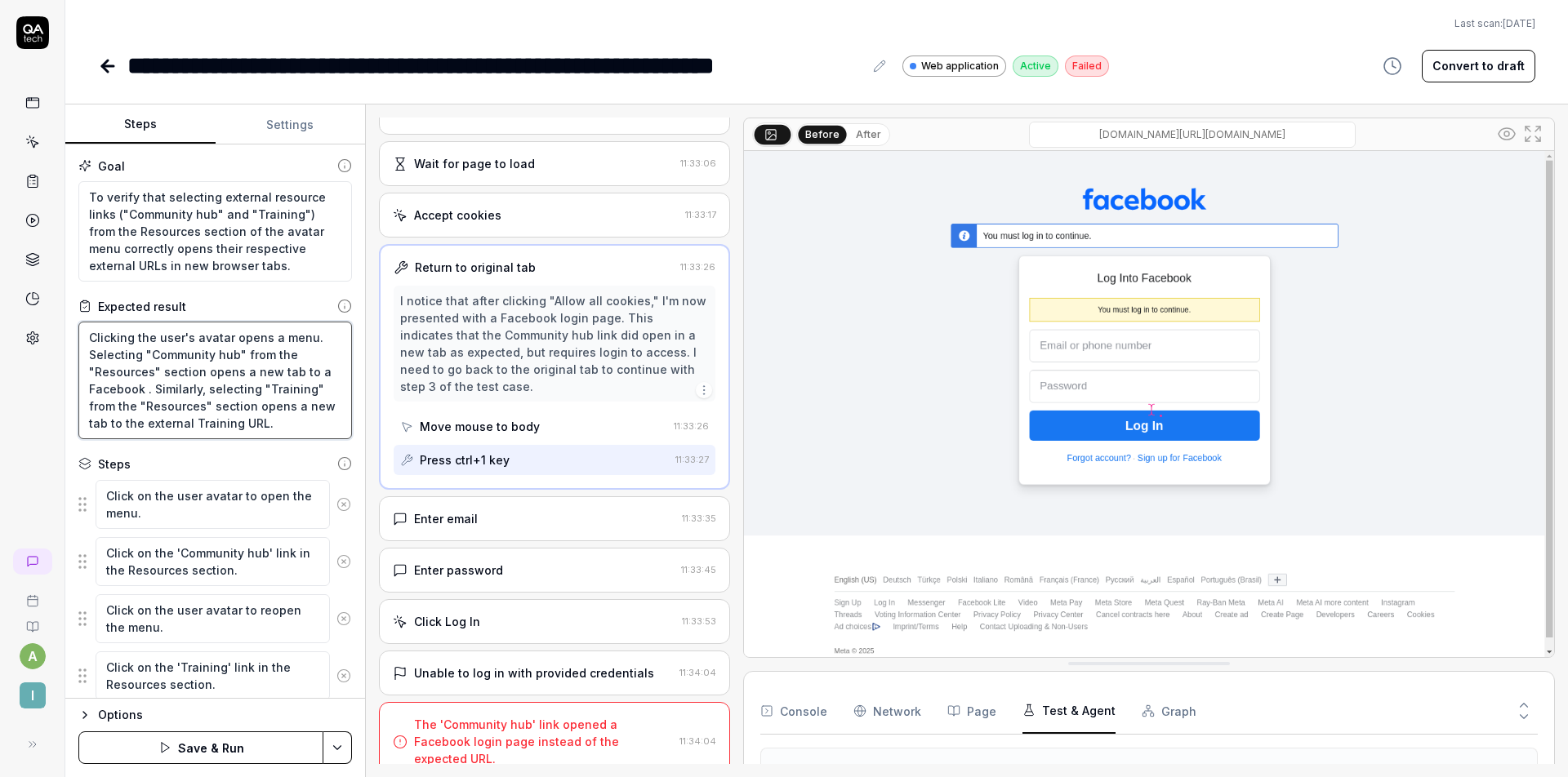
type textarea "Clicking the user's avatar opens a menu. Selecting "Community hub" from the "Re…"
type textarea "*"
type textarea "Clicking the user's avatar opens a menu. Selecting "Community hub" from the "Re…"
type textarea "*"
type textarea "Clicking the user's avatar opens a menu. Selecting "Community hub" from the "Re…"
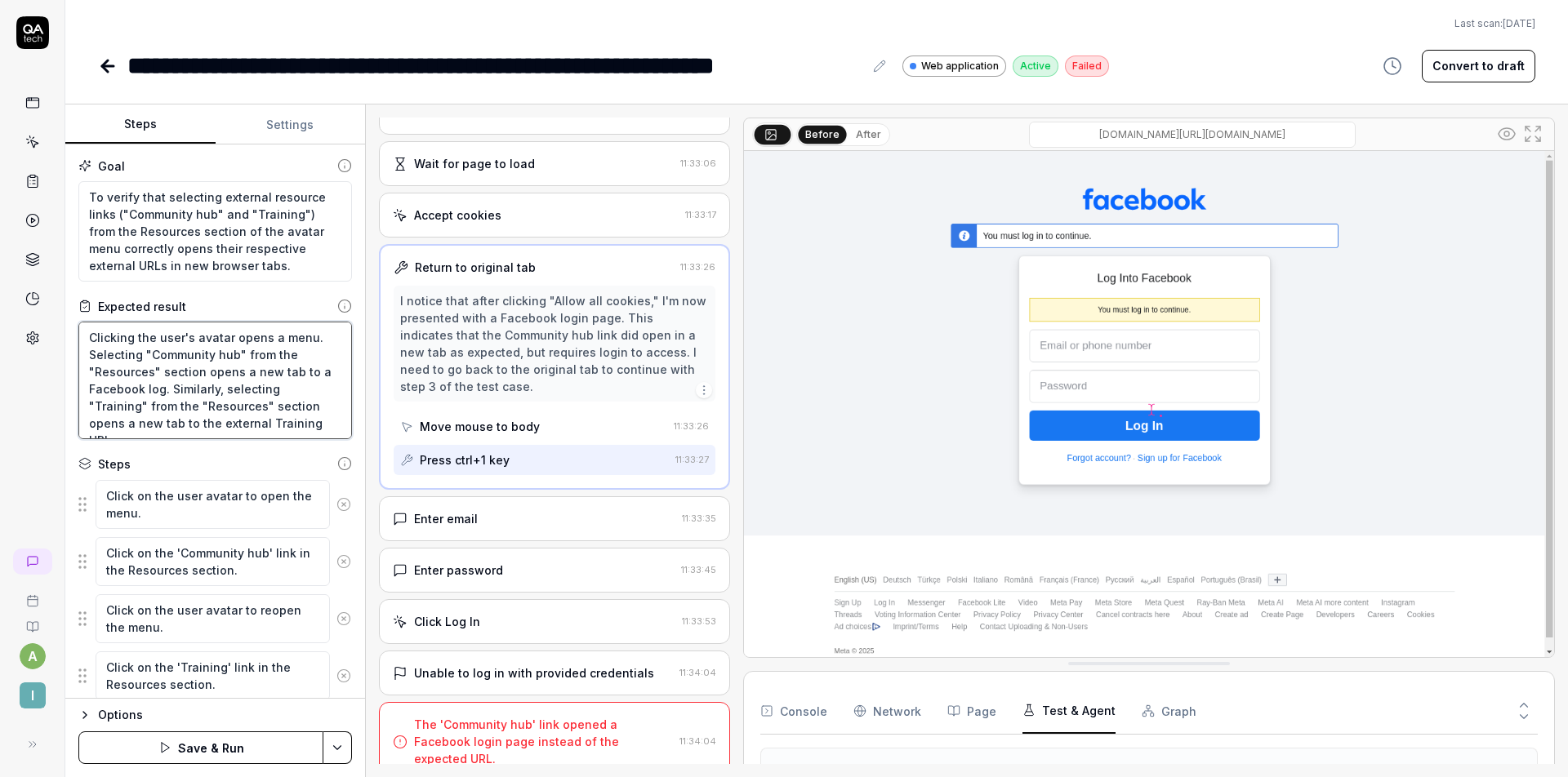
type textarea "*"
type textarea "Clicking the user's avatar opens a menu. Selecting "Community hub" from the "Re…"
type textarea "*"
type textarea "Clicking the user's avatar opens a menu. Selecting "Community hub" from the "Re…"
type textarea "*"
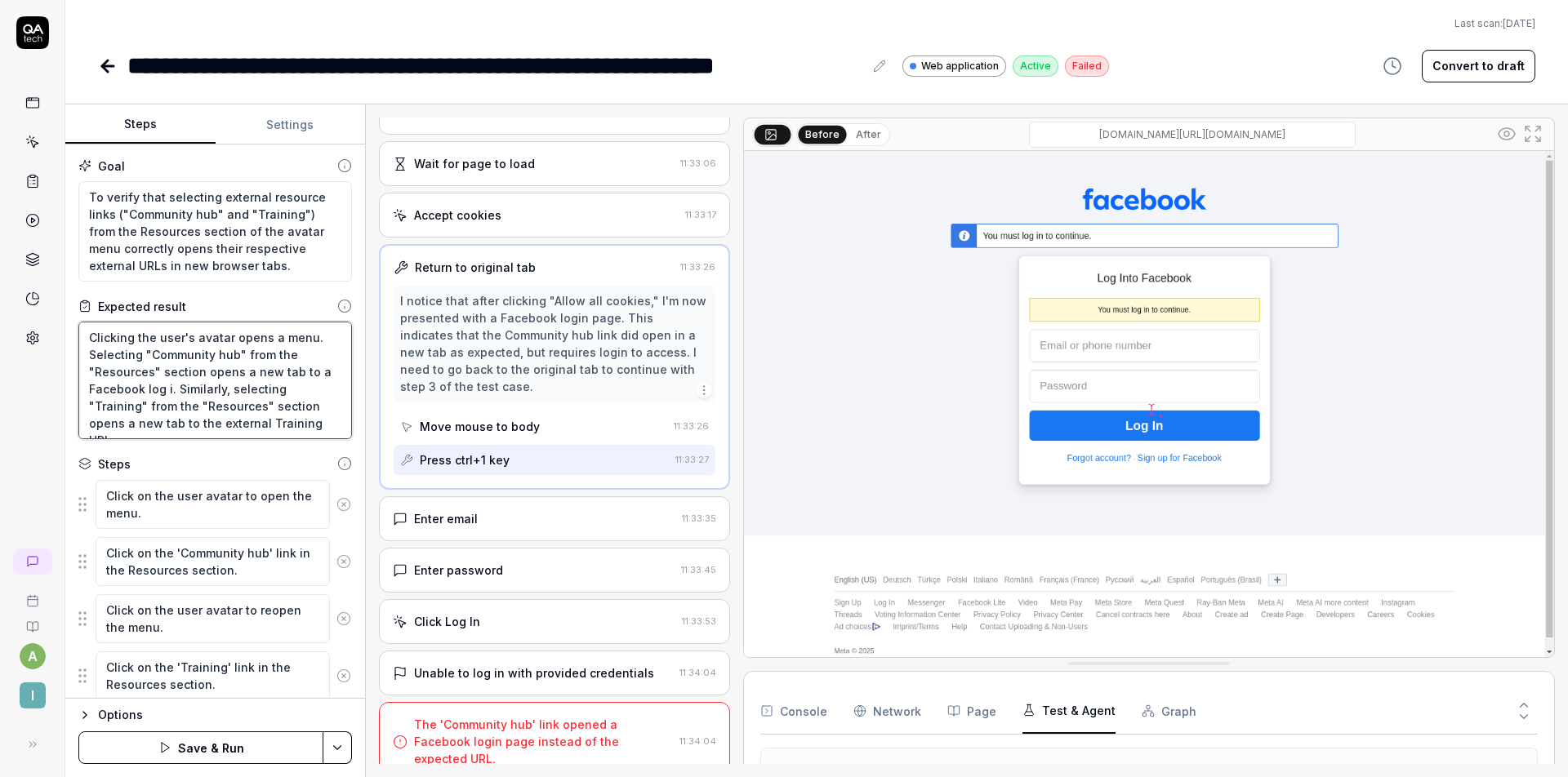
type textarea "Clicking the user's avatar opens a menu. Selecting "Community hub" from the "Re…"
type textarea "*"
type textarea "Clicking the user's avatar opens a menu. Selecting "Community hub" from the "Re…"
type textarea "*"
type textarea "Clicking the user's avatar opens a menu. Selecting "Community hub" from the "Re…"
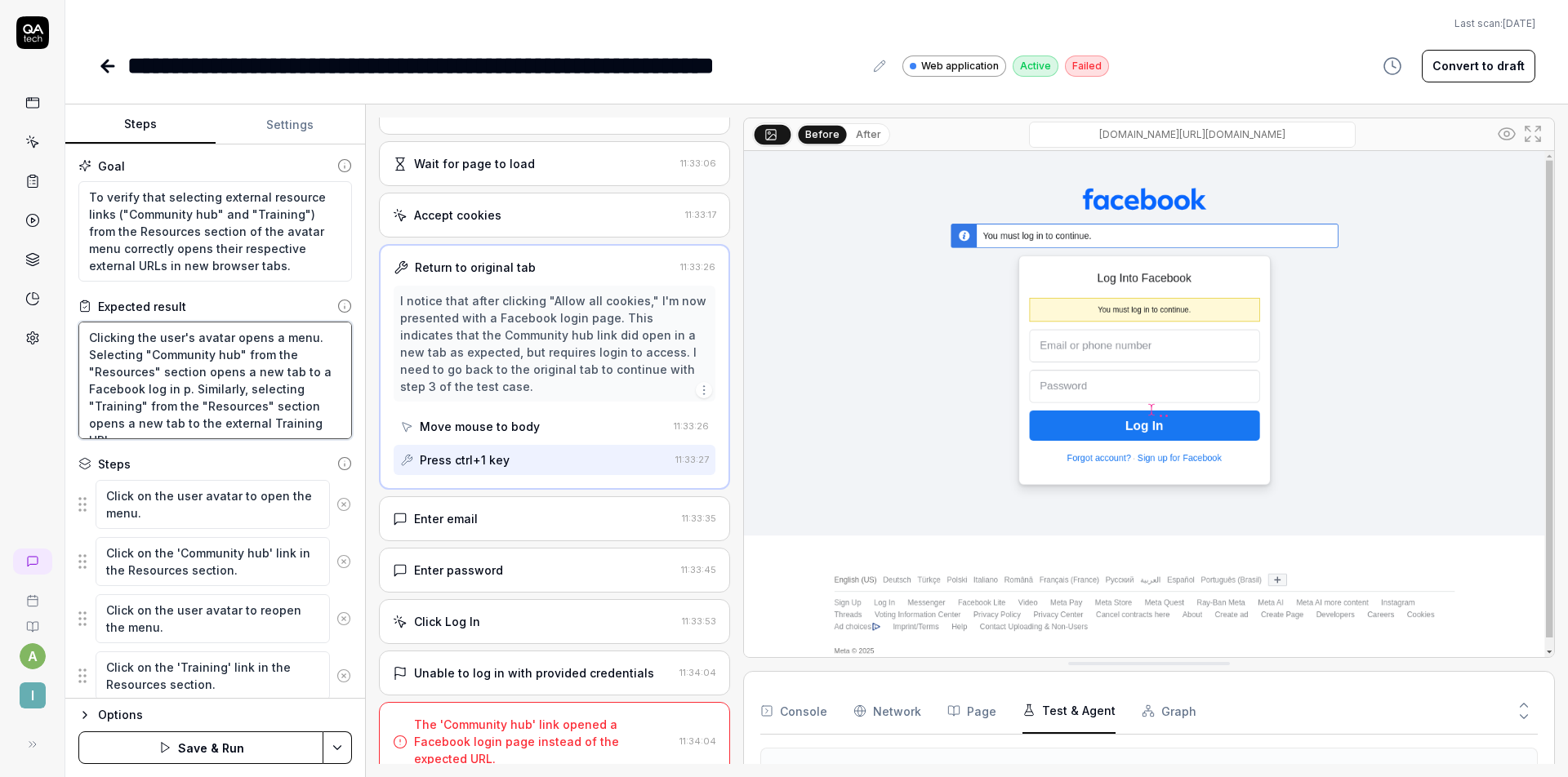
type textarea "*"
type textarea "Clicking the user's avatar opens a menu. Selecting "Community hub" from the "Re…"
type textarea "*"
type textarea "Clicking the user's avatar opens a menu. Selecting "Community hub" from the "Re…"
type textarea "*"
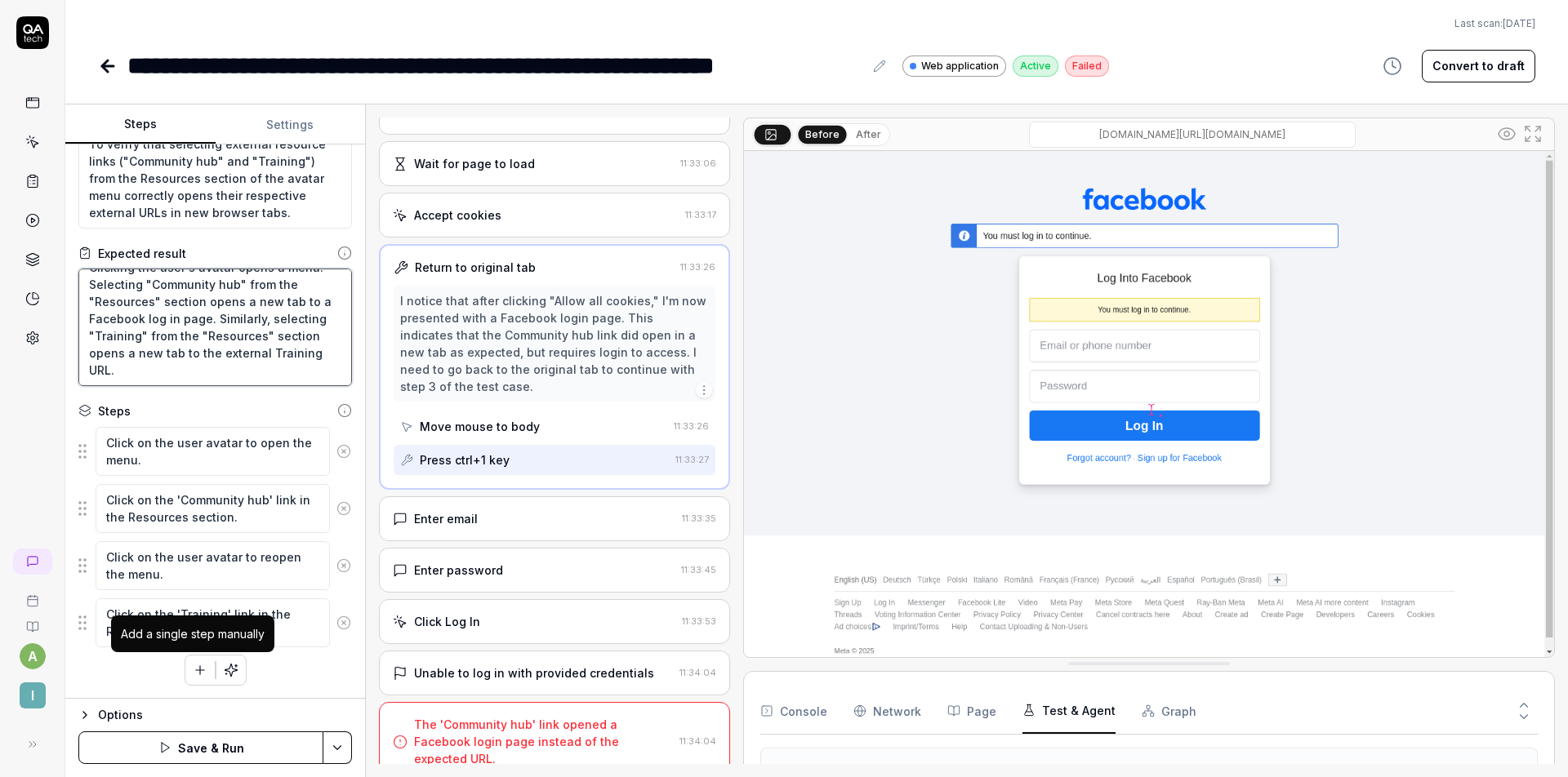
type textarea "Clicking the user's avatar opens a menu. Selecting "Community hub" from the "Re…"
click at [195, 674] on icon "button" at bounding box center [200, 670] width 15 height 15
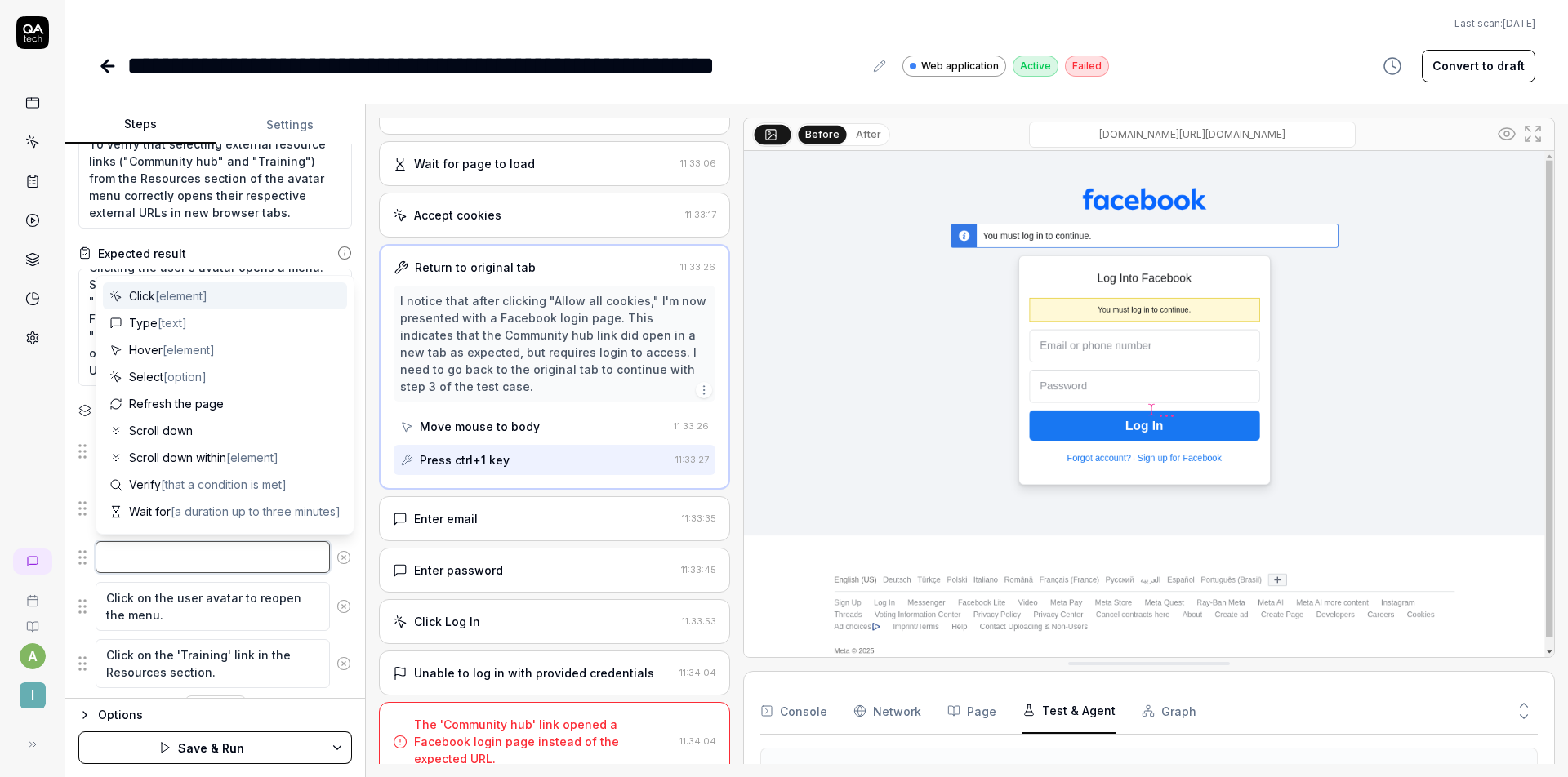
click at [147, 556] on textarea at bounding box center [212, 557] width 234 height 32
type textarea "*"
type textarea "C"
type textarea "*"
type textarea "Cl"
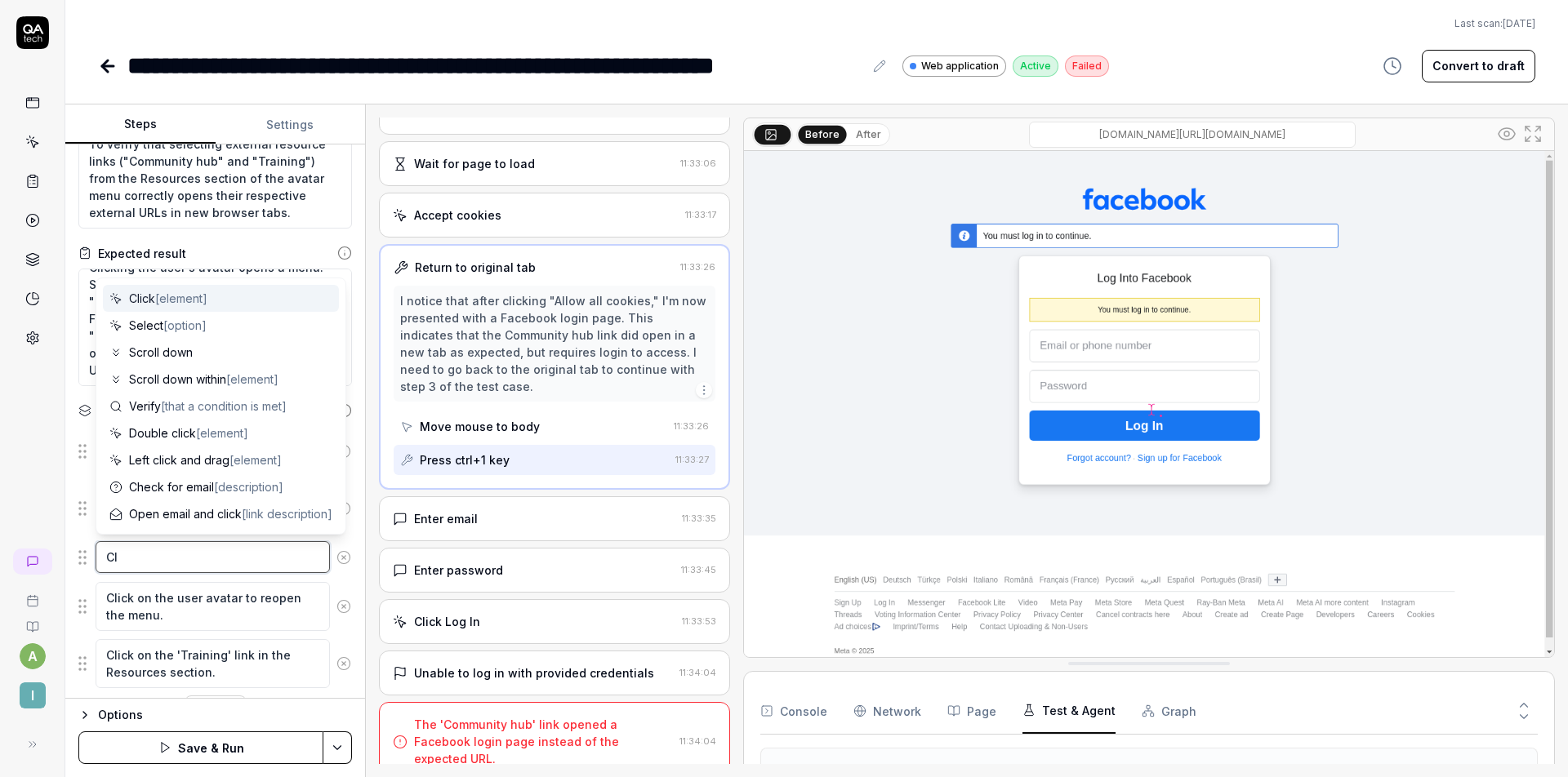
type textarea "*"
type textarea "Clo"
type textarea "*"
type textarea "Clos"
type textarea "*"
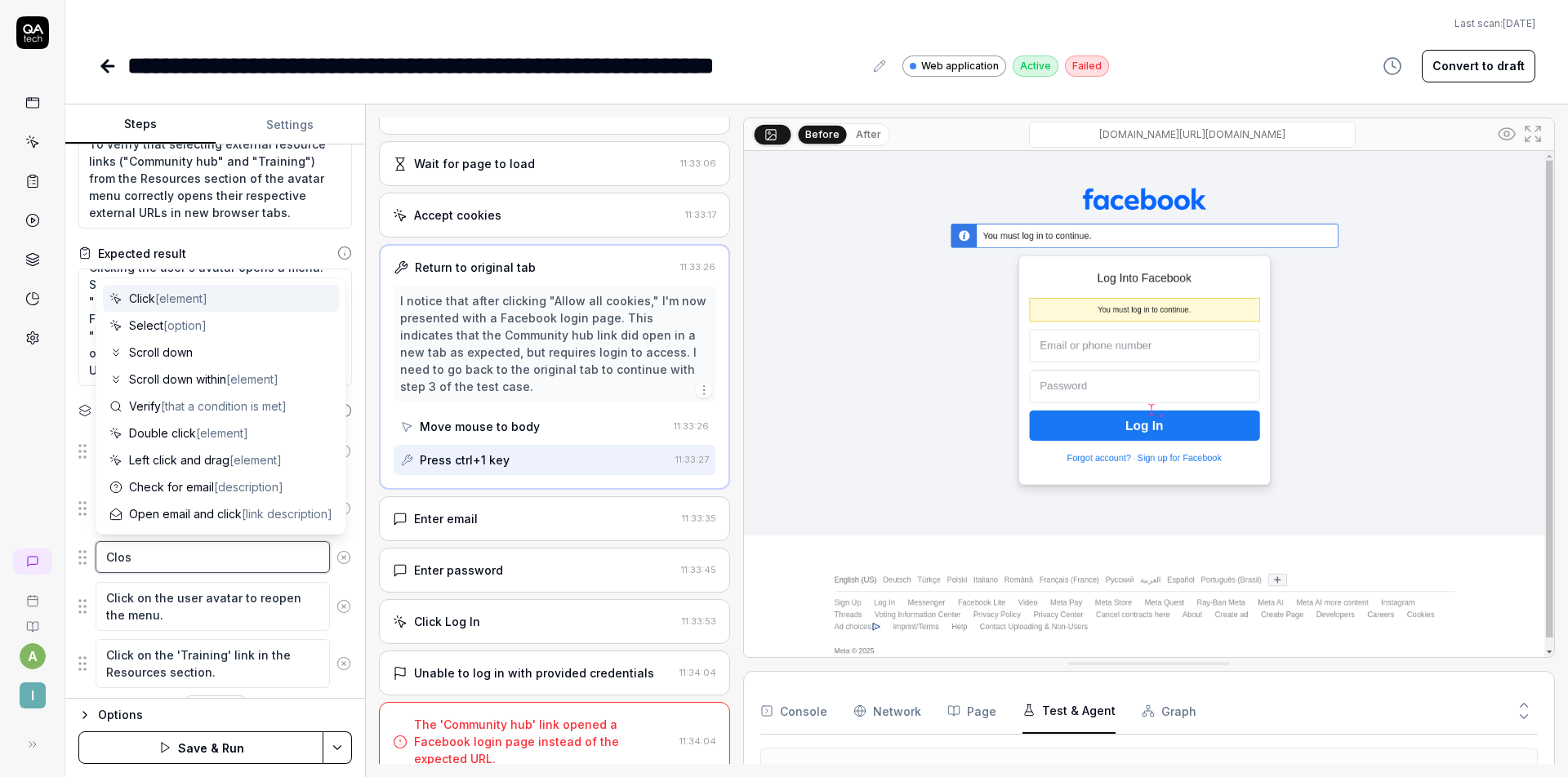
type textarea "Close"
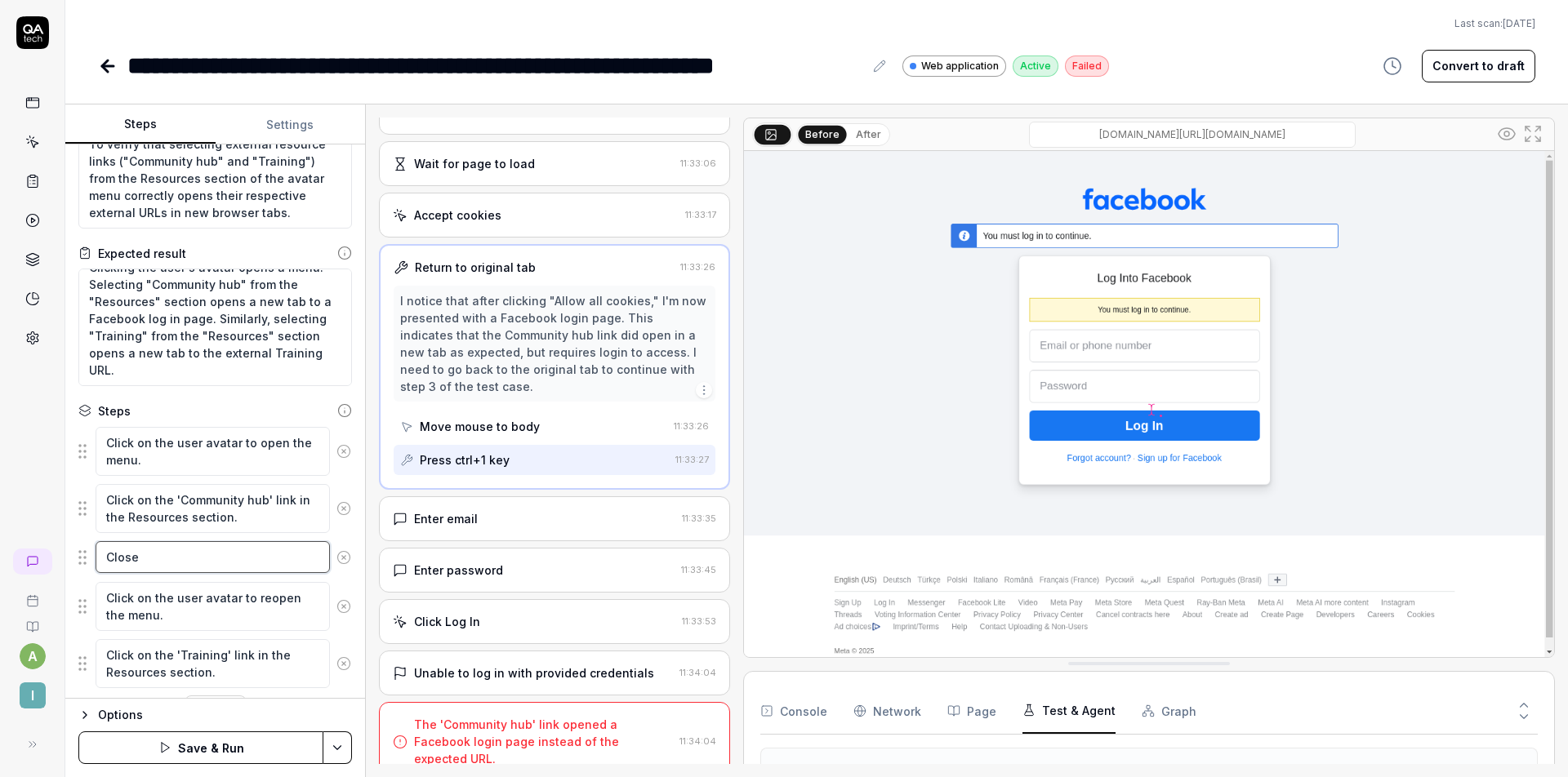
type textarea "*"
type textarea "Close"
type textarea "*"
type textarea "Close t"
type textarea "*"
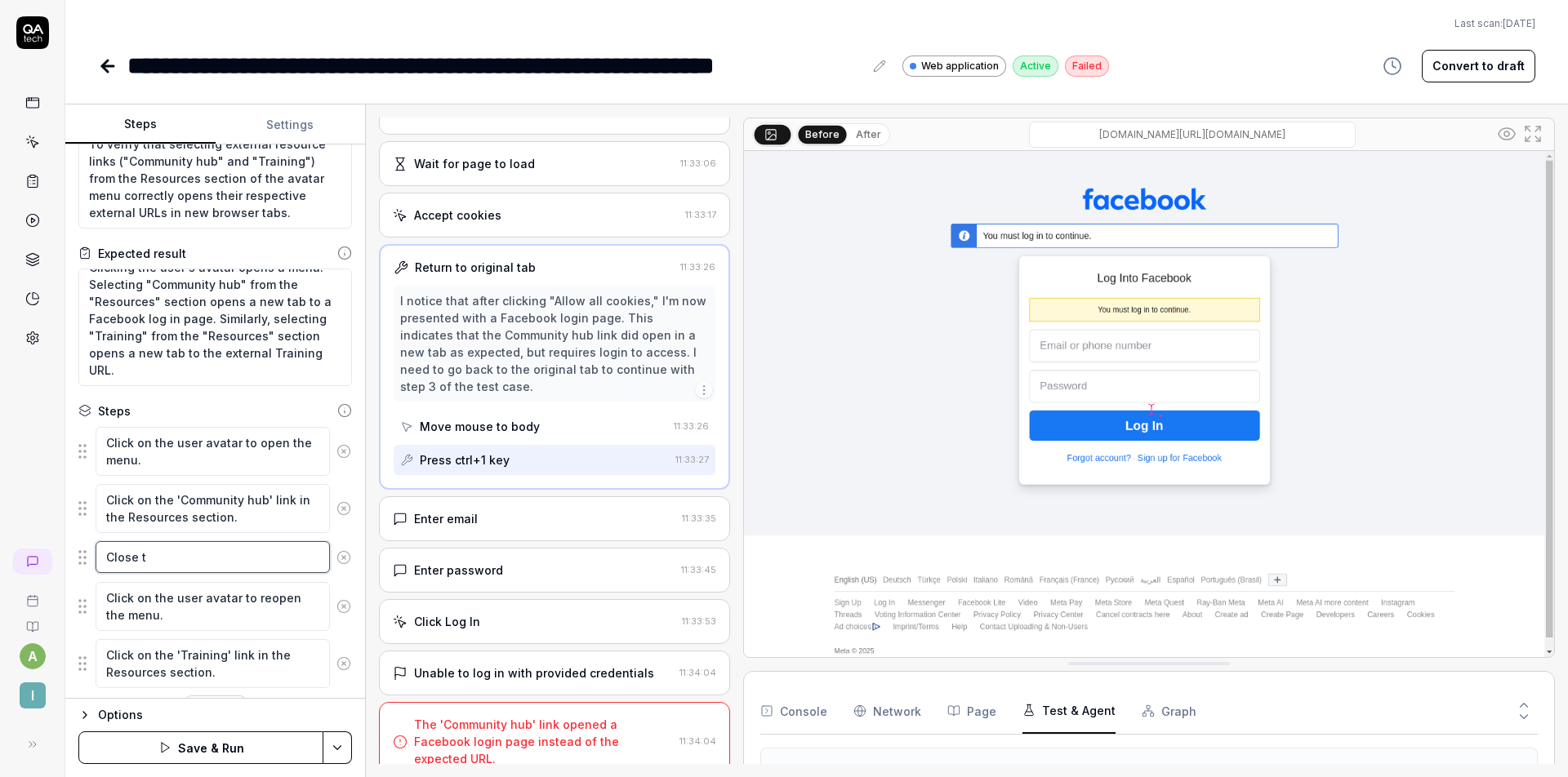
type textarea "Close th"
type textarea "*"
type textarea "Close the"
type textarea "*"
type textarea "Close the"
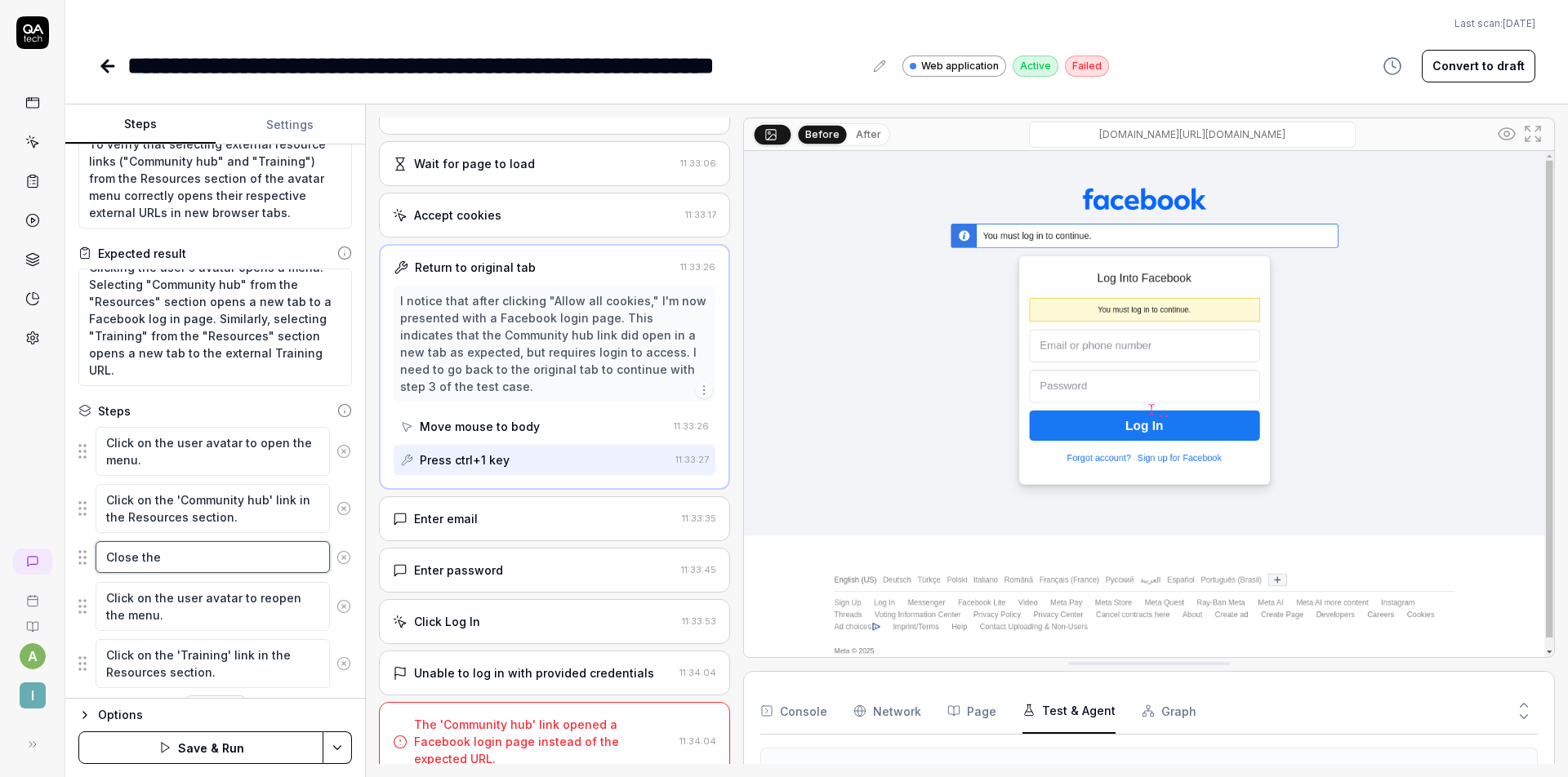
type textarea "*"
type textarea "Close the t"
type textarea "*"
type textarea "Close the ta"
type textarea "*"
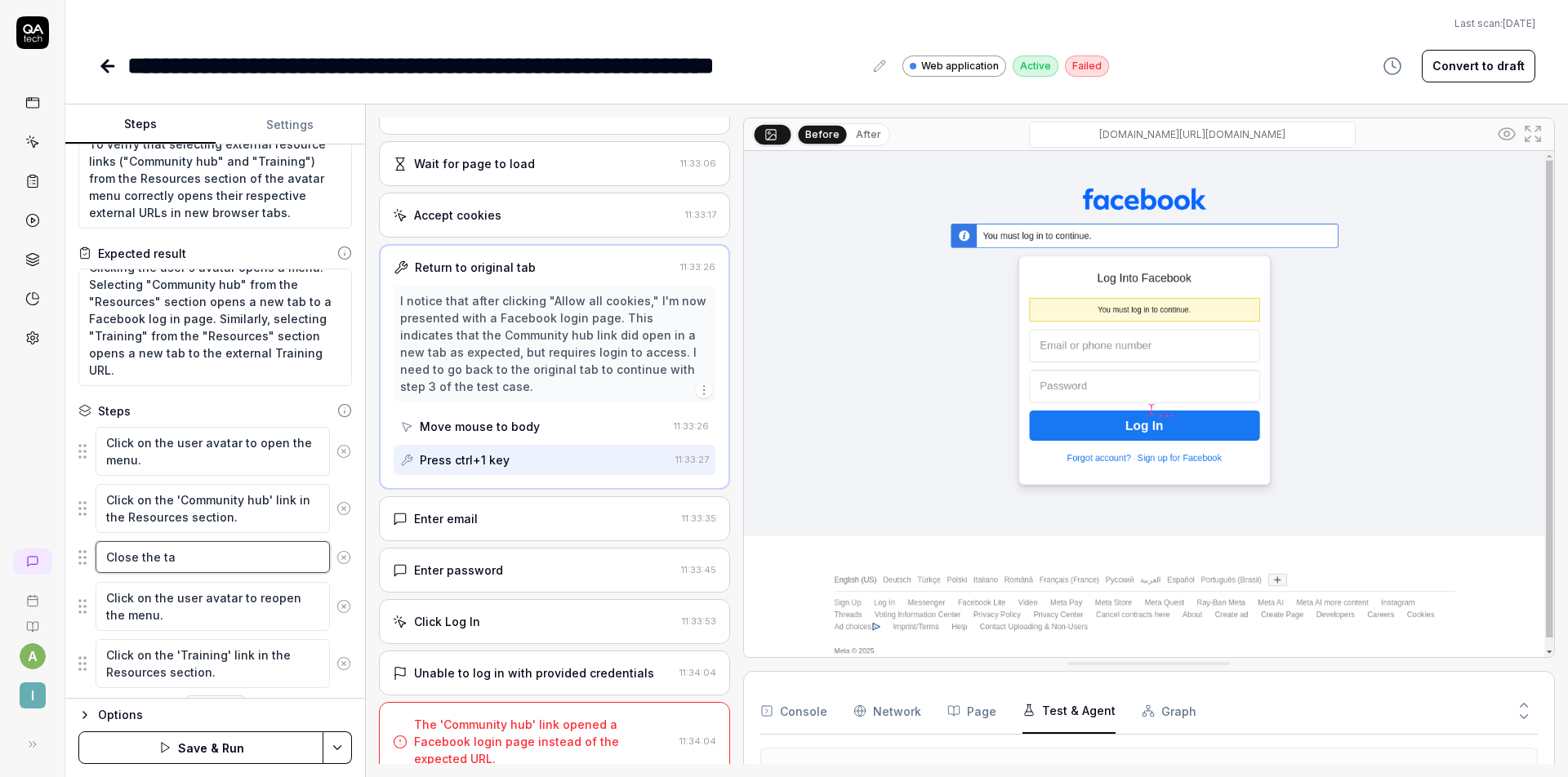
type textarea "Close the tab"
type textarea "*"
type textarea "Close the tab"
type textarea "*"
type textarea "Close the tab w"
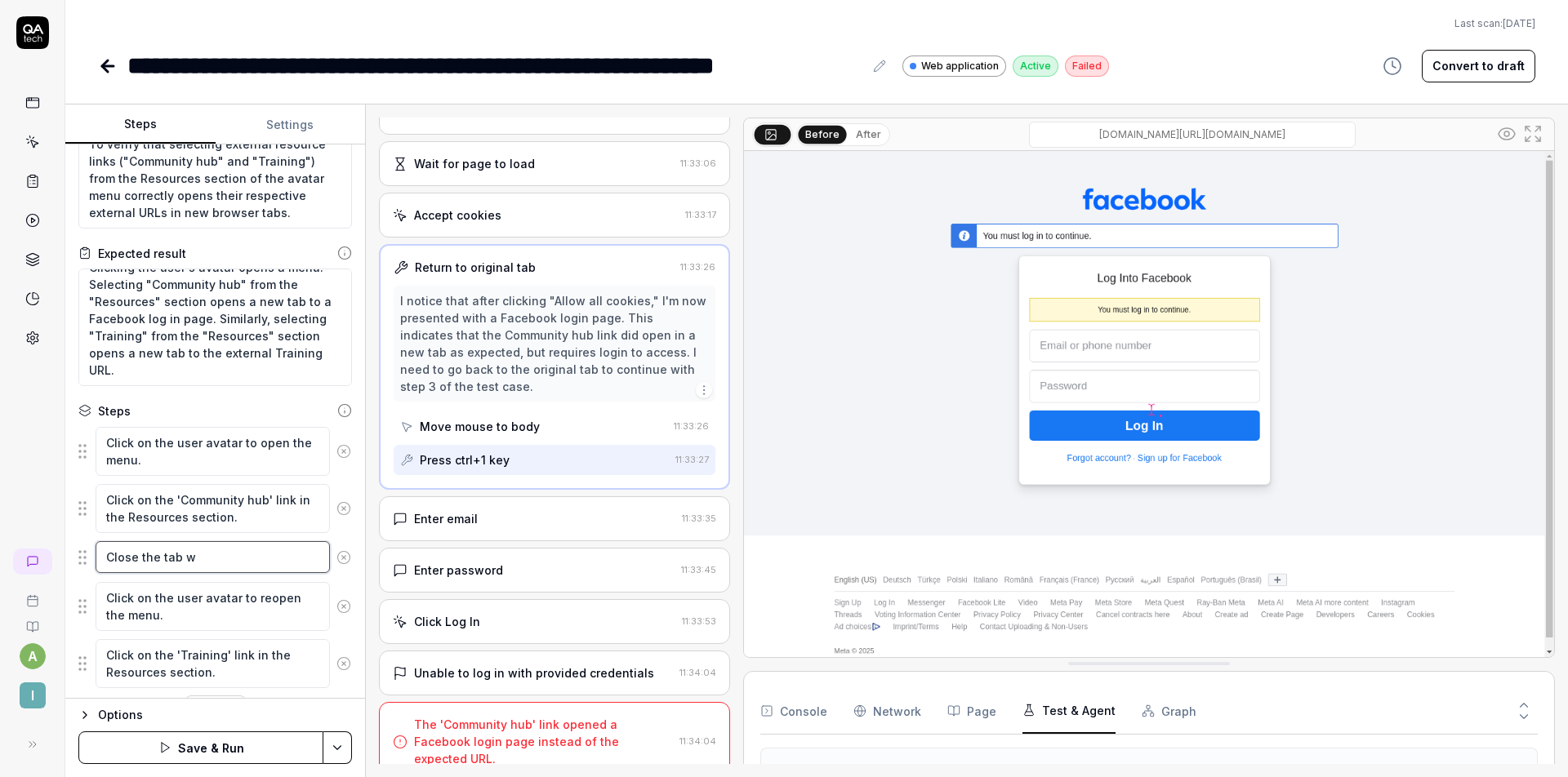
type textarea "*"
type textarea "Close the tab wi"
type textarea "*"
type textarea "Close the tab wit"
type textarea "*"
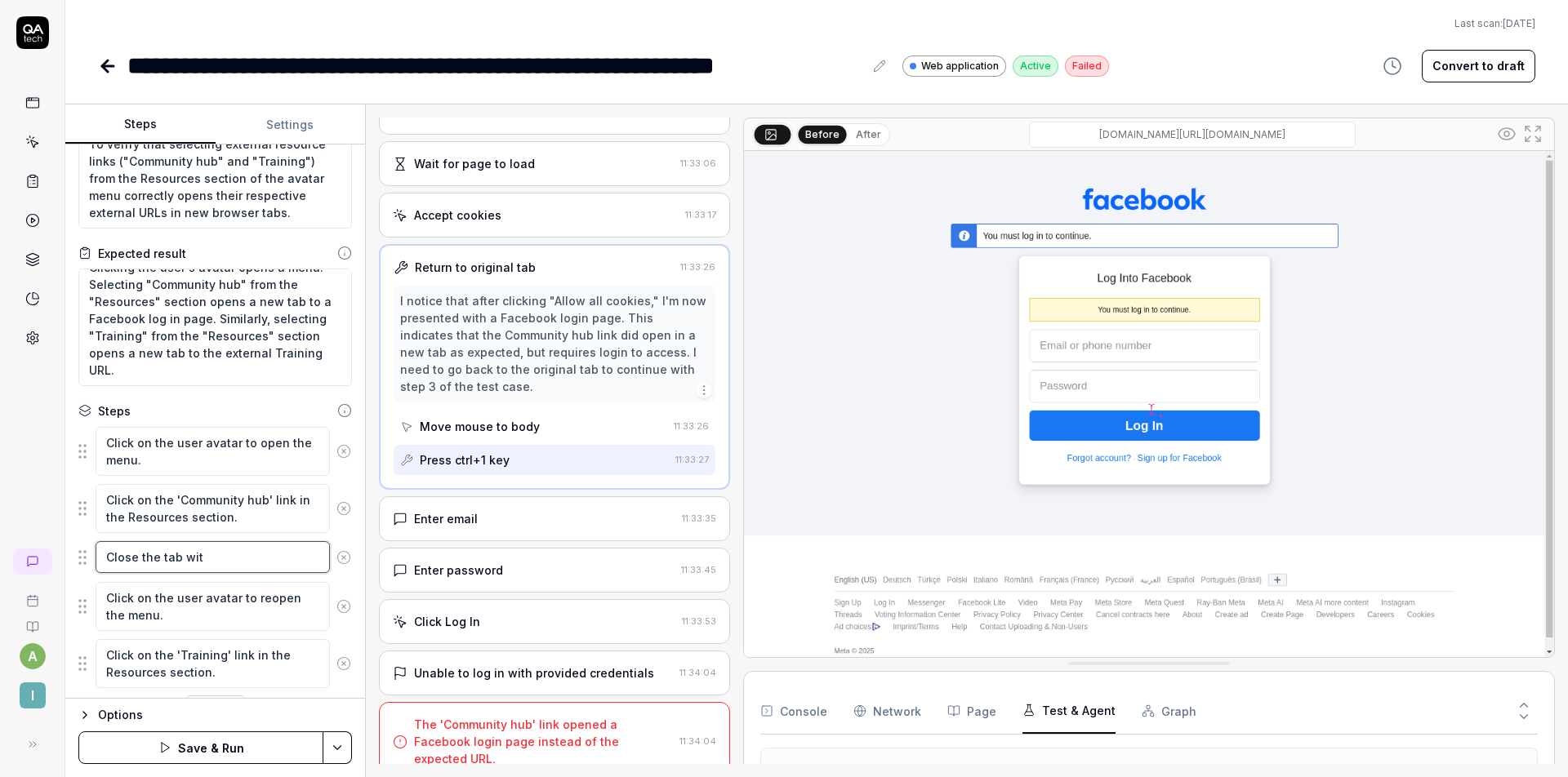
type textarea "Close the tab with"
type textarea "*"
type textarea "Close the tab with"
type textarea "*"
type textarea "Close the tab"
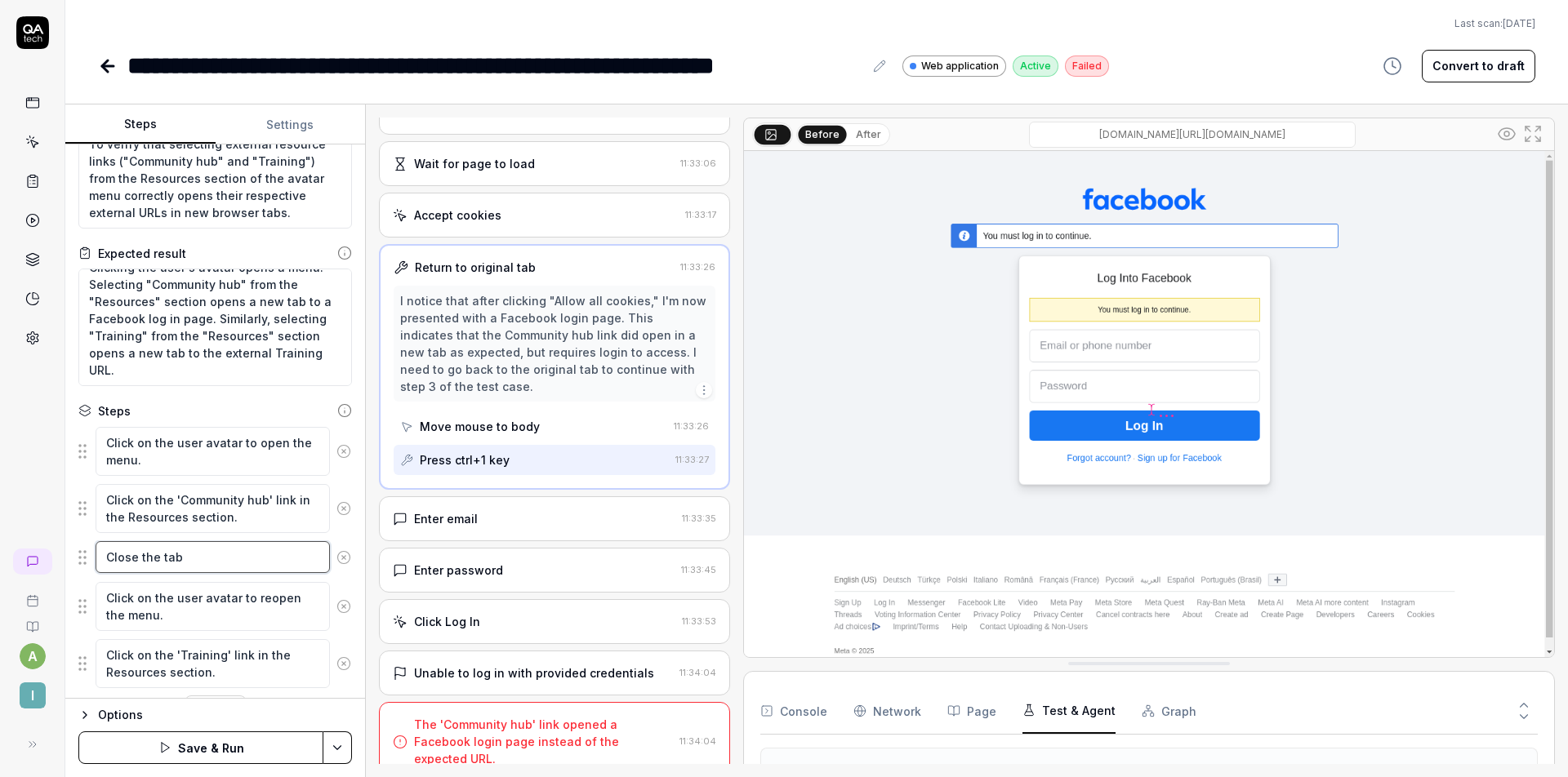
type textarea "*"
type textarea "Close the tab b"
type textarea "*"
type textarea "Close the tab by"
type textarea "*"
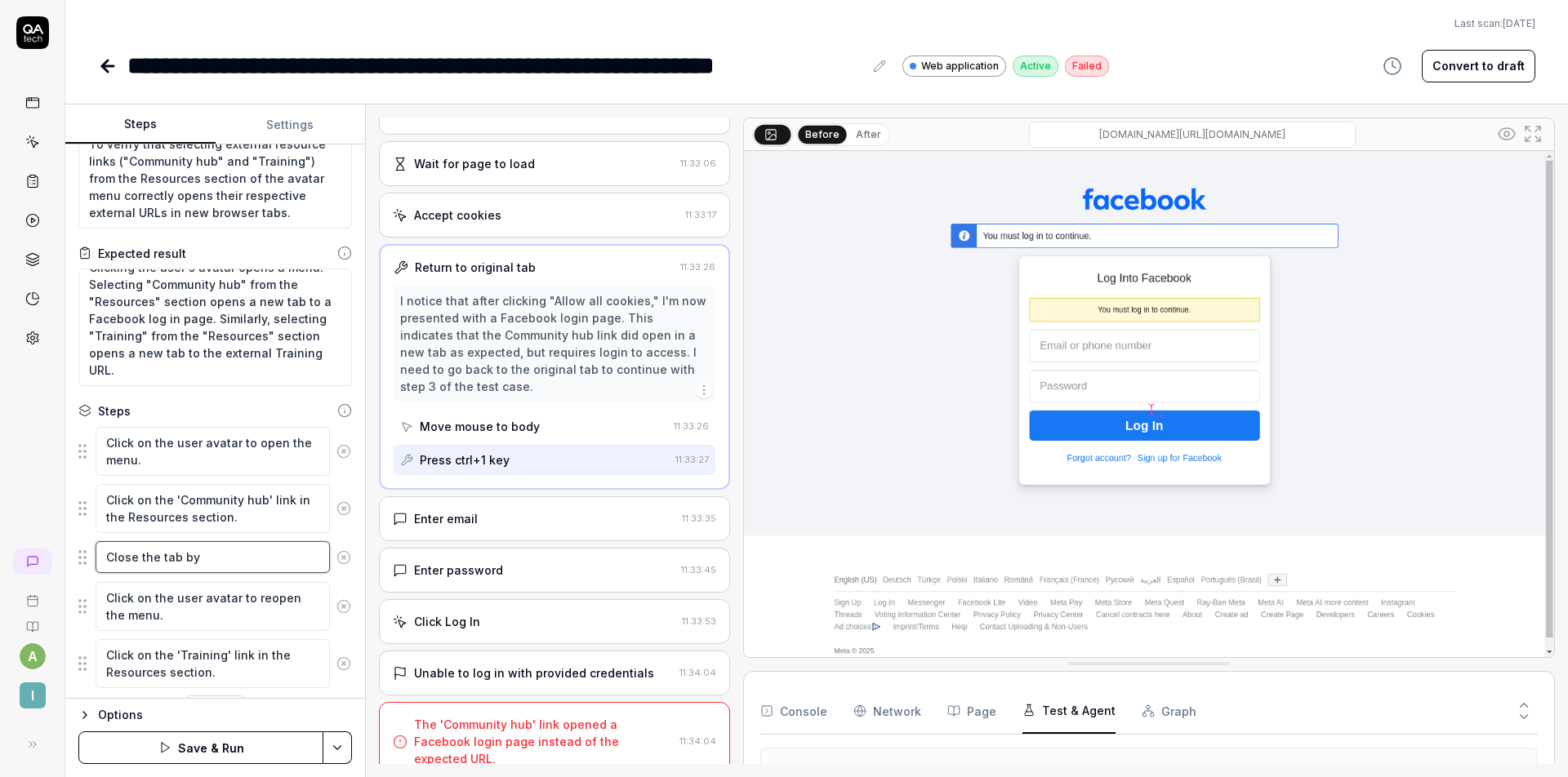
type textarea "Close the tab by"
type textarea "*"
type textarea "Close the tab by r"
type textarea "*"
type textarea "Close the tab by"
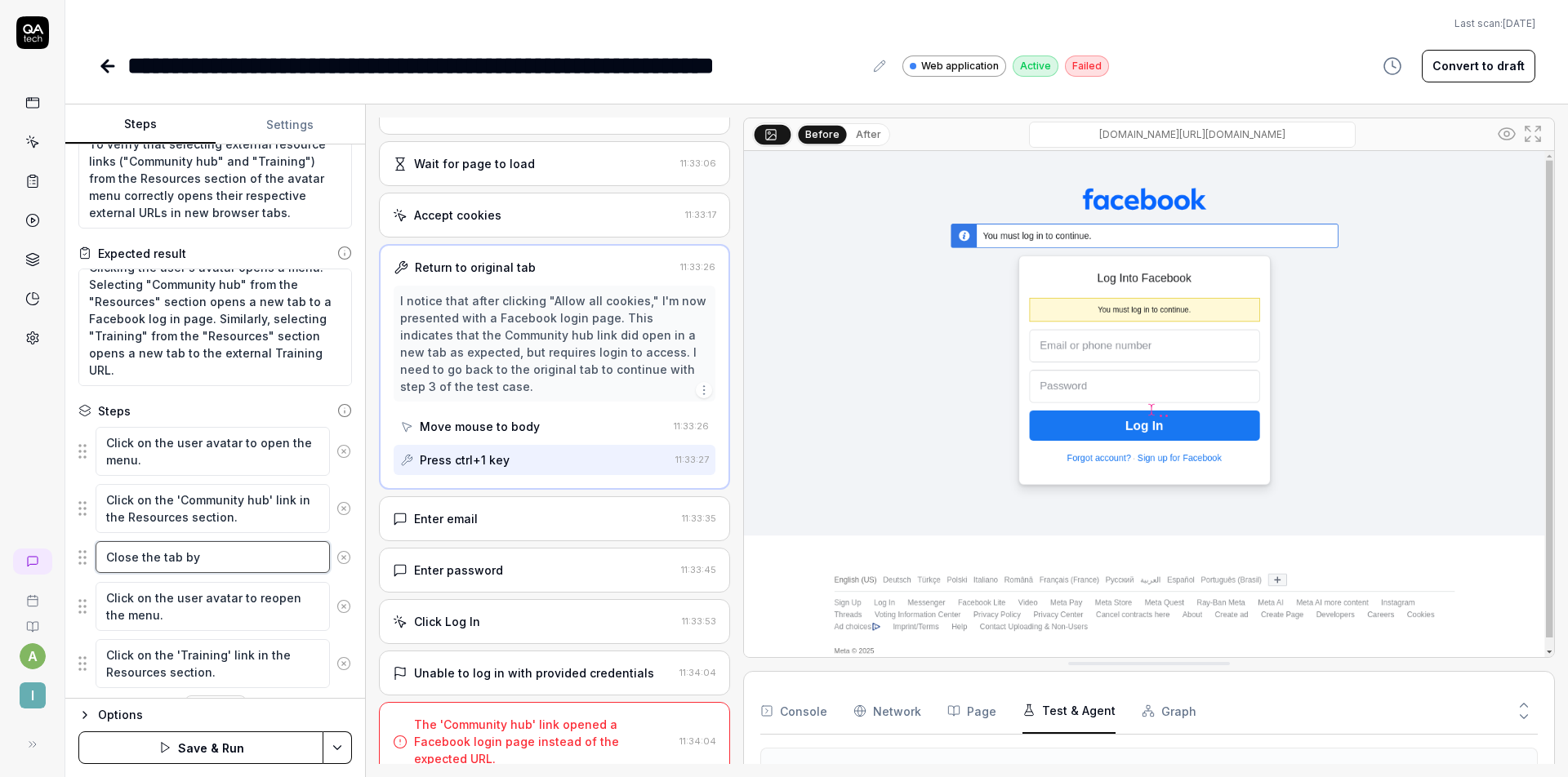
type textarea "*"
type textarea "Close the tab by p"
type textarea "*"
type textarea "Close the tab by [PERSON_NAME]"
type textarea "*"
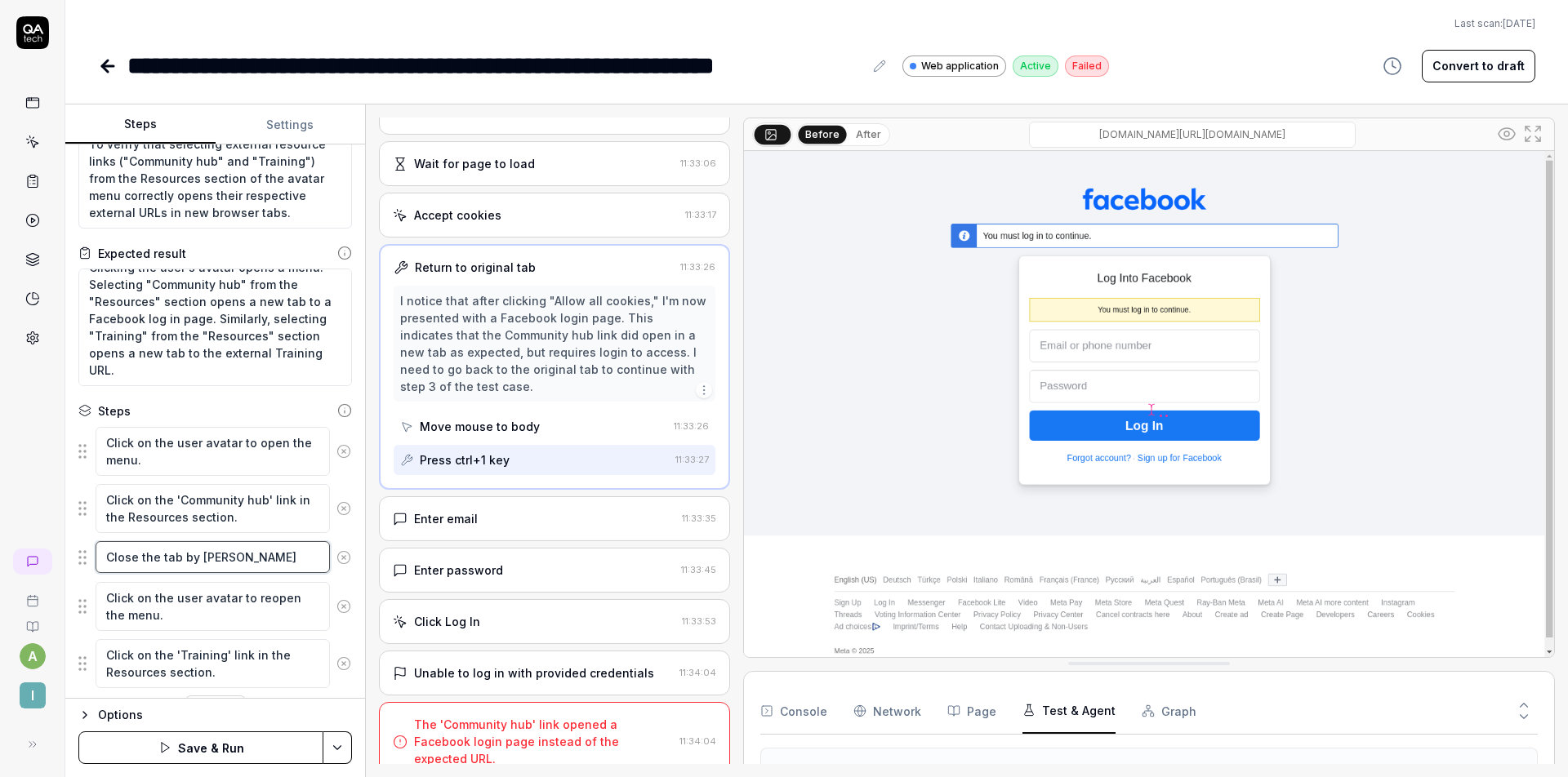
type textarea "Close the tab by pre"
type textarea "*"
type textarea "Close the tab by pres"
type textarea "*"
type textarea "Close the tab by press"
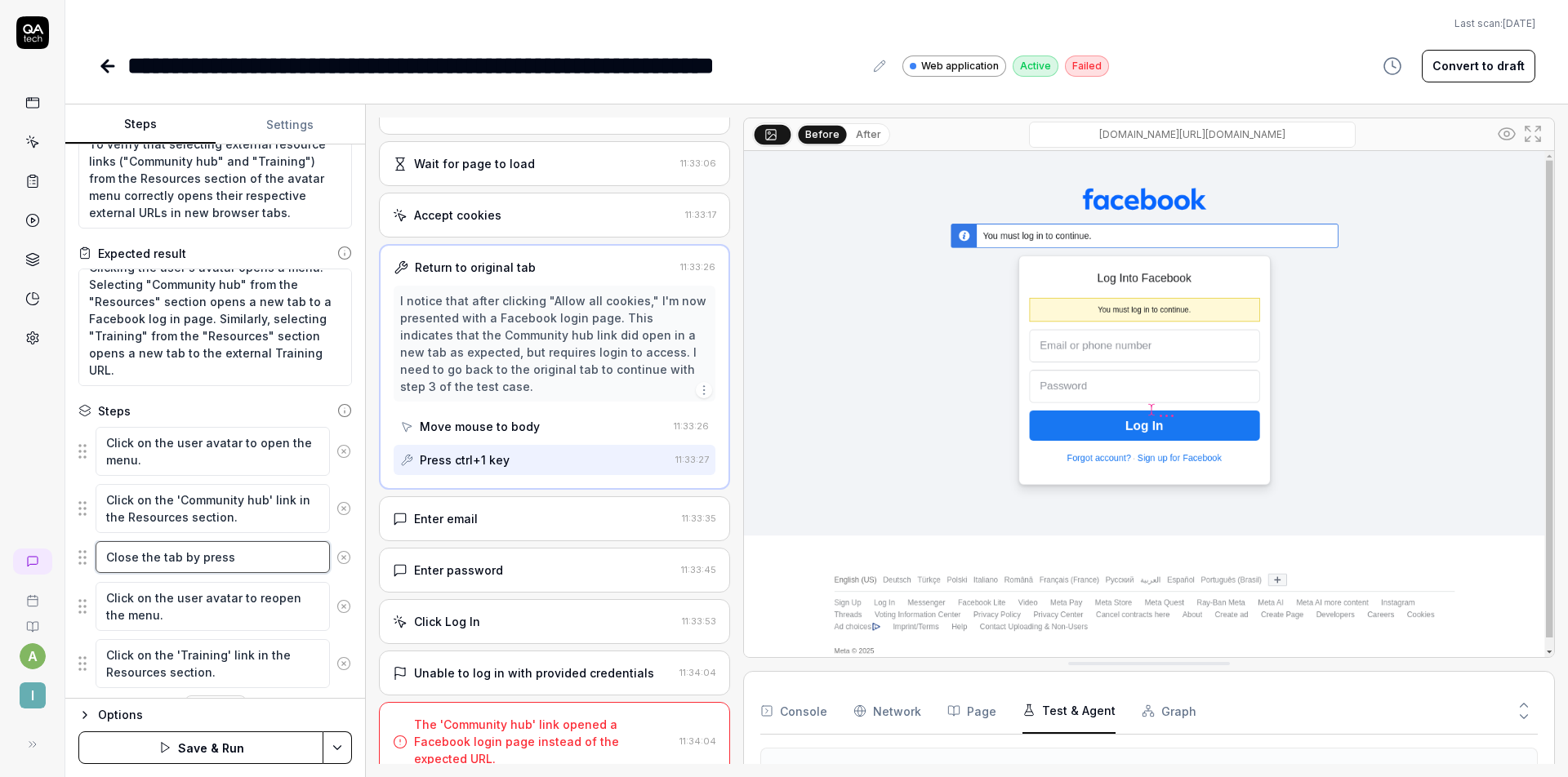
type textarea "*"
type textarea "Close the tab by pressi"
type textarea "*"
type textarea "Close the tab by pressin"
type textarea "*"
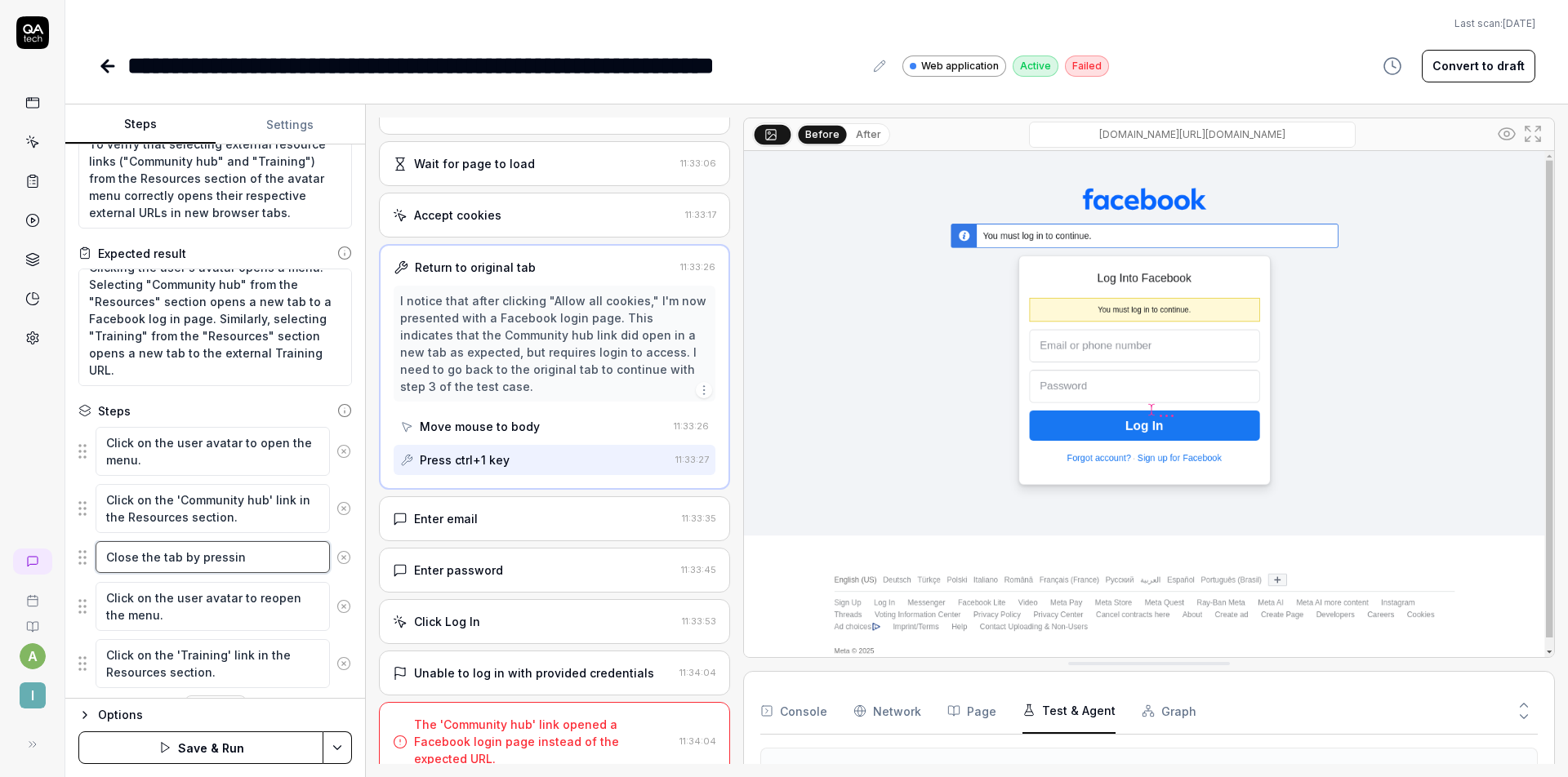
type textarea "Close the tab by pressing"
type textarea "*"
type textarea "Close the tab by pressing"
type textarea "*"
type textarea "Close the tab by pressing c"
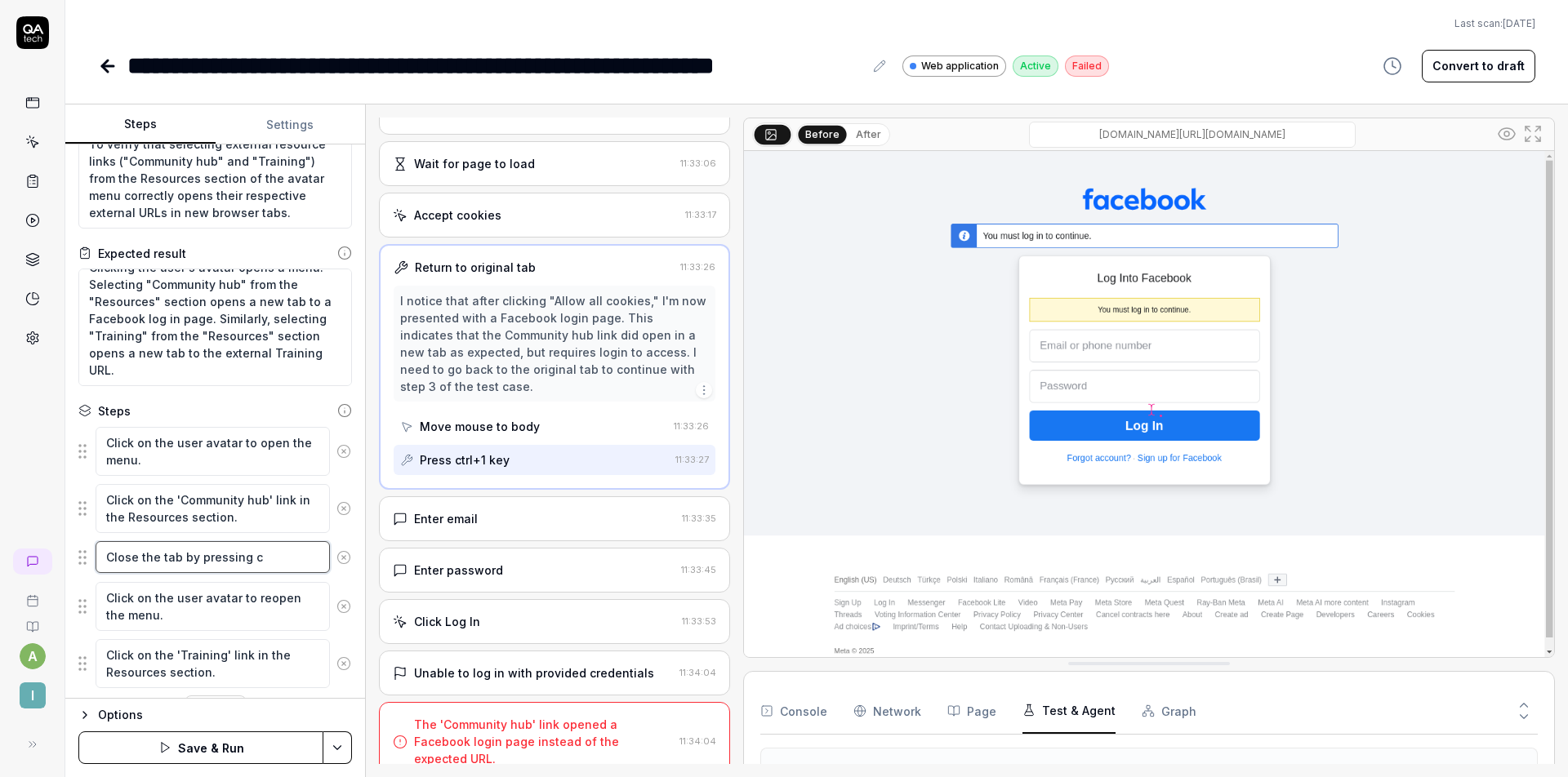
type textarea "*"
type textarea "Close the tab by pressing co"
type textarea "*"
type textarea "Close the tab by pressing con"
type textarea "*"
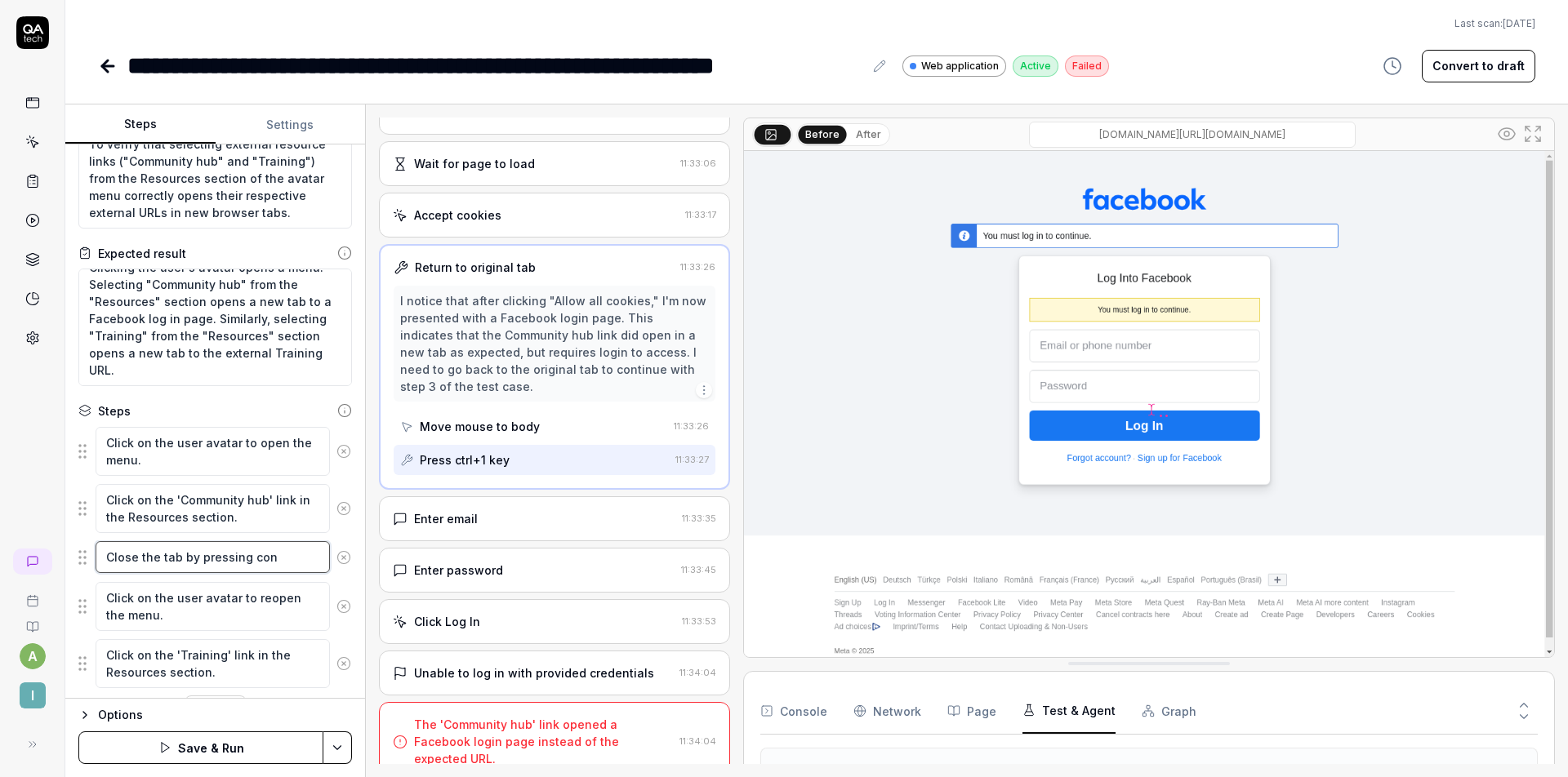
type textarea "Close the tab by pressing cont"
type textarea "*"
type textarea "Close the tab by pressing contr"
type textarea "*"
type textarea "Close the tab by pressing contro"
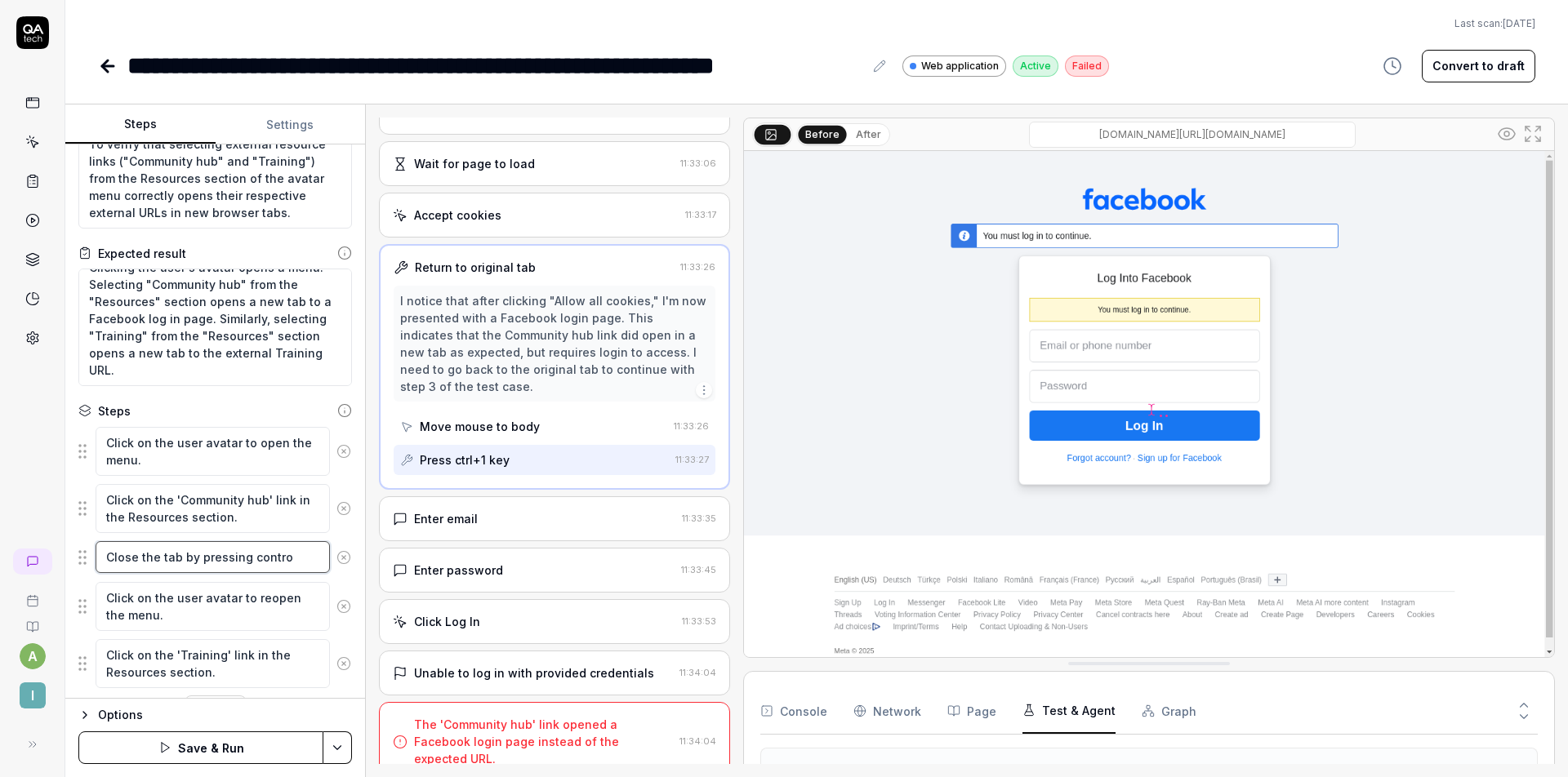
type textarea "*"
type textarea "Close the tab by pressing control"
type textarea "*"
type textarea "Close the tab by pressing control"
type textarea "*"
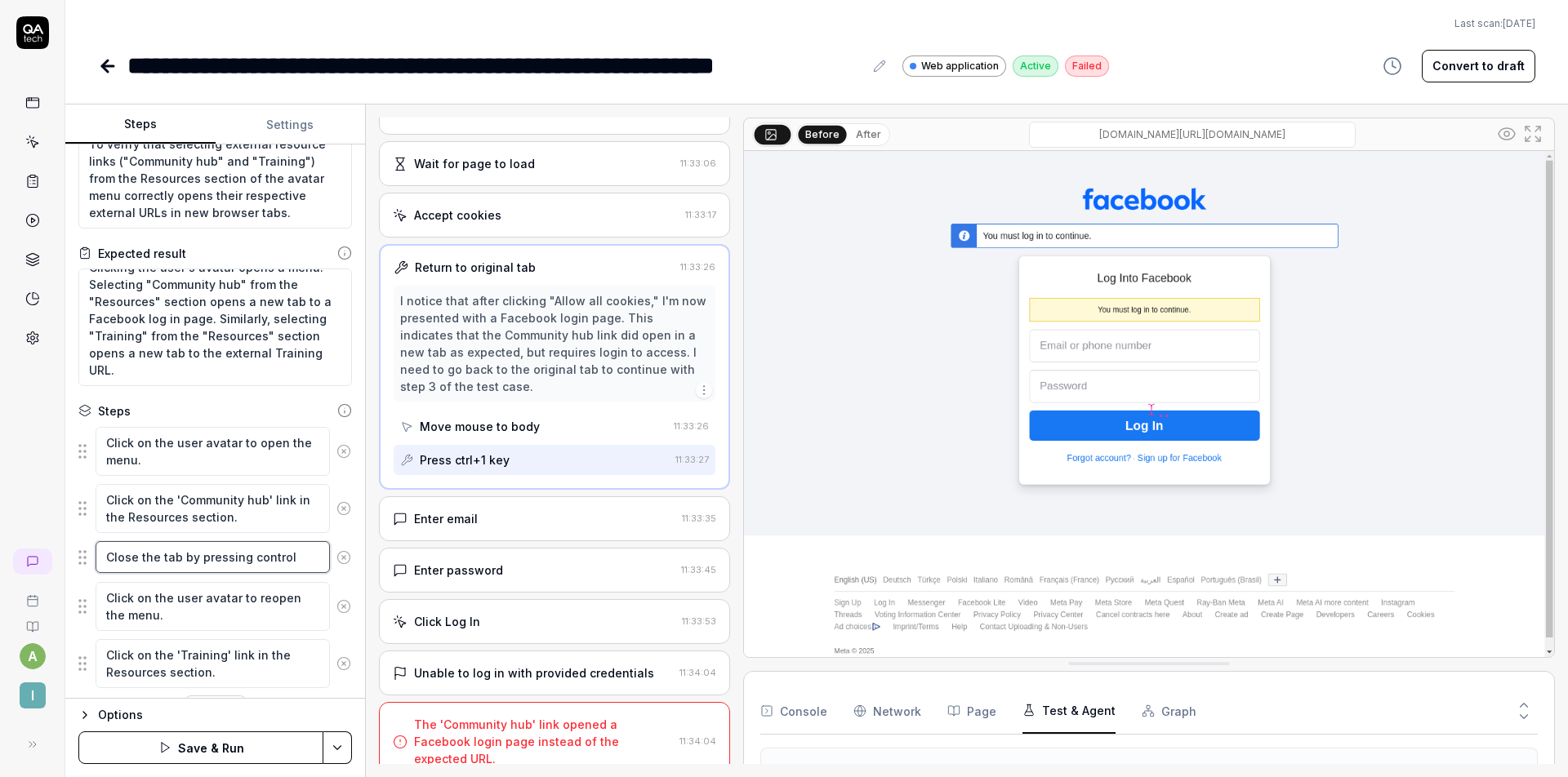
type textarea "Close the tab by pressing control a"
type textarea "*"
type textarea "Close the tab by pressing control an"
type textarea "*"
type textarea "Close the tab by pressing control and"
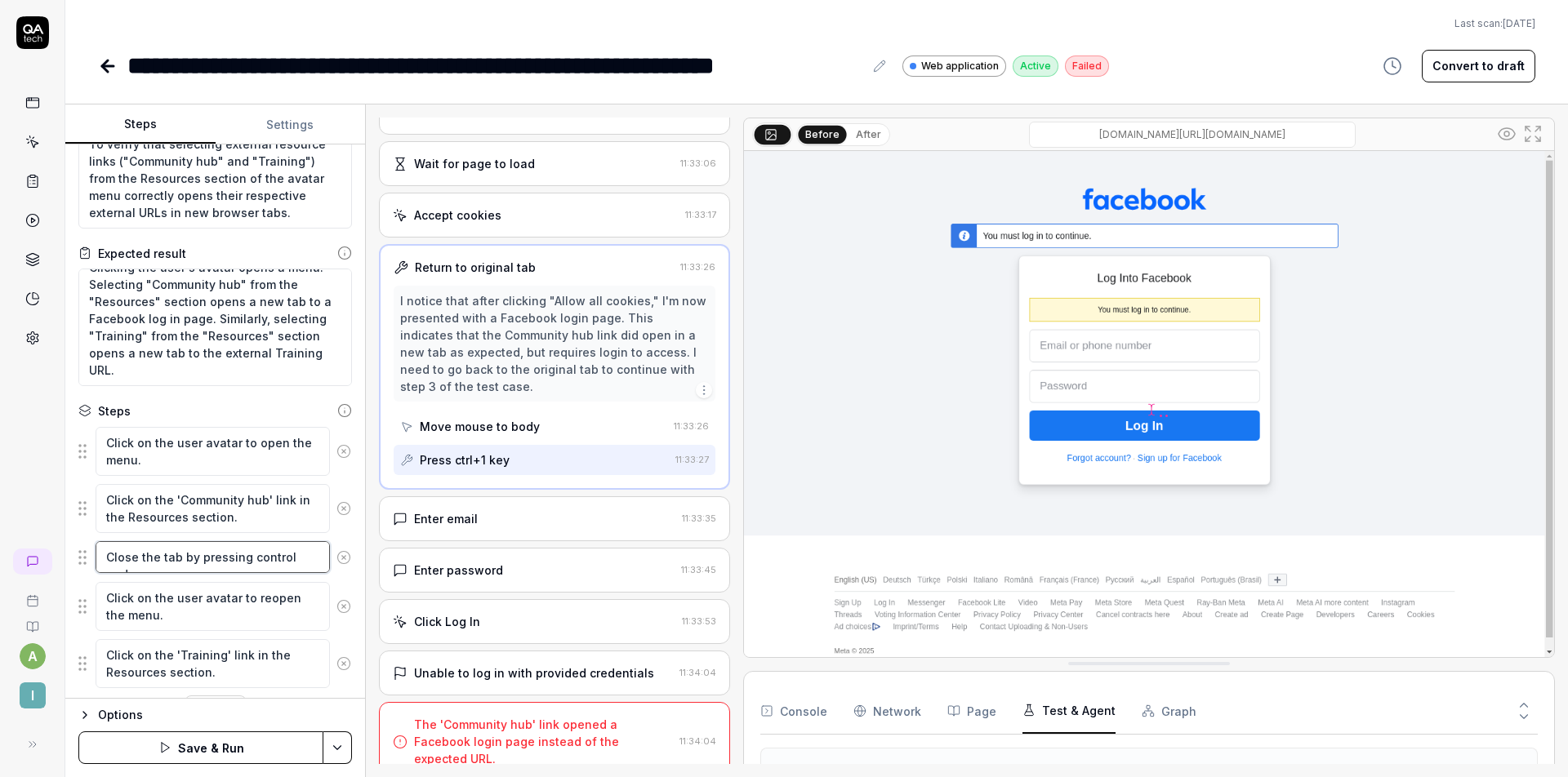
type textarea "*"
type textarea "Close the tab by pressing control and"
type textarea "*"
type textarea "Close the tab by pressing control and W"
click at [207, 746] on button "Save & Run" at bounding box center [201, 747] width 245 height 33
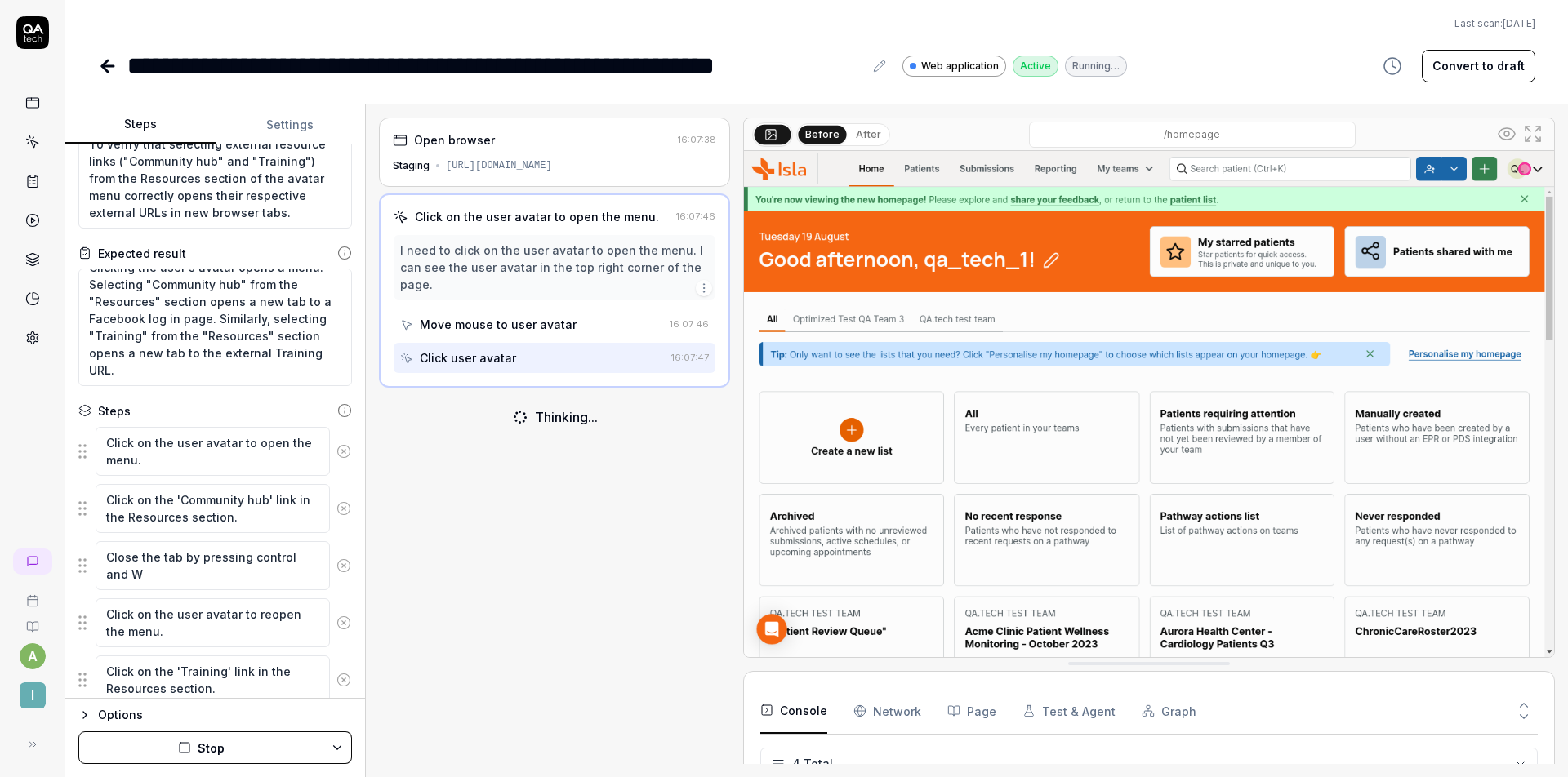
scroll to position [45, 0]
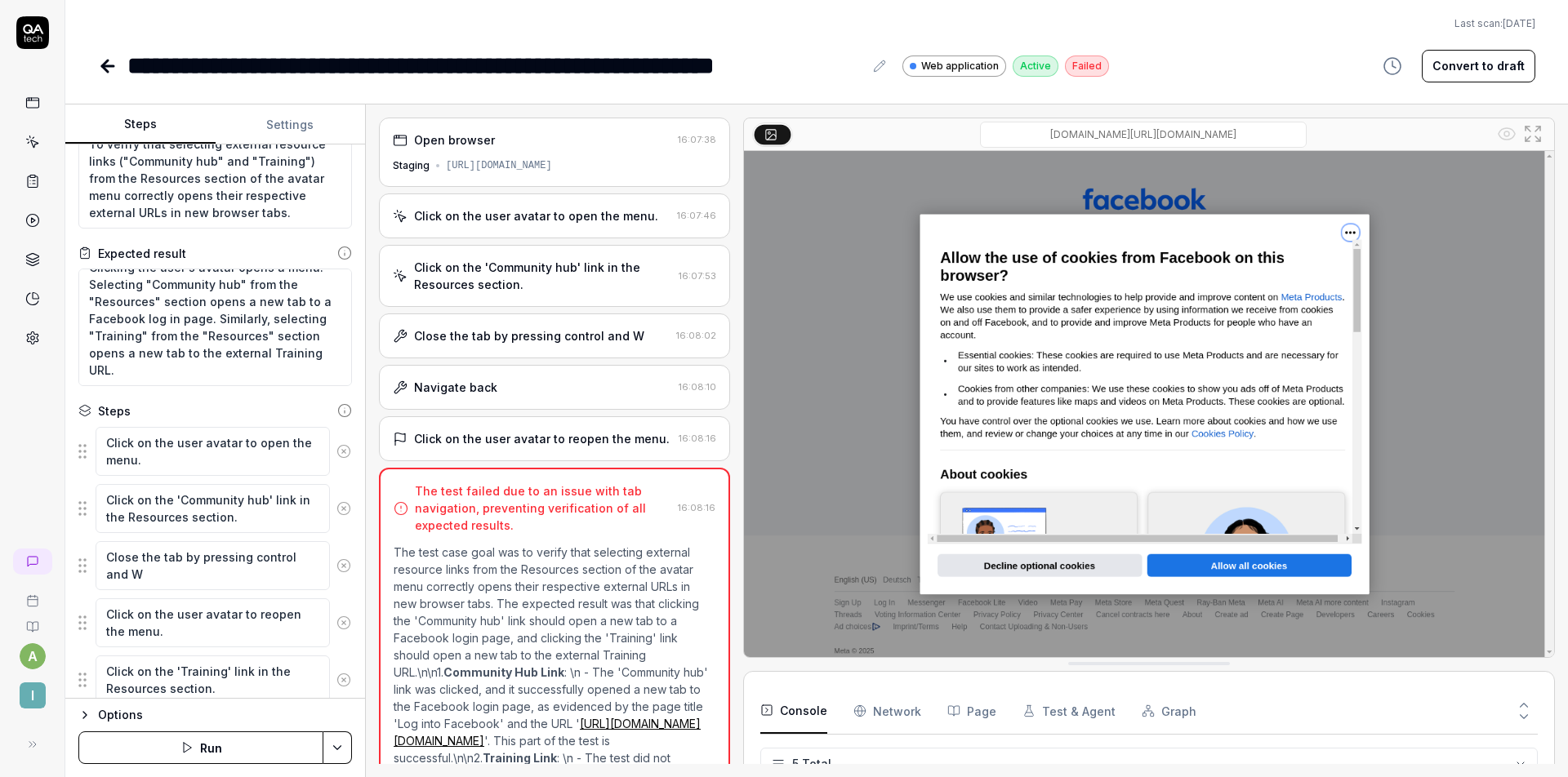
click at [544, 338] on div "Close the tab by pressing control and W" at bounding box center [529, 336] width 231 height 17
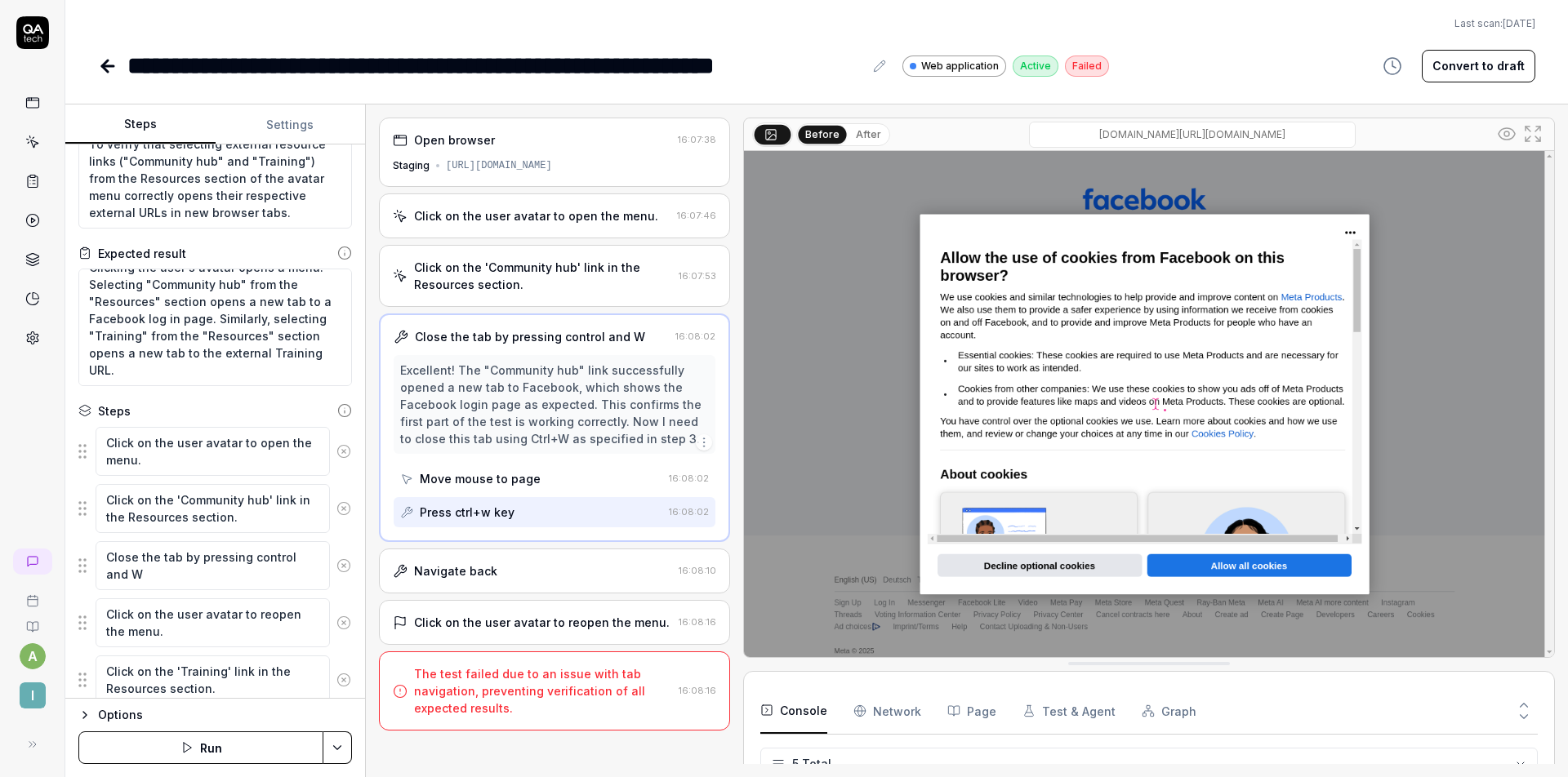
click at [554, 567] on div "Navigate back" at bounding box center [532, 571] width 279 height 17
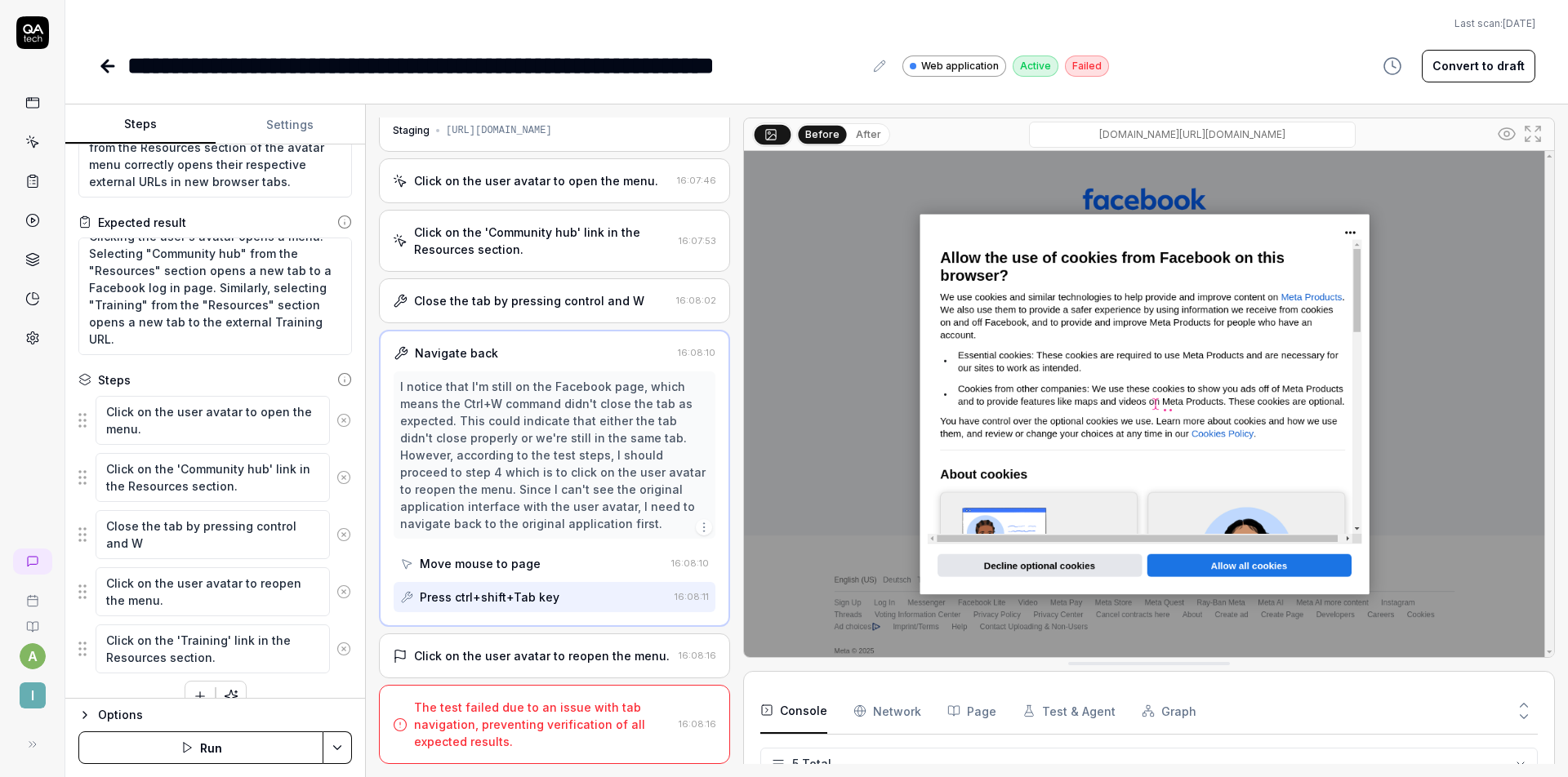
scroll to position [110, 0]
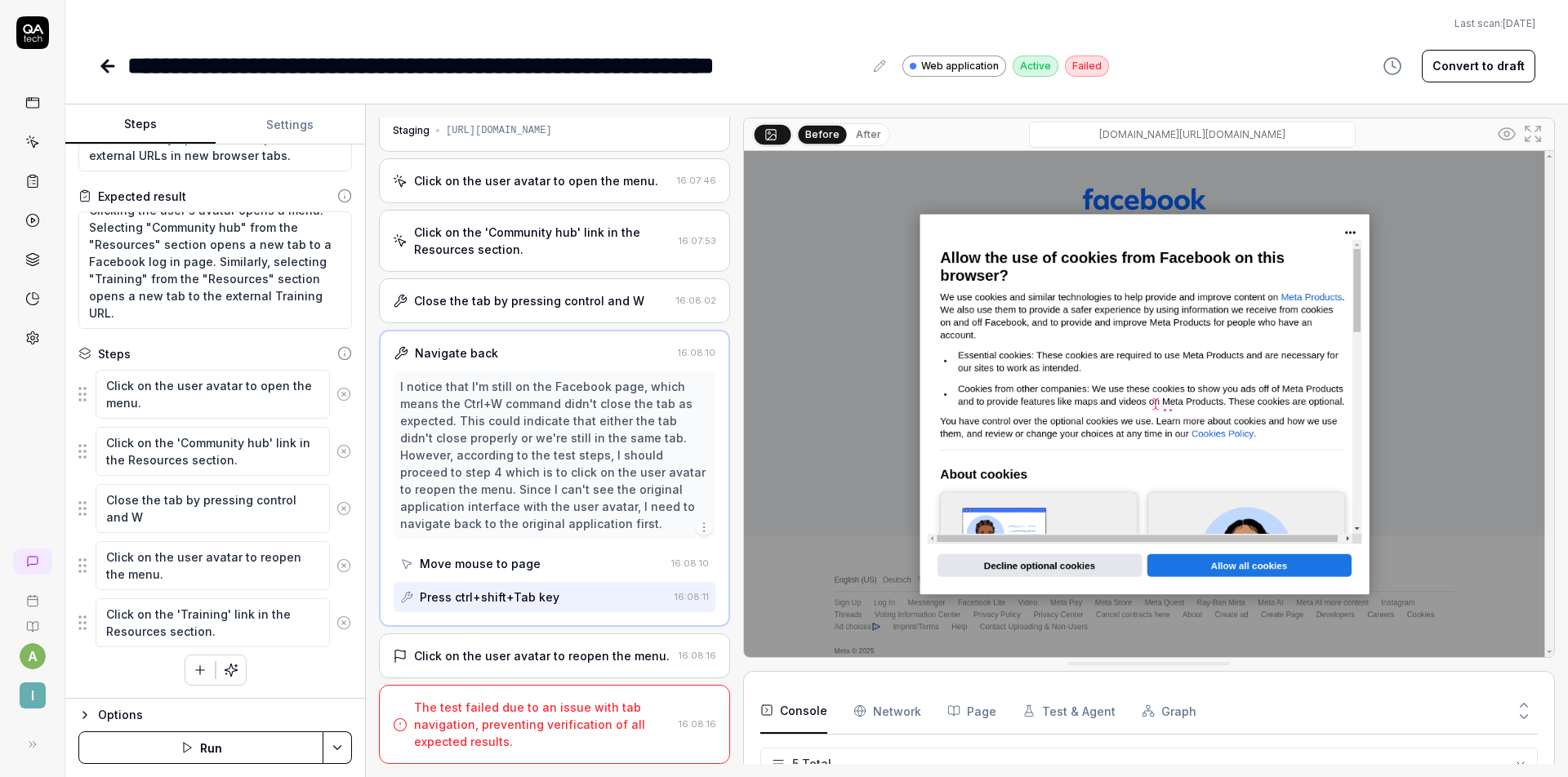
click at [192, 665] on icon "button" at bounding box center [200, 670] width 15 height 15
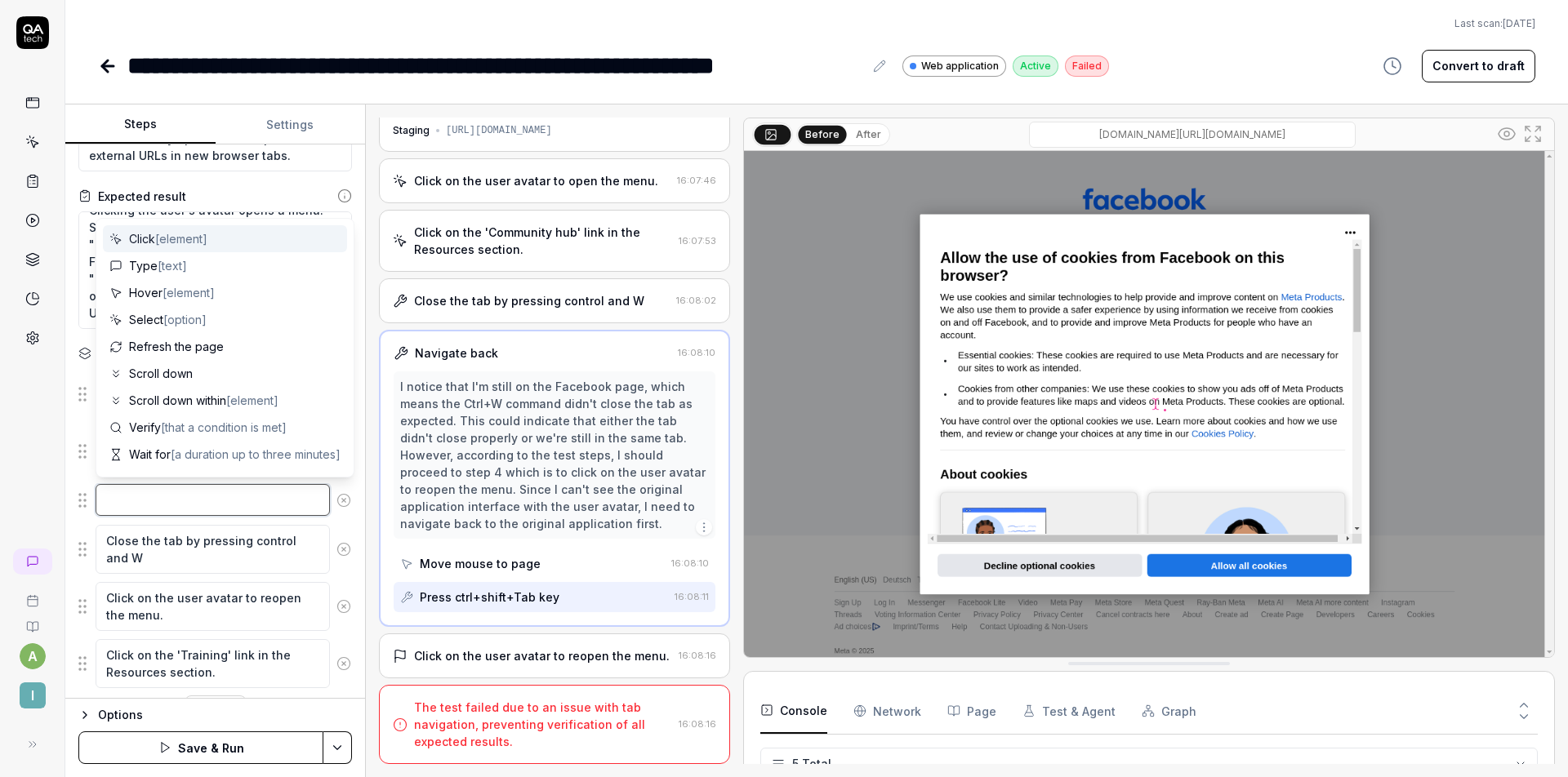
click at [188, 498] on textarea at bounding box center [212, 500] width 234 height 32
type textarea "*"
type textarea "C"
type textarea "*"
type textarea "Cl"
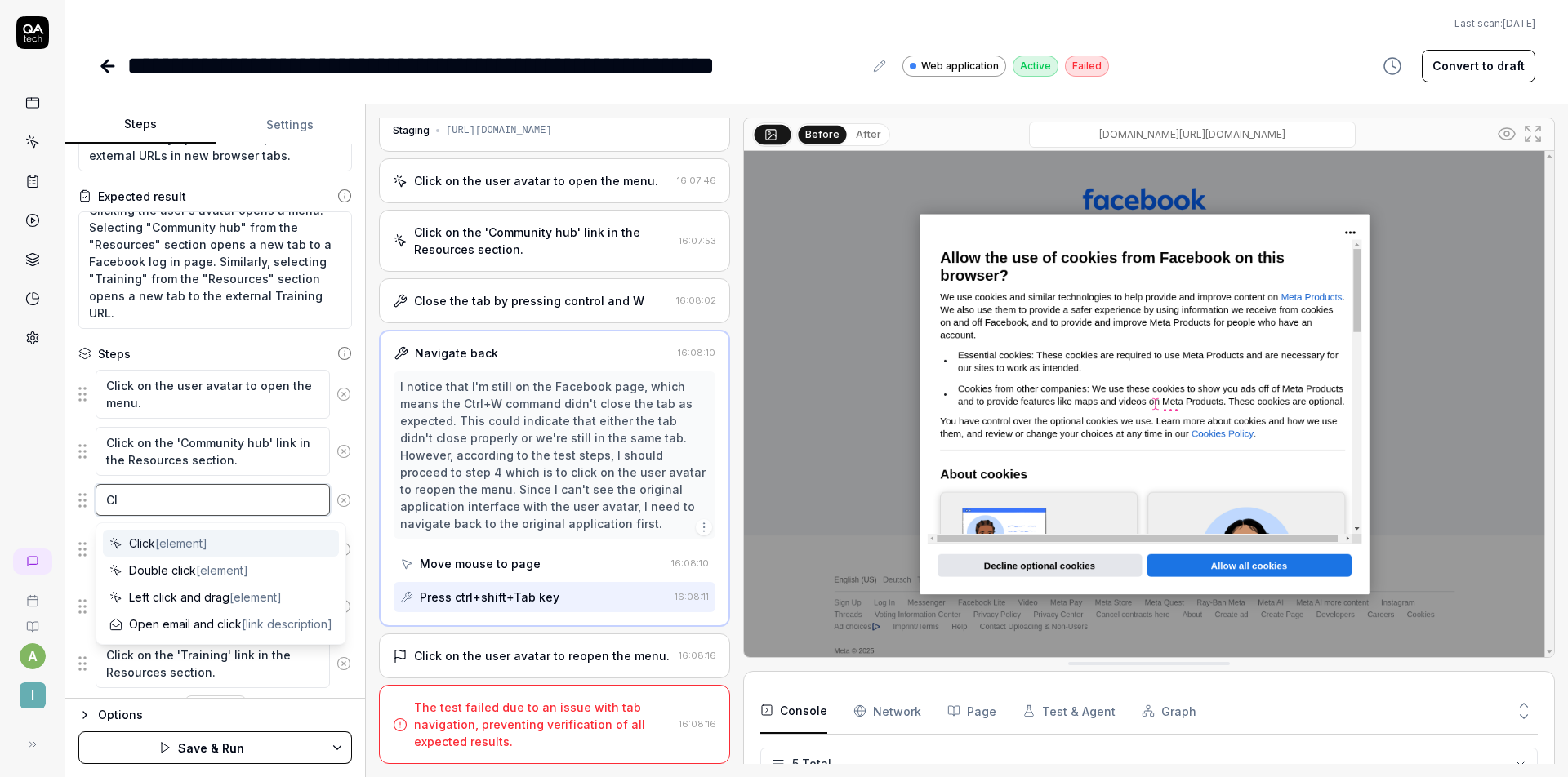
type textarea "*"
type textarea "Cli"
type textarea "*"
type textarea "Clic"
type textarea "*"
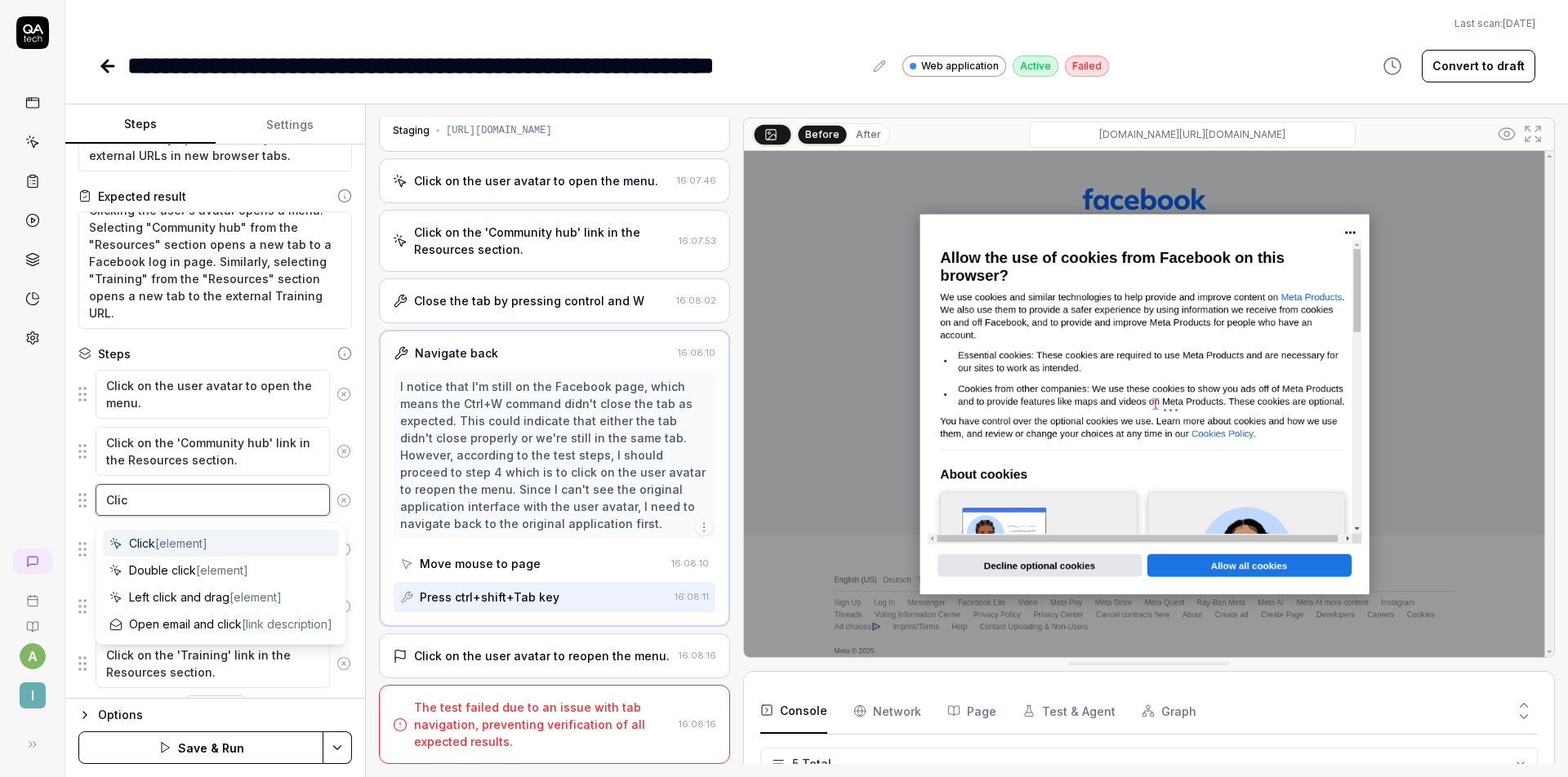
type textarea "Click"
type textarea "*"
type textarea "Click"
type textarea "*"
type textarea "Click '"
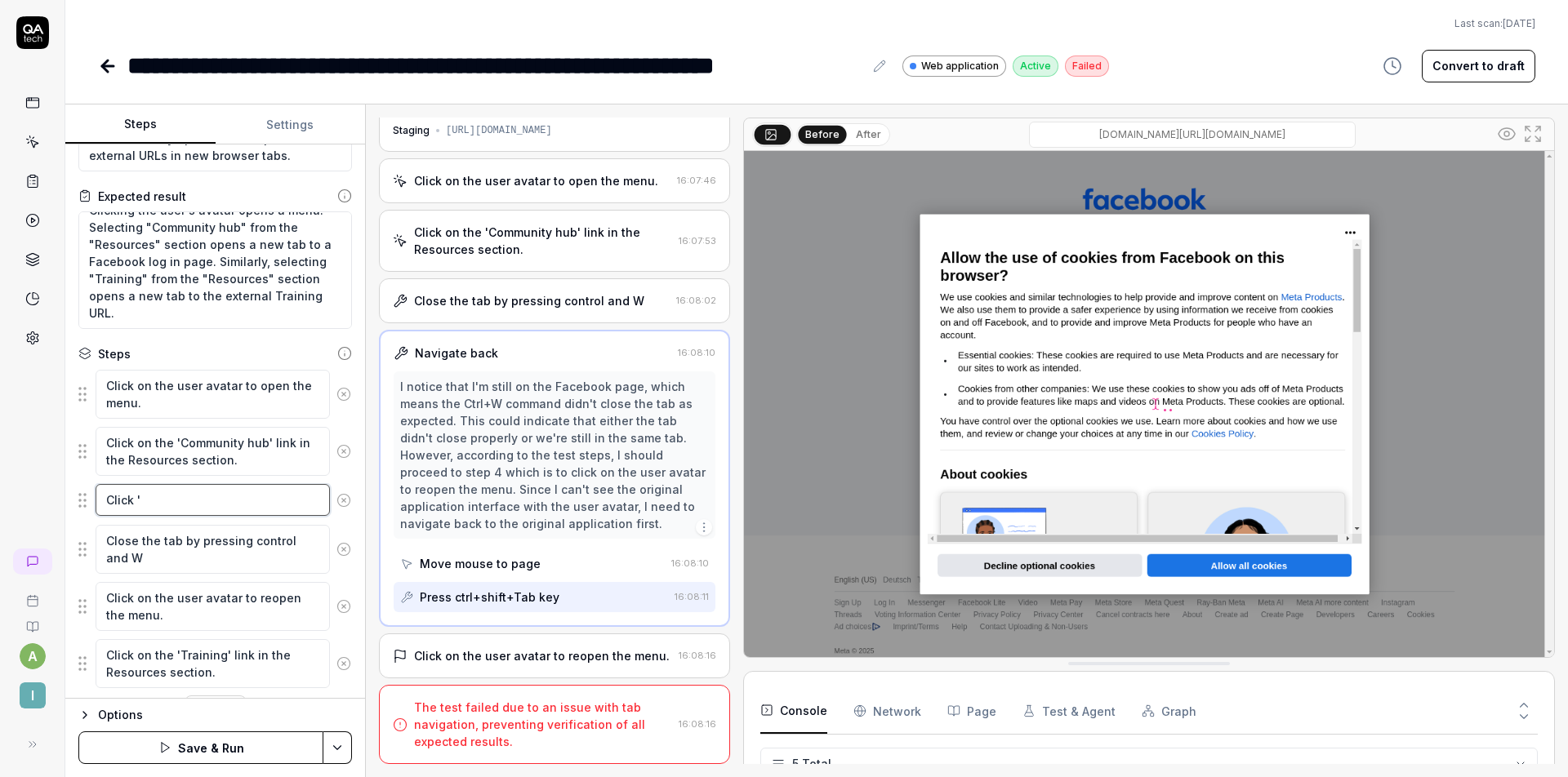
type textarea "*"
type textarea "Click 'D"
type textarea "*"
type textarea "Click 'De"
type textarea "*"
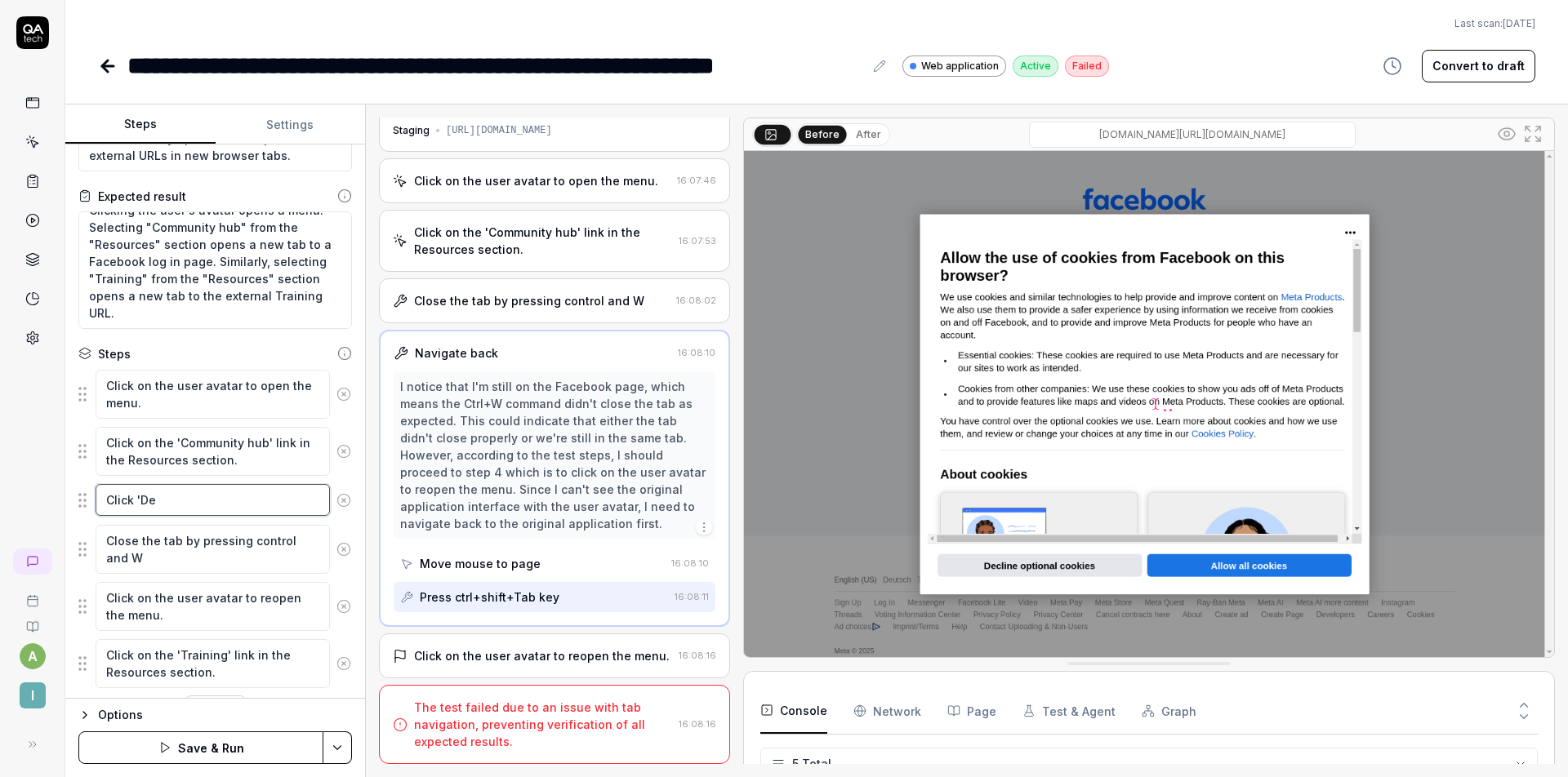
type textarea "Click 'Dec"
type textarea "*"
type textarea "Click 'Decl"
type textarea "*"
type textarea "Click 'Decli"
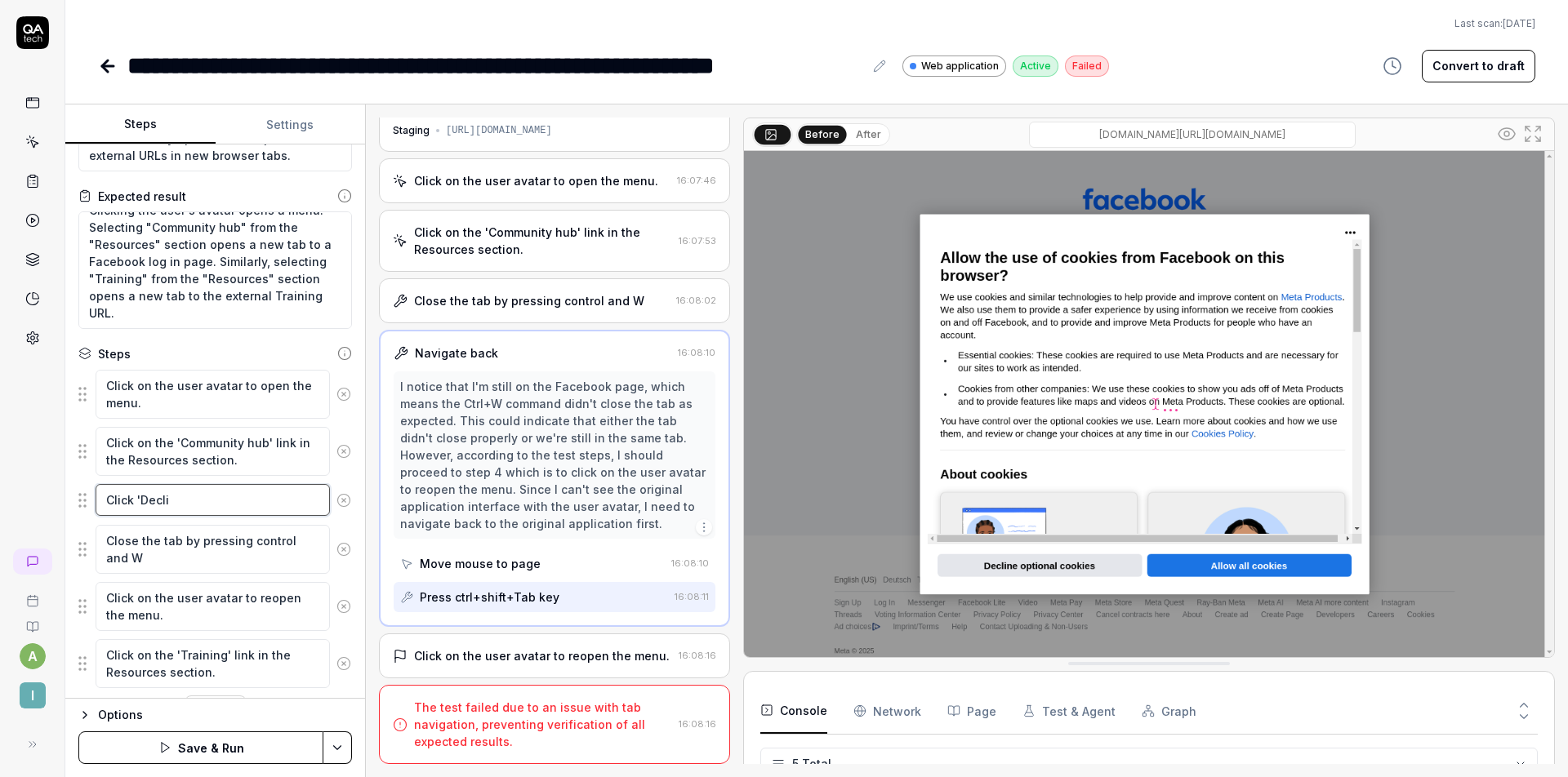
type textarea "*"
type textarea "Click 'Declin"
type textarea "*"
type textarea "Click 'Decline"
type textarea "*"
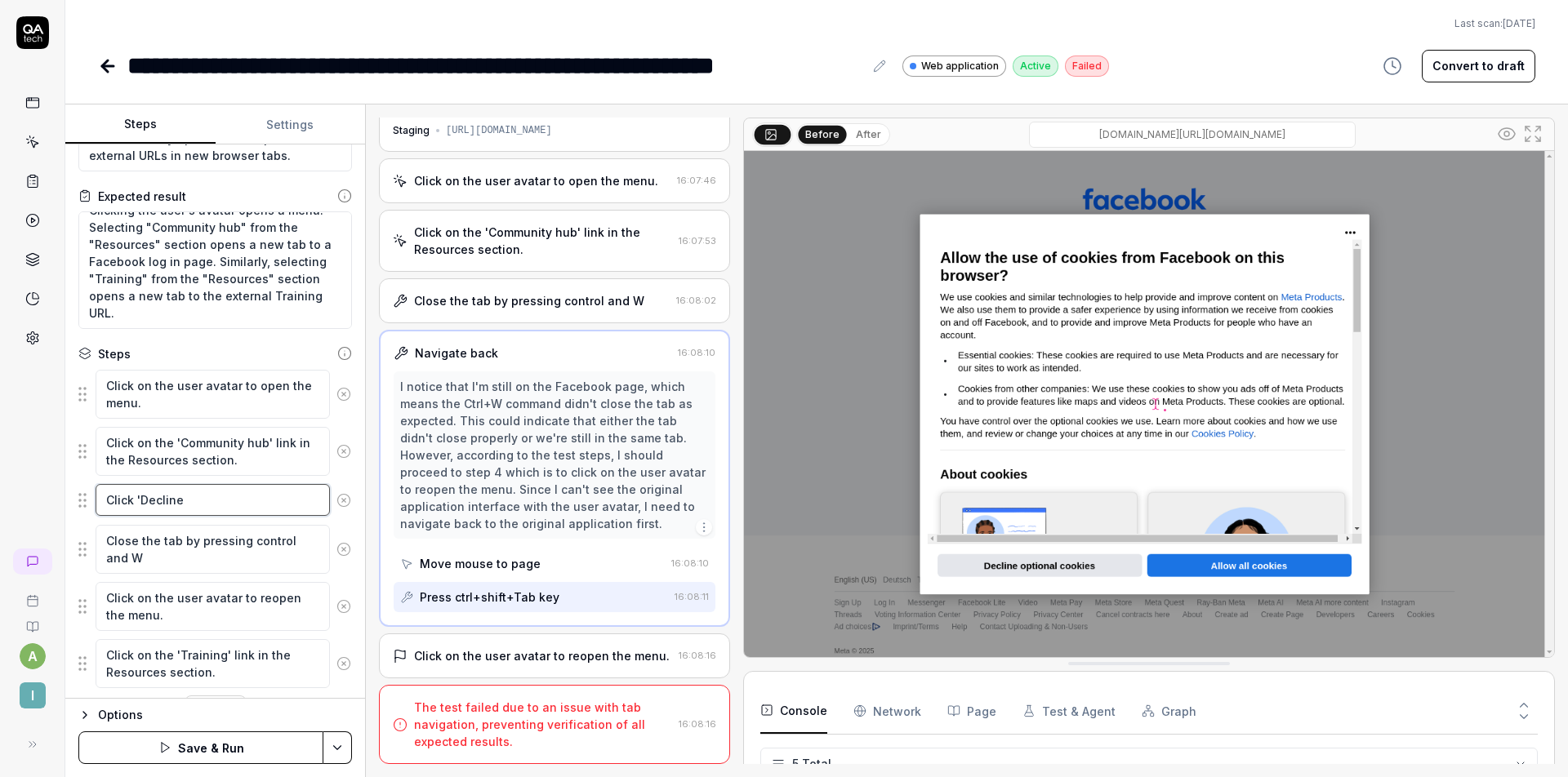
type textarea "Click 'Decline"
click at [225, 742] on button "Save & Run" at bounding box center [201, 747] width 245 height 33
